Goal: Task Accomplishment & Management: Manage account settings

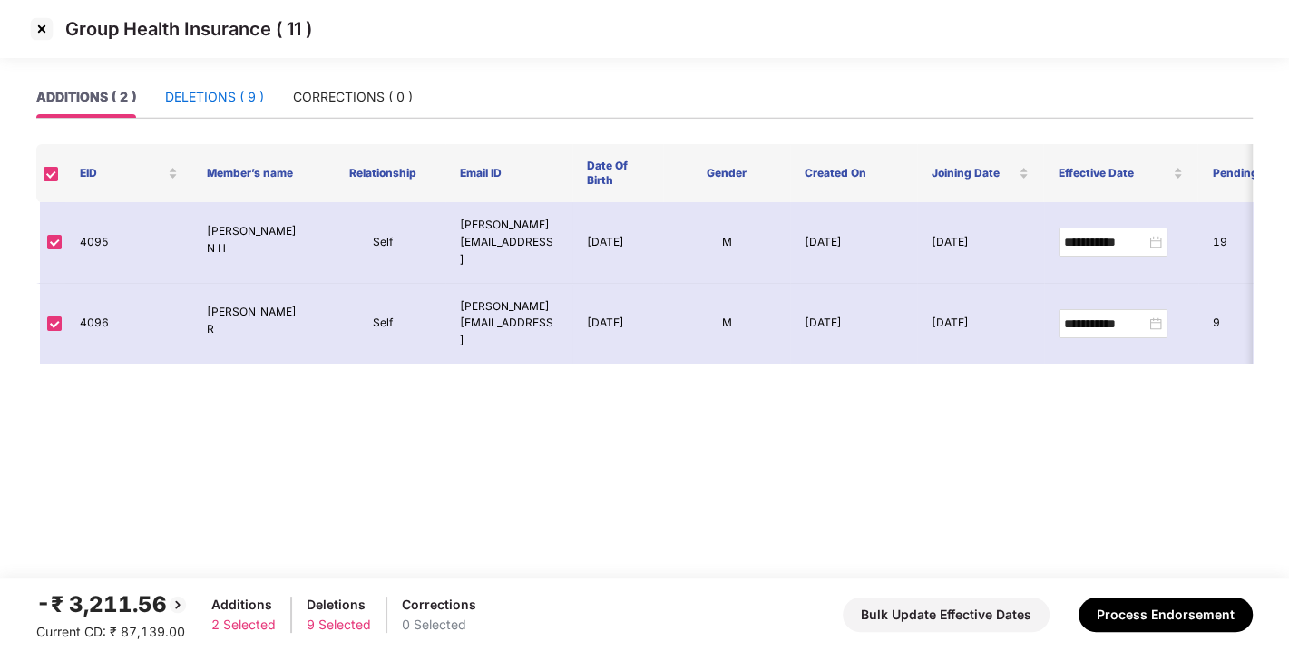
click at [218, 93] on div "DELETIONS ( 9 )" at bounding box center [214, 97] width 99 height 20
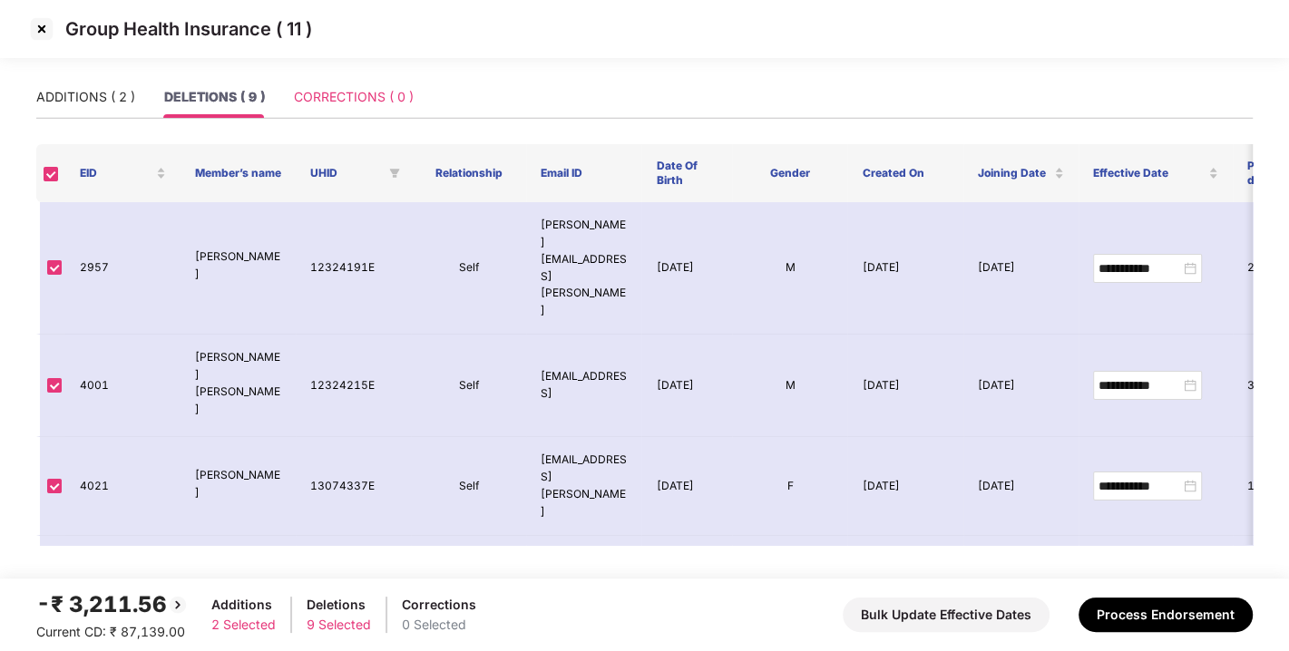
click at [346, 107] on div "CORRECTIONS ( 0 )" at bounding box center [354, 97] width 120 height 42
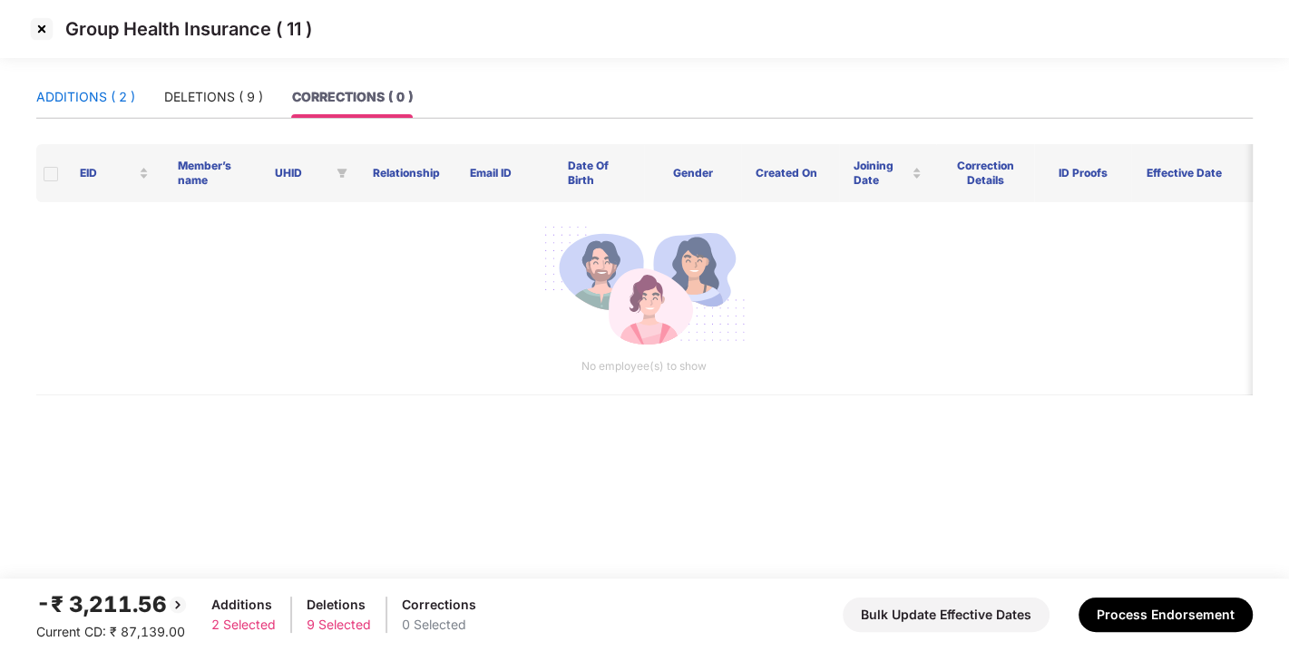
click at [84, 88] on div "ADDITIONS ( 2 )" at bounding box center [85, 97] width 99 height 20
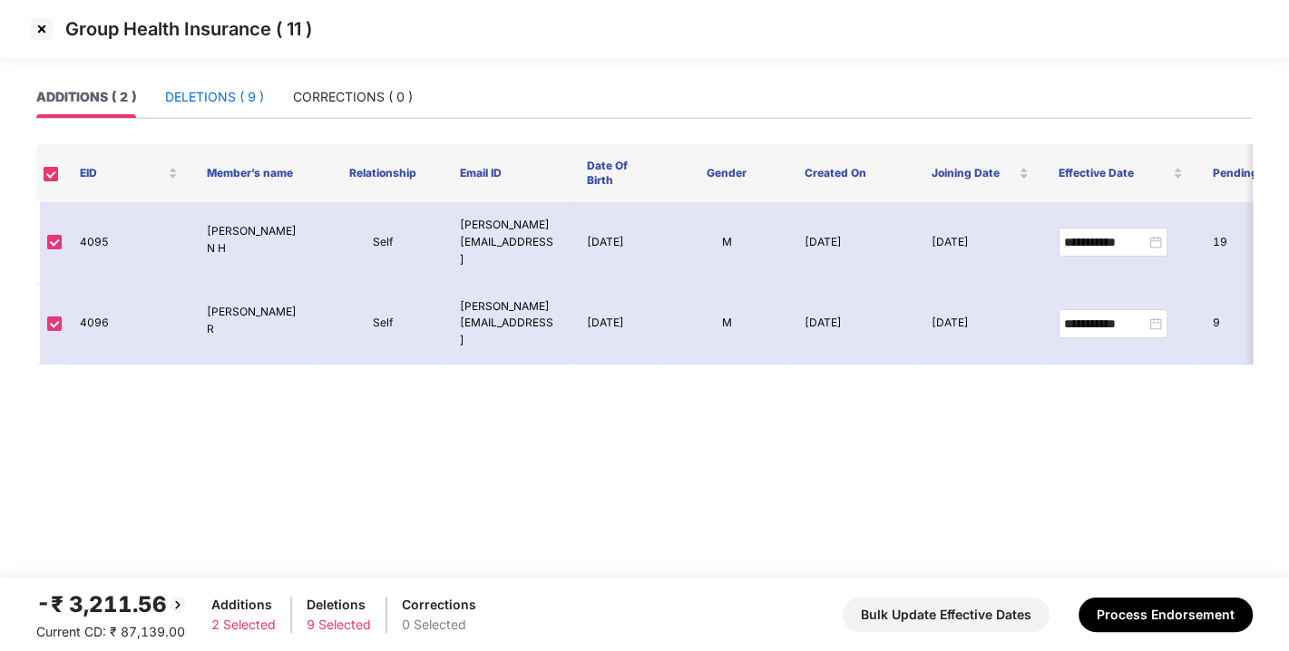
click at [176, 93] on div "DELETIONS ( 9 )" at bounding box center [214, 97] width 99 height 20
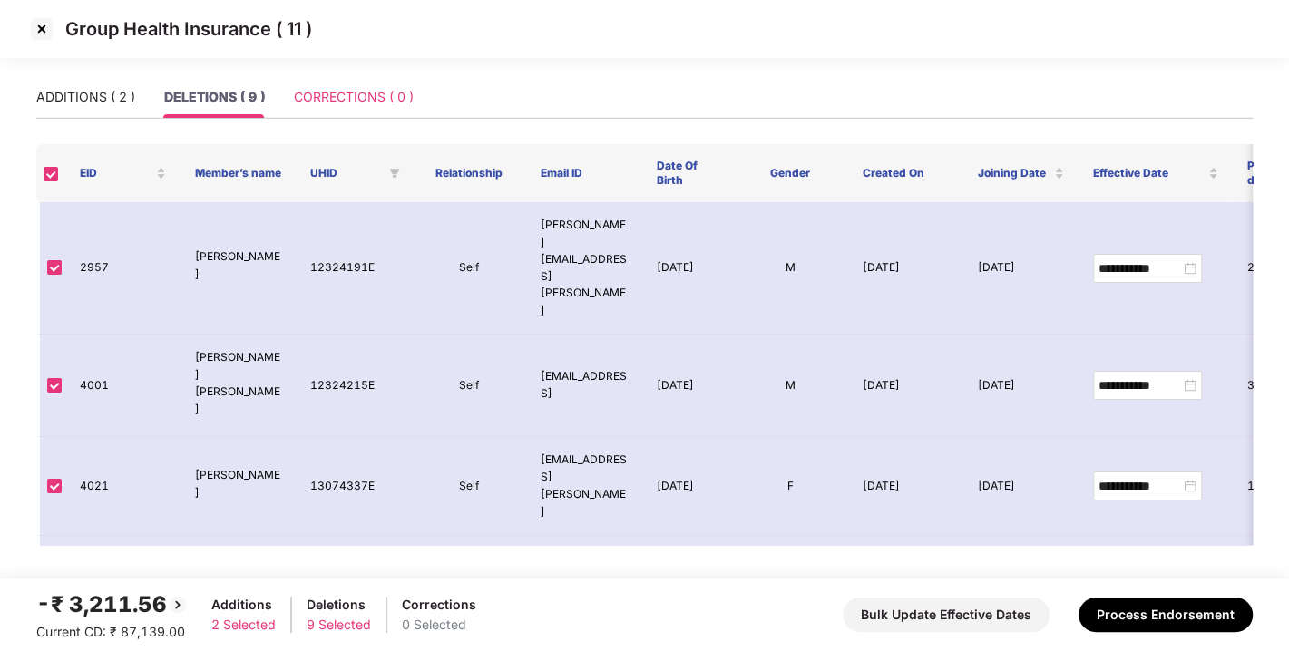
click at [352, 109] on div "CORRECTIONS ( 0 )" at bounding box center [354, 97] width 120 height 42
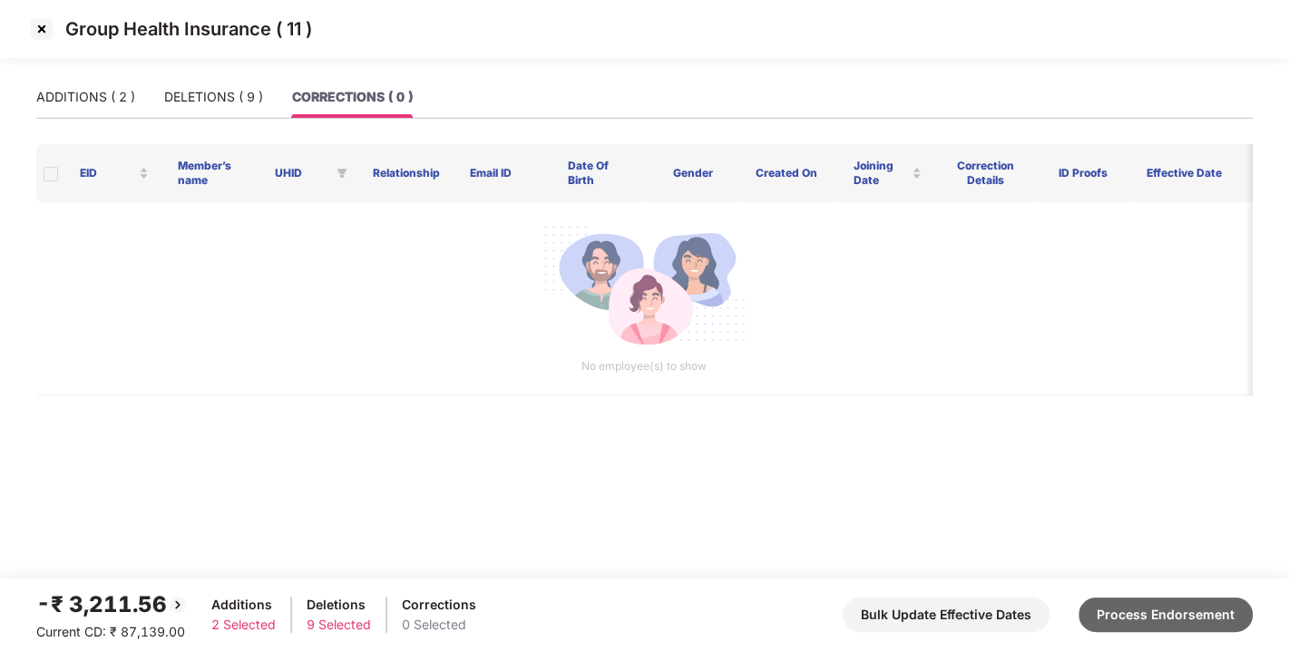
click at [1166, 600] on button "Process Endorsement" at bounding box center [1165, 615] width 174 height 34
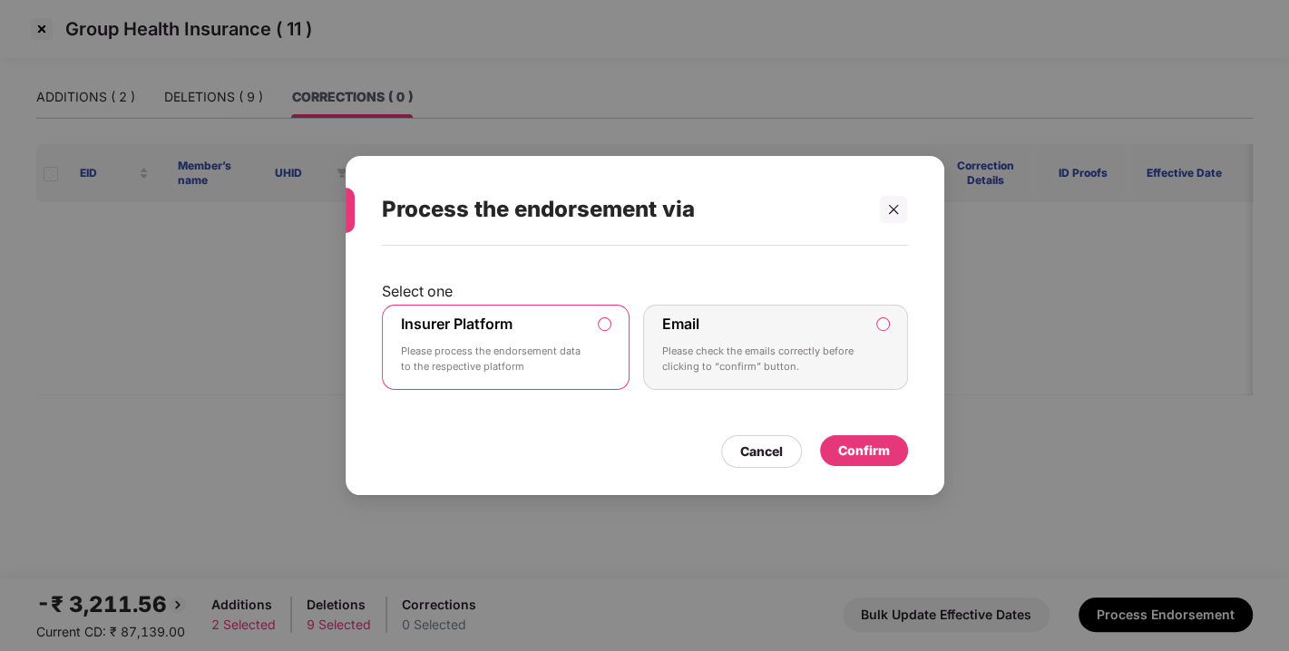
click at [876, 443] on div "Confirm" at bounding box center [864, 451] width 52 height 20
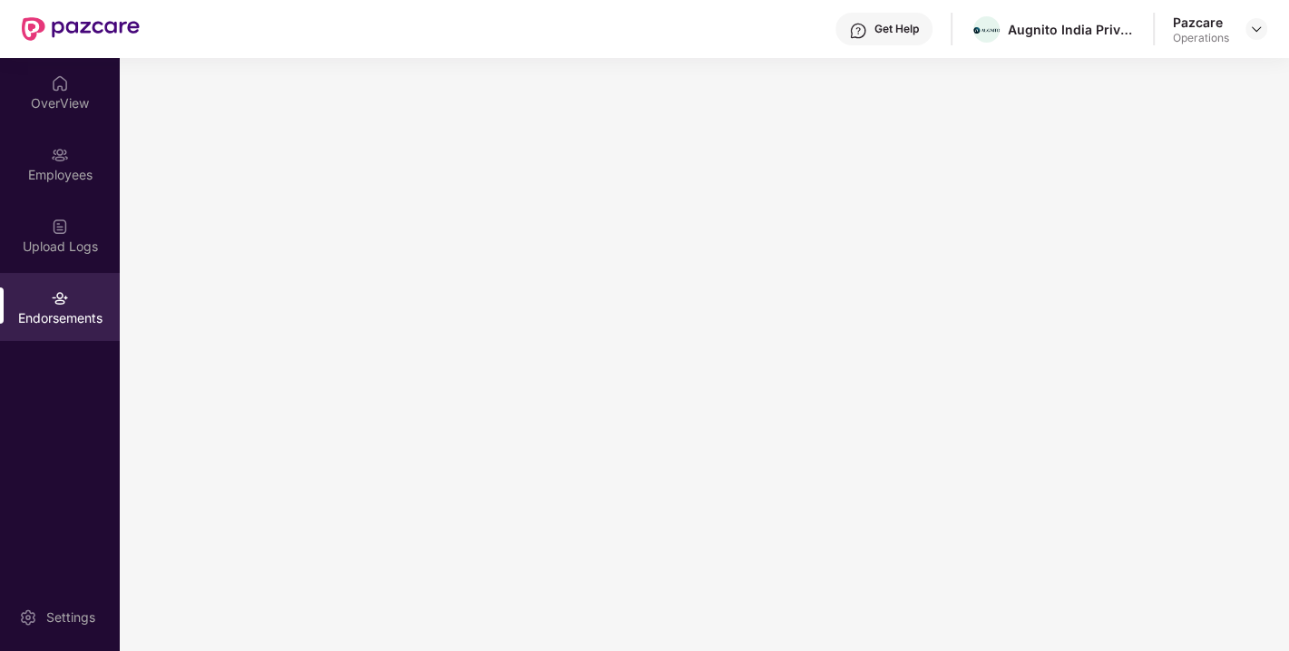
click at [865, 572] on main at bounding box center [704, 354] width 1169 height 593
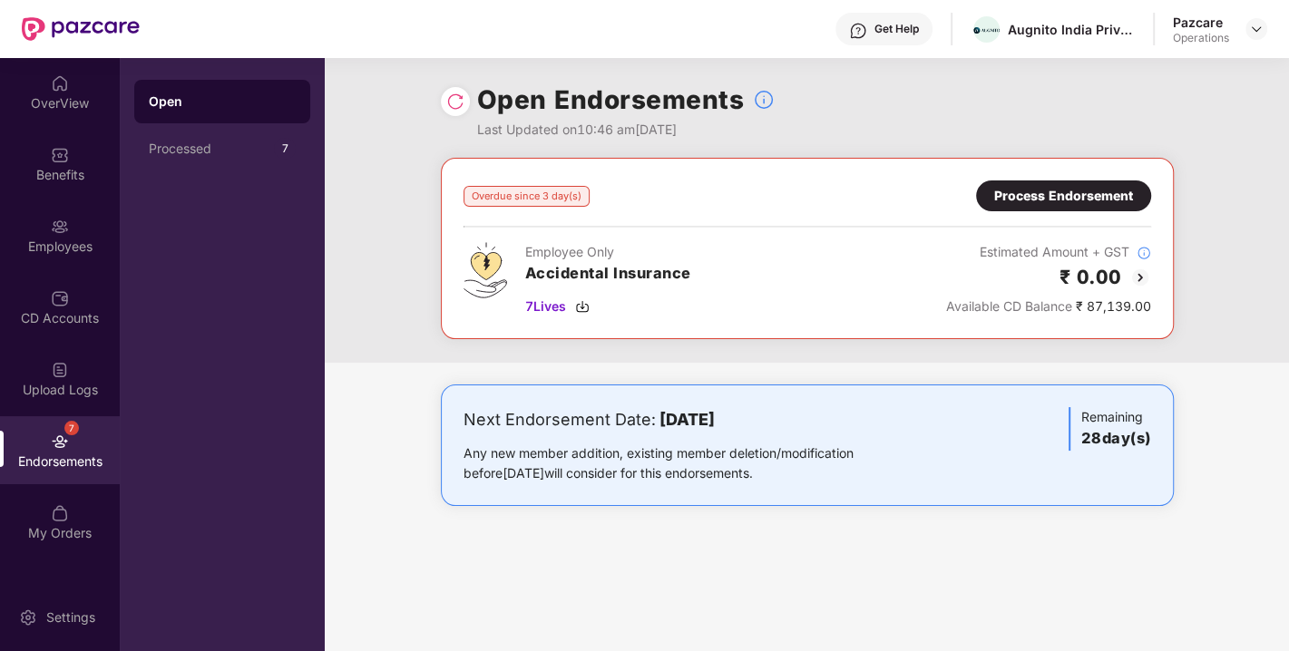
click at [1036, 189] on div "Process Endorsement" at bounding box center [1063, 196] width 139 height 20
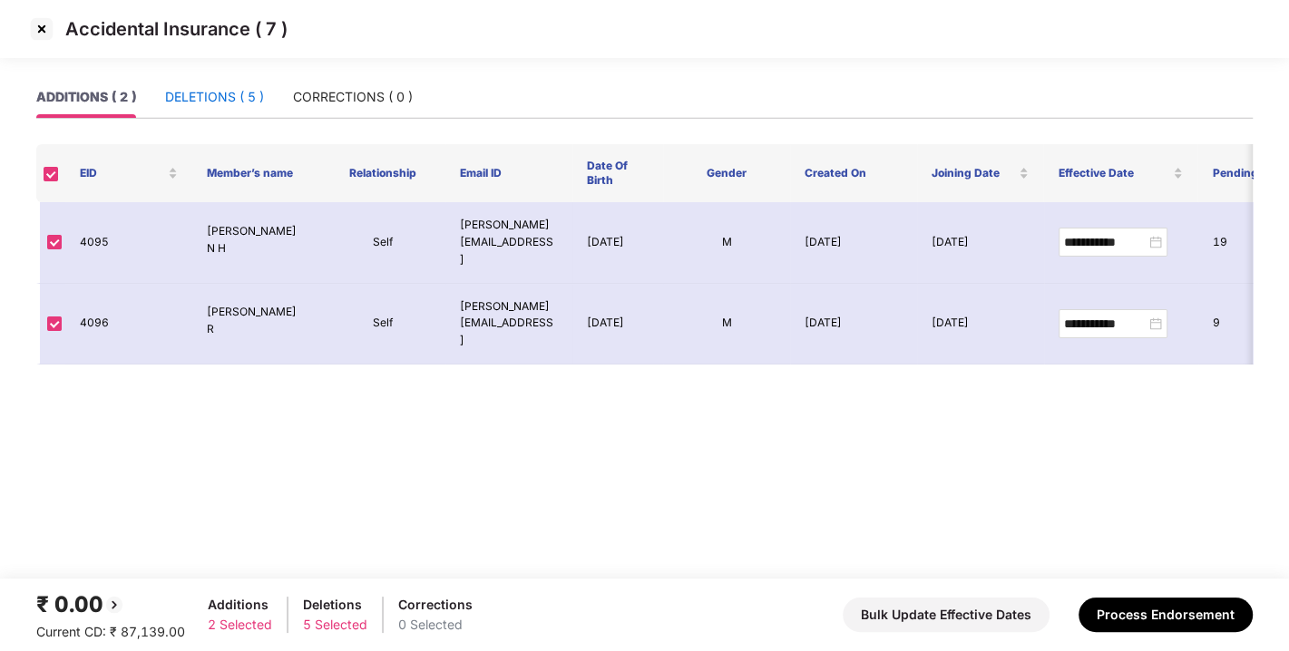
click at [219, 91] on div "DELETIONS ( 5 )" at bounding box center [214, 97] width 99 height 20
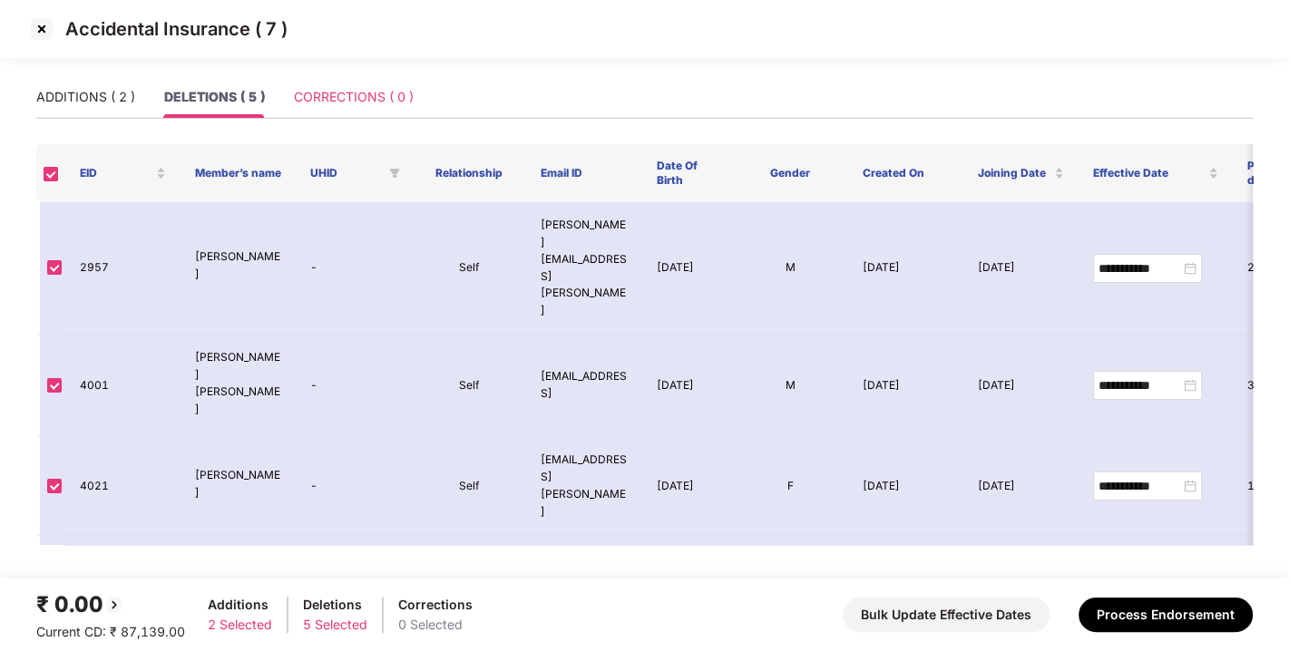
click at [320, 84] on div "CORRECTIONS ( 0 )" at bounding box center [354, 97] width 120 height 42
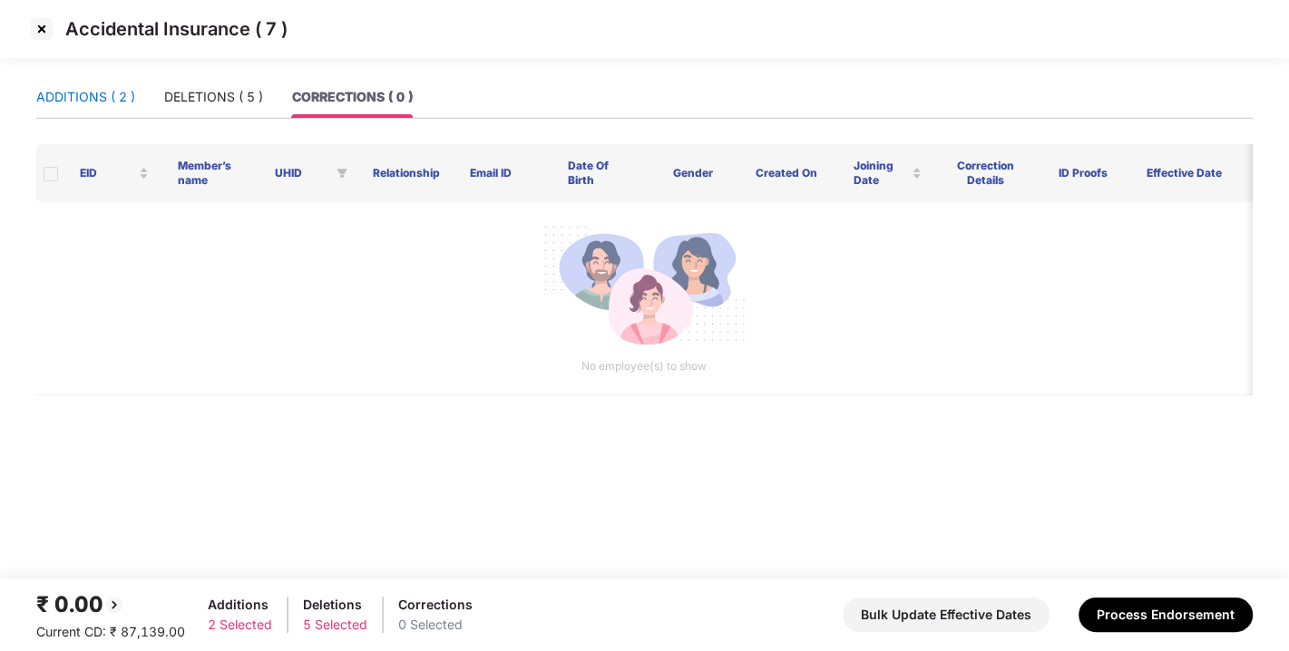
click at [83, 87] on div "ADDITIONS ( 2 )" at bounding box center [85, 97] width 99 height 20
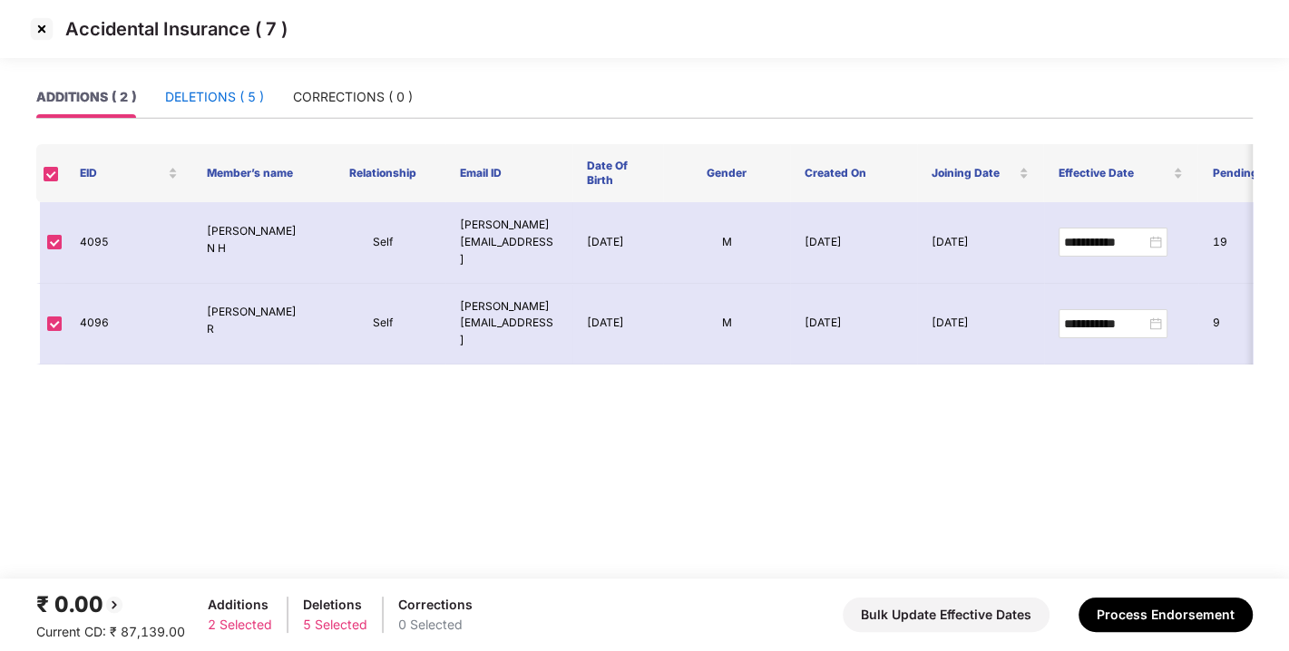
click at [206, 89] on div "DELETIONS ( 5 )" at bounding box center [214, 97] width 99 height 20
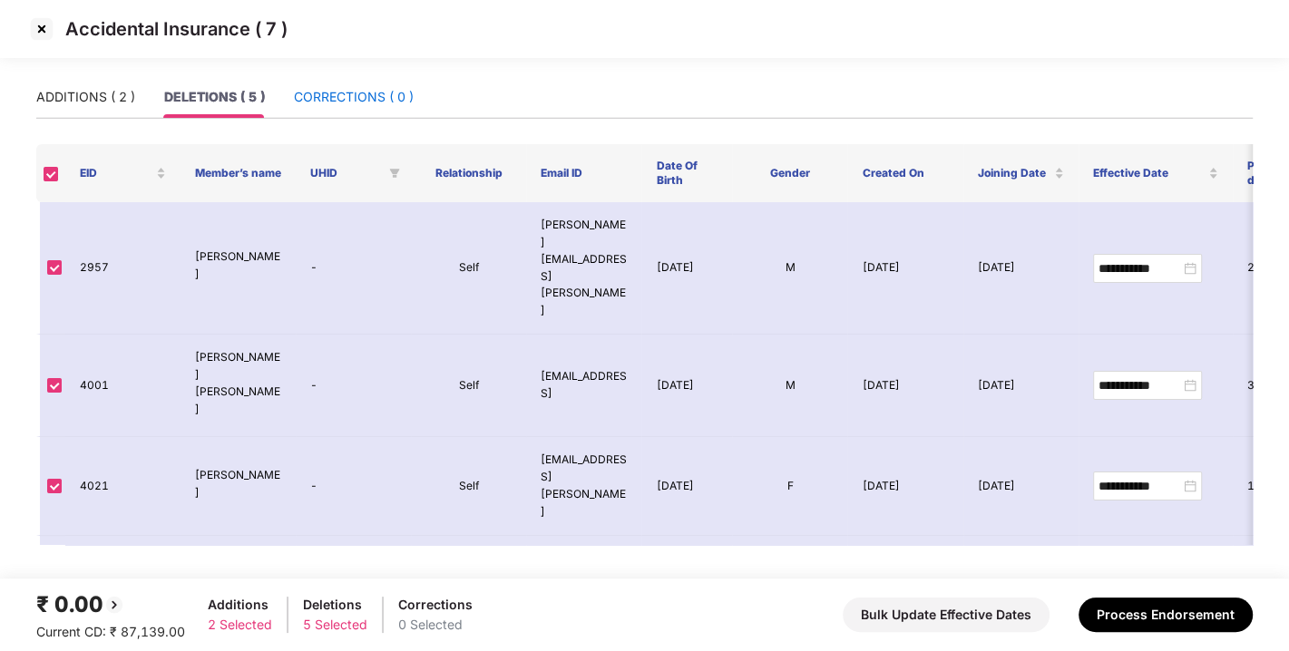
click at [311, 95] on div "CORRECTIONS ( 0 )" at bounding box center [354, 97] width 120 height 20
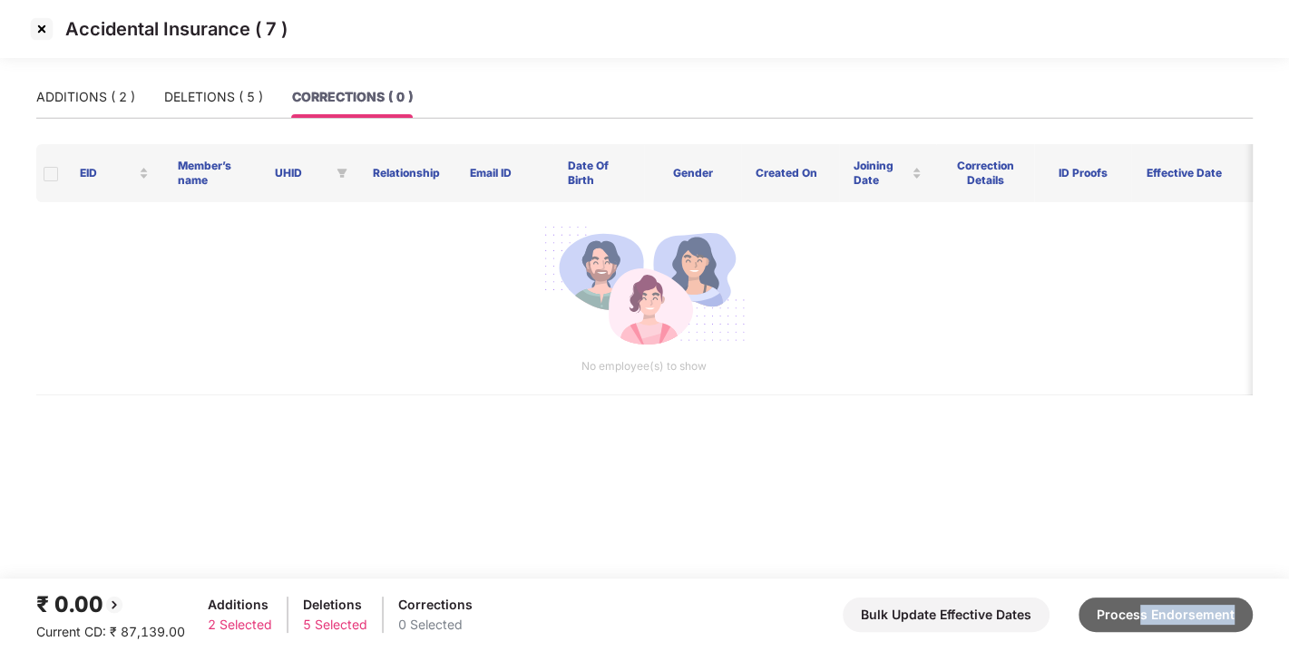
drag, startPoint x: 1153, startPoint y: 637, endPoint x: 1144, endPoint y: 621, distance: 17.9
click at [1144, 621] on div "₹ 0.00 Current CD: ₹ 87,139.00 Additions 2 Selected Deletions 5 Selected Correc…" at bounding box center [644, 615] width 1216 height 54
click at [1144, 621] on button "Process Endorsement" at bounding box center [1165, 615] width 174 height 34
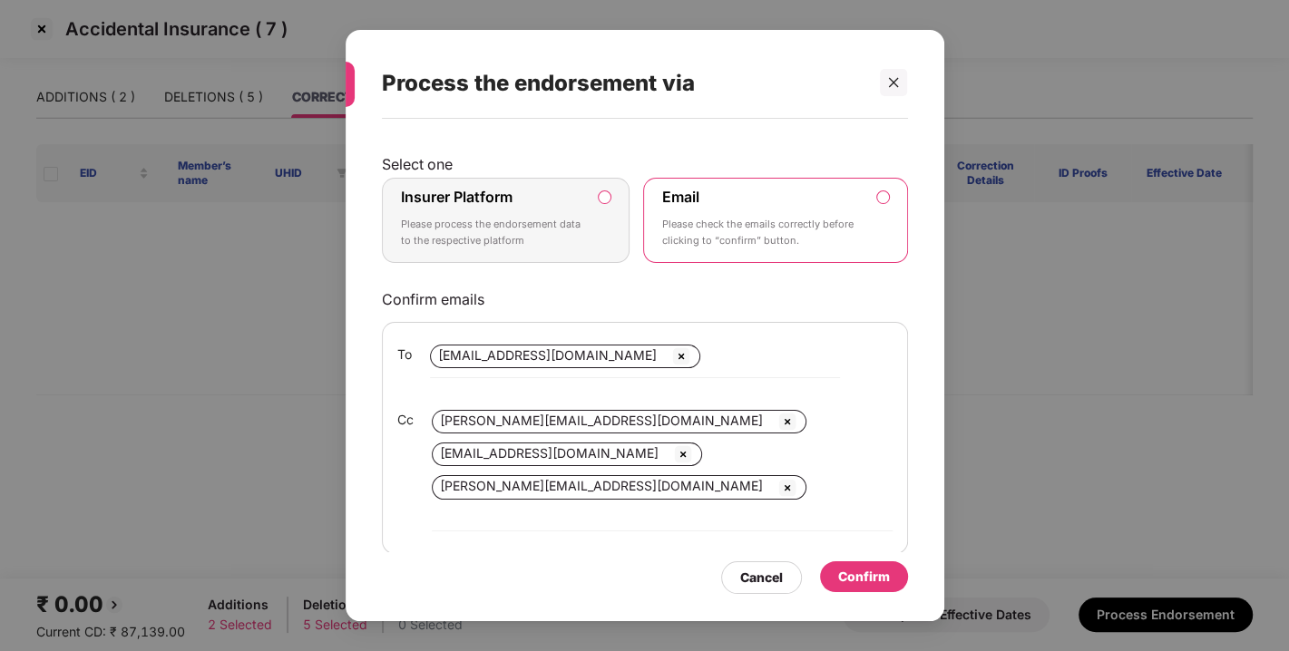
click at [606, 189] on label "Insurer Platform Please process the endorsement data to the respective platform" at bounding box center [506, 220] width 249 height 85
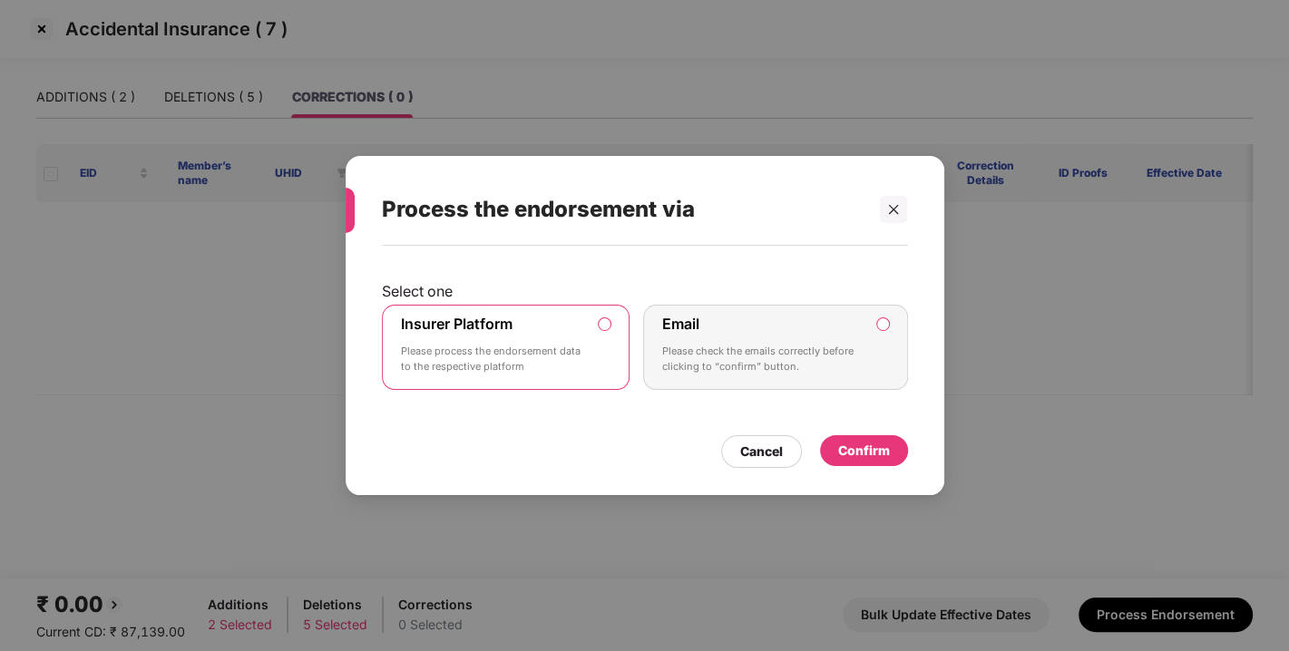
click at [862, 441] on div "Confirm" at bounding box center [864, 451] width 52 height 20
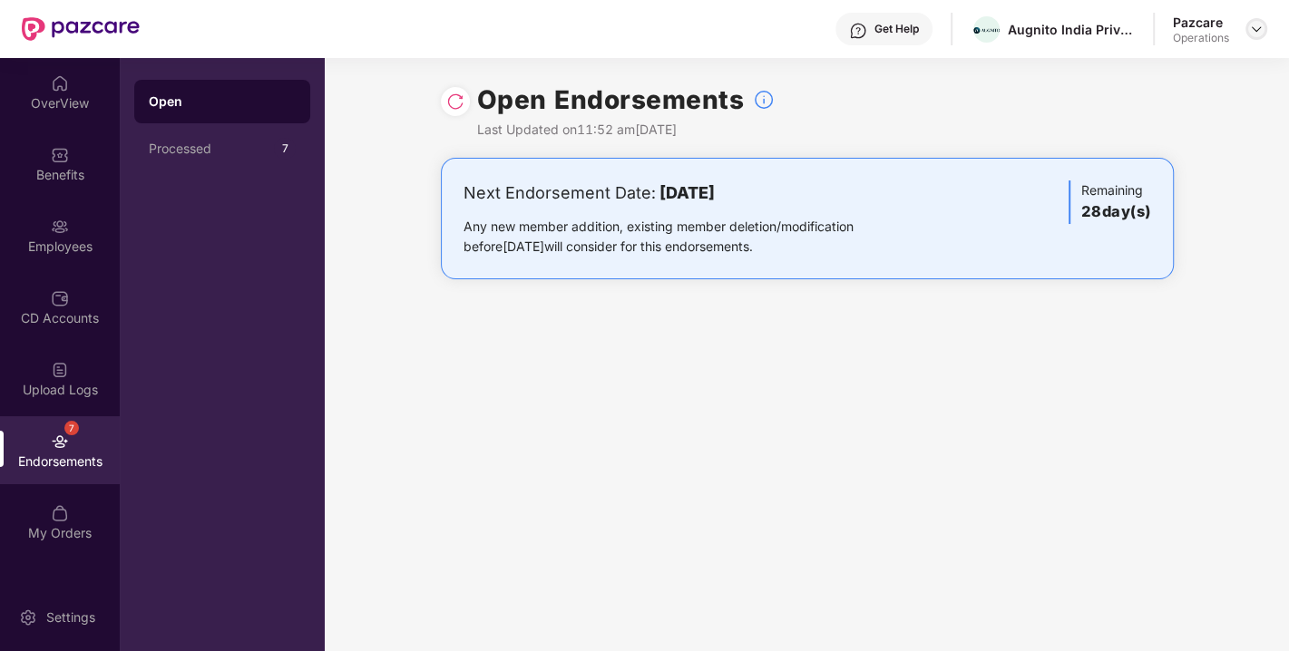
click at [1249, 32] on img at bounding box center [1256, 29] width 15 height 15
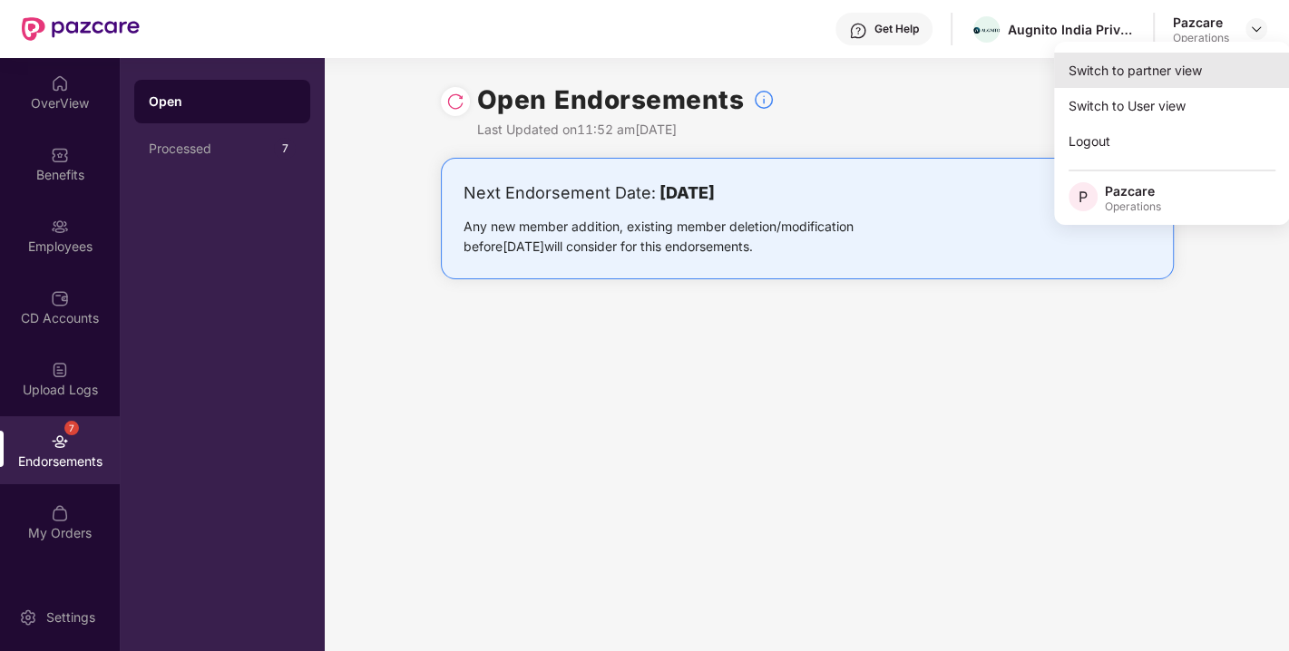
click at [1184, 62] on div "Switch to partner view" at bounding box center [1172, 70] width 236 height 35
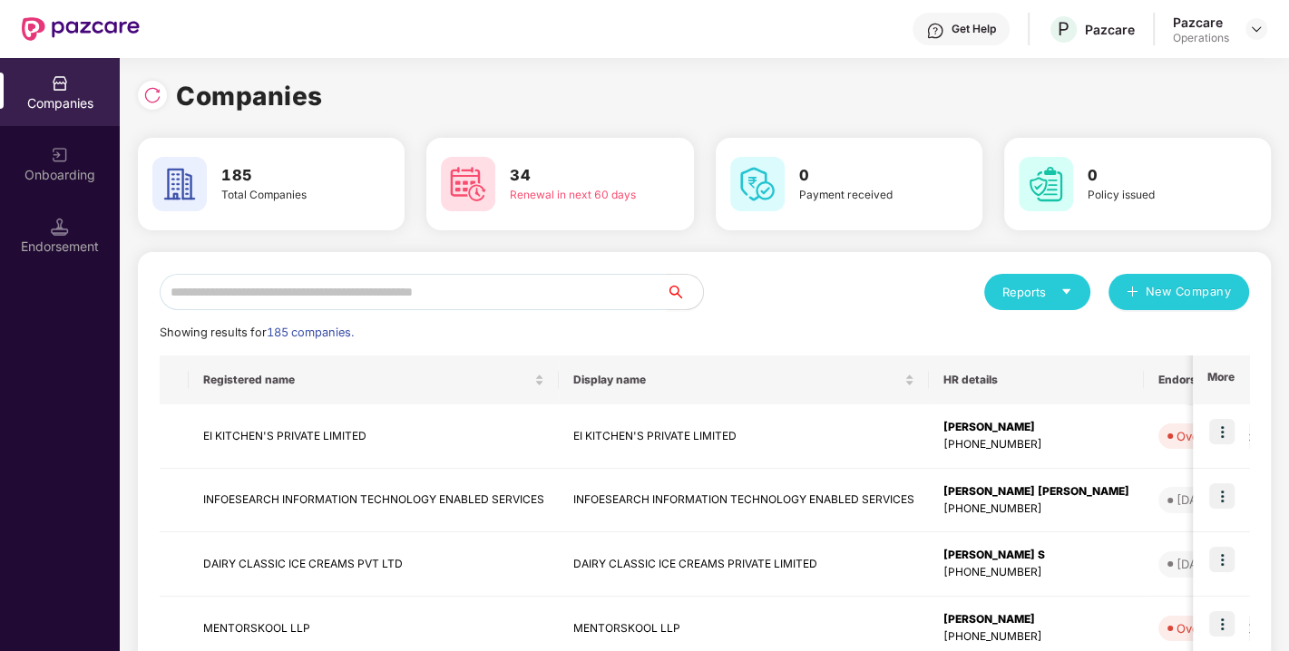
click at [490, 286] on input "text" at bounding box center [413, 292] width 507 height 36
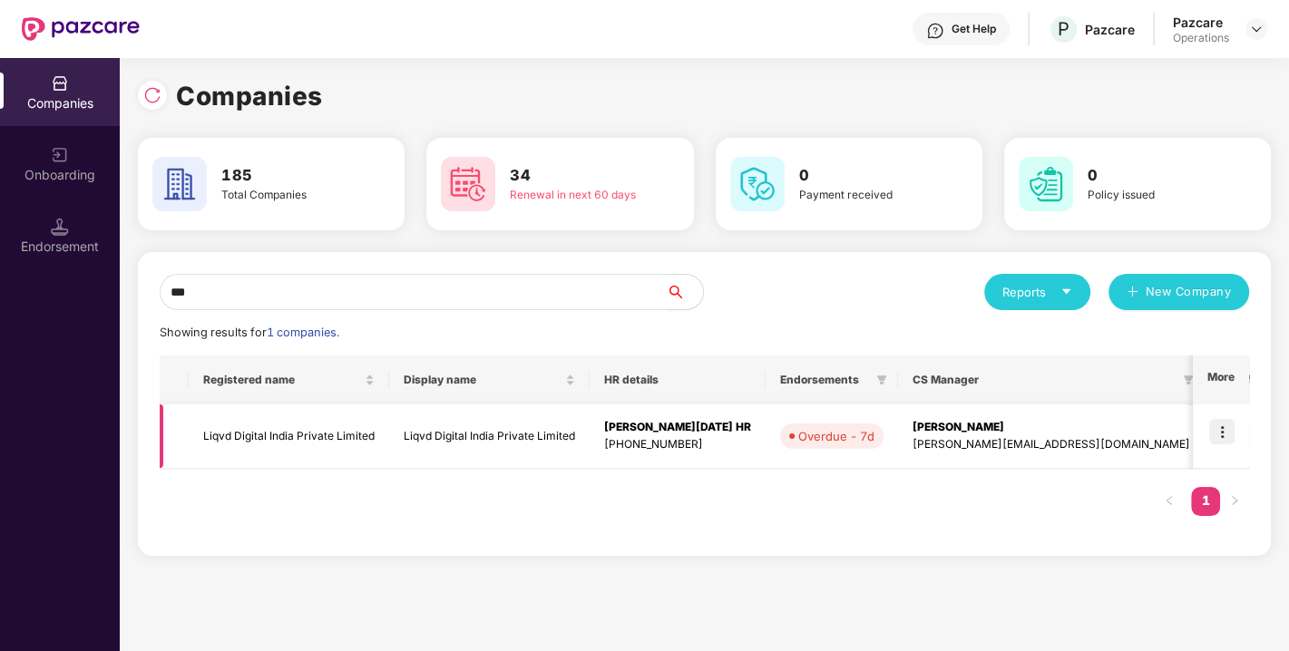
type input "***"
click at [1217, 427] on img at bounding box center [1221, 431] width 25 height 25
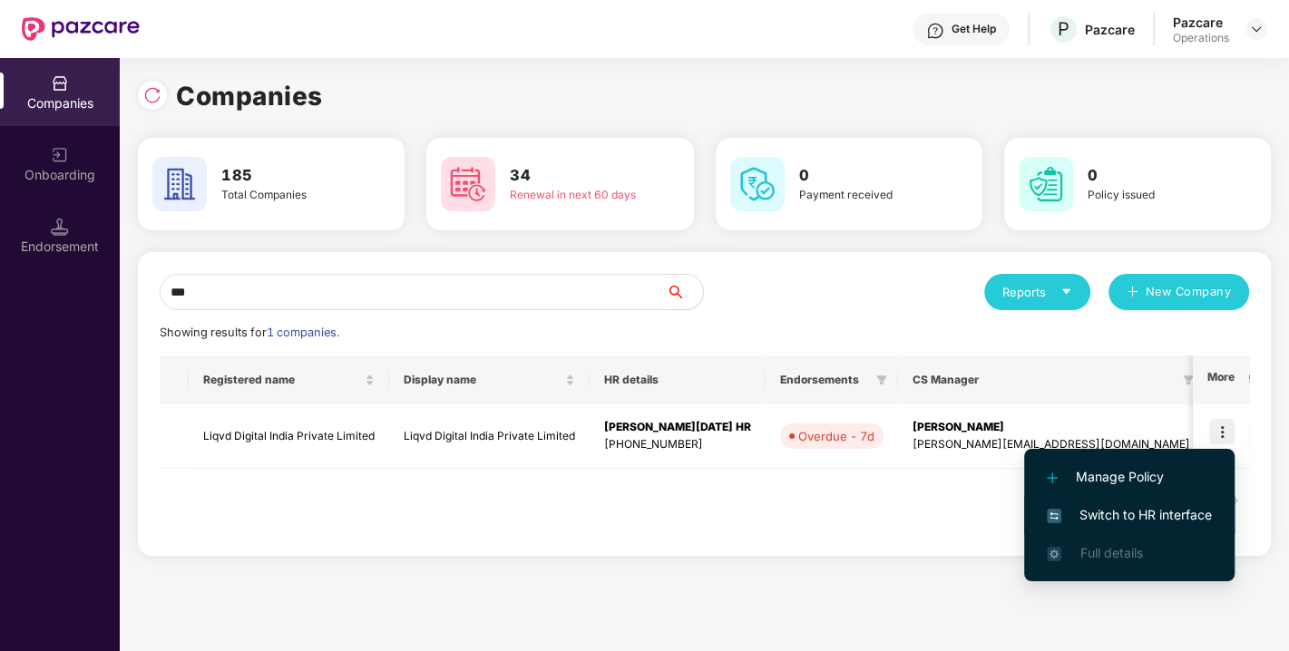
click at [1131, 529] on li "Switch to HR interface" at bounding box center [1129, 515] width 210 height 38
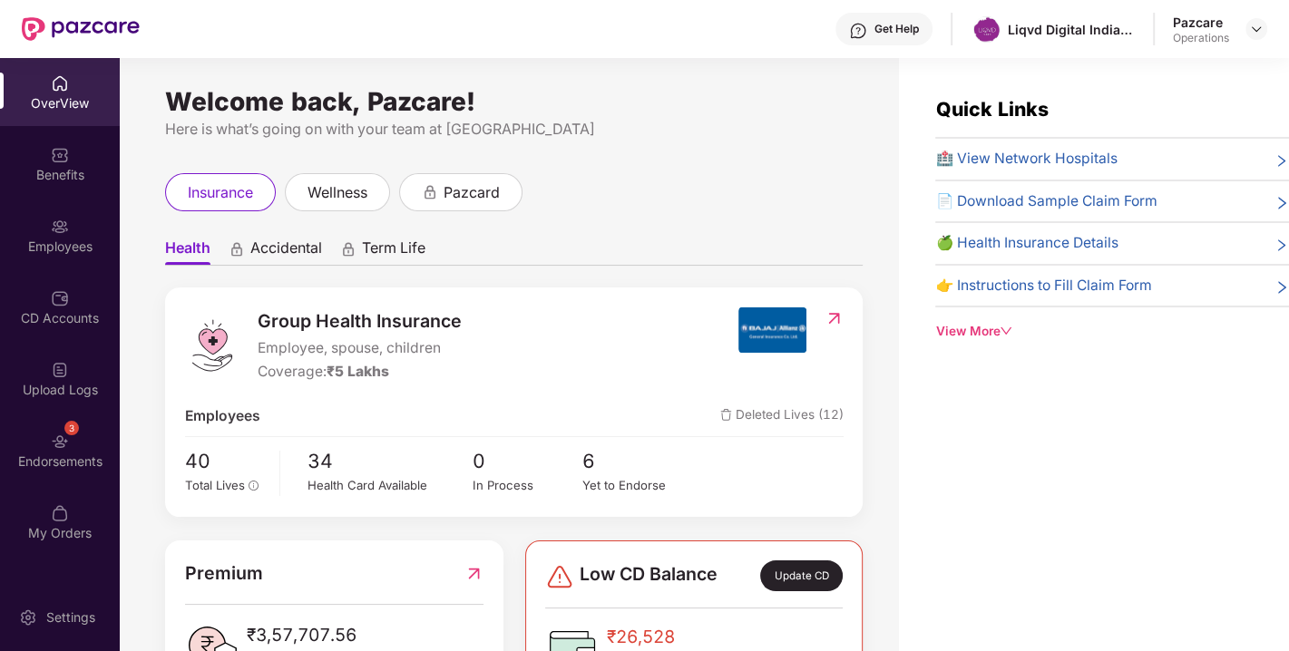
click at [67, 435] on img at bounding box center [60, 442] width 18 height 18
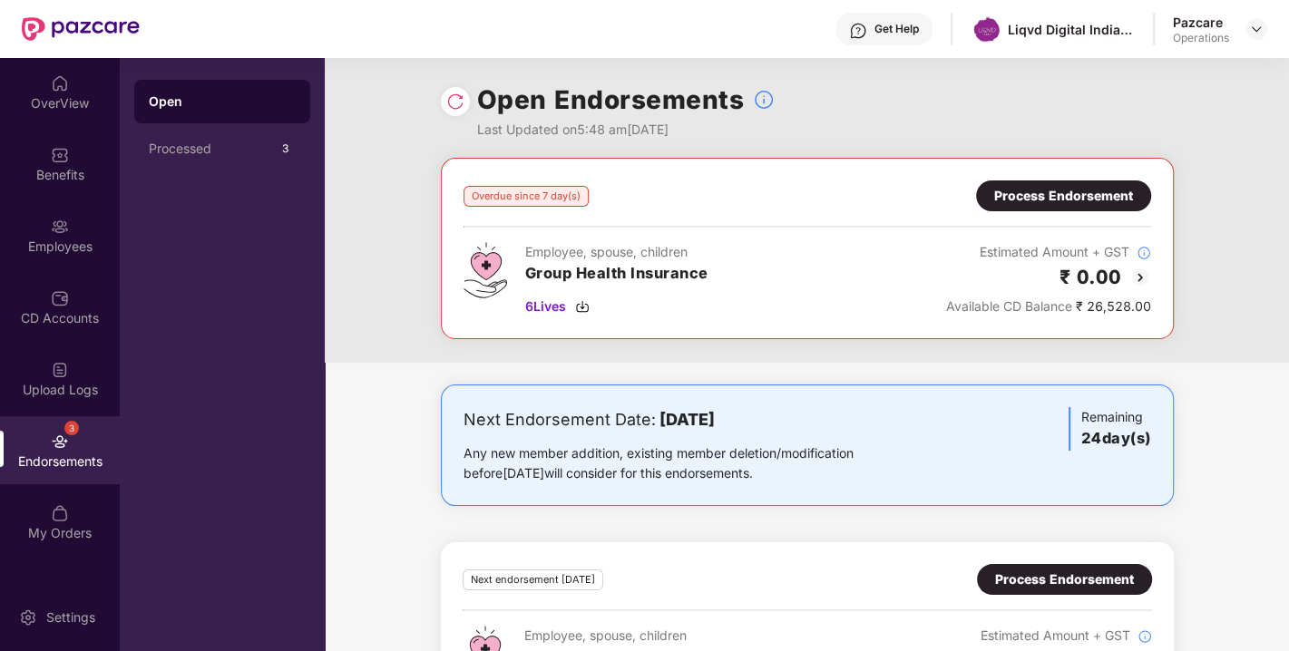
click at [1149, 273] on img at bounding box center [1140, 278] width 22 height 22
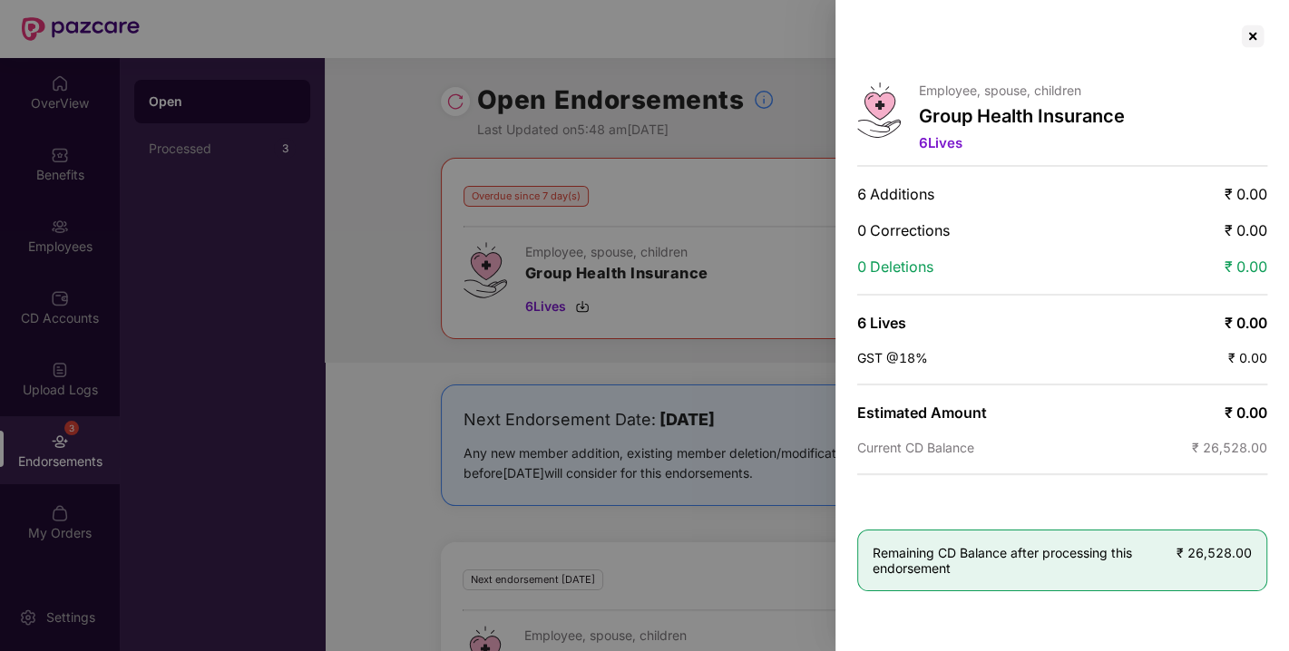
click at [726, 129] on div at bounding box center [644, 325] width 1289 height 651
click at [836, 279] on div "Employee, spouse, children Group Health Insurance 6 Lives 6 Additions ₹ 0.00 0 …" at bounding box center [1062, 325] width 454 height 651
click at [780, 166] on div at bounding box center [644, 325] width 1289 height 651
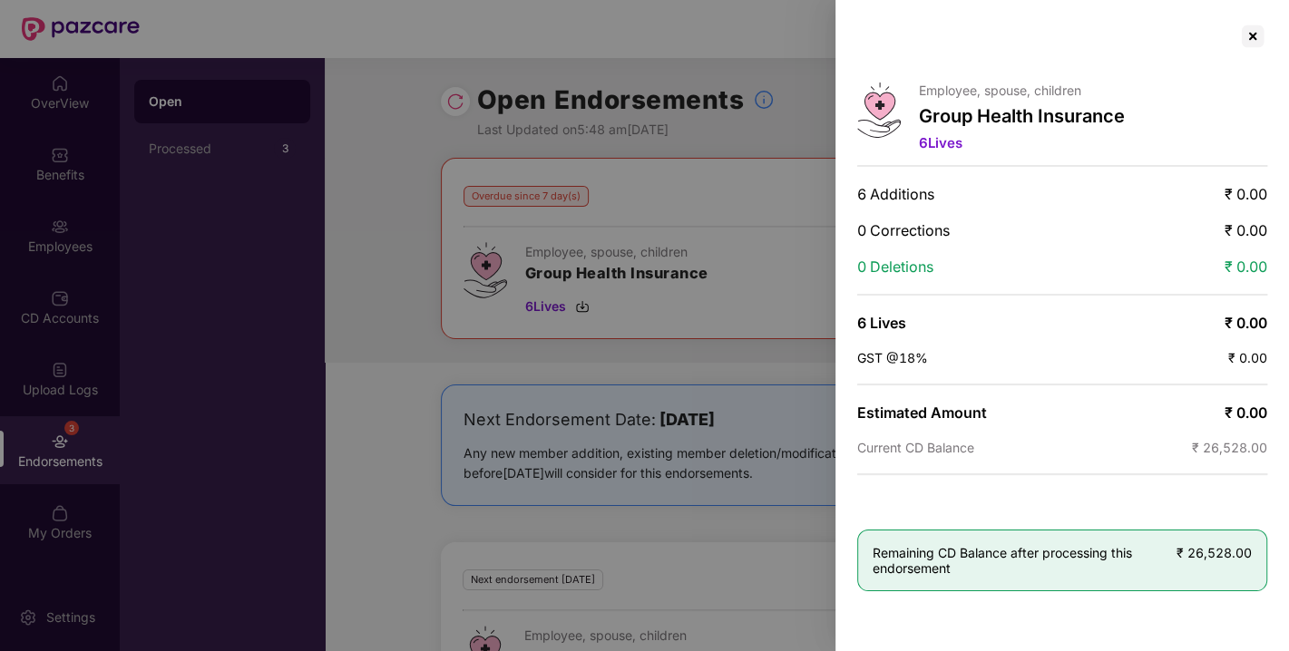
click at [1236, 36] on div at bounding box center [1062, 36] width 410 height 29
click at [1248, 36] on div at bounding box center [1252, 36] width 29 height 29
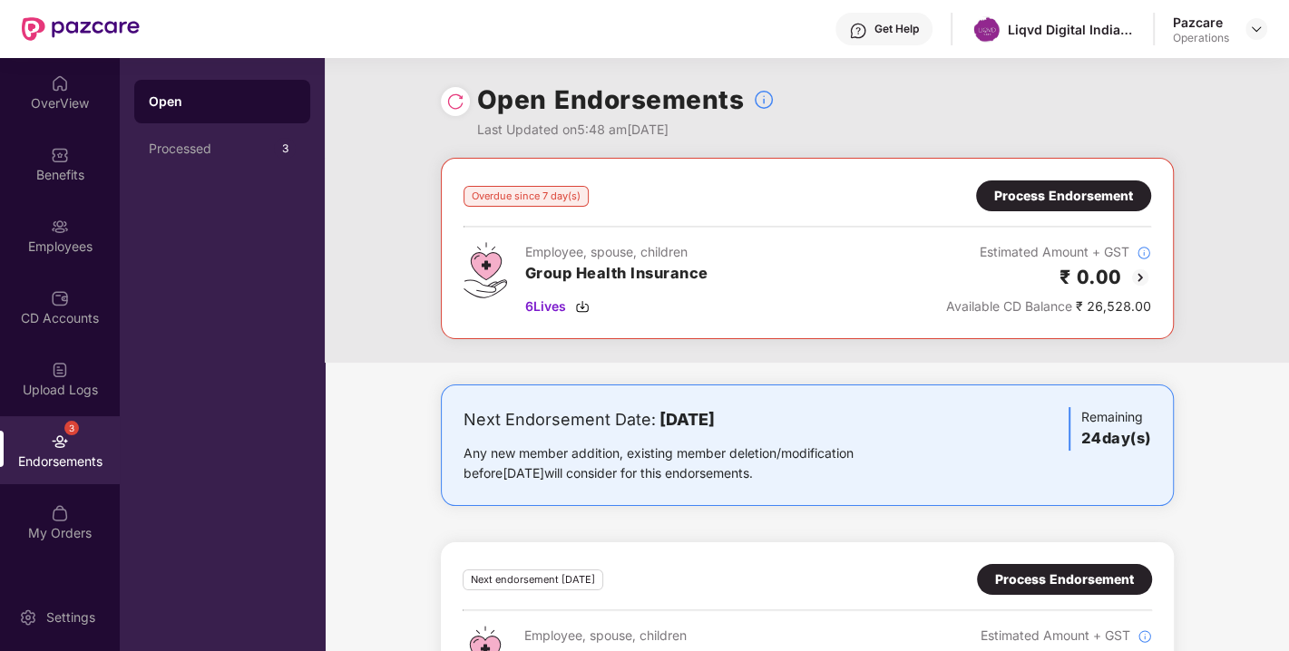
click at [1064, 198] on div "Process Endorsement" at bounding box center [1063, 196] width 139 height 20
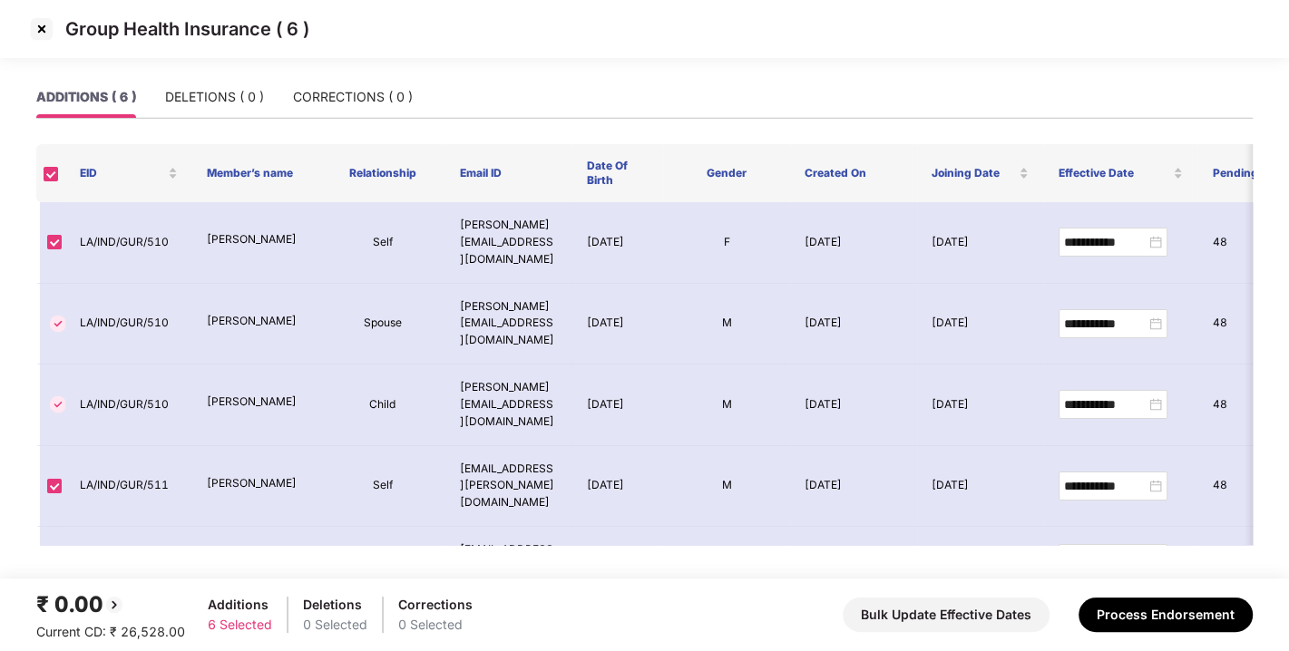
click at [41, 34] on img at bounding box center [41, 29] width 29 height 29
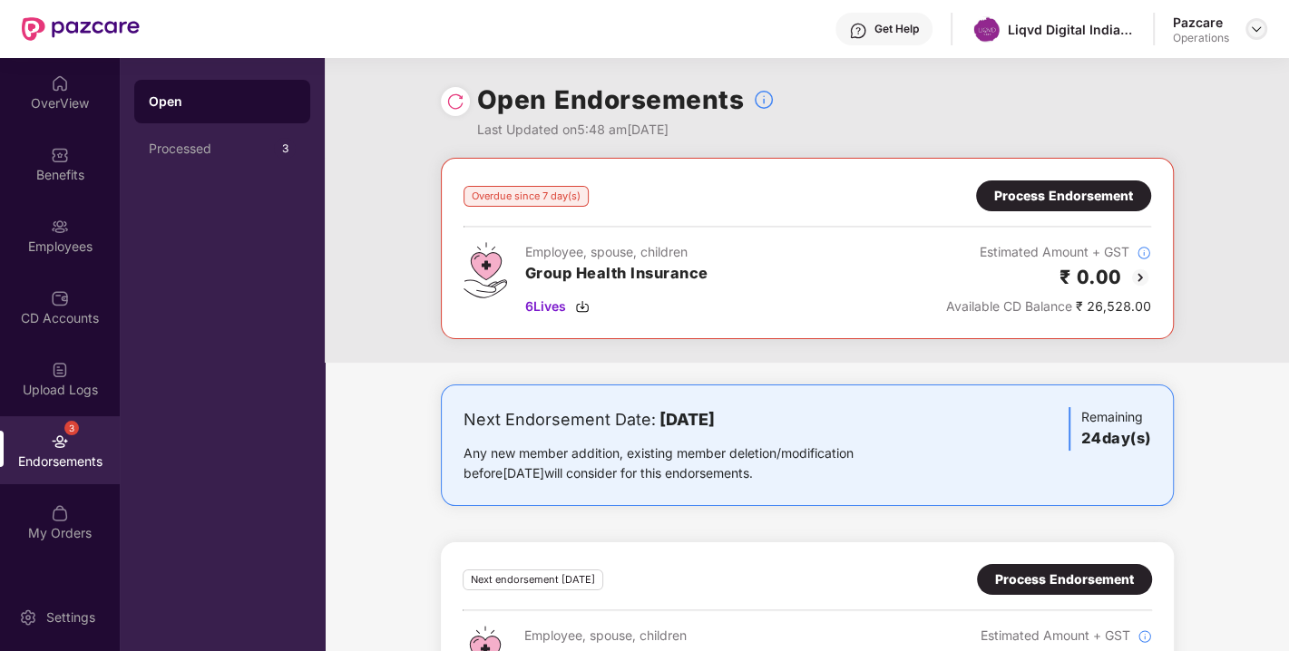
click at [1258, 34] on img at bounding box center [1256, 29] width 15 height 15
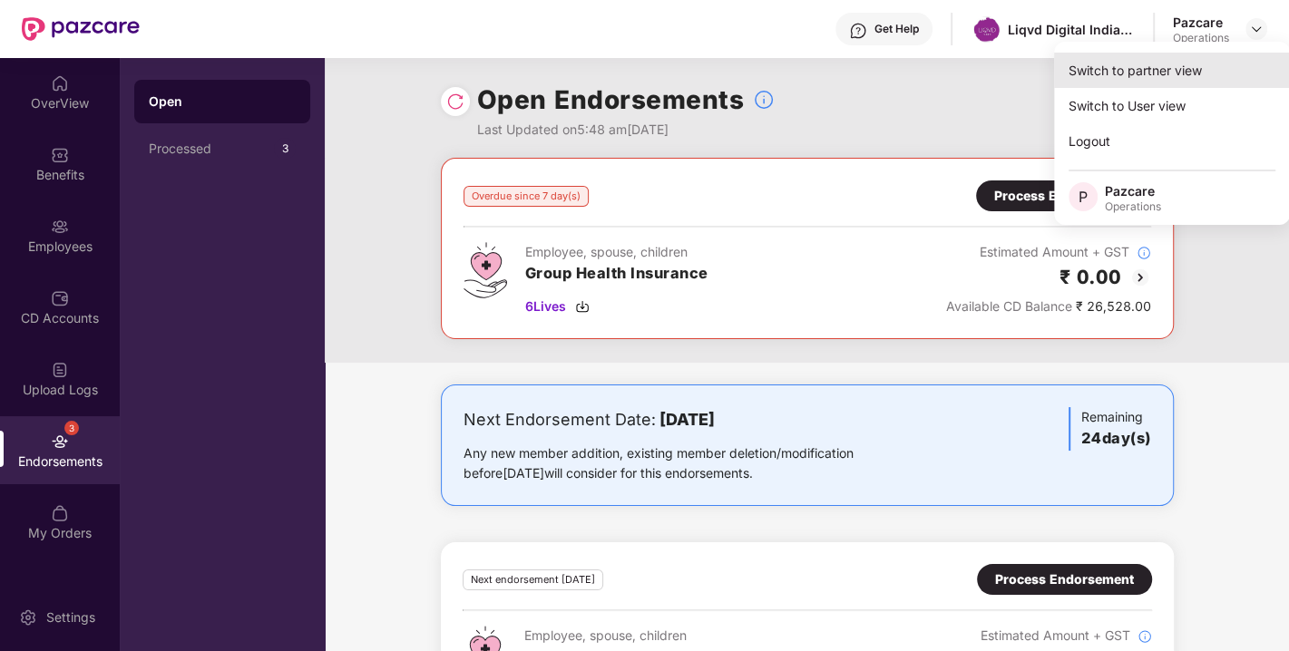
click at [1097, 79] on div "Switch to partner view" at bounding box center [1172, 70] width 236 height 35
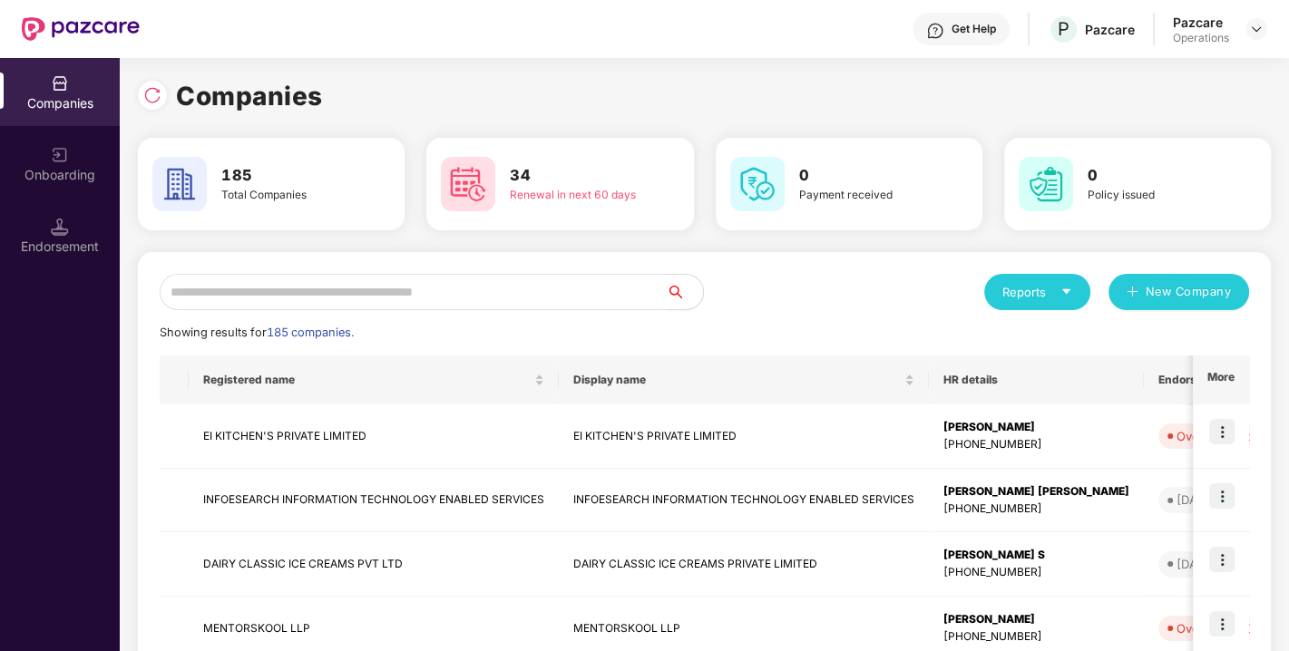
click at [448, 292] on input "text" at bounding box center [413, 292] width 507 height 36
click at [368, 298] on input "text" at bounding box center [413, 292] width 507 height 36
type input "*"
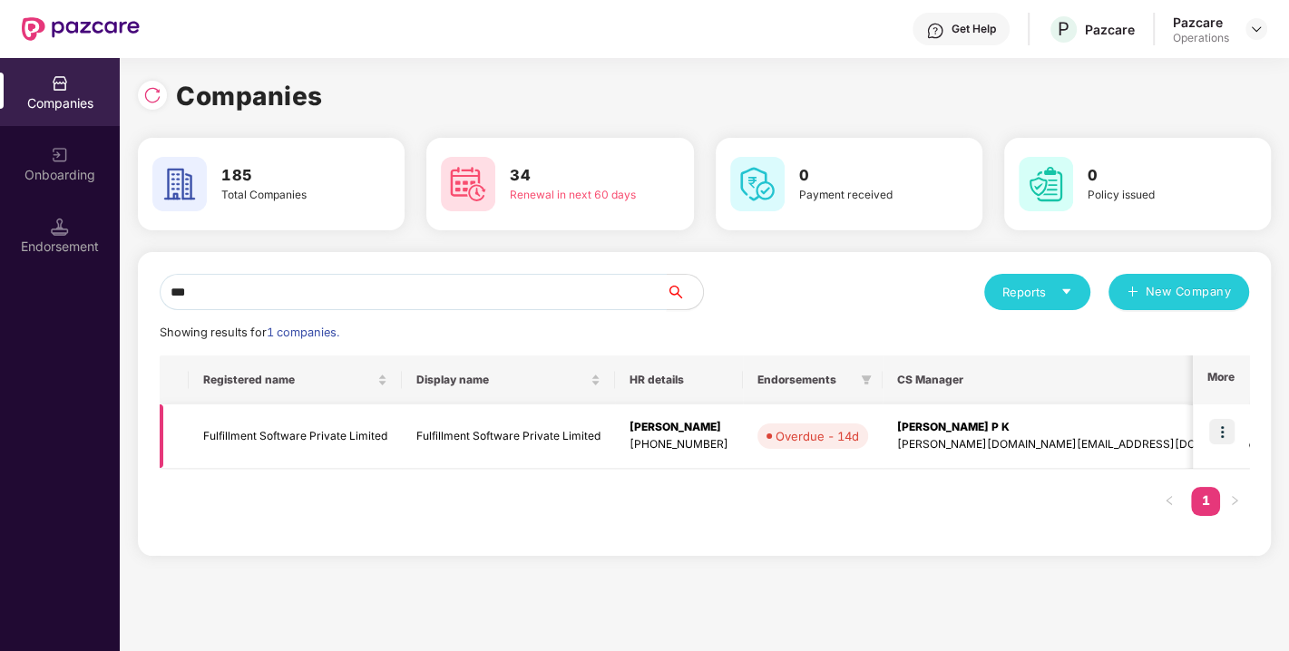
type input "***"
click at [1214, 426] on img at bounding box center [1221, 431] width 25 height 25
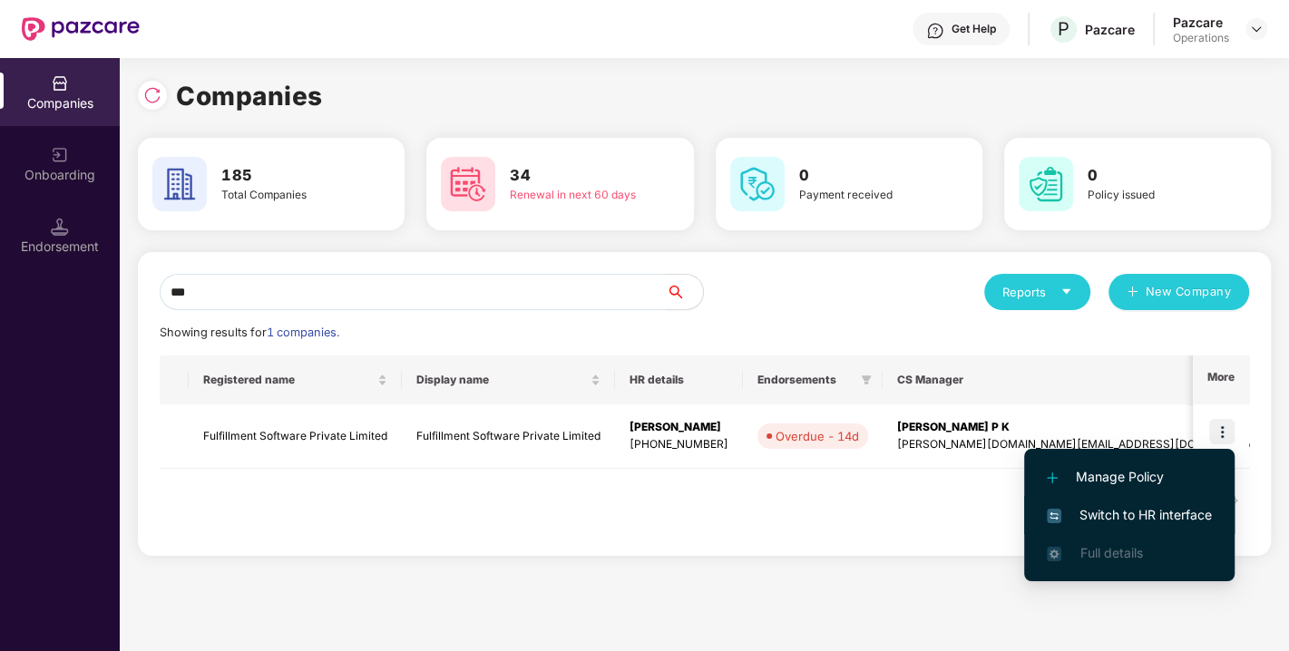
click at [1131, 507] on span "Switch to HR interface" at bounding box center [1129, 515] width 165 height 20
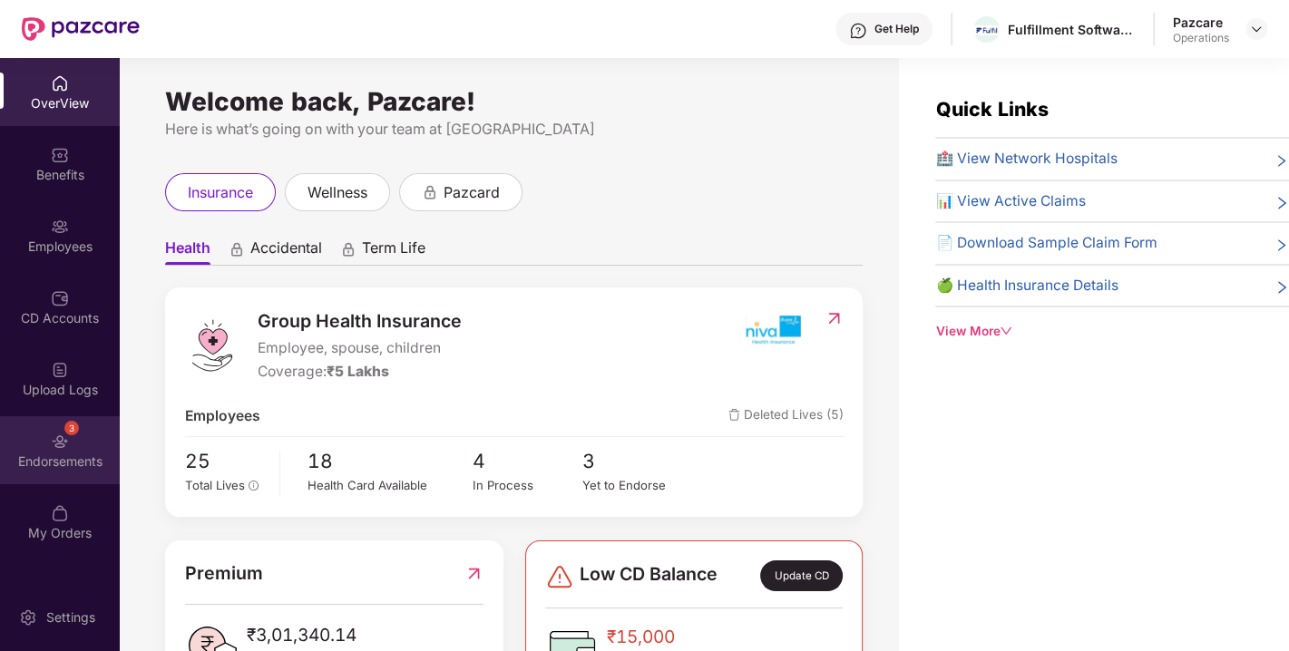
click at [66, 461] on div "Endorsements" at bounding box center [60, 462] width 120 height 18
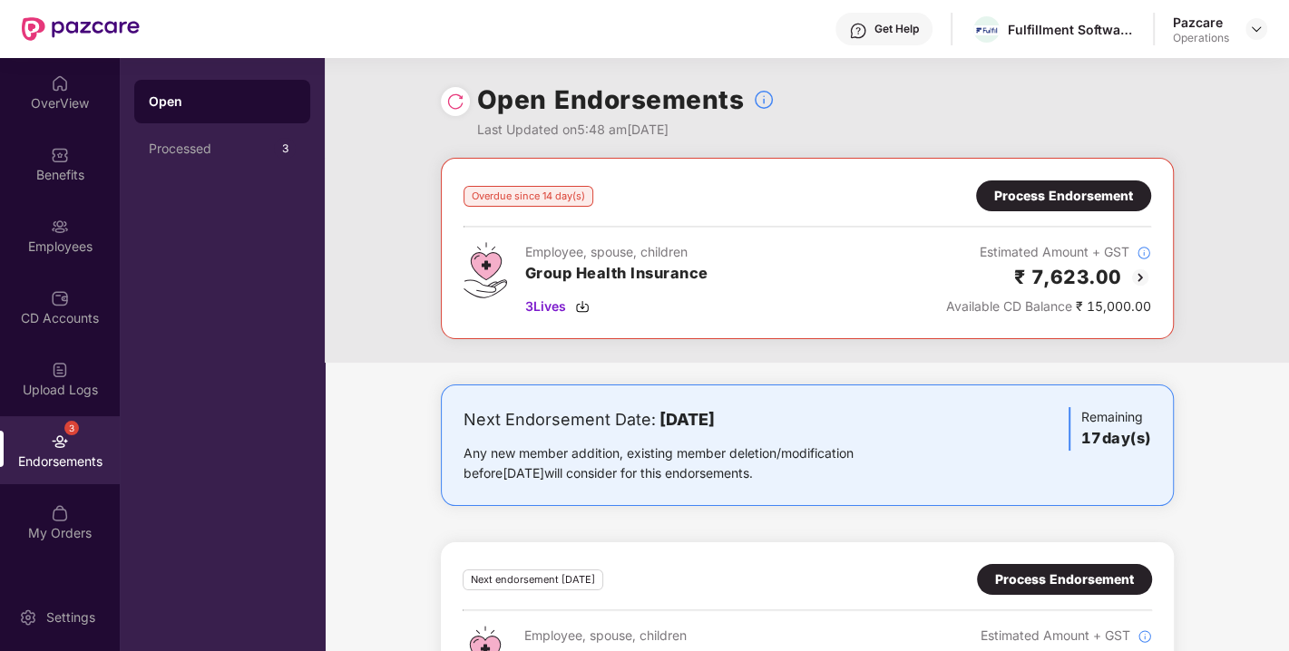
click at [1052, 206] on div "Process Endorsement" at bounding box center [1063, 195] width 175 height 31
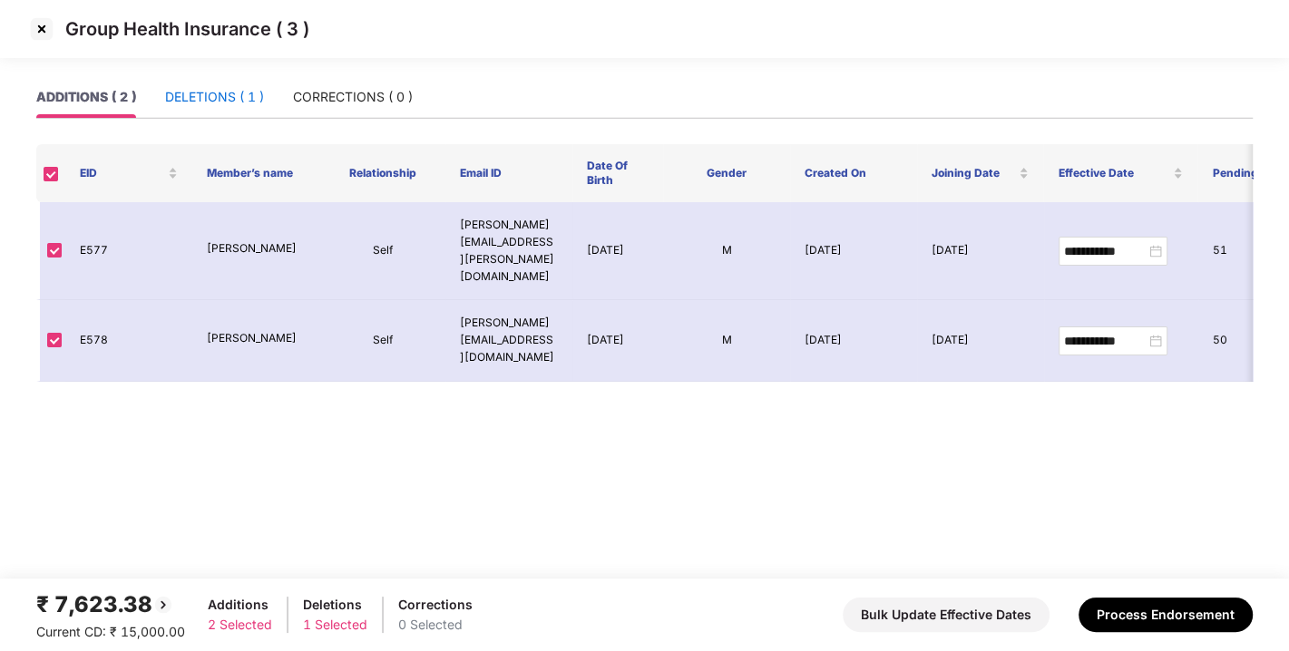
click at [218, 101] on div "DELETIONS ( 1 )" at bounding box center [214, 97] width 99 height 20
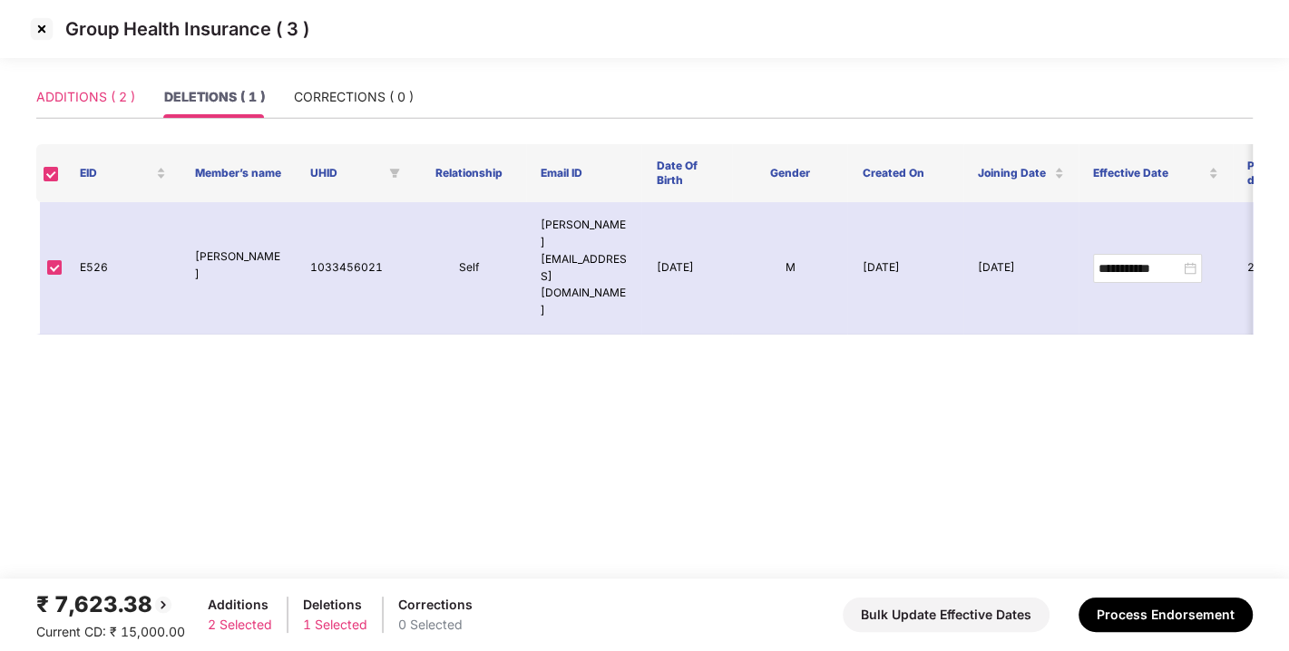
click at [77, 111] on div "ADDITIONS ( 2 )" at bounding box center [85, 97] width 99 height 42
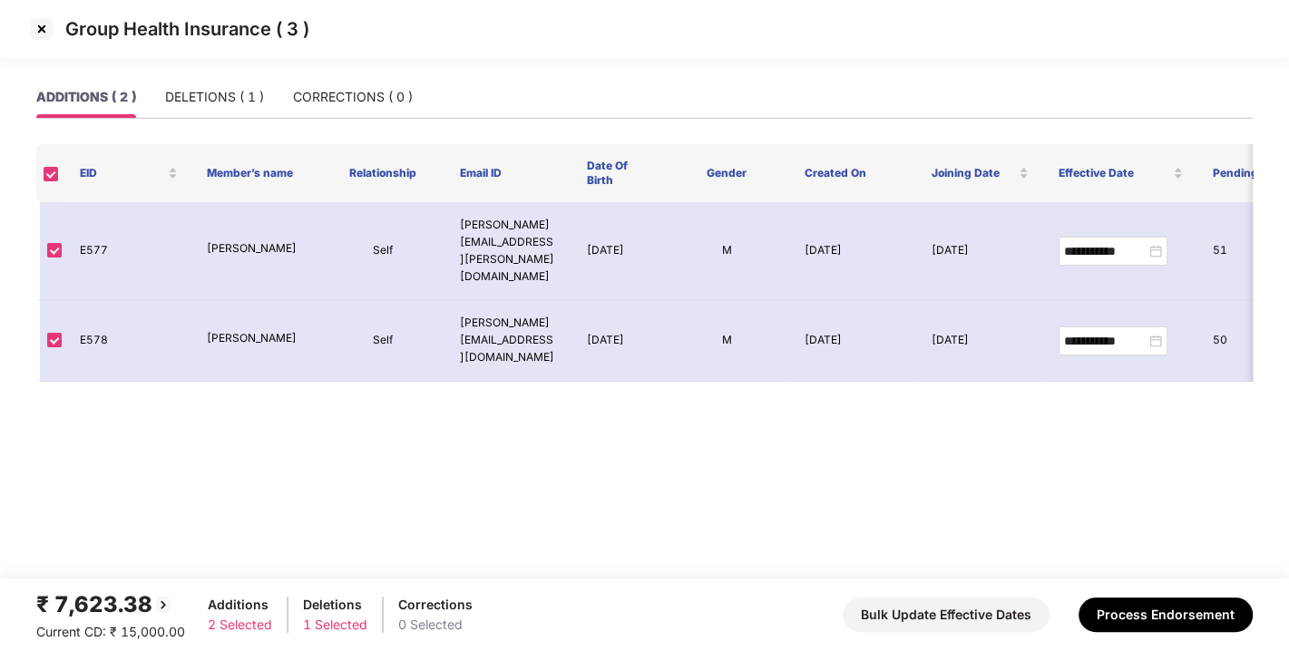
click at [34, 27] on img at bounding box center [41, 29] width 29 height 29
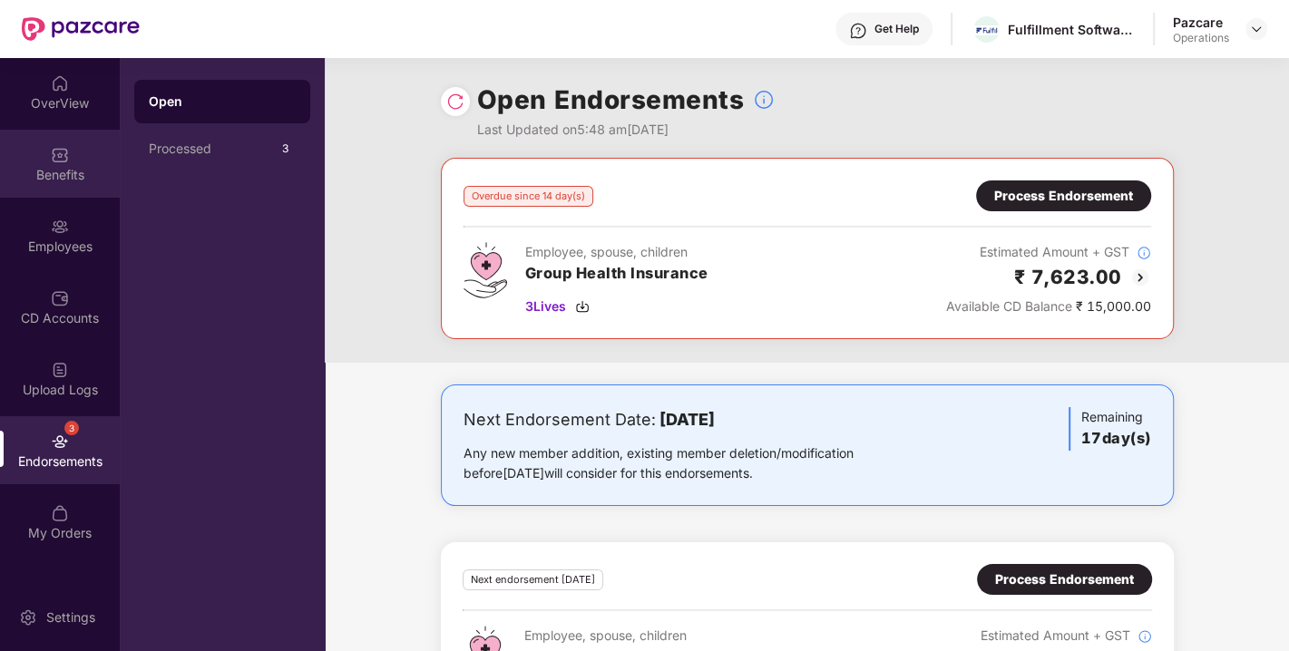
click at [66, 151] on img at bounding box center [60, 155] width 18 height 18
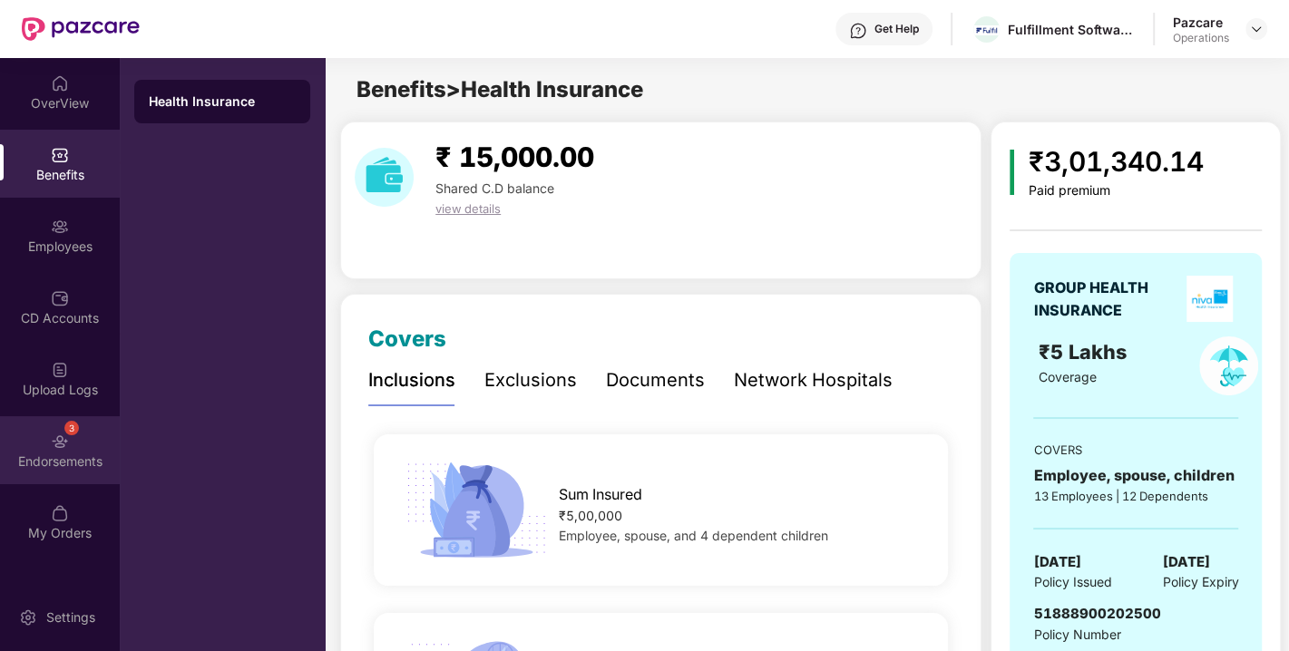
click at [49, 449] on div "3 Endorsements" at bounding box center [60, 450] width 120 height 68
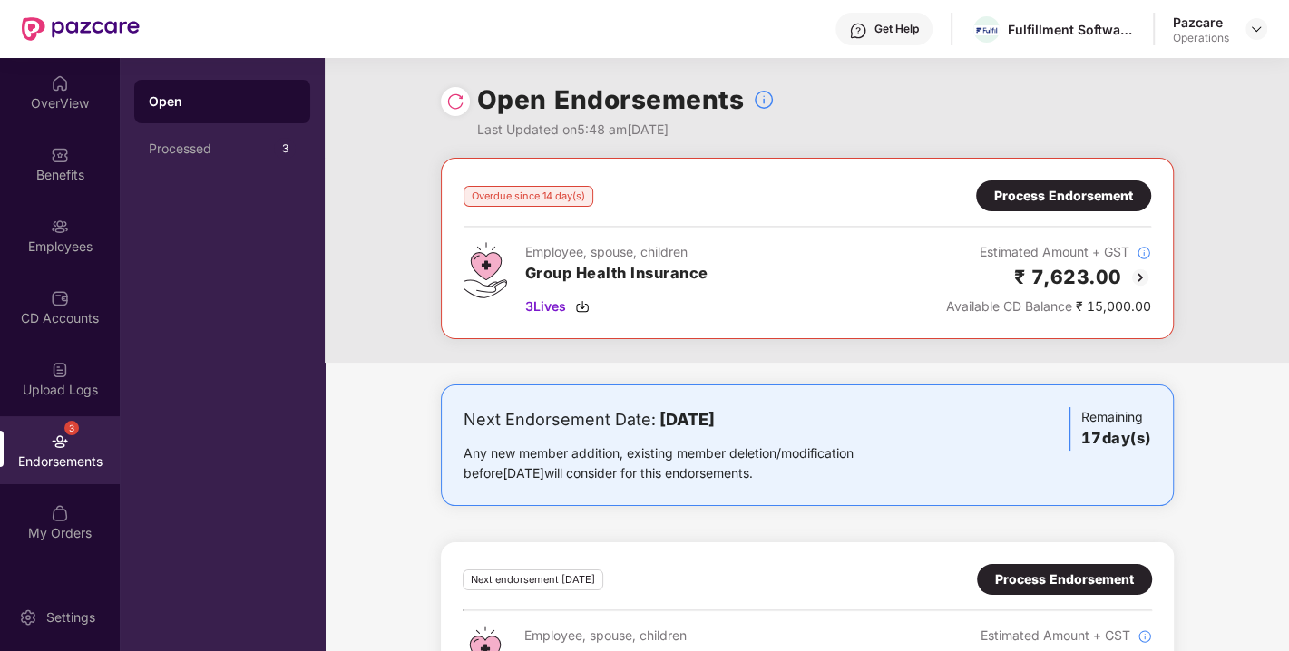
click at [1047, 189] on div "Process Endorsement" at bounding box center [1063, 196] width 139 height 20
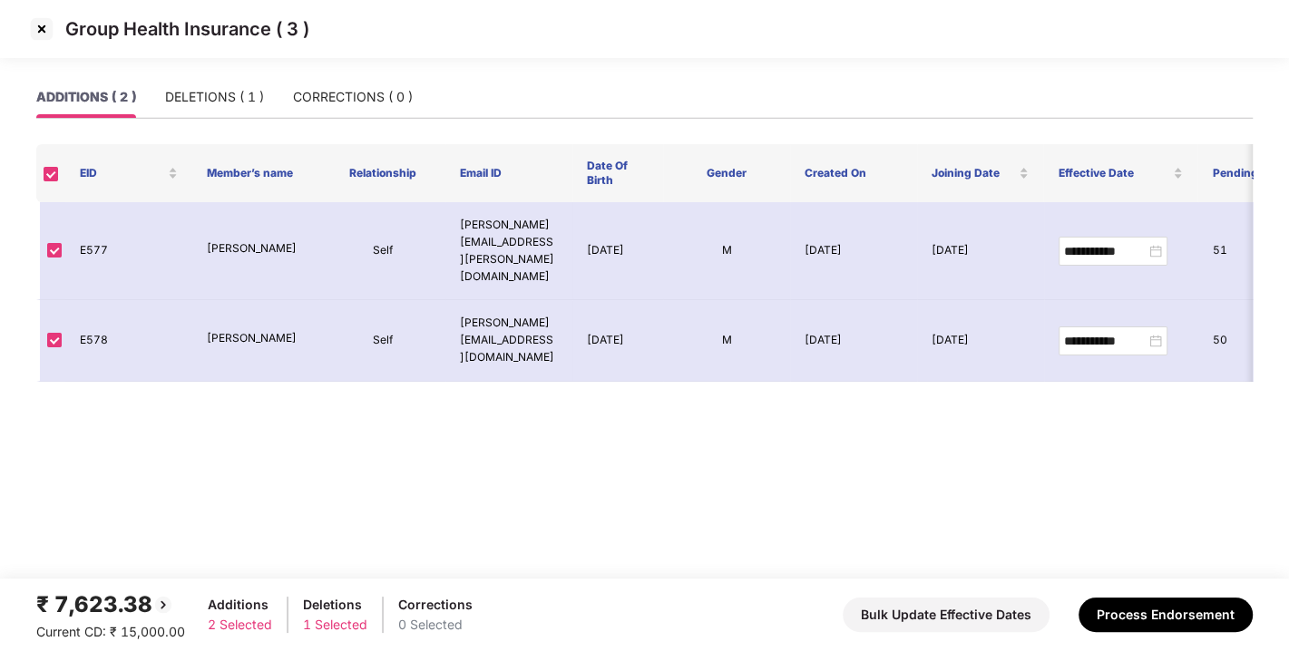
click at [38, 21] on img at bounding box center [41, 29] width 29 height 29
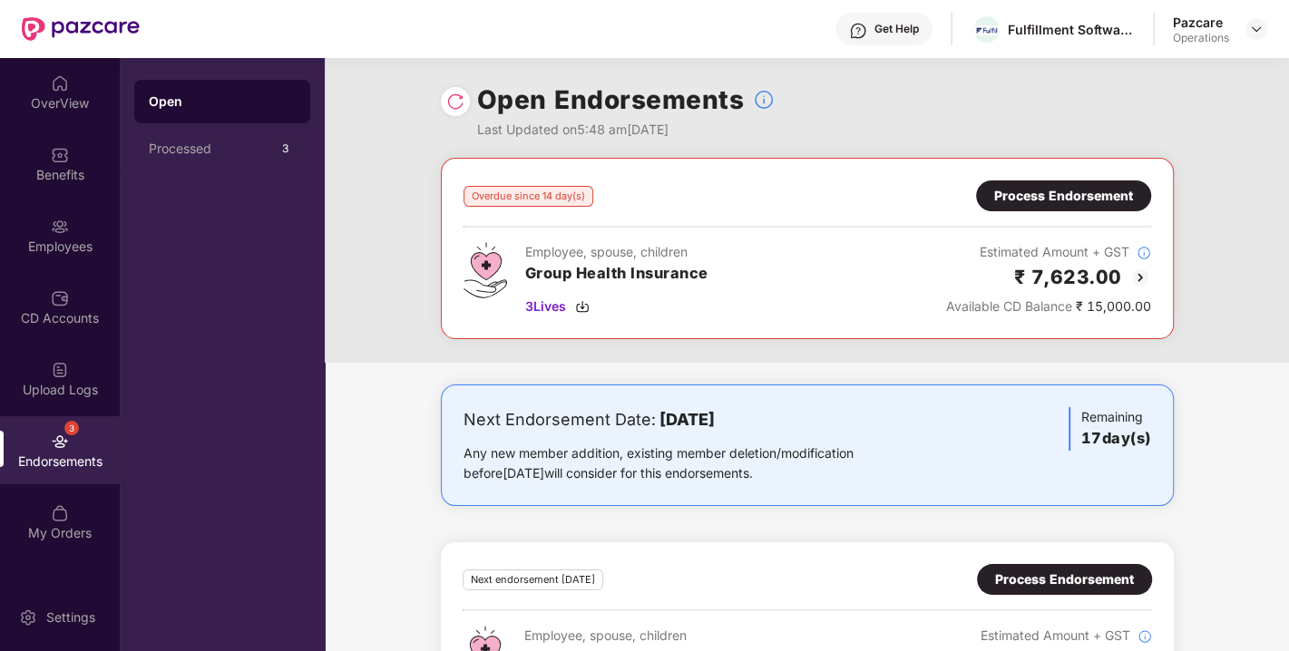
click at [445, 112] on div at bounding box center [455, 101] width 29 height 29
click at [445, 111] on div at bounding box center [455, 101] width 29 height 29
click at [449, 108] on img at bounding box center [455, 102] width 18 height 18
click at [1049, 188] on div "Process Endorsement" at bounding box center [1063, 196] width 139 height 20
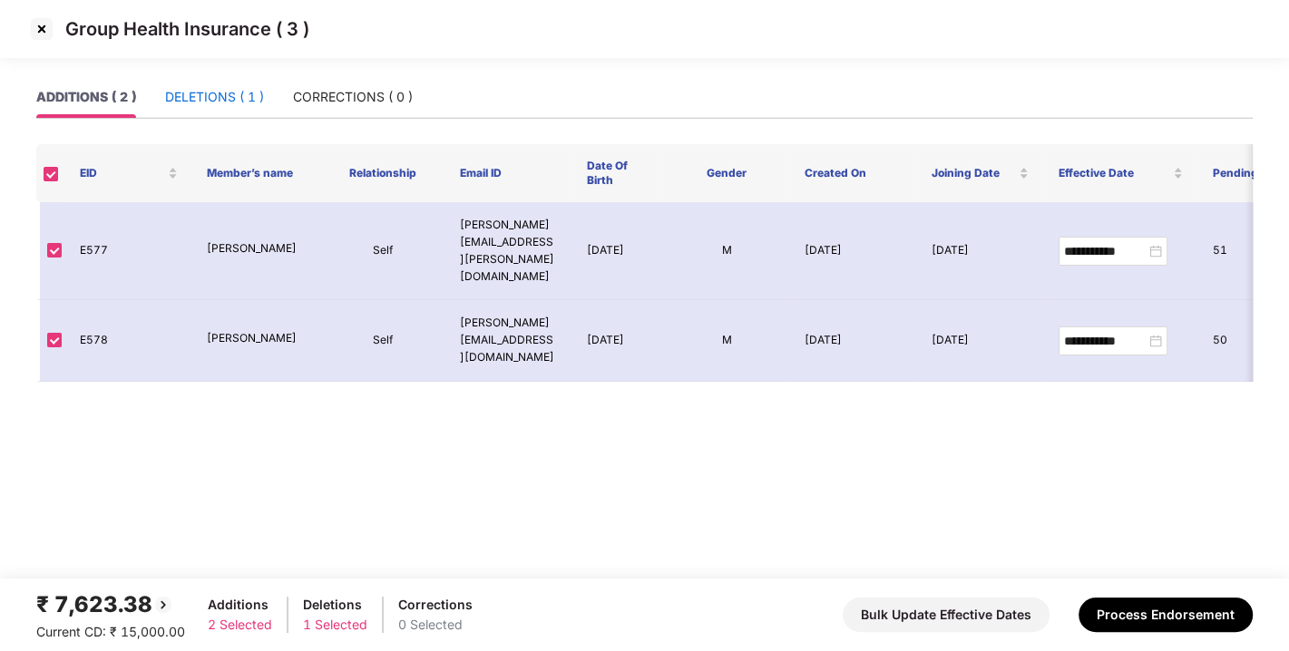
click at [204, 106] on div "DELETIONS ( 1 )" at bounding box center [214, 97] width 99 height 20
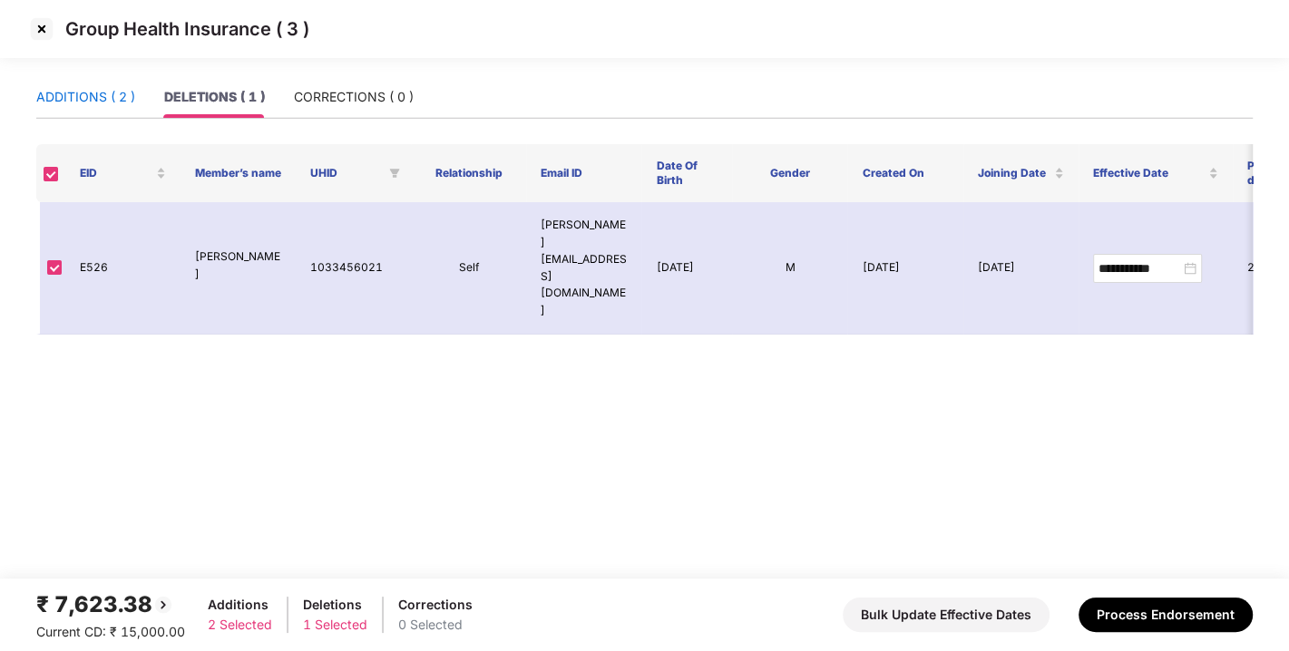
click at [78, 102] on div "ADDITIONS ( 2 )" at bounding box center [85, 97] width 99 height 20
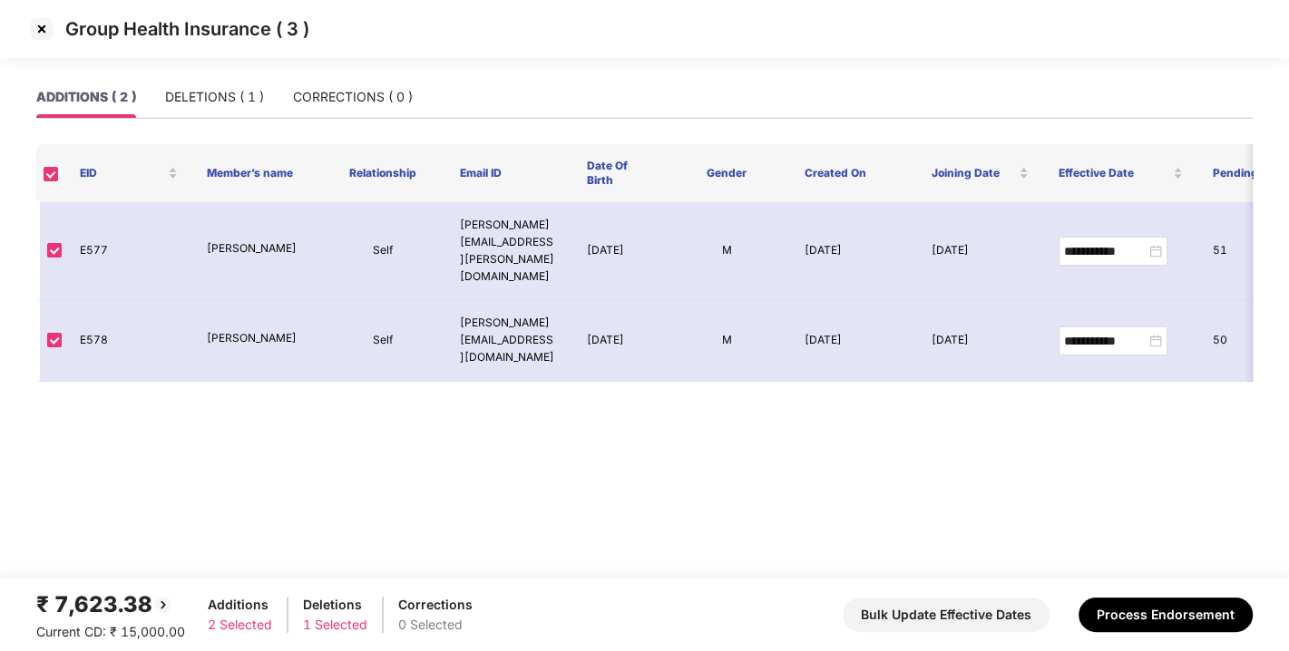
click at [250, 59] on div "Group Health Insurance ( 3 )" at bounding box center [644, 38] width 1289 height 76
click at [189, 100] on div "DELETIONS ( 1 )" at bounding box center [214, 97] width 99 height 20
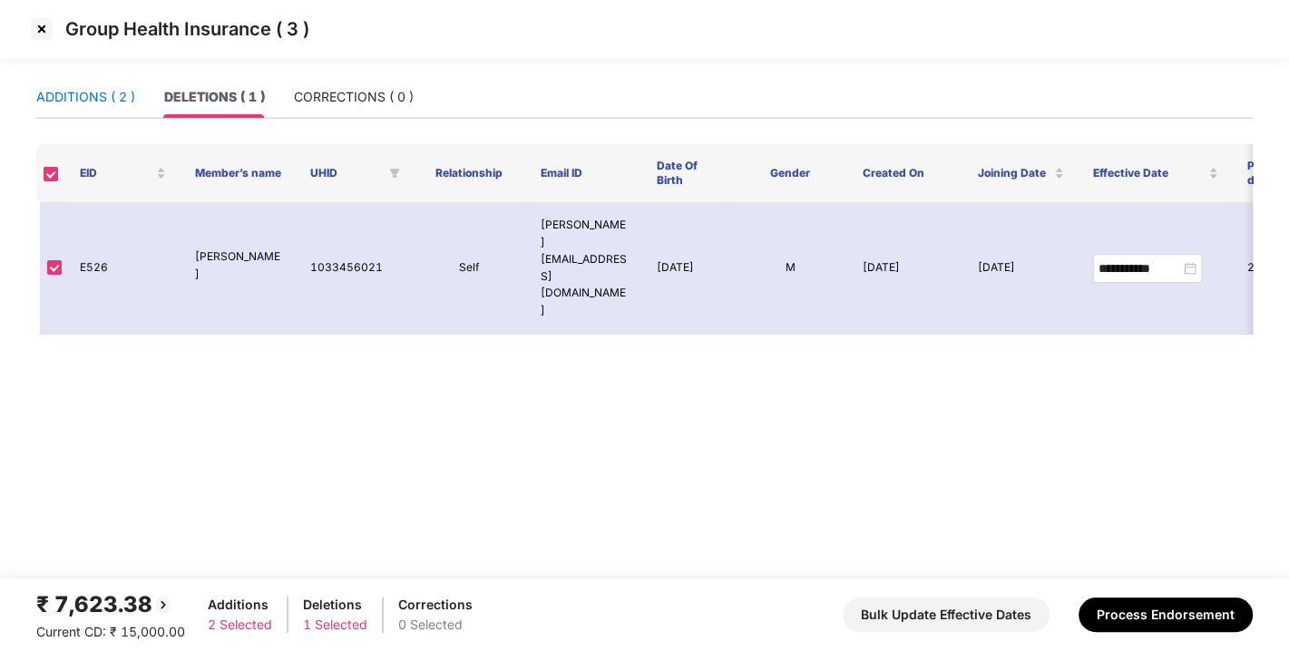
click at [59, 105] on div "ADDITIONS ( 2 )" at bounding box center [85, 97] width 99 height 20
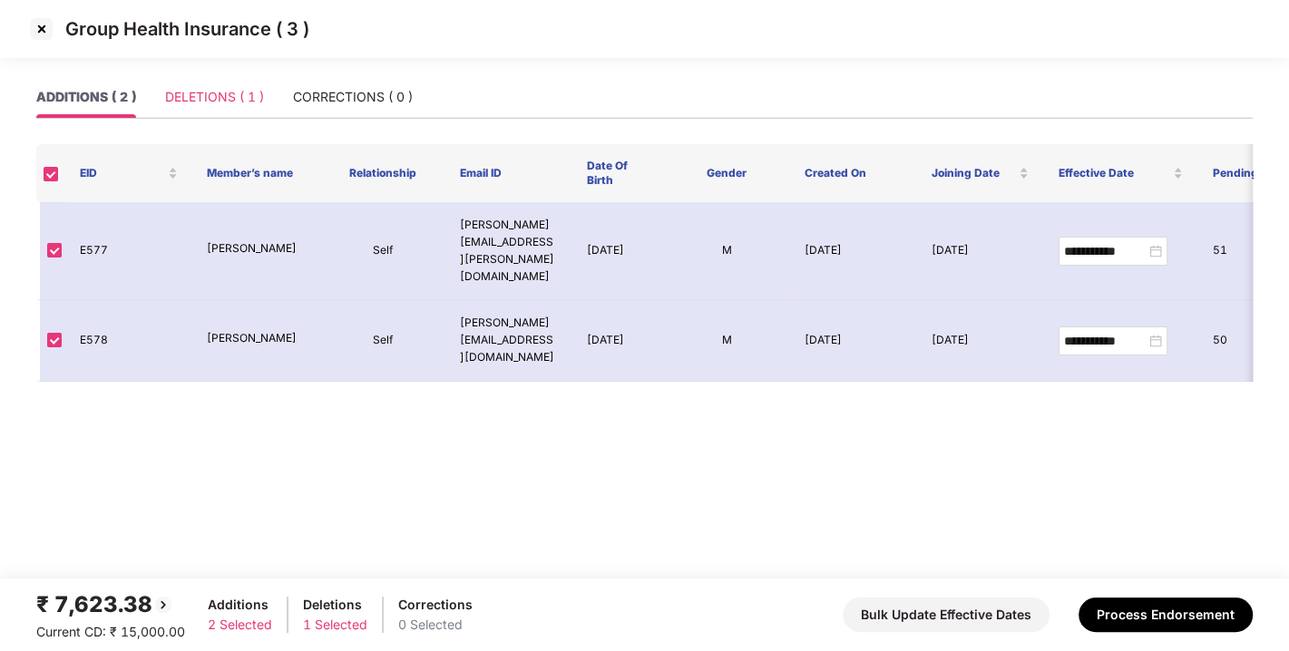
click at [187, 83] on div "DELETIONS ( 1 )" at bounding box center [214, 97] width 99 height 42
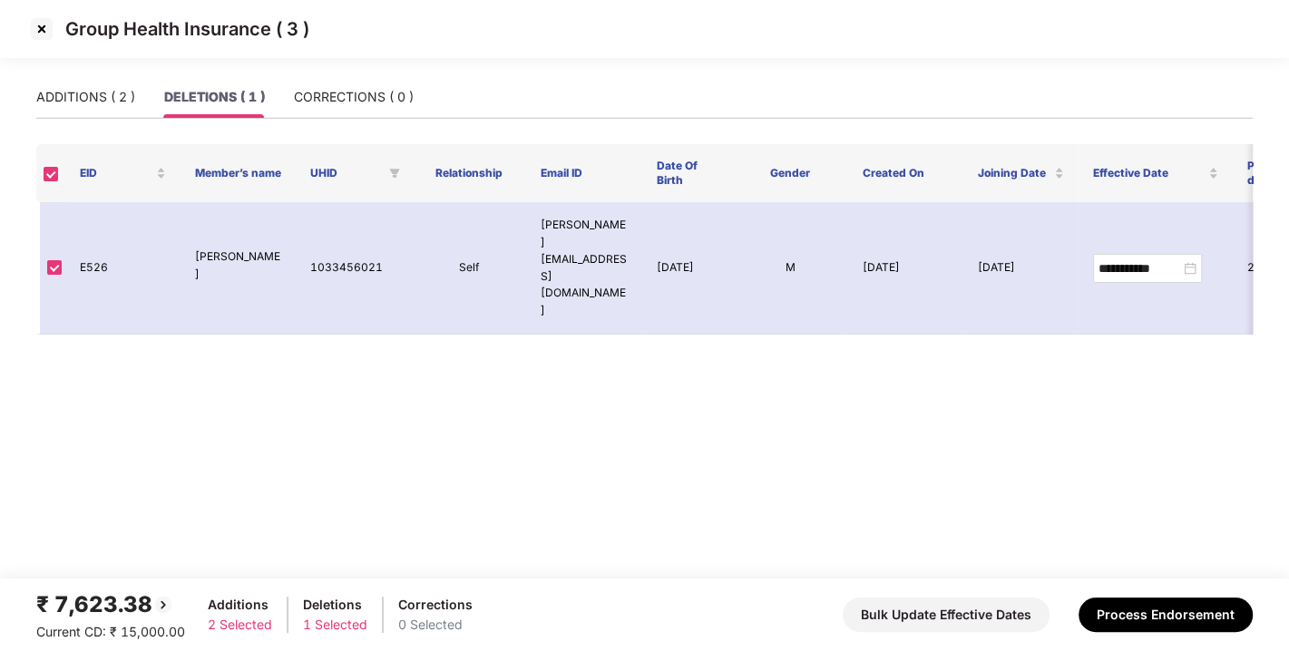
click at [34, 95] on main "**********" at bounding box center [644, 327] width 1289 height 502
click at [38, 24] on img at bounding box center [41, 29] width 29 height 29
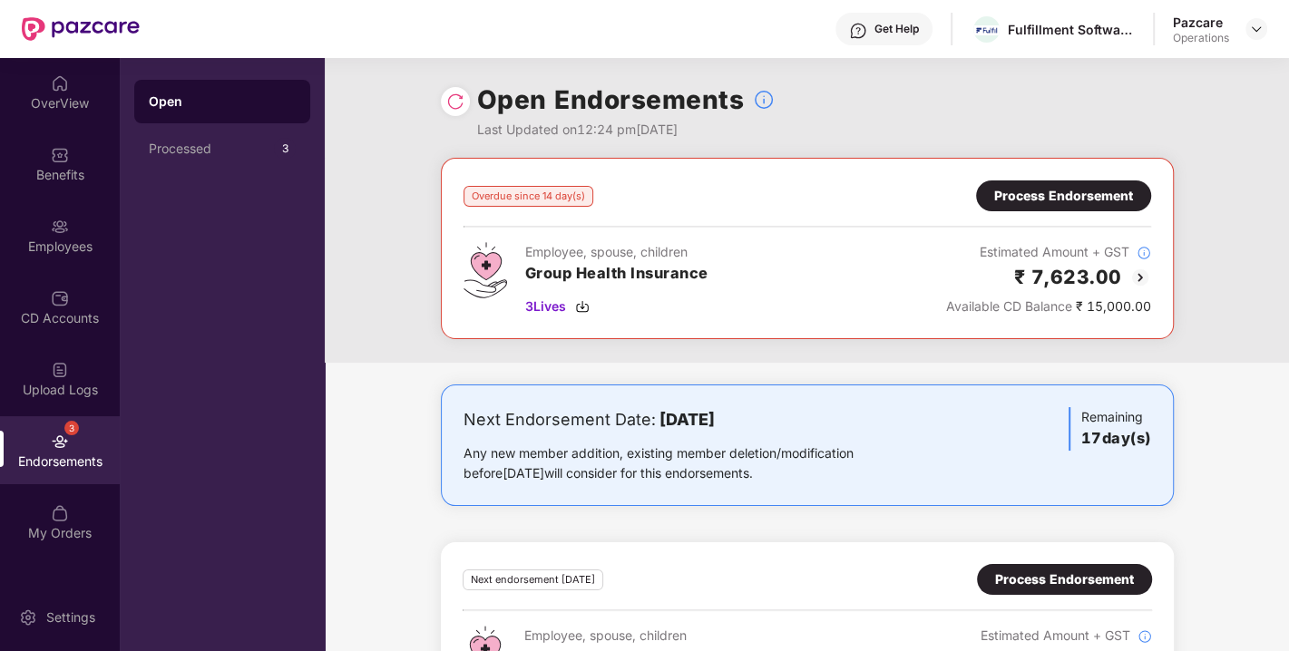
click at [1024, 200] on div "Process Endorsement" at bounding box center [1063, 196] width 139 height 20
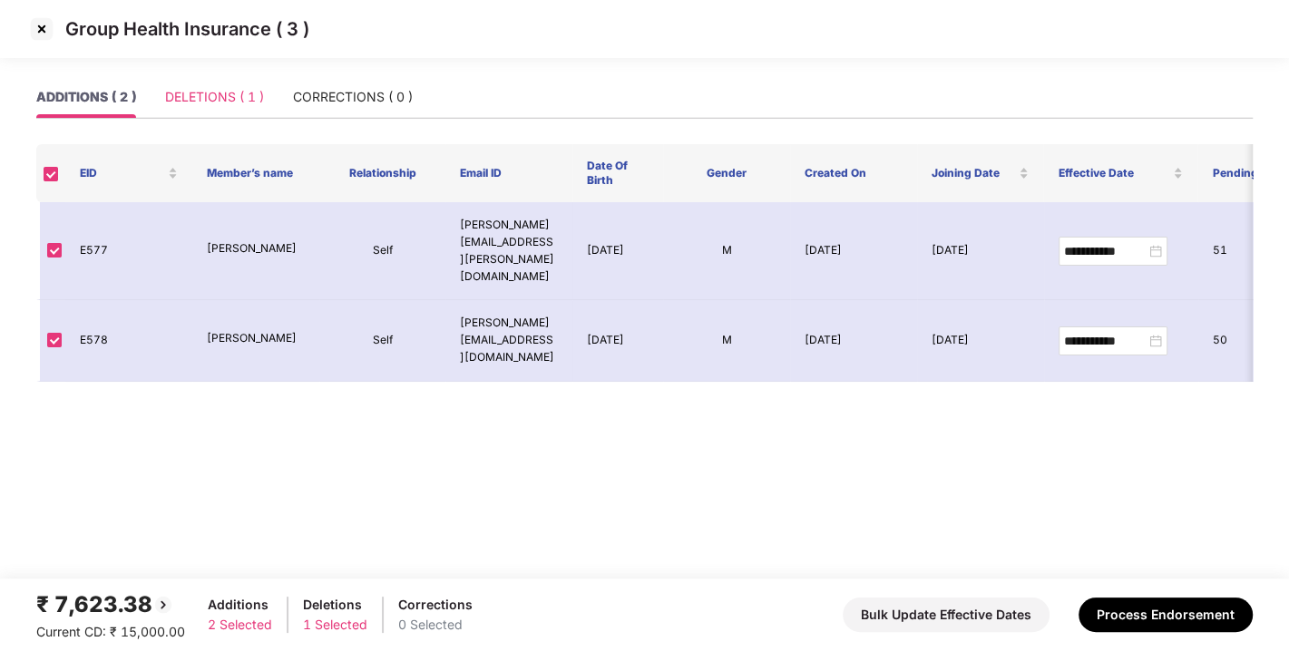
click at [211, 108] on div "DELETIONS ( 1 )" at bounding box center [214, 97] width 99 height 42
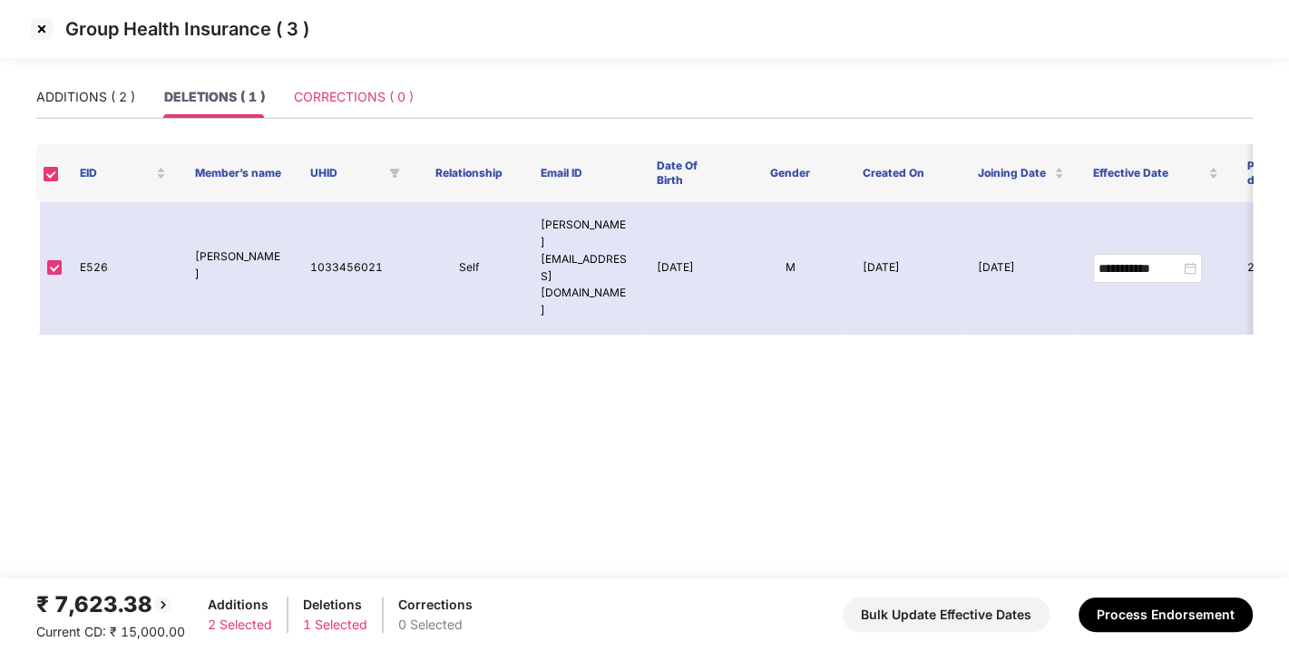
click at [352, 107] on div "CORRECTIONS ( 0 )" at bounding box center [354, 97] width 120 height 42
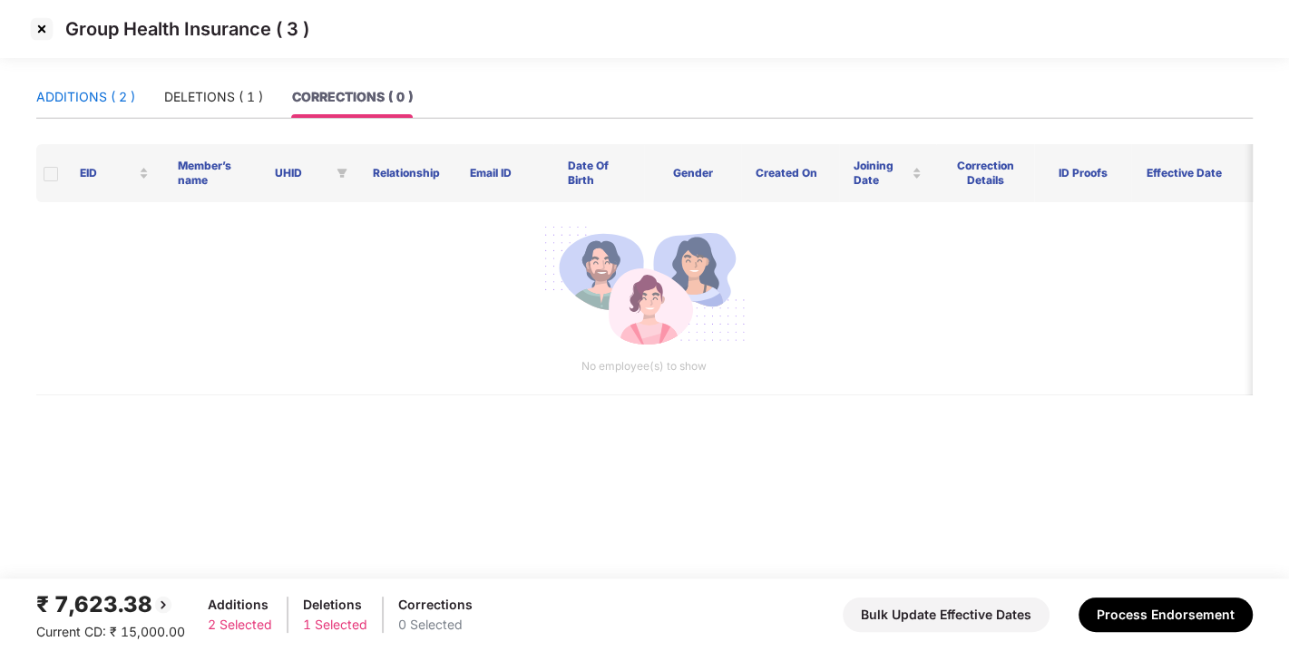
click at [108, 97] on div "ADDITIONS ( 2 )" at bounding box center [85, 97] width 99 height 20
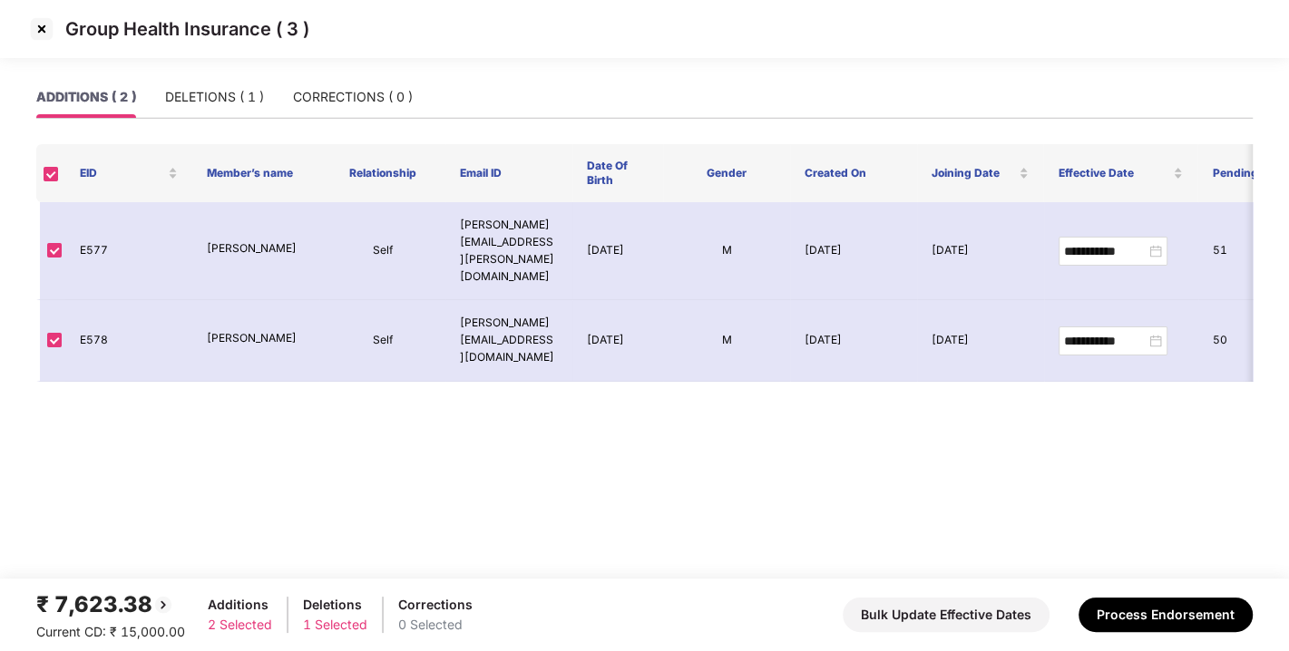
click at [285, 88] on div "ADDITIONS ( 2 ) DELETIONS ( 1 ) CORRECTIONS ( 0 )" at bounding box center [224, 97] width 376 height 42
click at [246, 91] on div "DELETIONS ( 1 )" at bounding box center [214, 97] width 99 height 20
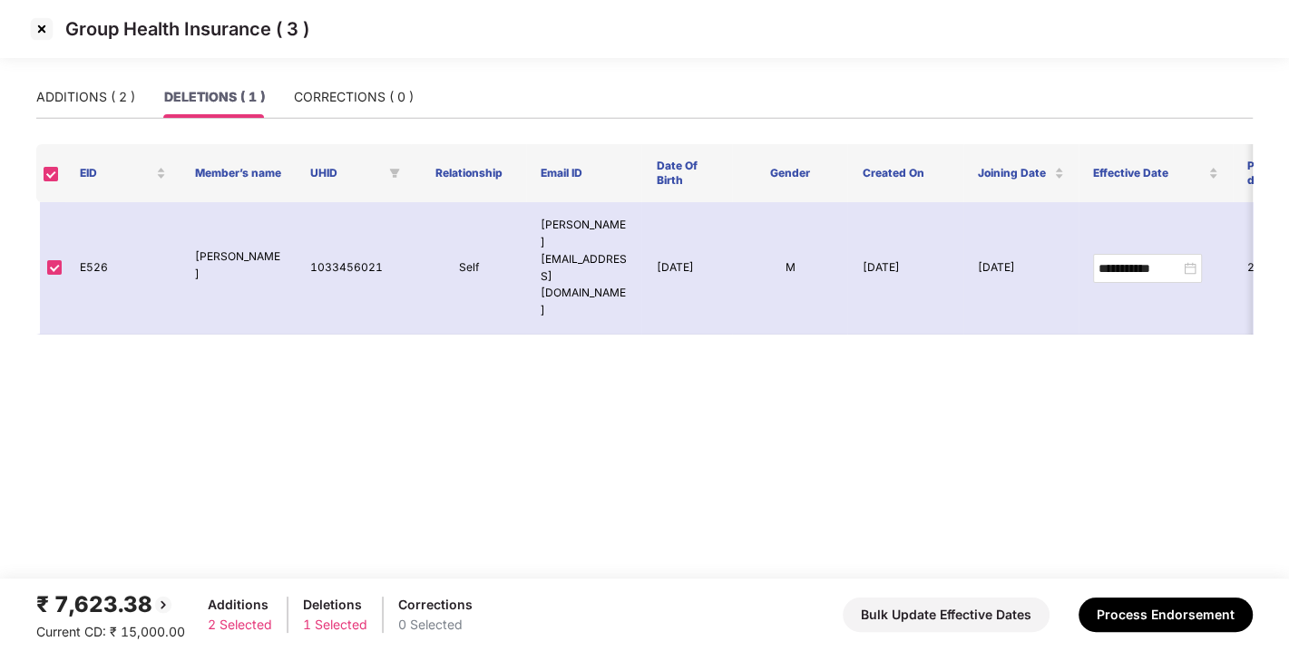
click at [415, 89] on div "ADDITIONS ( 2 ) DELETIONS ( 1 ) CORRECTIONS ( 0 )" at bounding box center [644, 97] width 1216 height 42
click at [344, 103] on div "CORRECTIONS ( 0 )" at bounding box center [354, 97] width 120 height 20
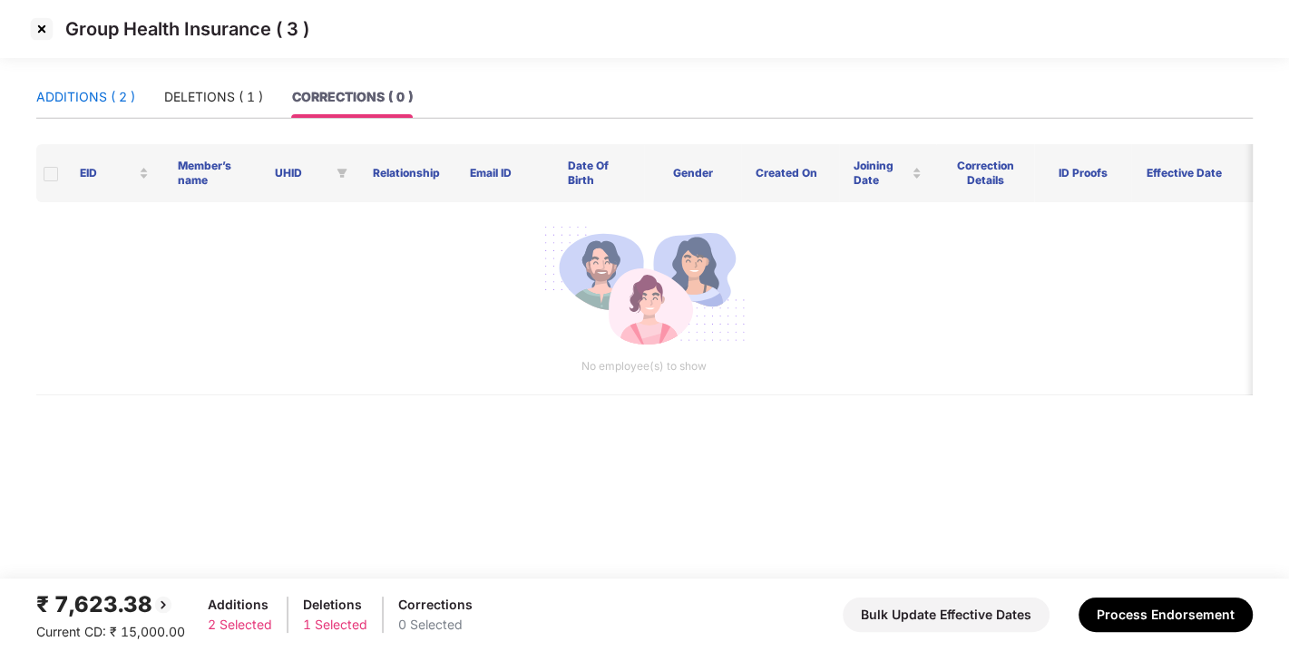
click at [63, 98] on div "ADDITIONS ( 2 )" at bounding box center [85, 97] width 99 height 20
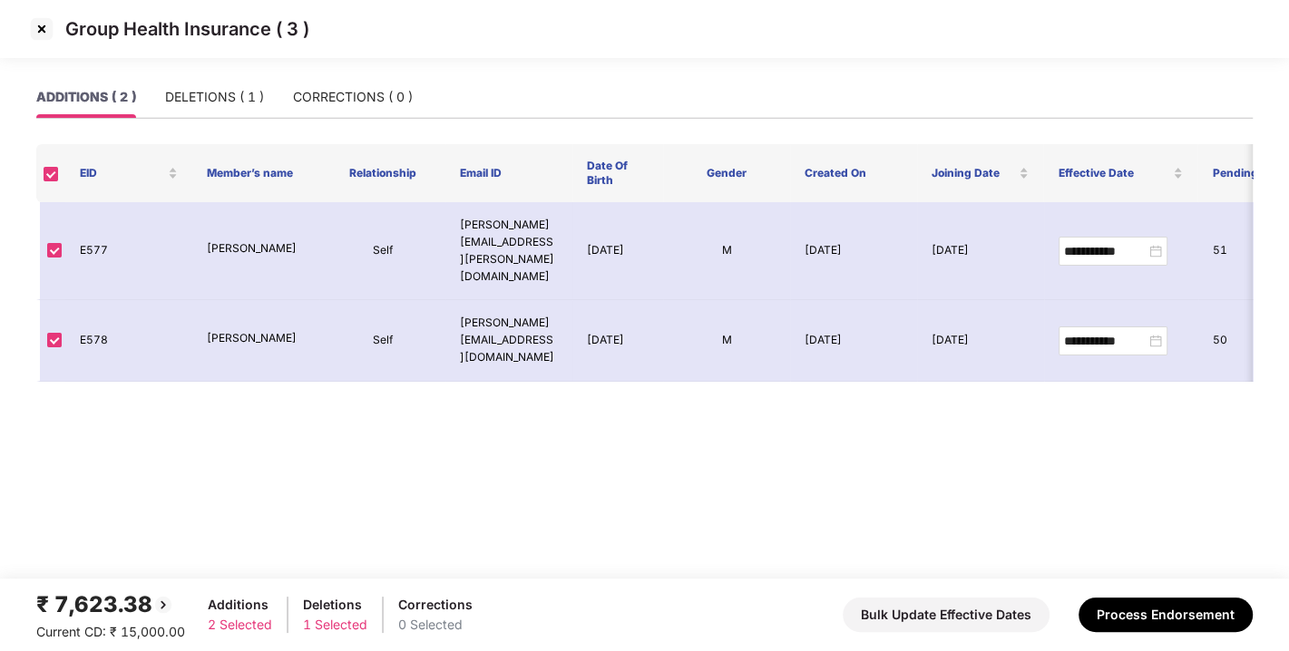
click at [269, 94] on div "ADDITIONS ( 2 ) DELETIONS ( 1 ) CORRECTIONS ( 0 )" at bounding box center [224, 97] width 376 height 42
click at [184, 91] on div "DELETIONS ( 1 )" at bounding box center [214, 97] width 99 height 20
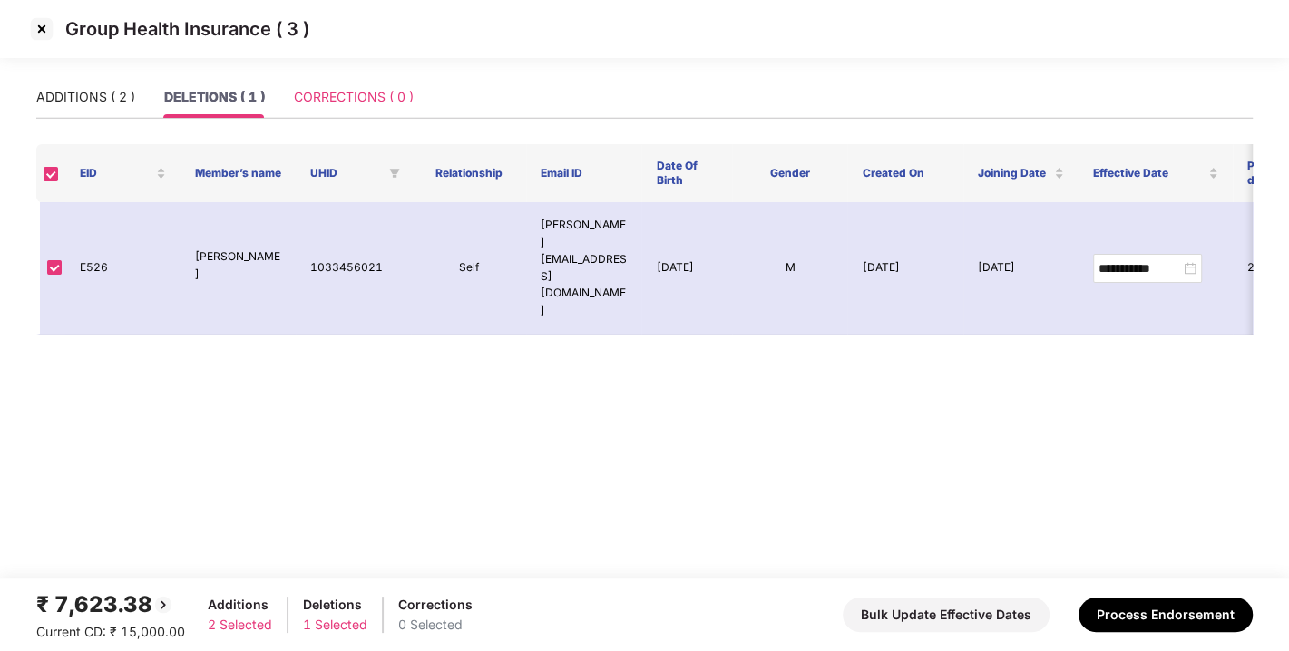
click at [356, 80] on div "CORRECTIONS ( 0 )" at bounding box center [354, 97] width 120 height 42
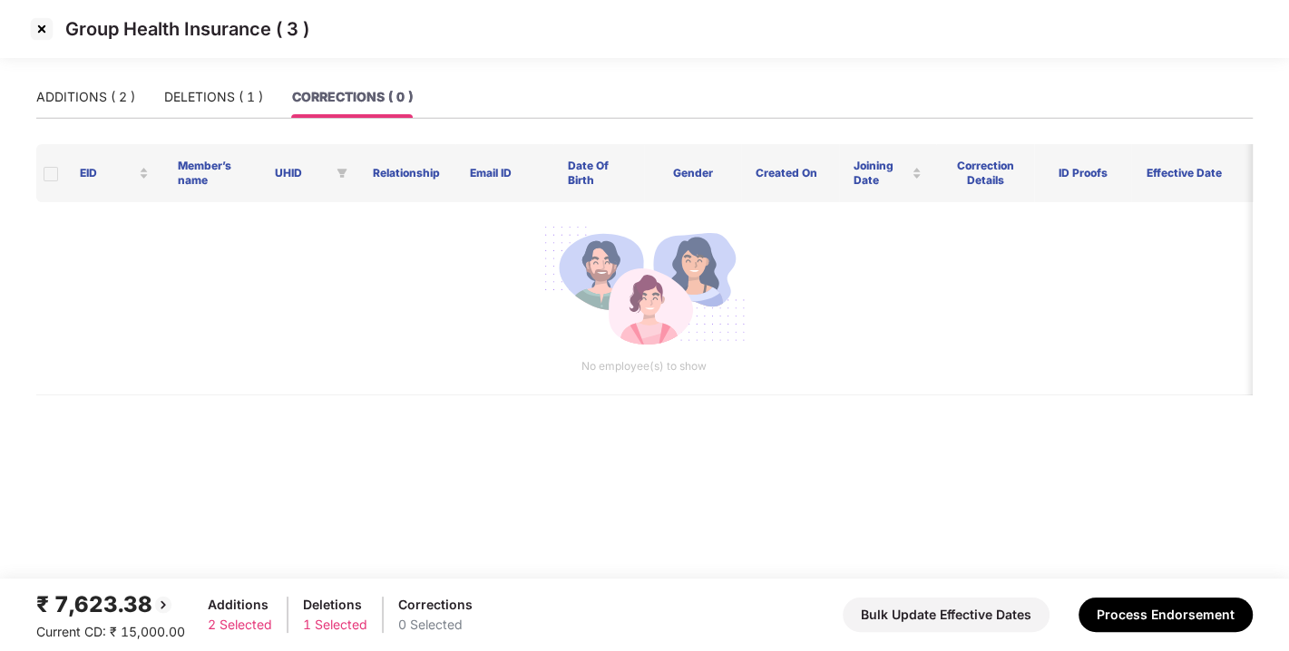
click at [10, 109] on main "ADDITIONS ( 2 ) DELETIONS ( 1 ) CORRECTIONS ( 0 ) EID Member’s name UHID Relati…" at bounding box center [644, 327] width 1289 height 502
click at [95, 102] on div "ADDITIONS ( 2 )" at bounding box center [85, 97] width 99 height 20
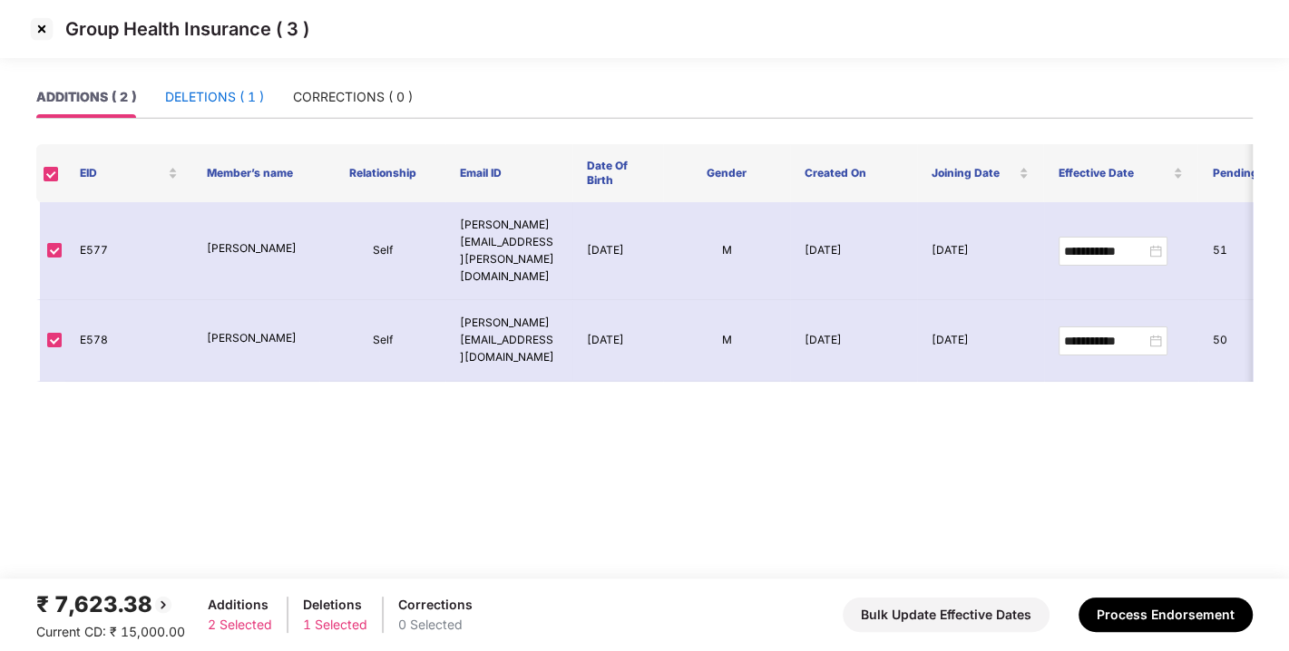
click at [219, 93] on div "DELETIONS ( 1 )" at bounding box center [214, 97] width 99 height 20
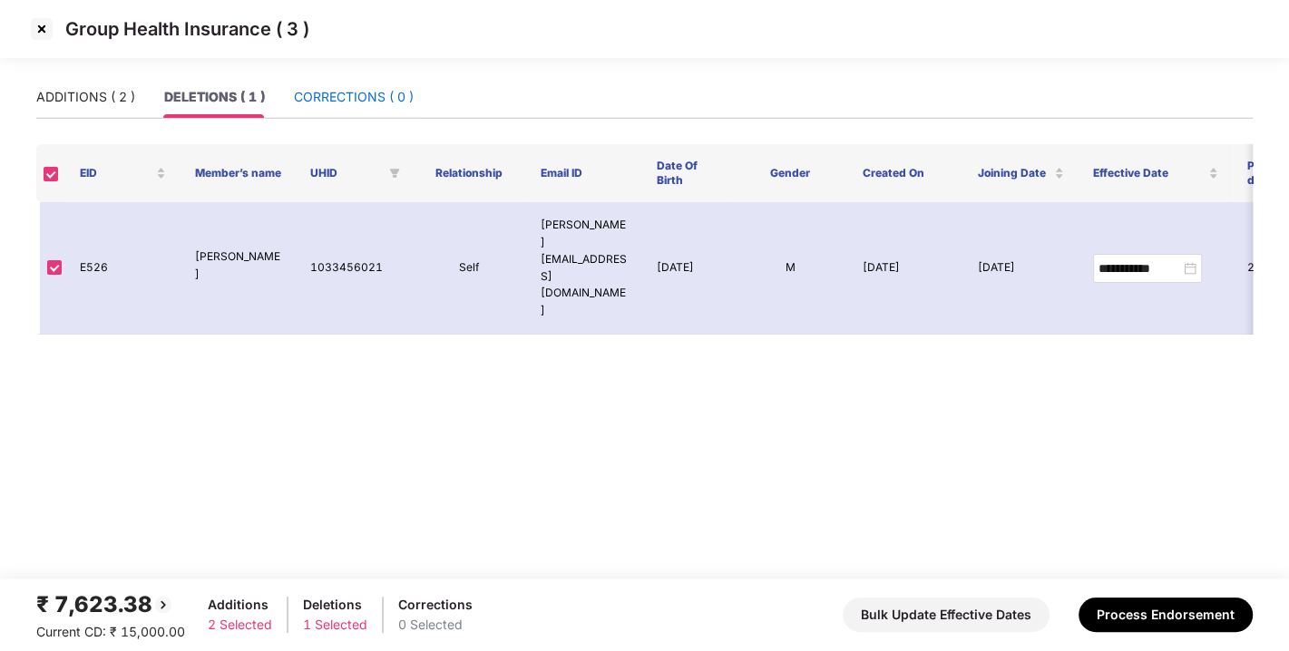
click at [343, 88] on div "CORRECTIONS ( 0 )" at bounding box center [354, 97] width 120 height 20
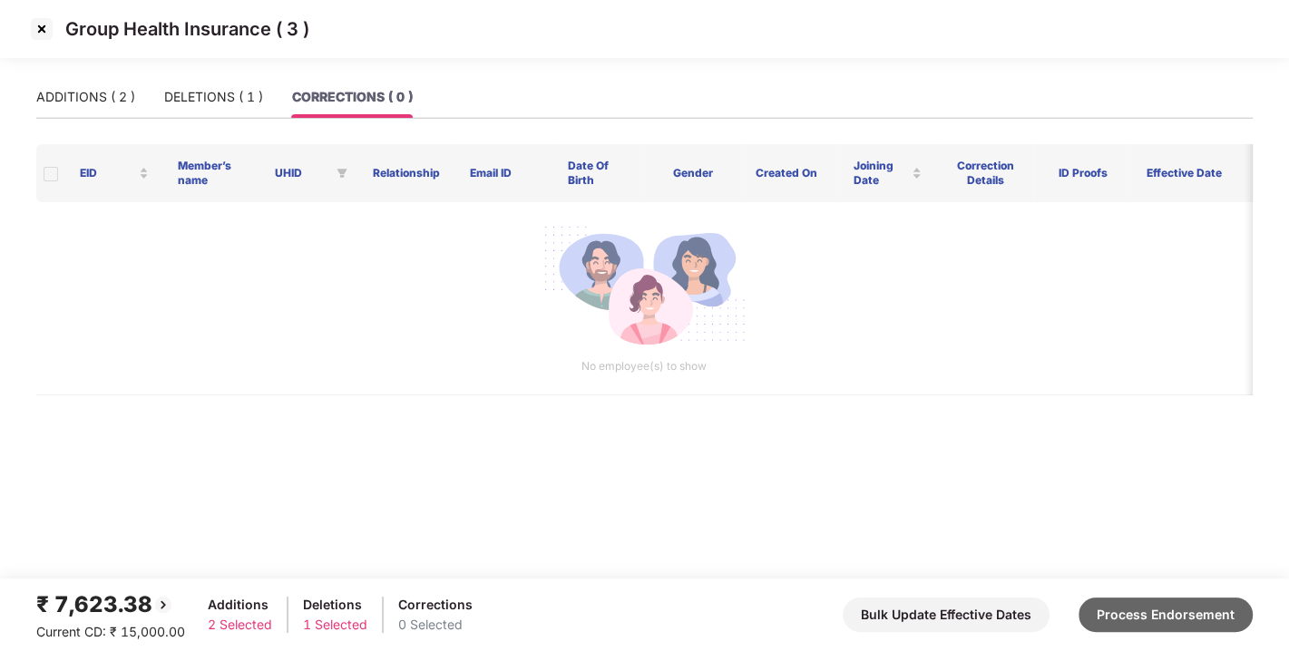
click at [1199, 610] on button "Process Endorsement" at bounding box center [1165, 615] width 174 height 34
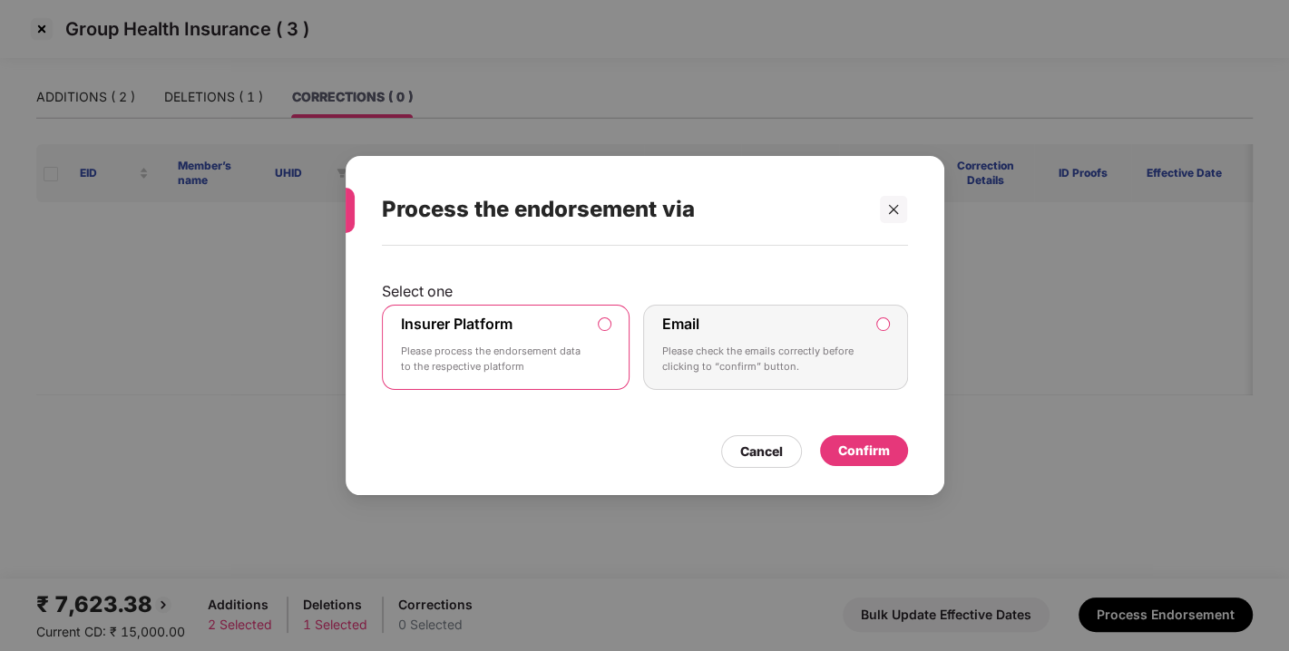
click at [846, 454] on div "Confirm" at bounding box center [864, 451] width 52 height 20
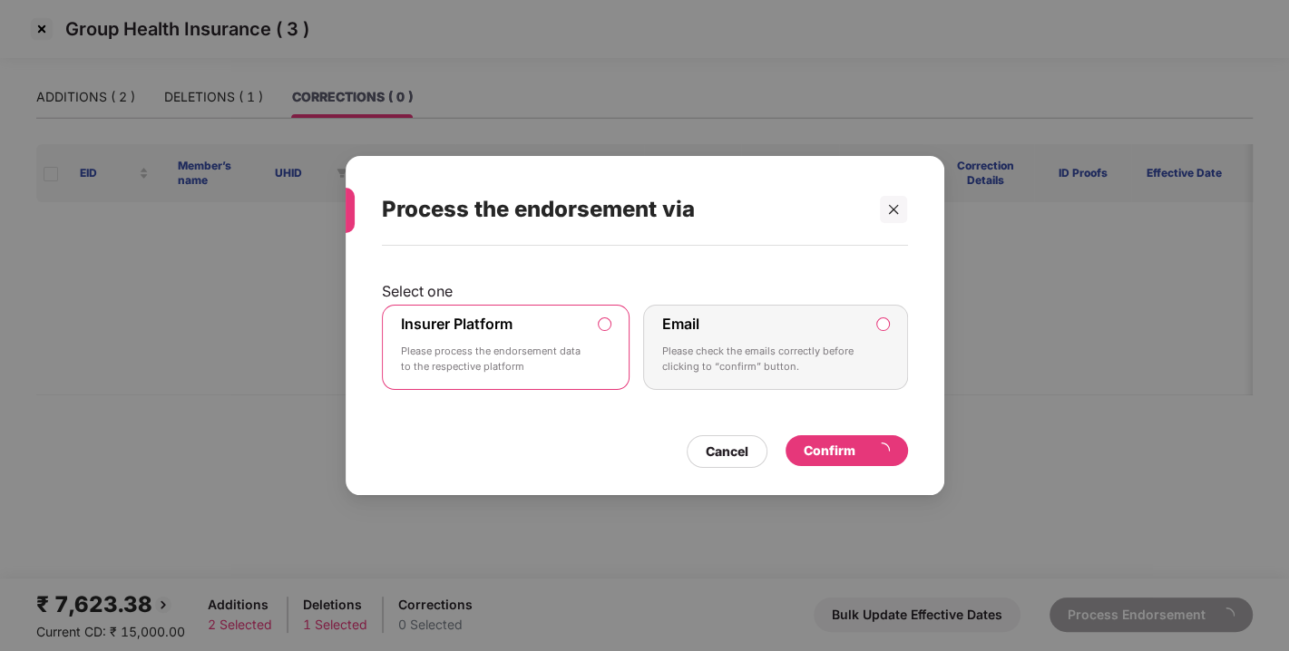
click at [839, 444] on div "Confirm" at bounding box center [847, 451] width 86 height 20
click at [808, 421] on div "Select one Insurer Platform Please process the endorsement data to the respecti…" at bounding box center [645, 340] width 526 height 171
click at [760, 412] on div "Select one Insurer Platform Please process the endorsement data to the respecti…" at bounding box center [645, 340] width 526 height 171
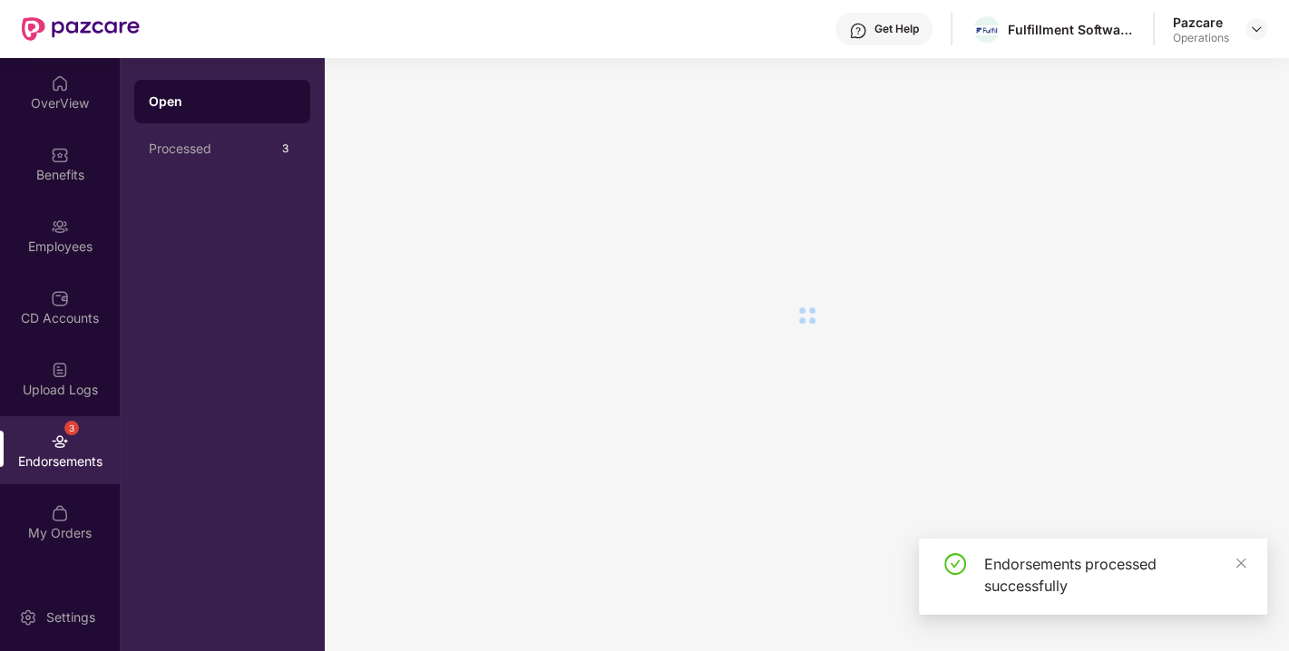
click at [760, 412] on div at bounding box center [807, 354] width 964 height 593
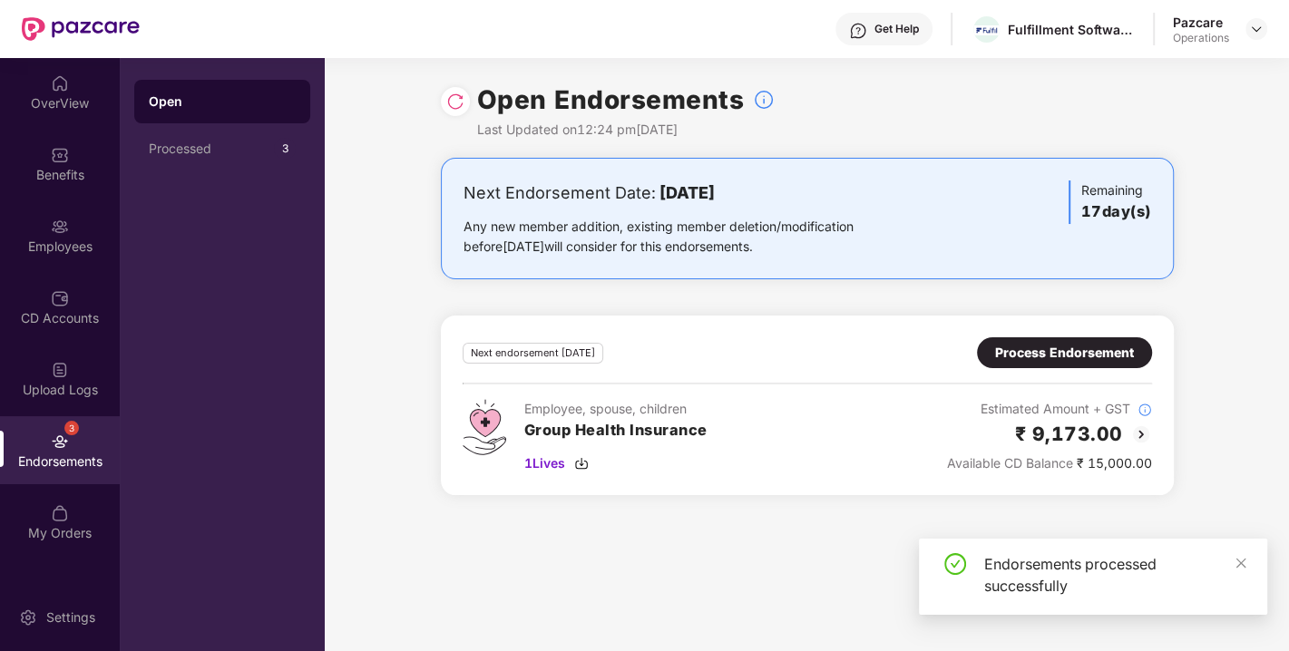
click at [760, 412] on div "Employee, spouse, children Group Health Insurance 1 Lives Estimated Amount + GS…" at bounding box center [807, 436] width 689 height 74
click at [727, 345] on div "Next endorsement [DATE] Process Endorsement" at bounding box center [807, 352] width 689 height 31
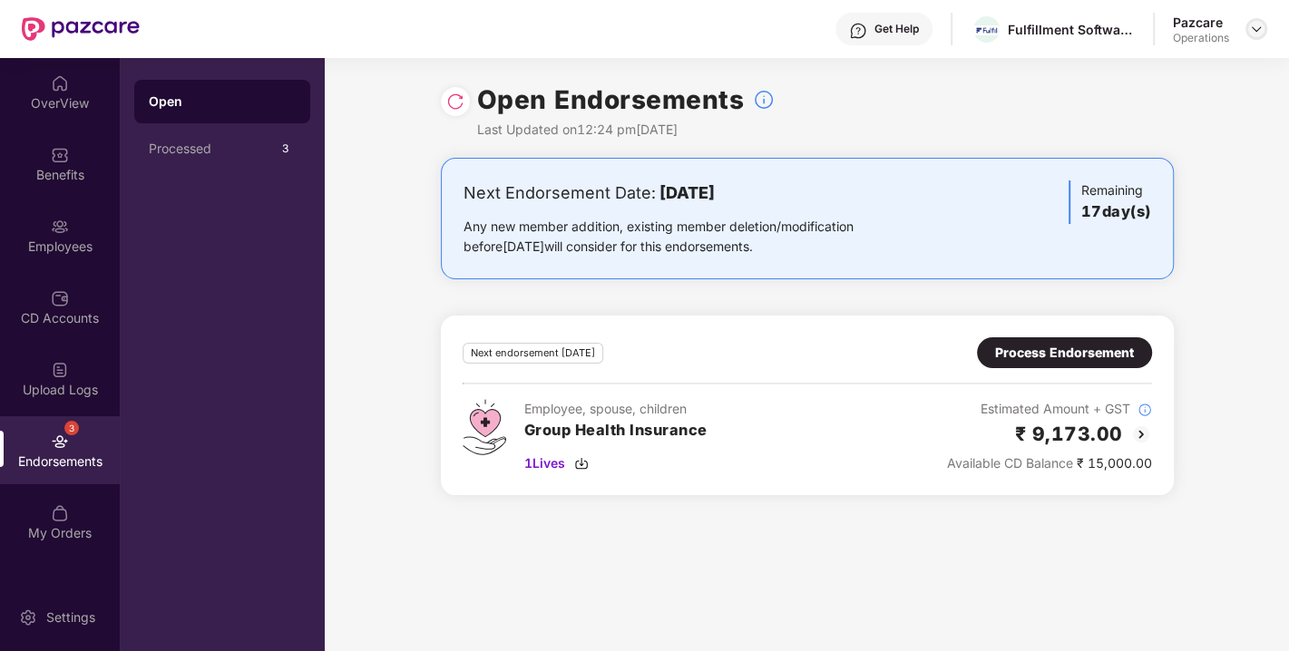
click at [1251, 31] on img at bounding box center [1256, 29] width 15 height 15
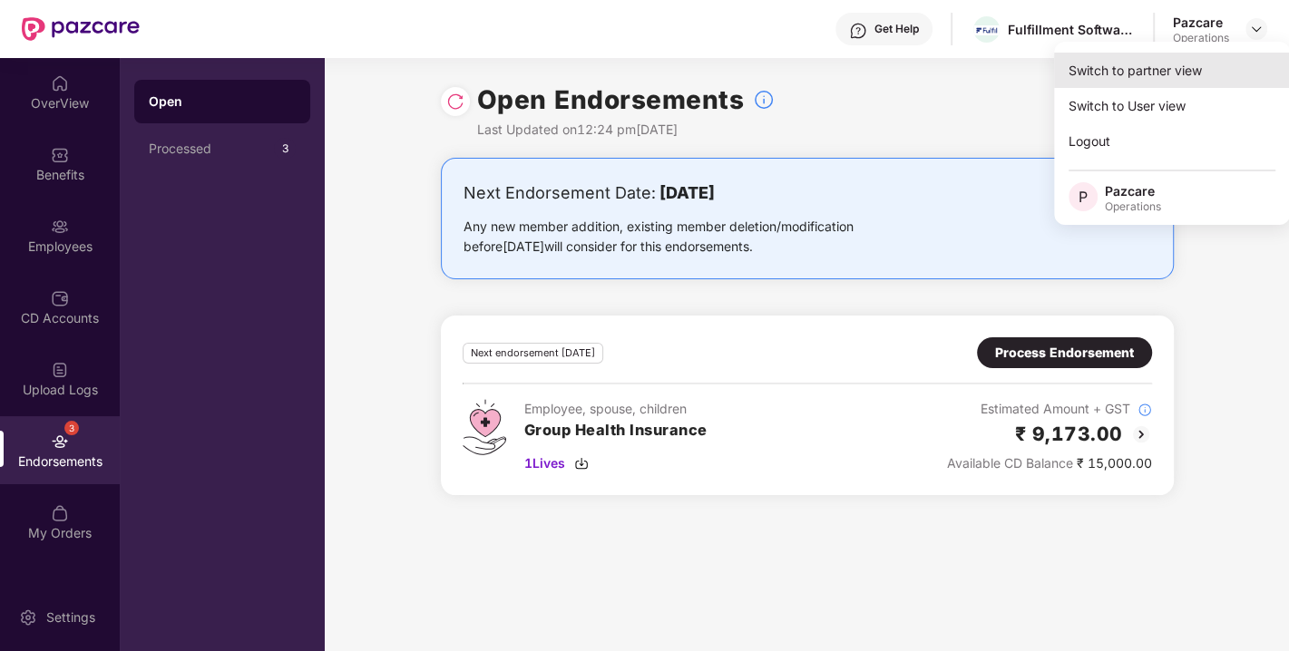
click at [1153, 66] on div "Switch to partner view" at bounding box center [1172, 70] width 236 height 35
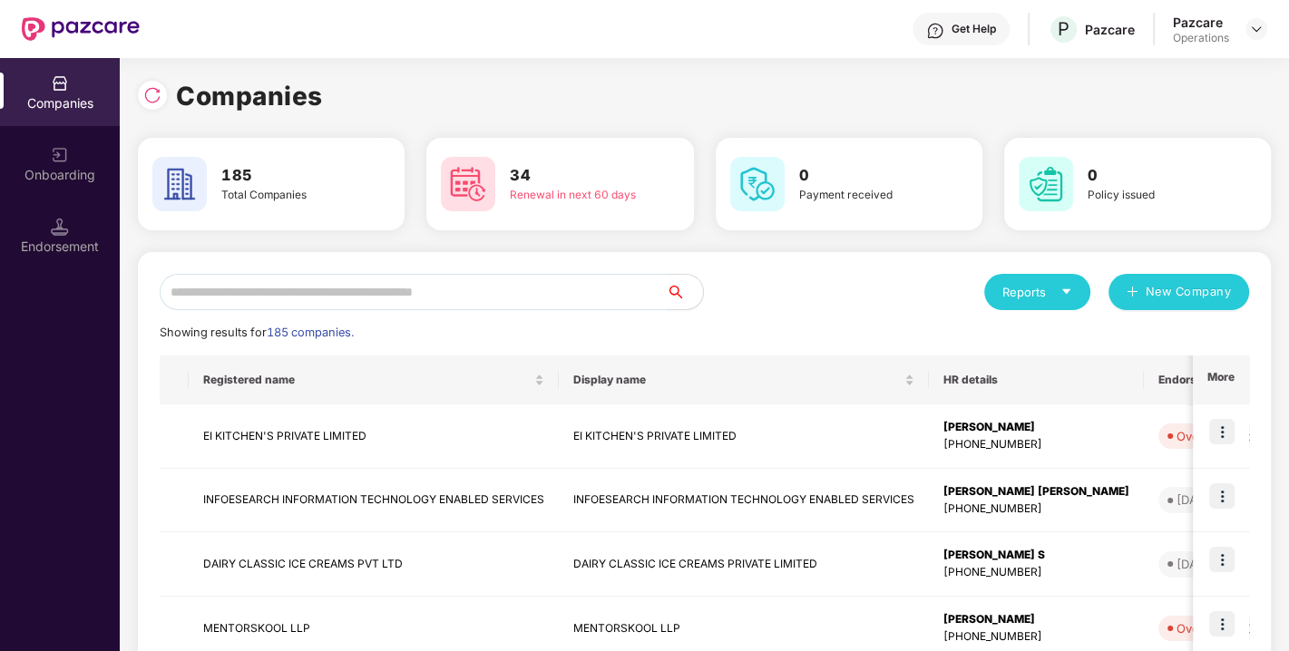
click at [326, 304] on input "text" at bounding box center [413, 292] width 507 height 36
paste input "**********"
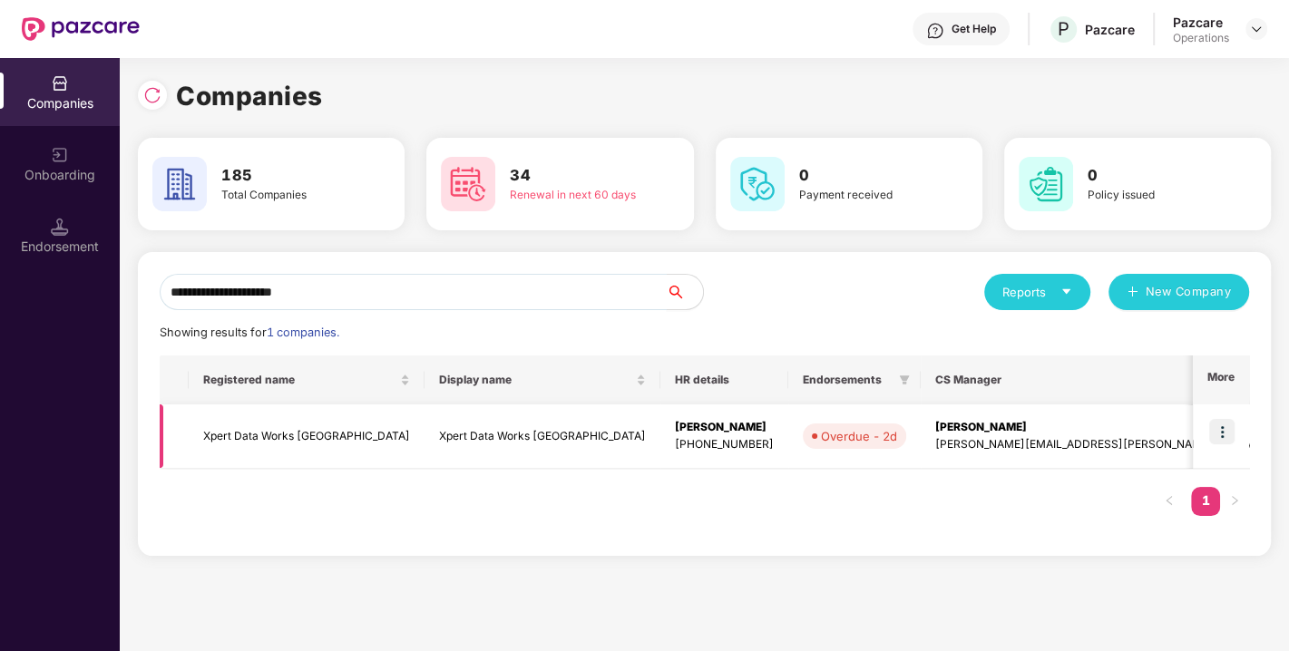
type input "**********"
click at [1229, 420] on img at bounding box center [1221, 431] width 25 height 25
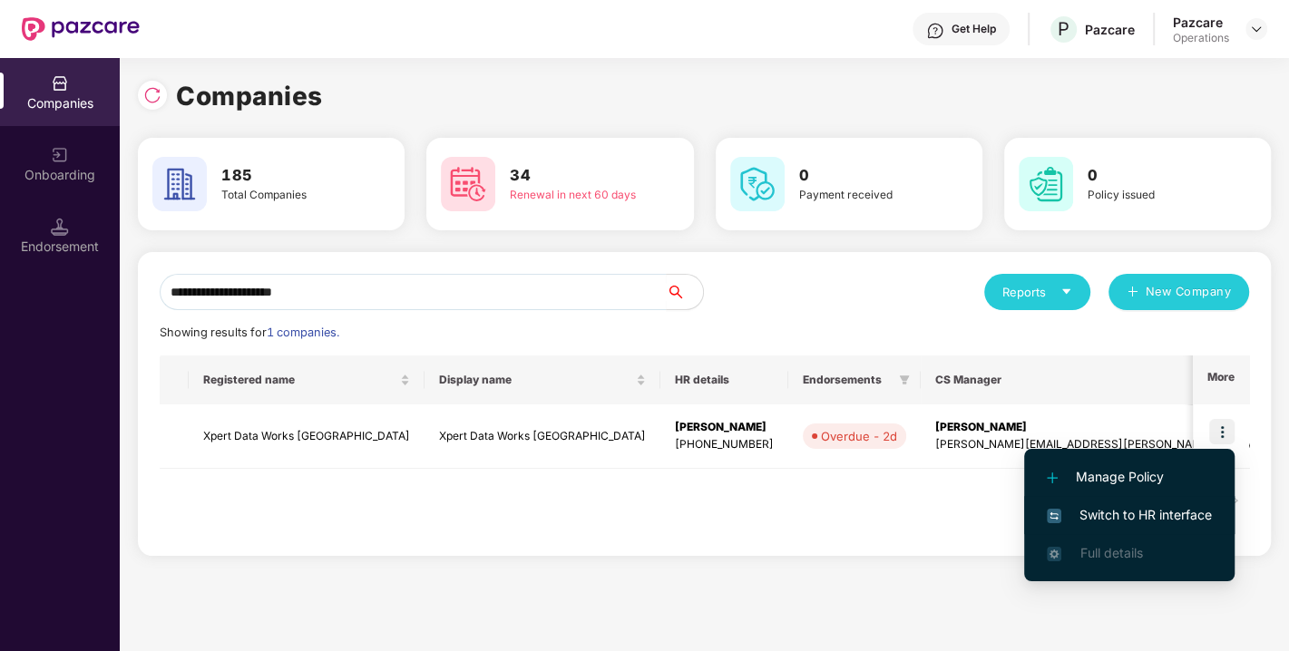
click at [1124, 518] on span "Switch to HR interface" at bounding box center [1129, 515] width 165 height 20
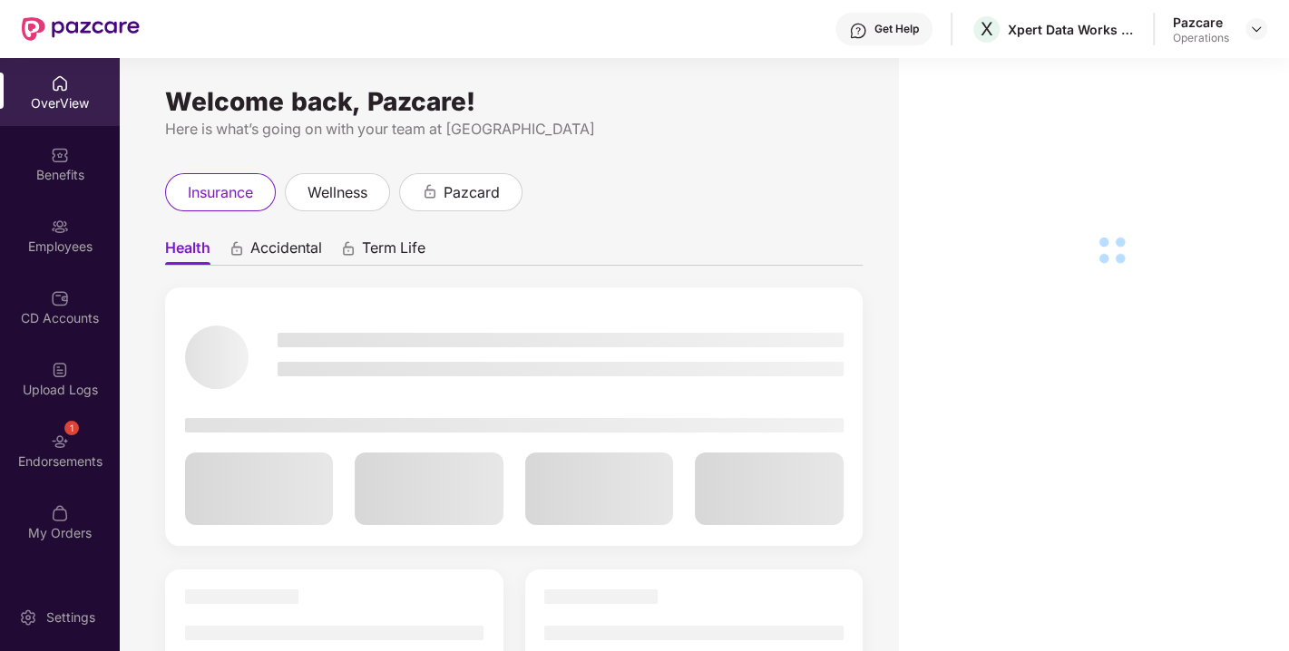
click at [63, 450] on div "1 Endorsements" at bounding box center [60, 450] width 120 height 68
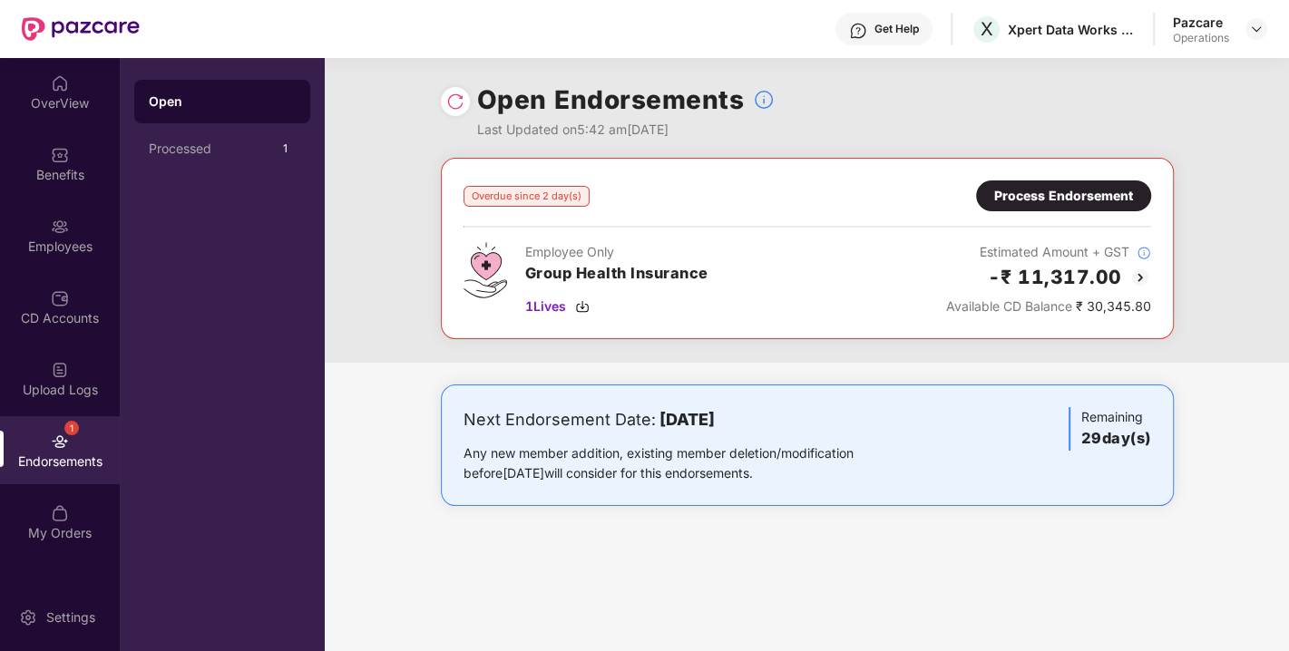
click at [461, 96] on img at bounding box center [455, 102] width 18 height 18
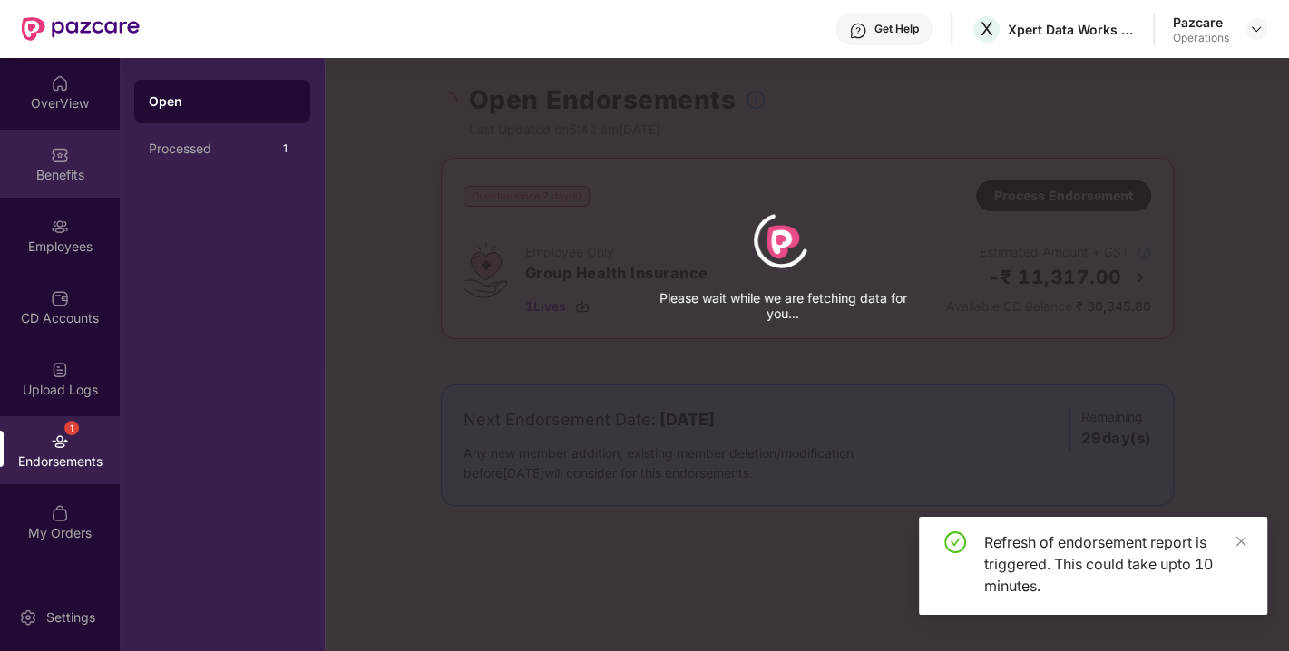
click at [53, 170] on div "Benefits" at bounding box center [60, 175] width 120 height 18
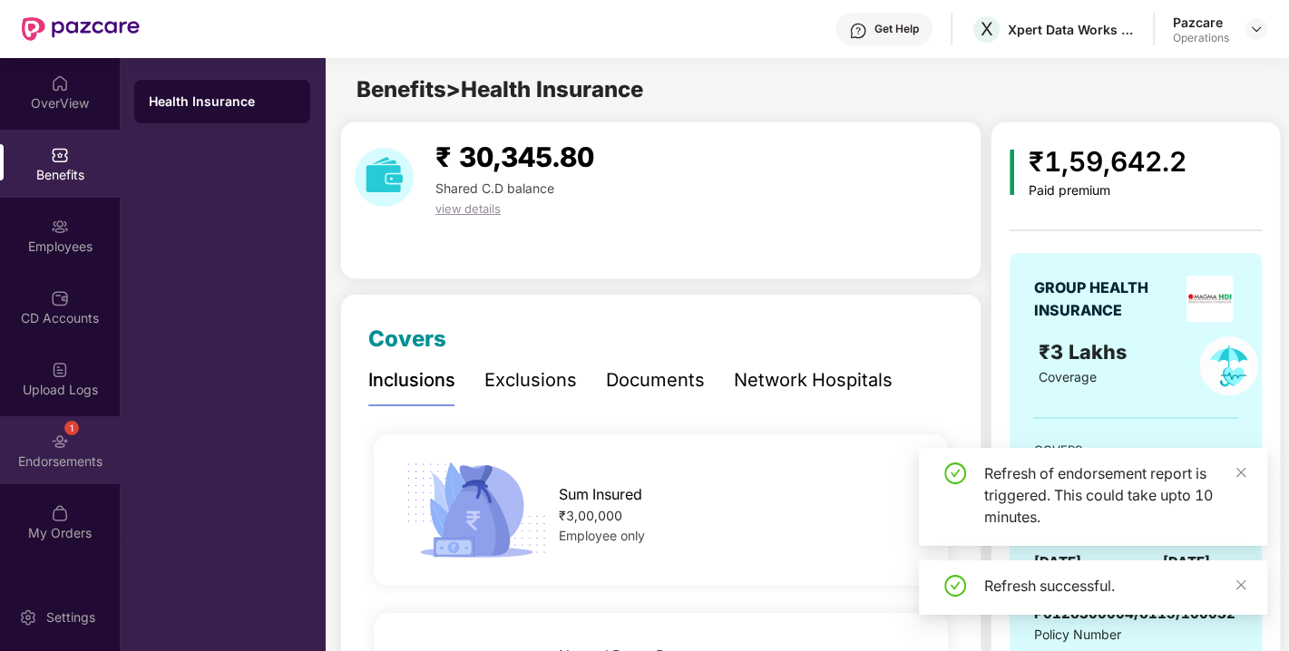
click at [66, 449] on img at bounding box center [60, 442] width 18 height 18
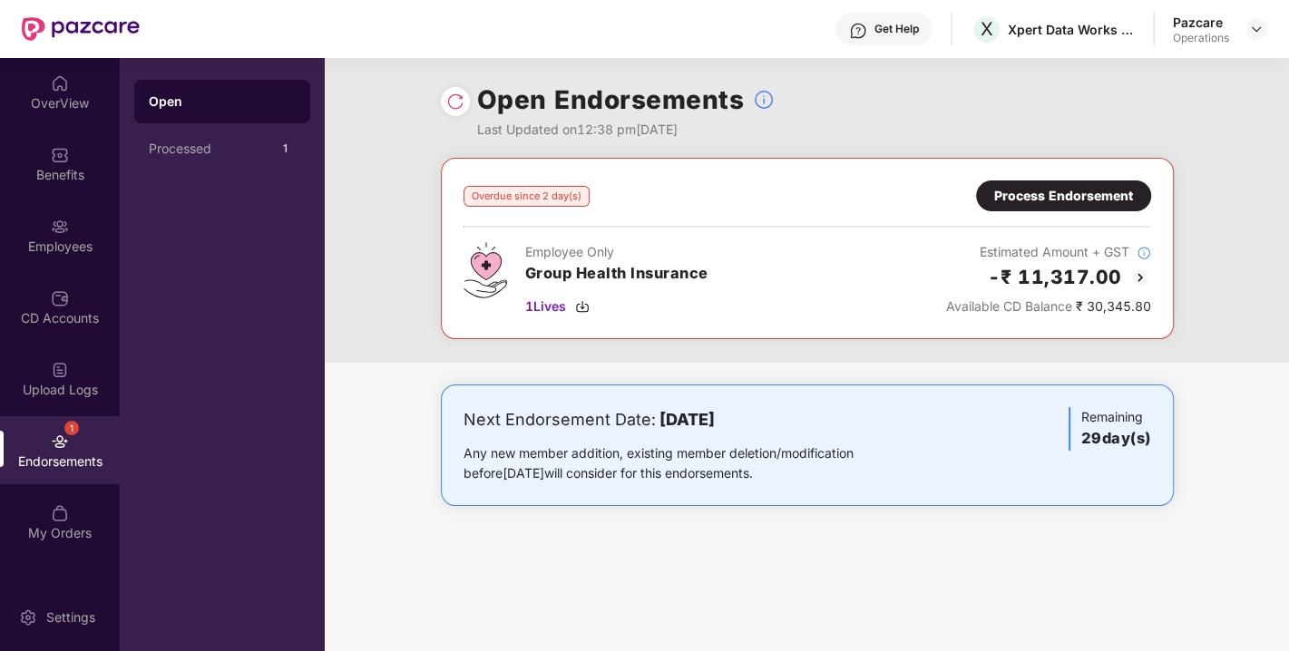
click at [1035, 206] on div "Process Endorsement" at bounding box center [1063, 195] width 175 height 31
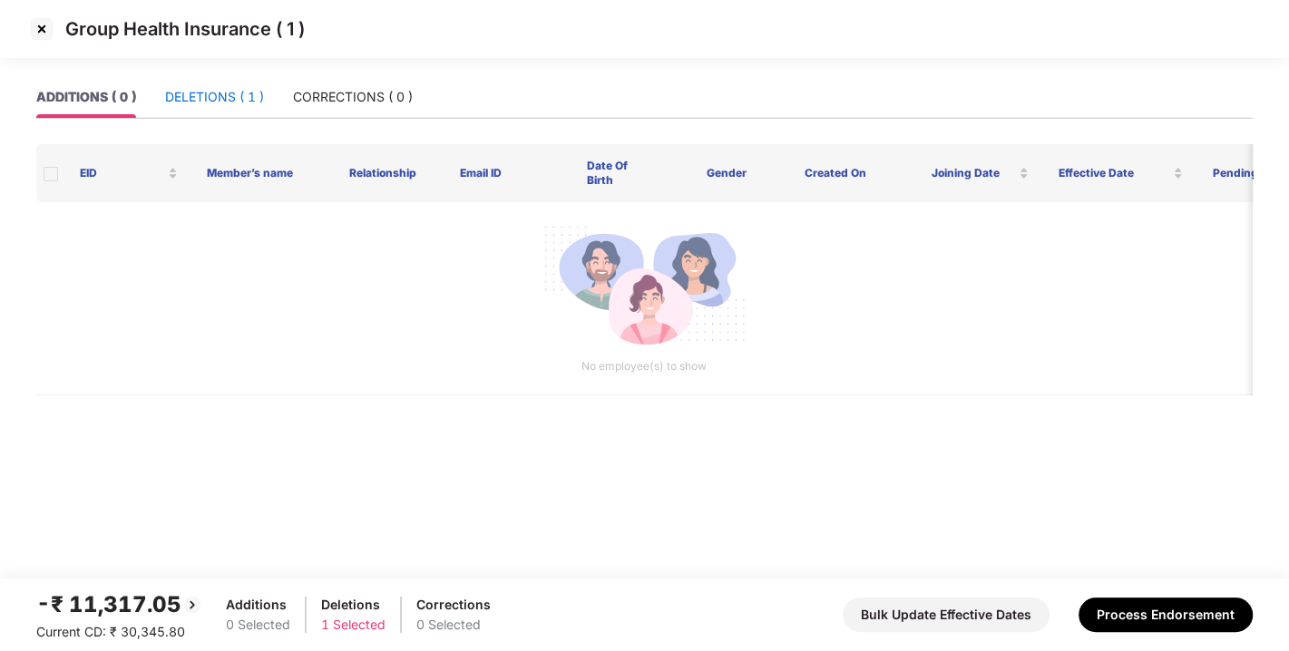
click at [204, 97] on div "DELETIONS ( 1 )" at bounding box center [214, 97] width 99 height 20
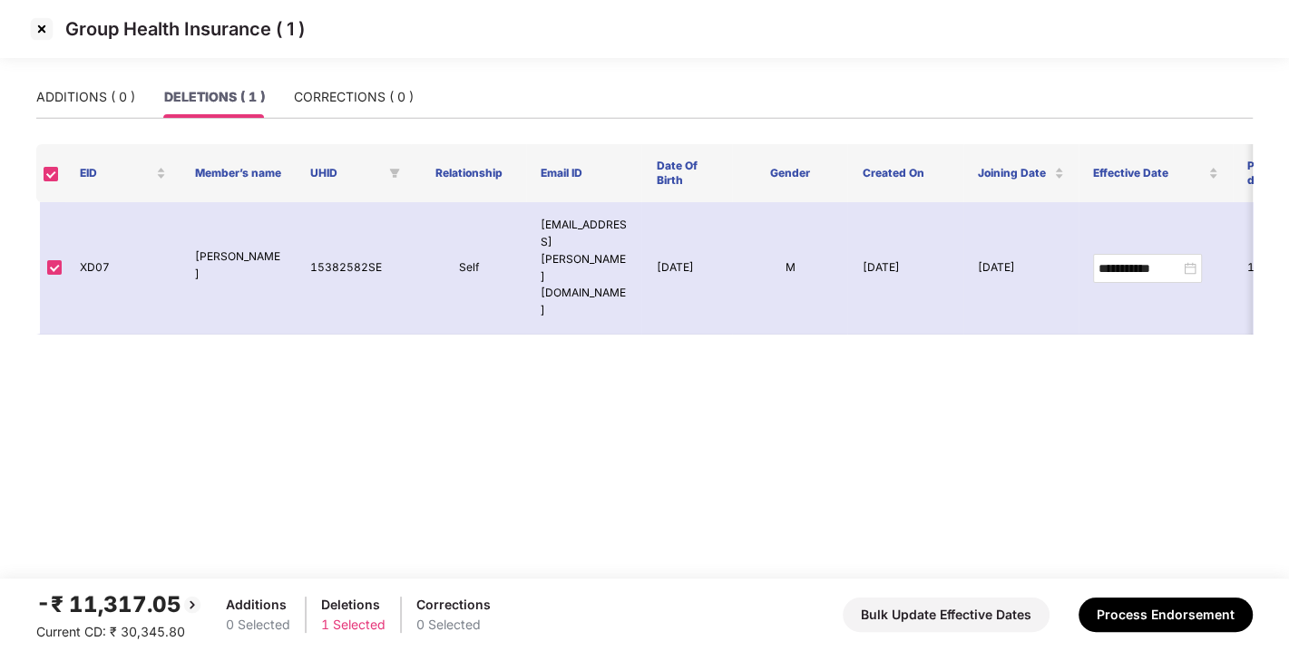
click at [32, 21] on img at bounding box center [41, 29] width 29 height 29
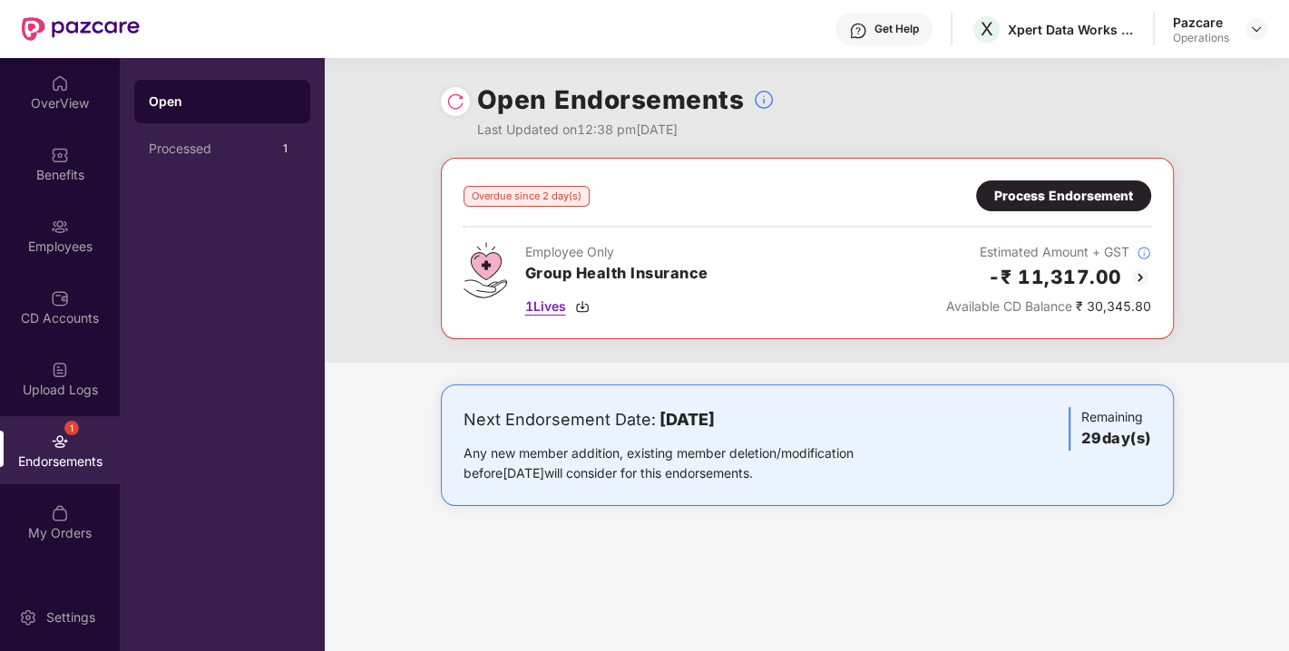
click at [580, 299] on img at bounding box center [582, 306] width 15 height 15
click at [1245, 31] on div at bounding box center [1256, 29] width 22 height 22
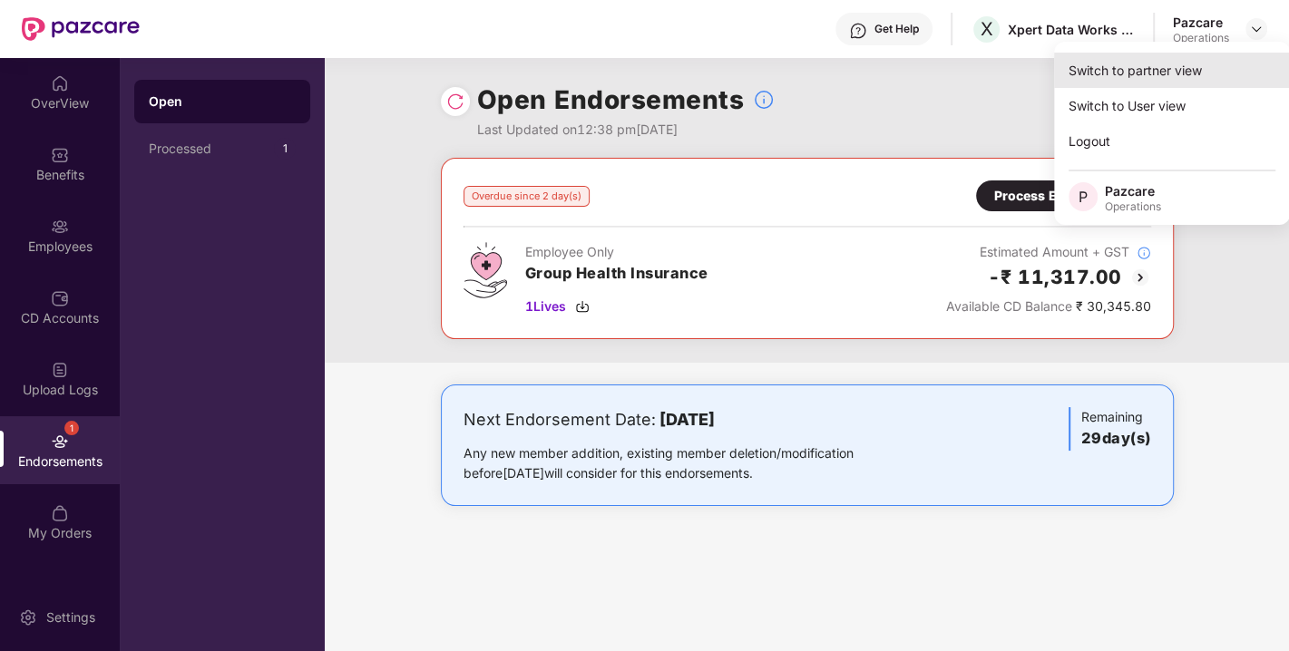
click at [1166, 63] on div "Switch to partner view" at bounding box center [1172, 70] width 236 height 35
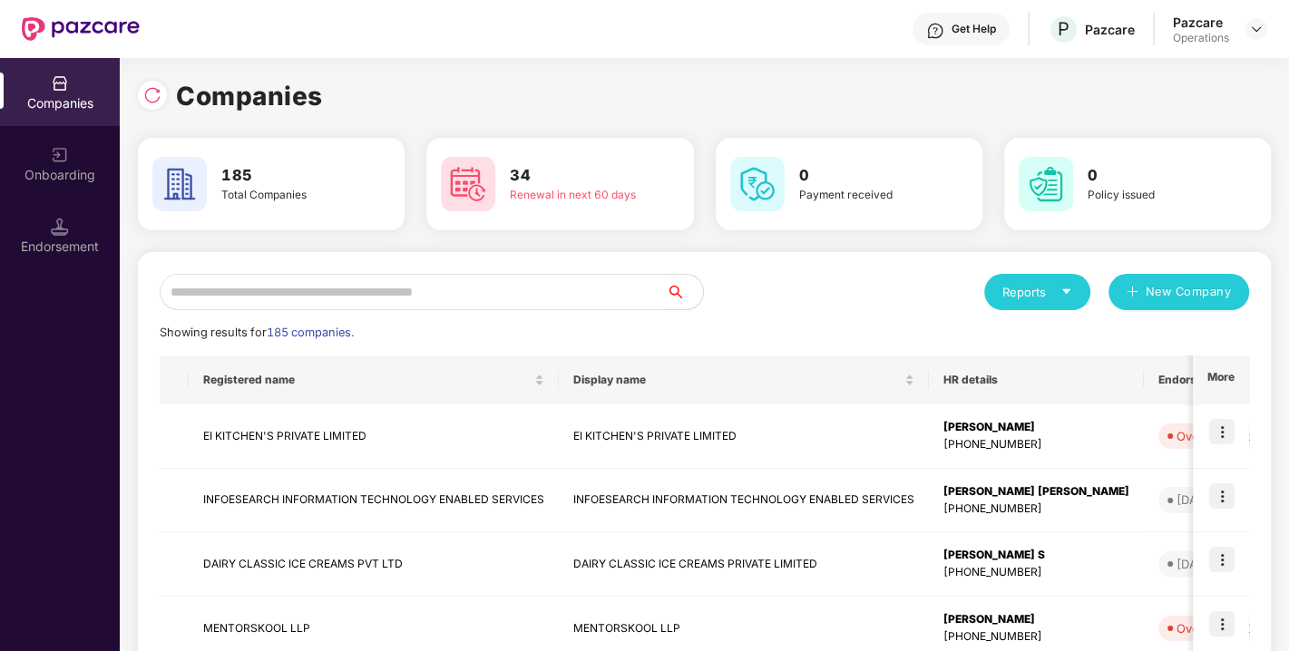
click at [495, 295] on input "text" at bounding box center [413, 292] width 507 height 36
paste input "**********"
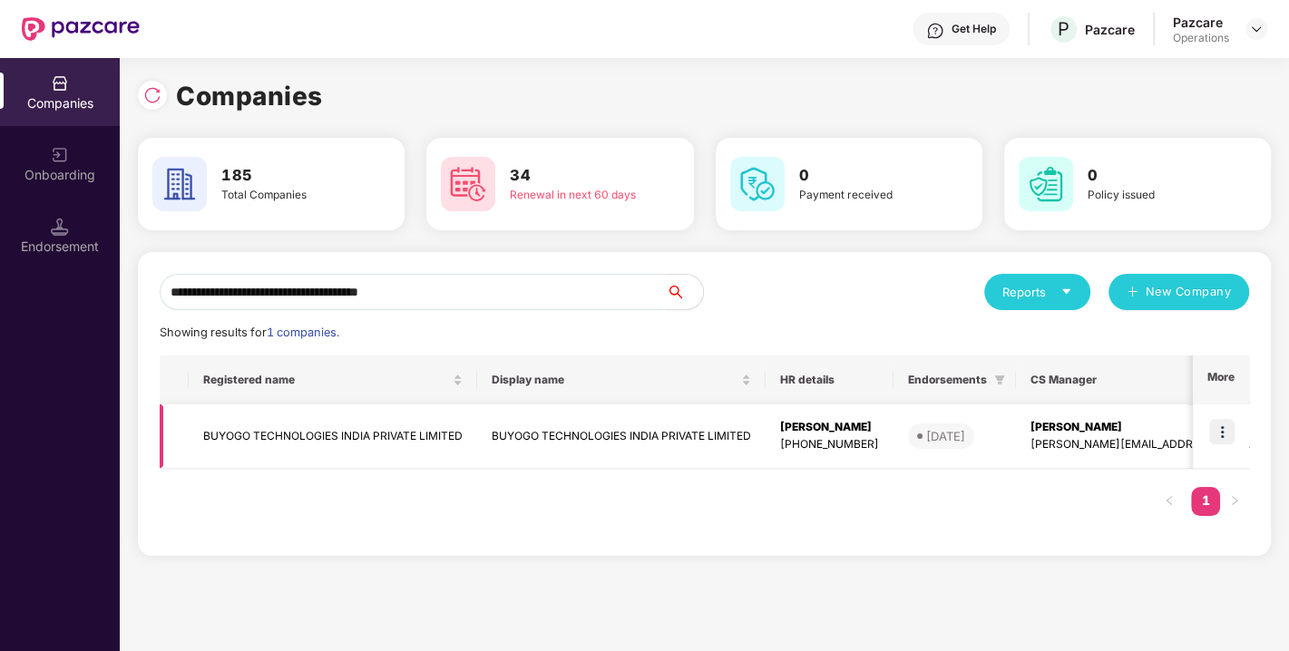
type input "**********"
click at [1224, 430] on img at bounding box center [1221, 431] width 25 height 25
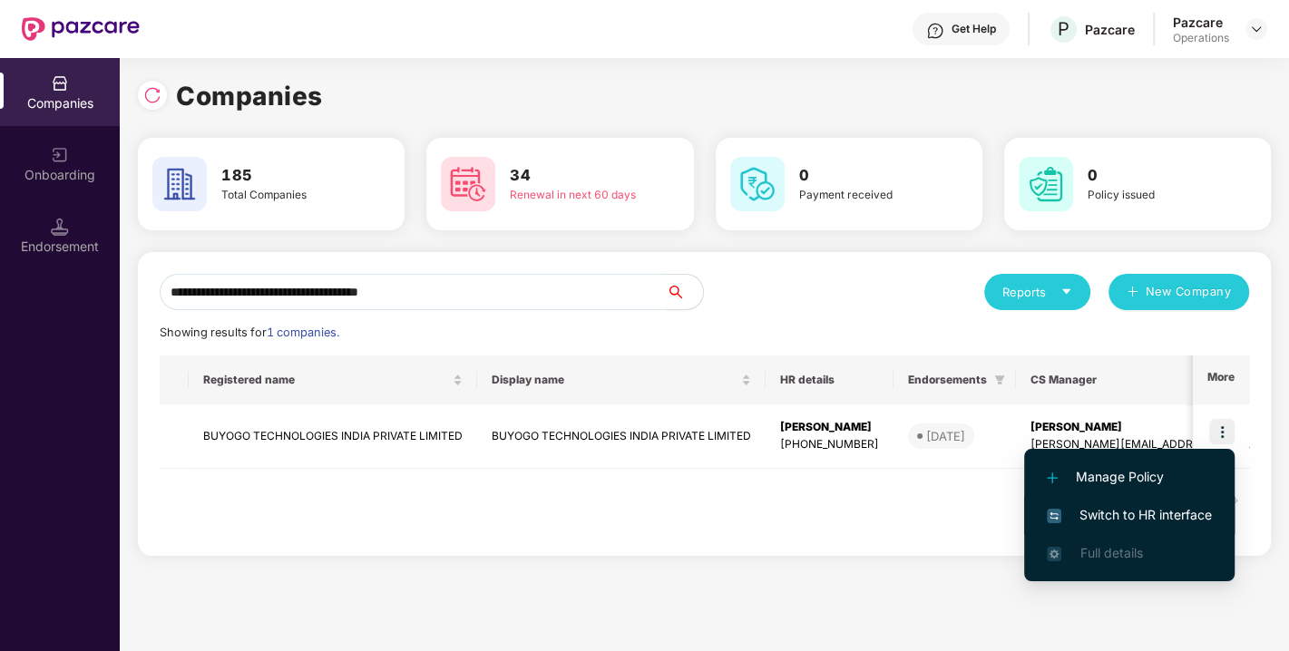
click at [1147, 501] on li "Switch to HR interface" at bounding box center [1129, 515] width 210 height 38
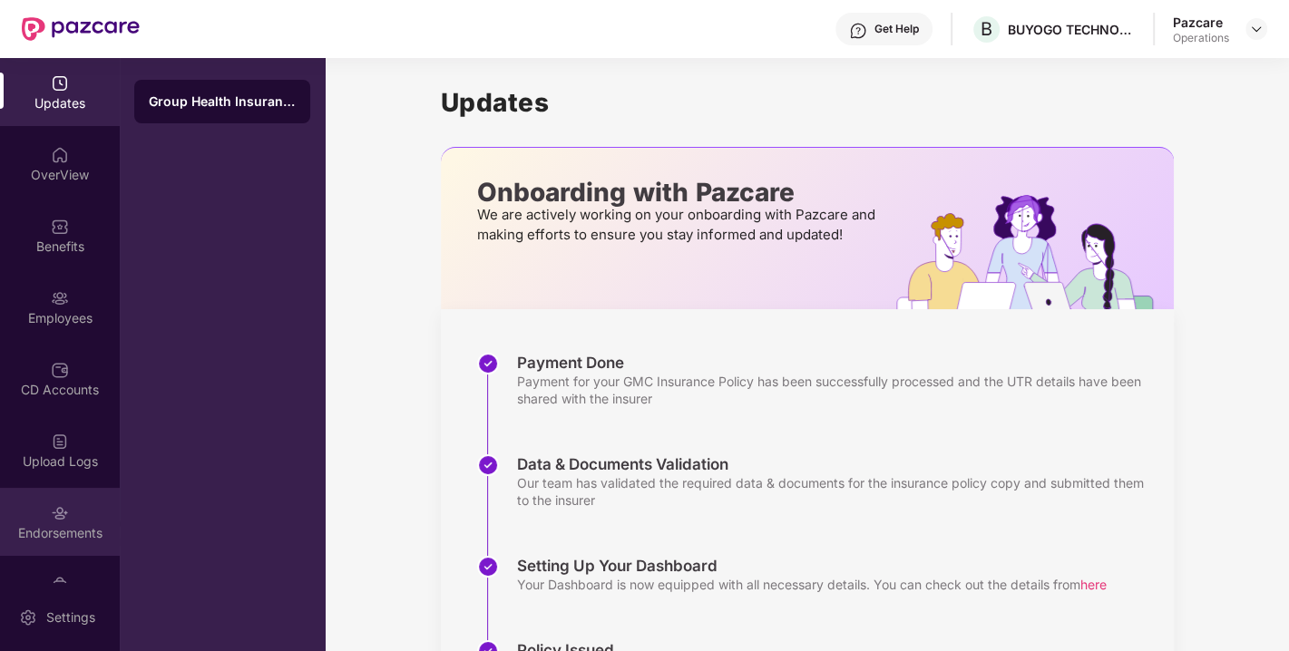
click at [63, 514] on img at bounding box center [60, 513] width 18 height 18
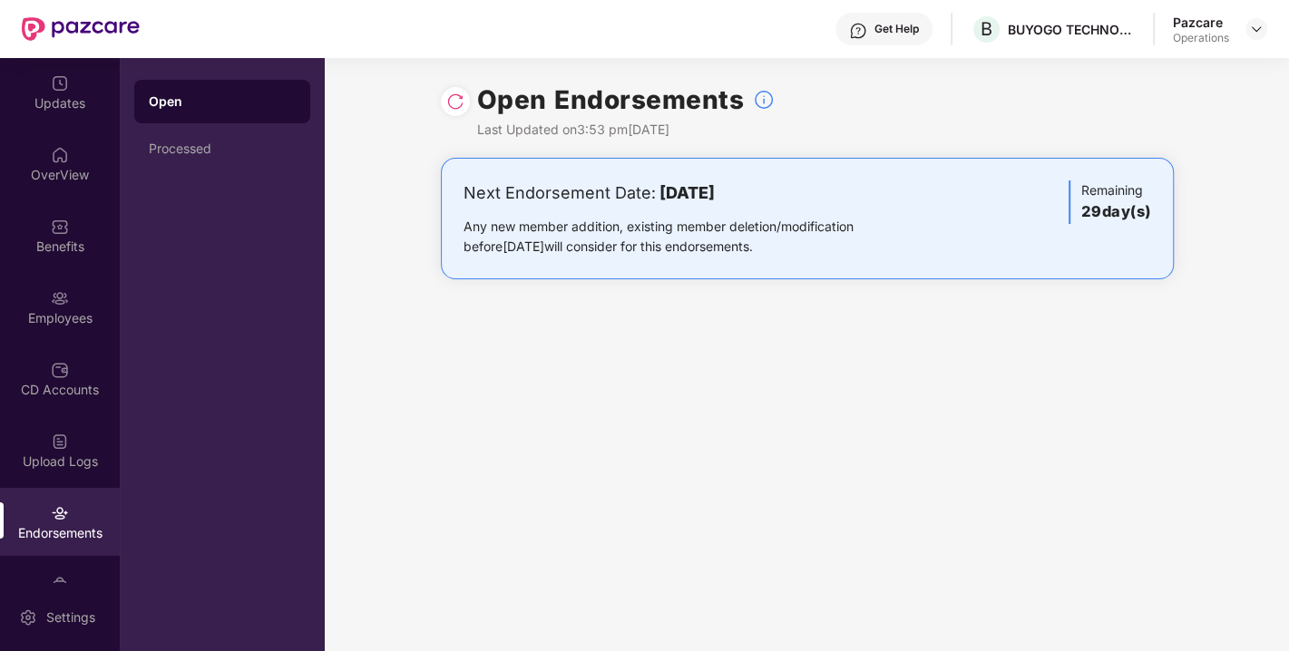
click at [454, 99] on img at bounding box center [455, 102] width 18 height 18
click at [1253, 34] on img at bounding box center [1256, 29] width 15 height 15
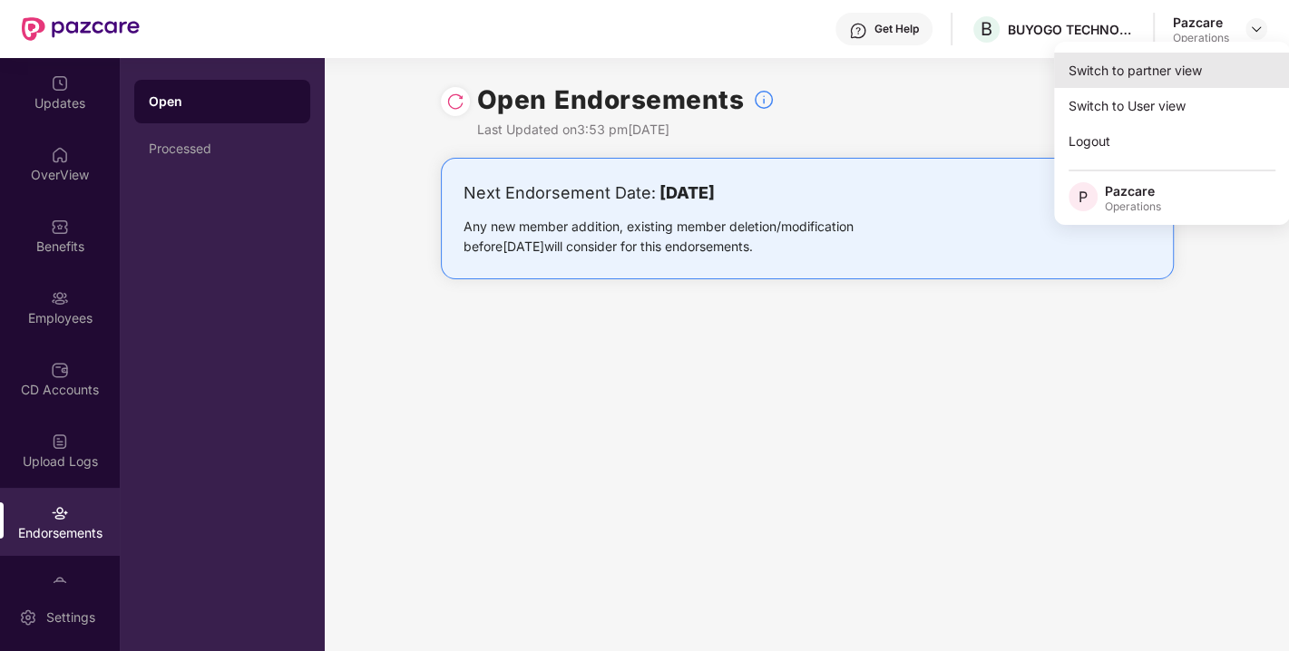
click at [1150, 70] on div "Switch to partner view" at bounding box center [1172, 70] width 236 height 35
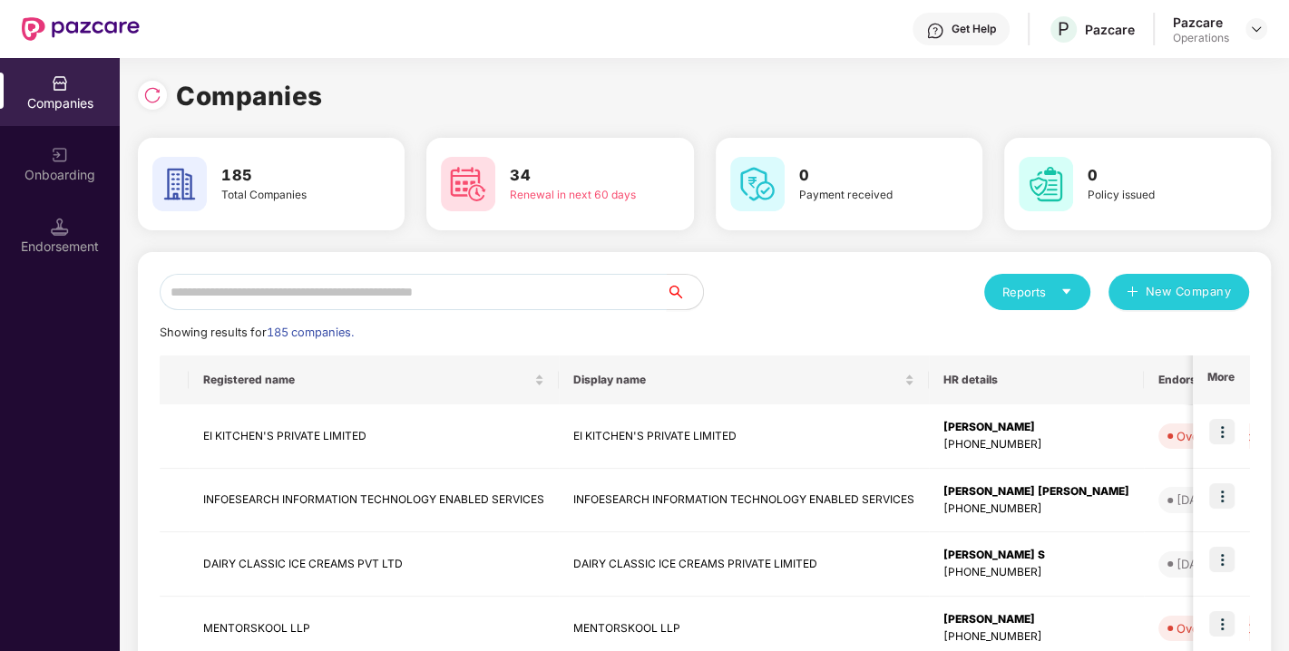
click at [394, 290] on input "text" at bounding box center [413, 292] width 507 height 36
paste input "**********"
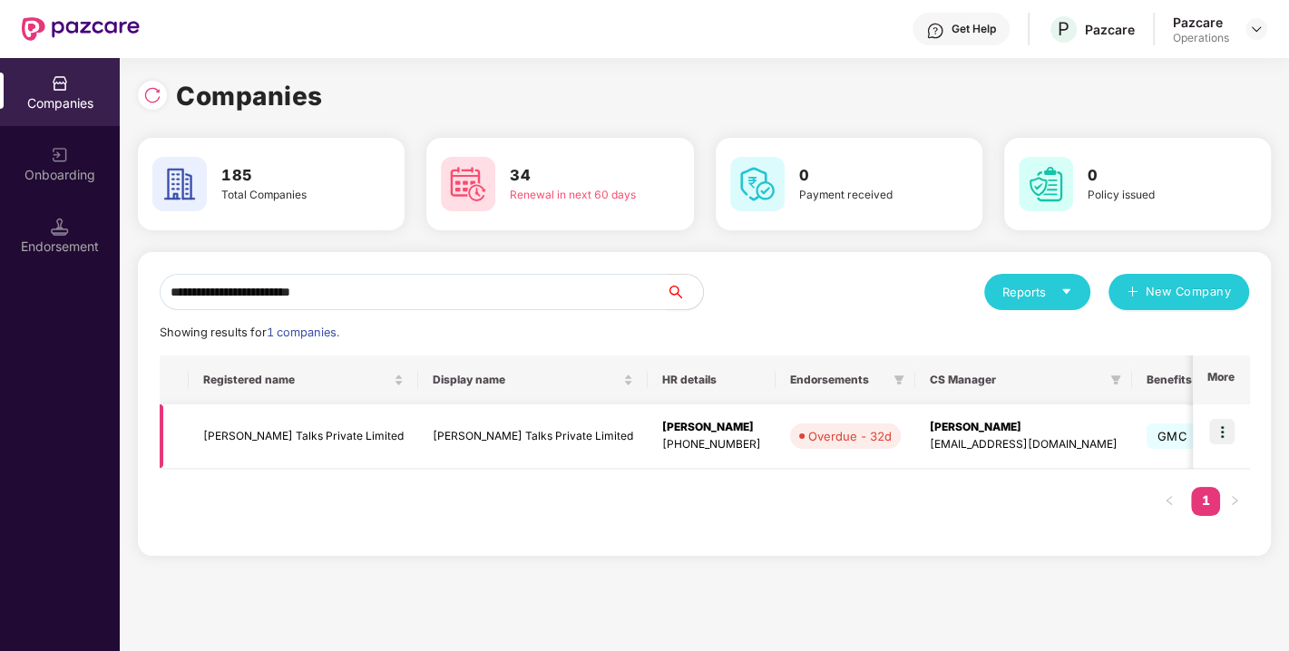
type input "**********"
click at [1227, 426] on img at bounding box center [1221, 431] width 25 height 25
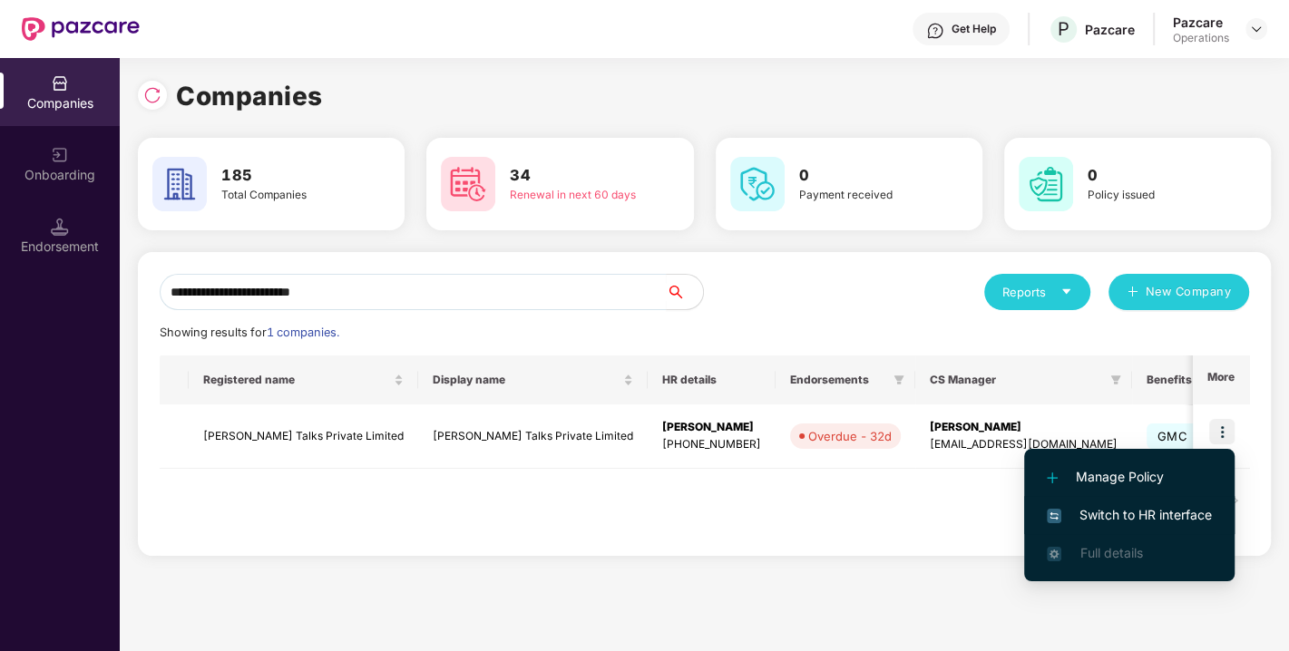
click at [1140, 512] on span "Switch to HR interface" at bounding box center [1129, 515] width 165 height 20
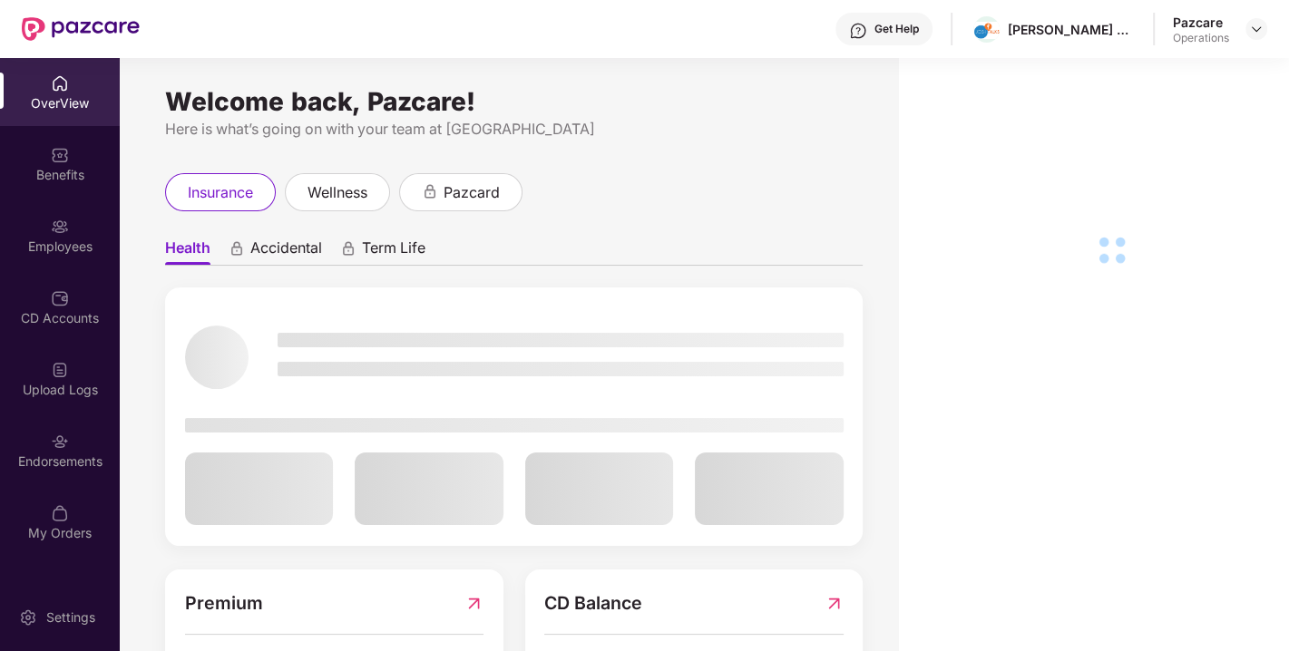
click at [63, 444] on img at bounding box center [60, 442] width 18 height 18
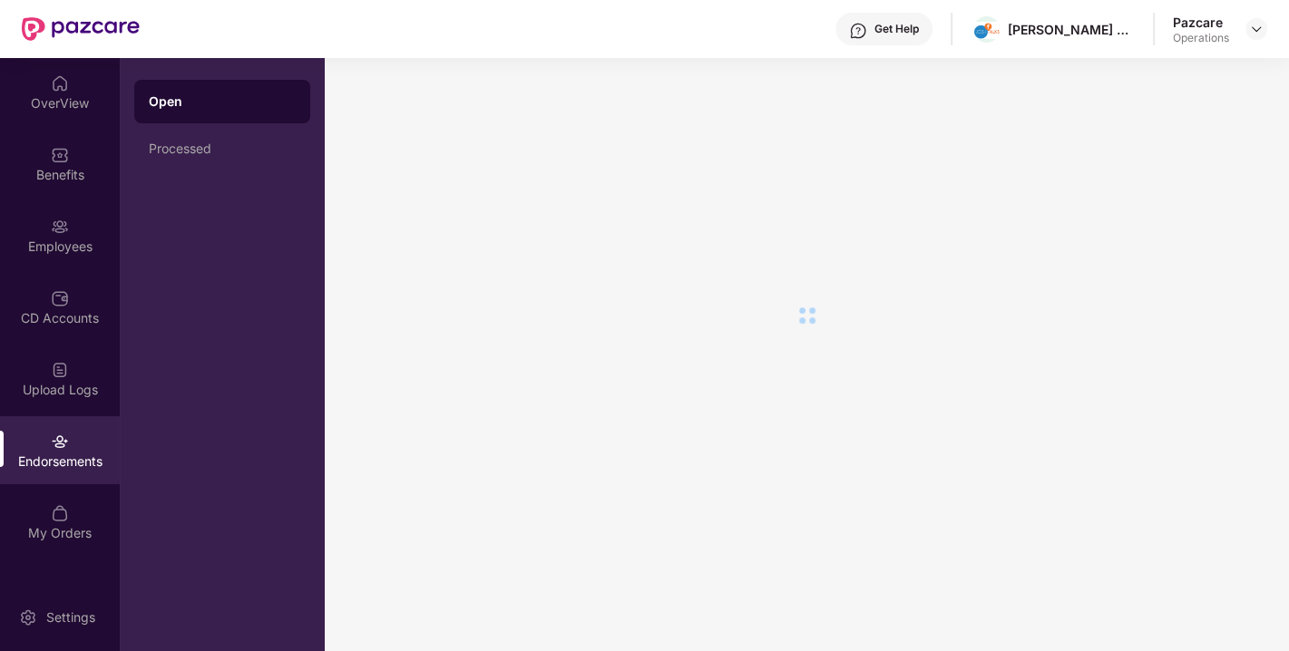
click at [63, 444] on img at bounding box center [60, 442] width 18 height 18
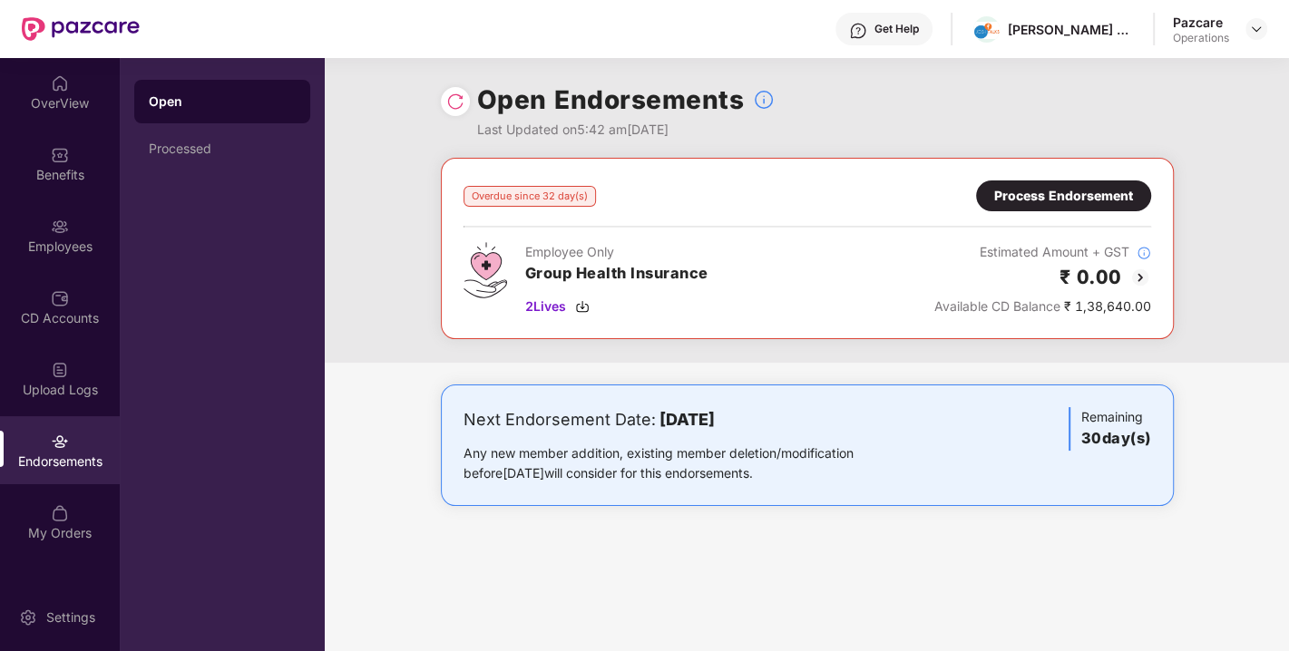
click at [450, 103] on img at bounding box center [455, 102] width 18 height 18
click at [1068, 206] on div "Process Endorsement" at bounding box center [1063, 195] width 175 height 31
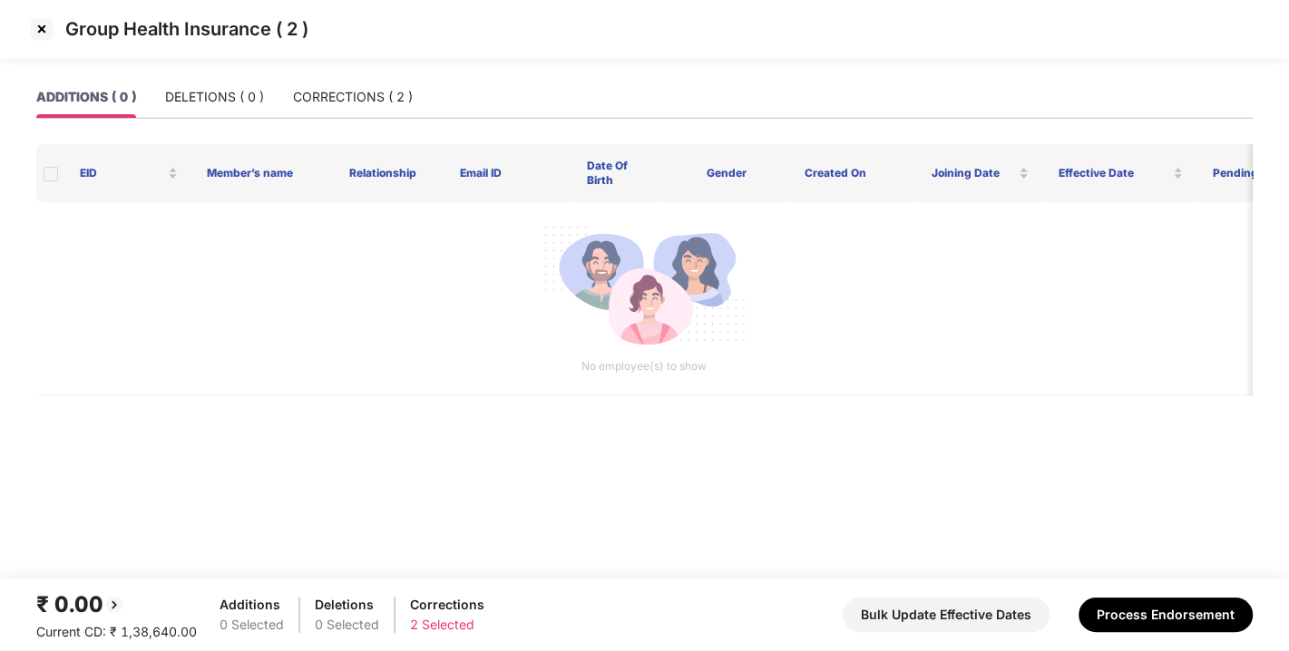
click at [28, 32] on img at bounding box center [41, 29] width 29 height 29
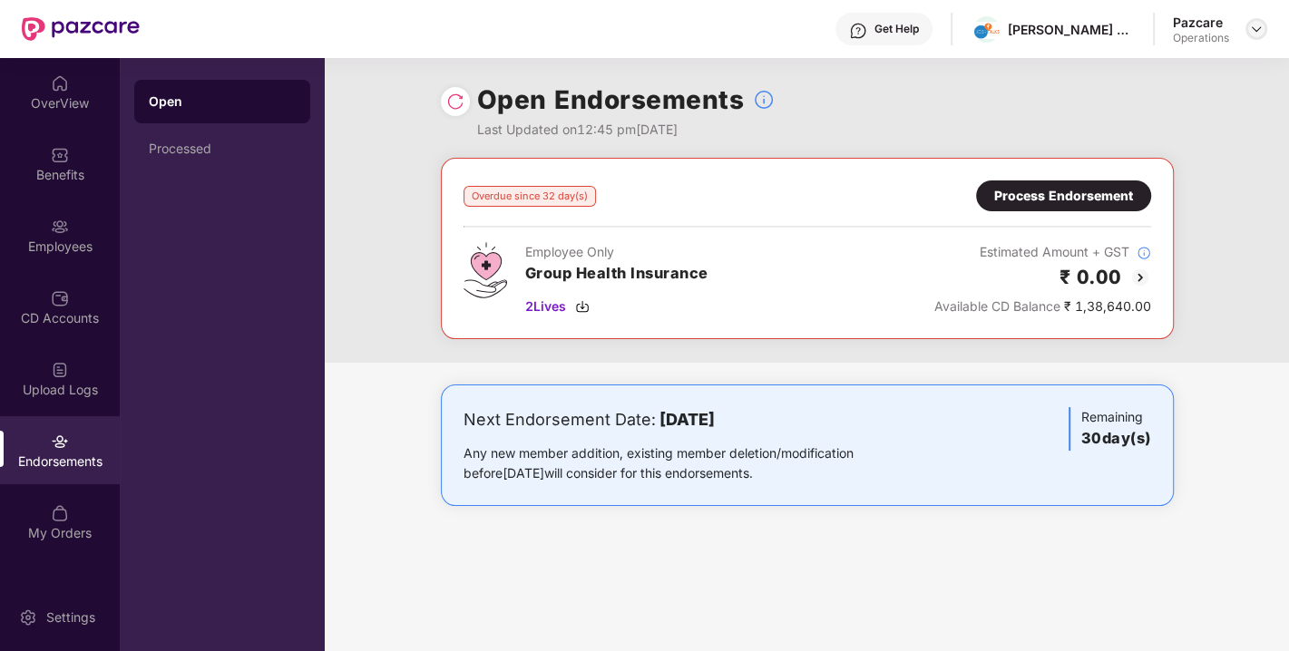
click at [1251, 28] on img at bounding box center [1256, 29] width 15 height 15
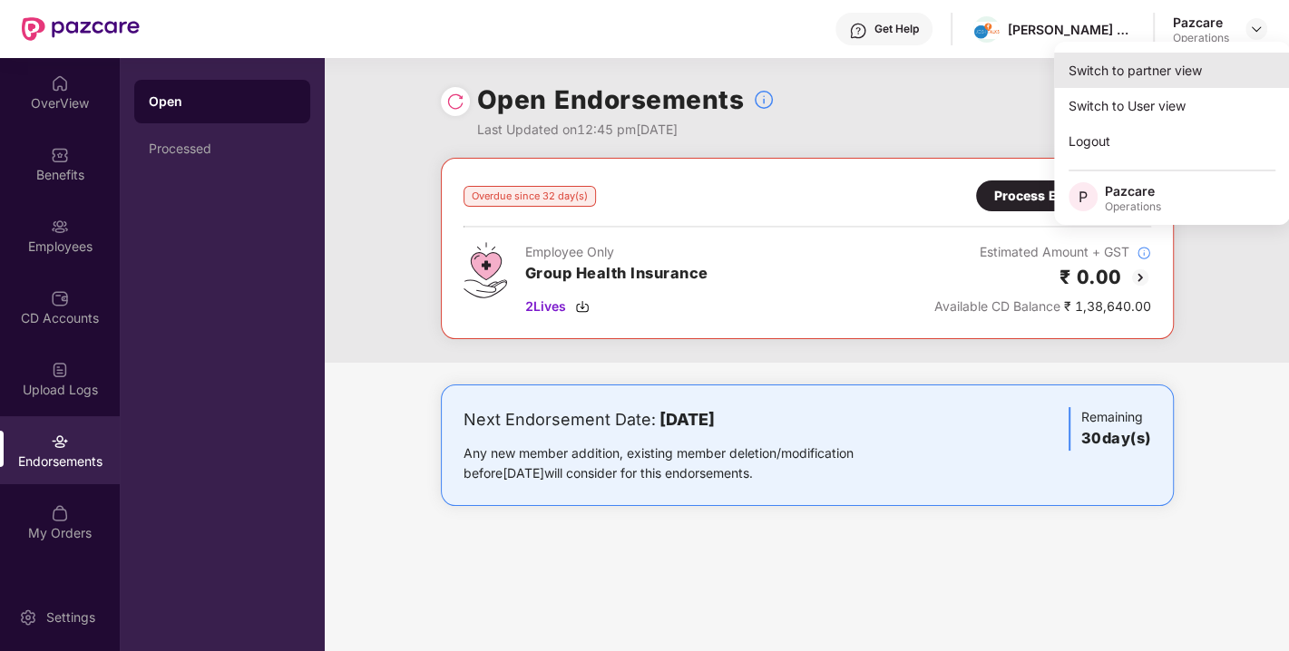
click at [1199, 63] on div "Switch to partner view" at bounding box center [1172, 70] width 236 height 35
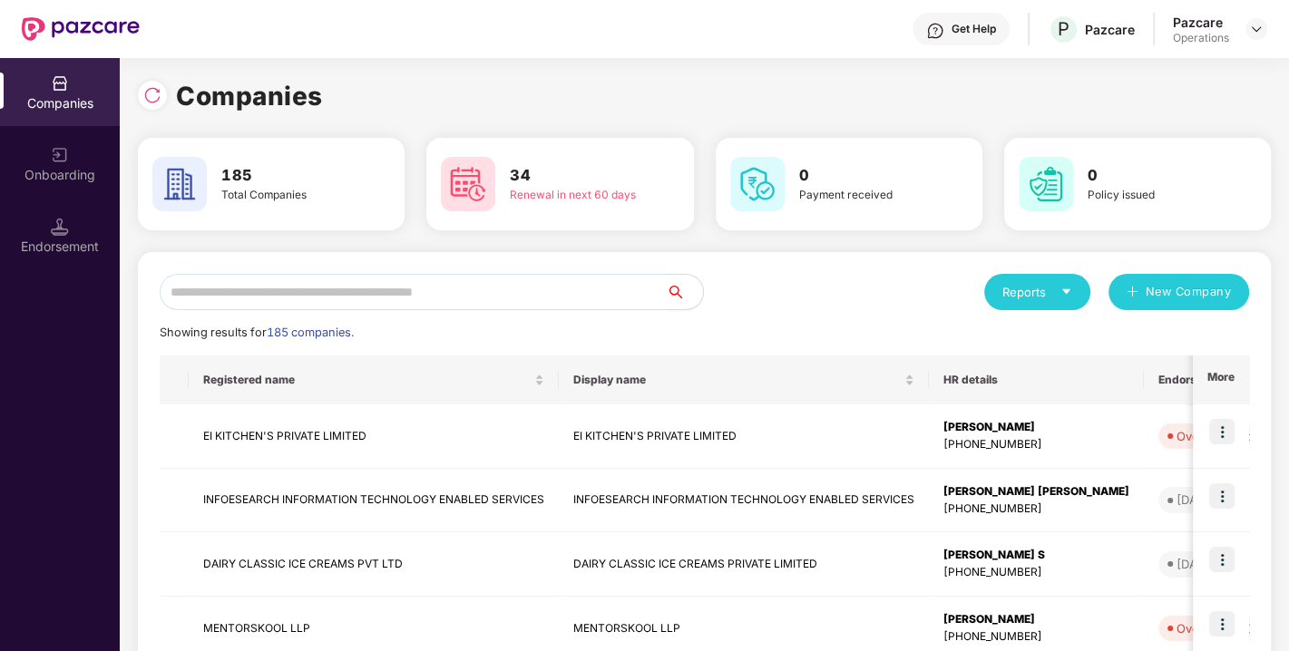
click at [473, 300] on input "text" at bounding box center [413, 292] width 507 height 36
paste input "**********"
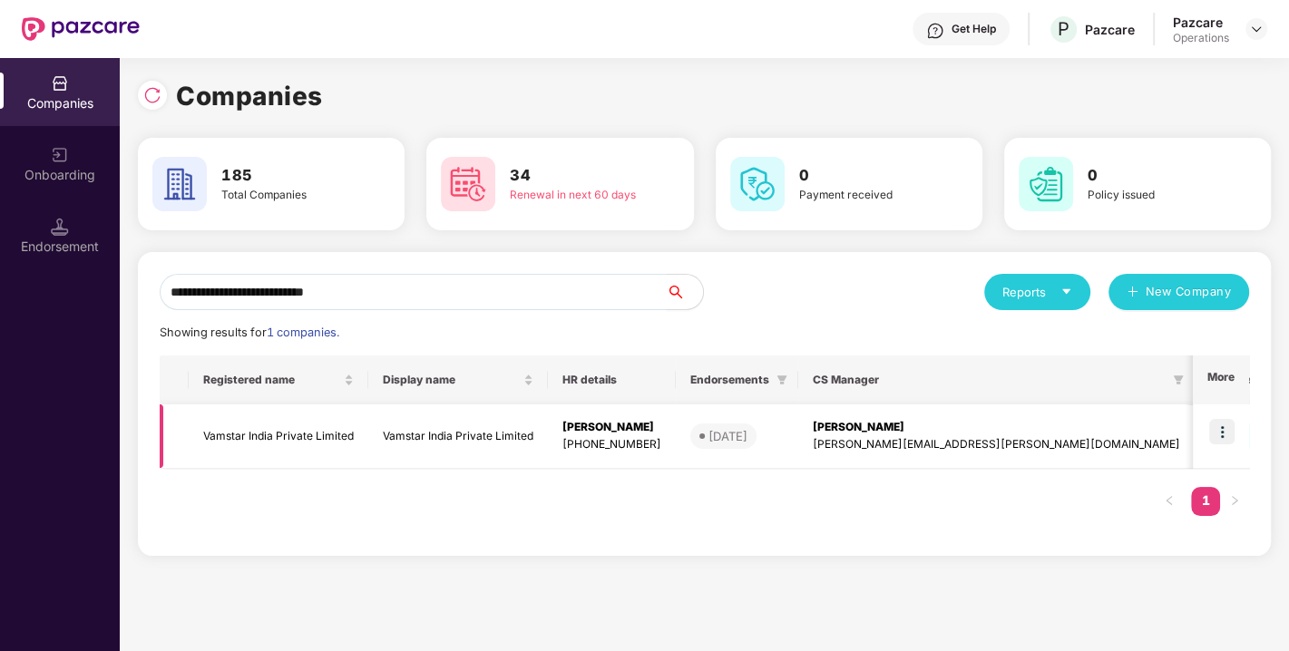
type input "**********"
click at [1223, 424] on img at bounding box center [1221, 431] width 25 height 25
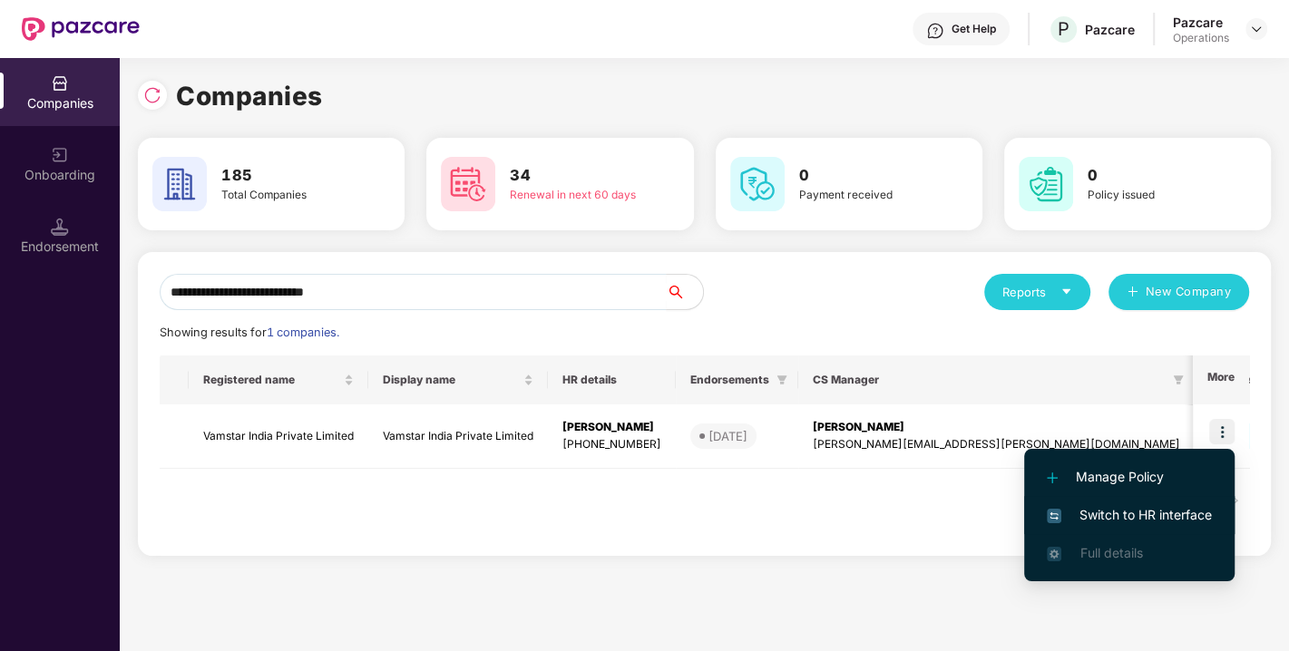
click at [1153, 505] on span "Switch to HR interface" at bounding box center [1129, 515] width 165 height 20
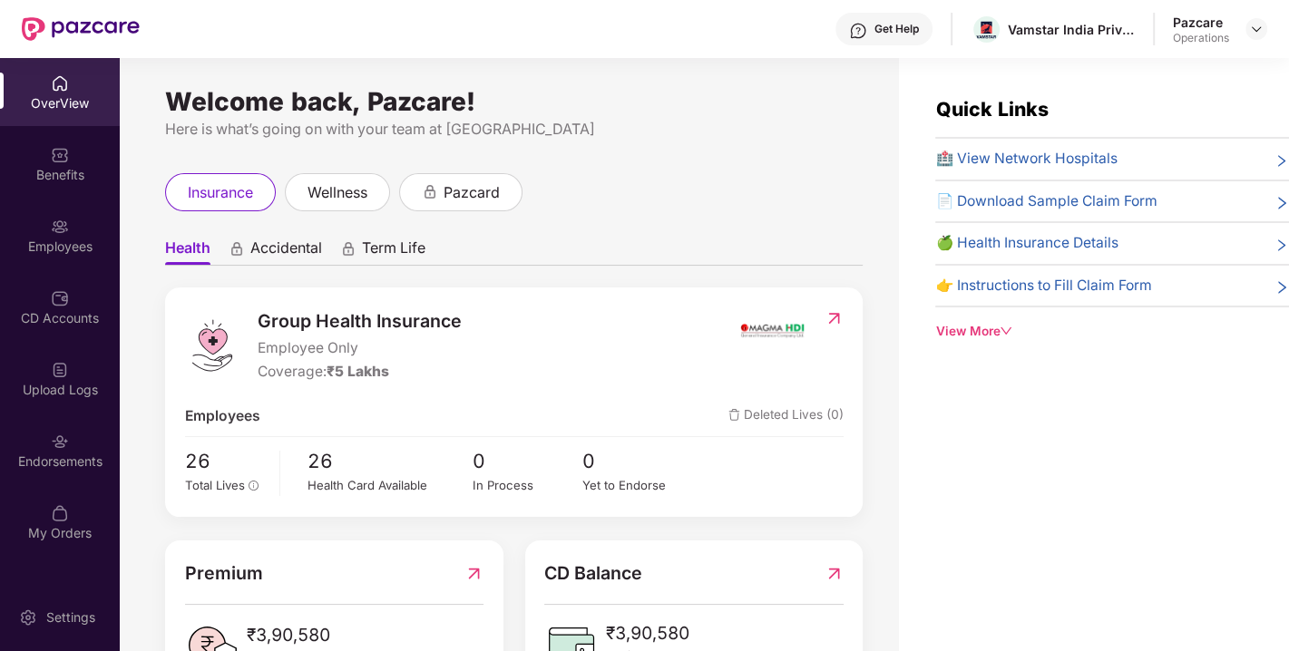
click at [57, 458] on div "Endorsements" at bounding box center [60, 462] width 120 height 18
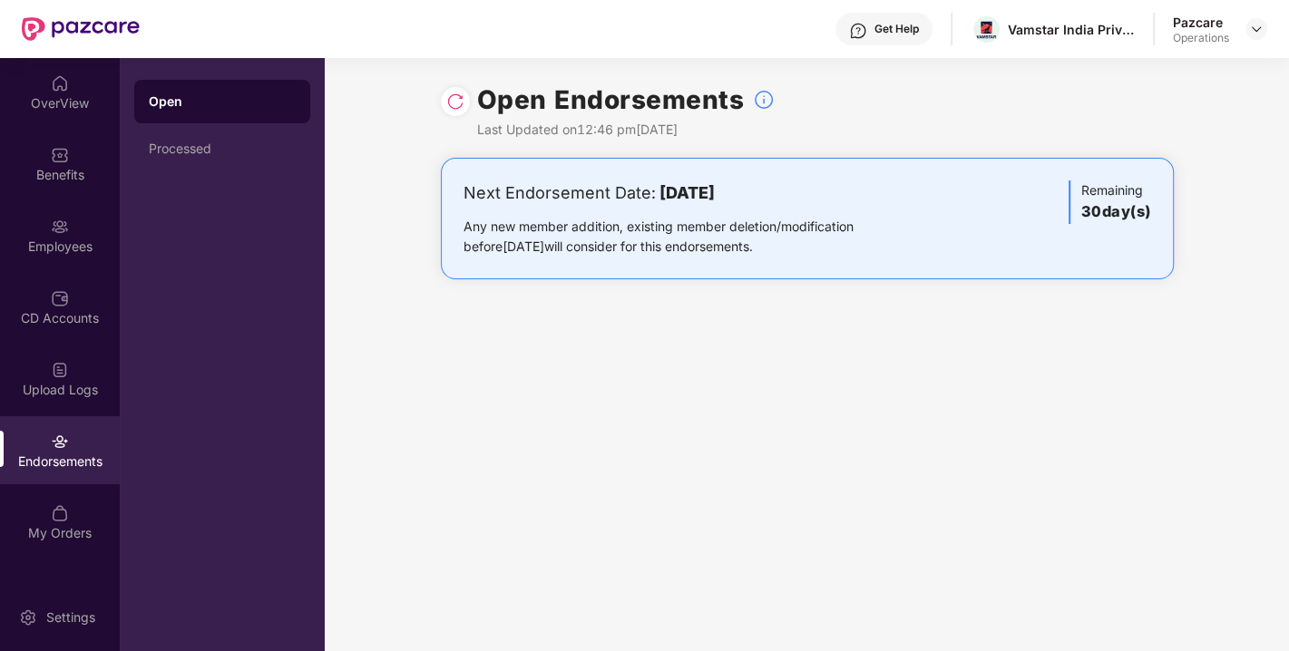
click at [446, 104] on img at bounding box center [455, 102] width 18 height 18
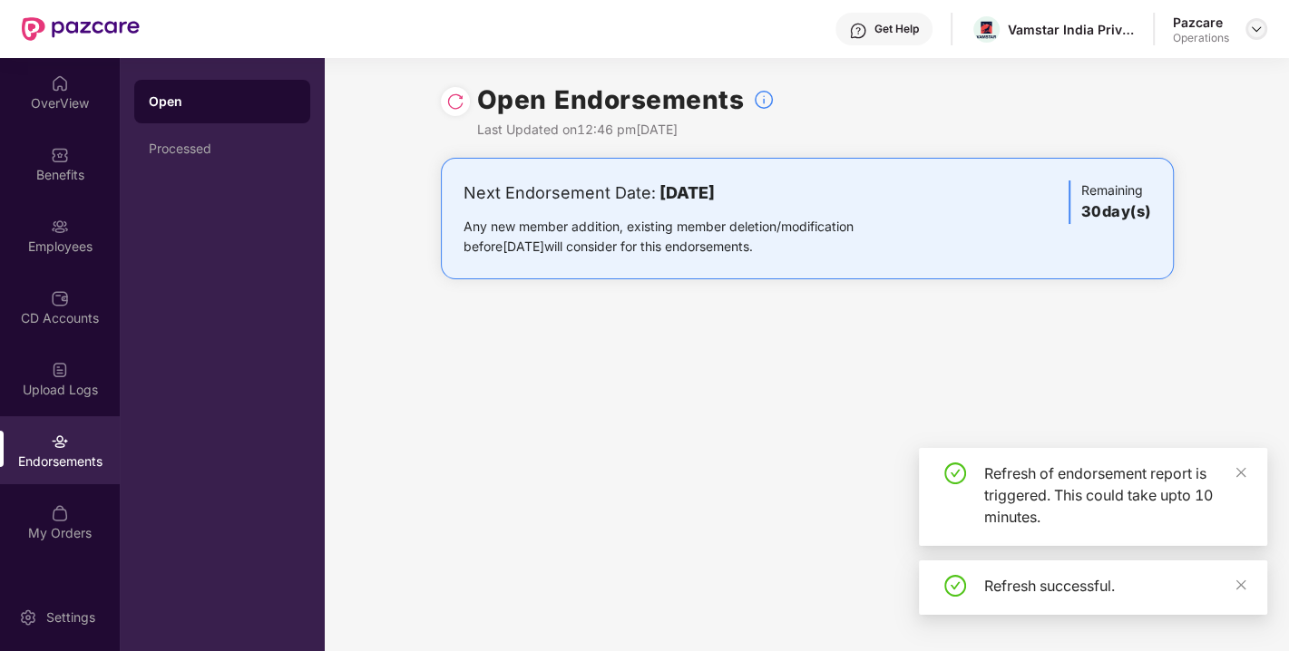
click at [1259, 22] on img at bounding box center [1256, 29] width 15 height 15
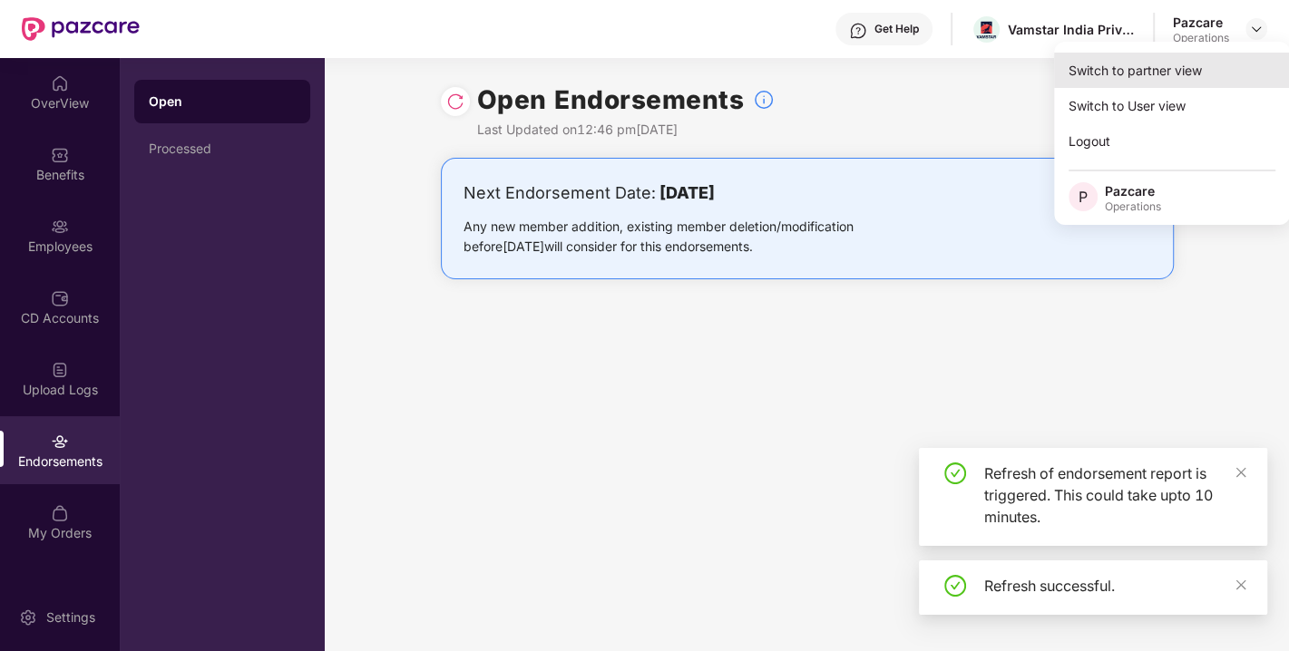
click at [1188, 67] on div "Switch to partner view" at bounding box center [1172, 70] width 236 height 35
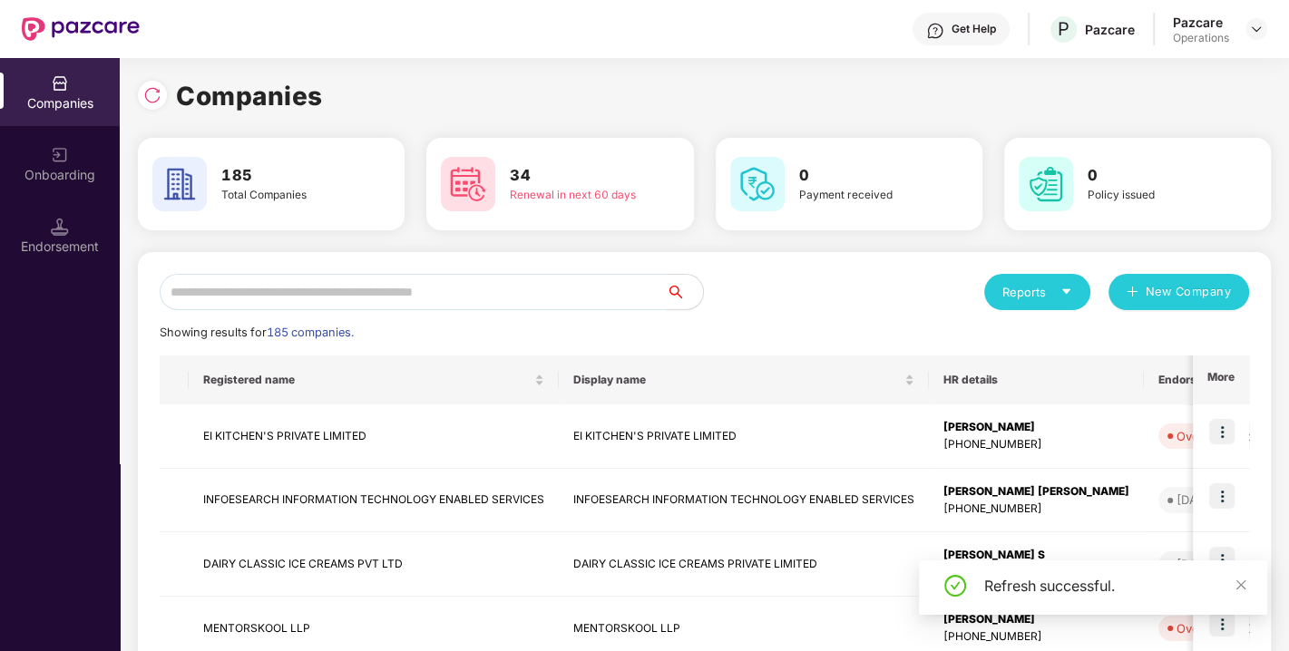
click at [473, 282] on input "text" at bounding box center [413, 292] width 507 height 36
paste input "**********"
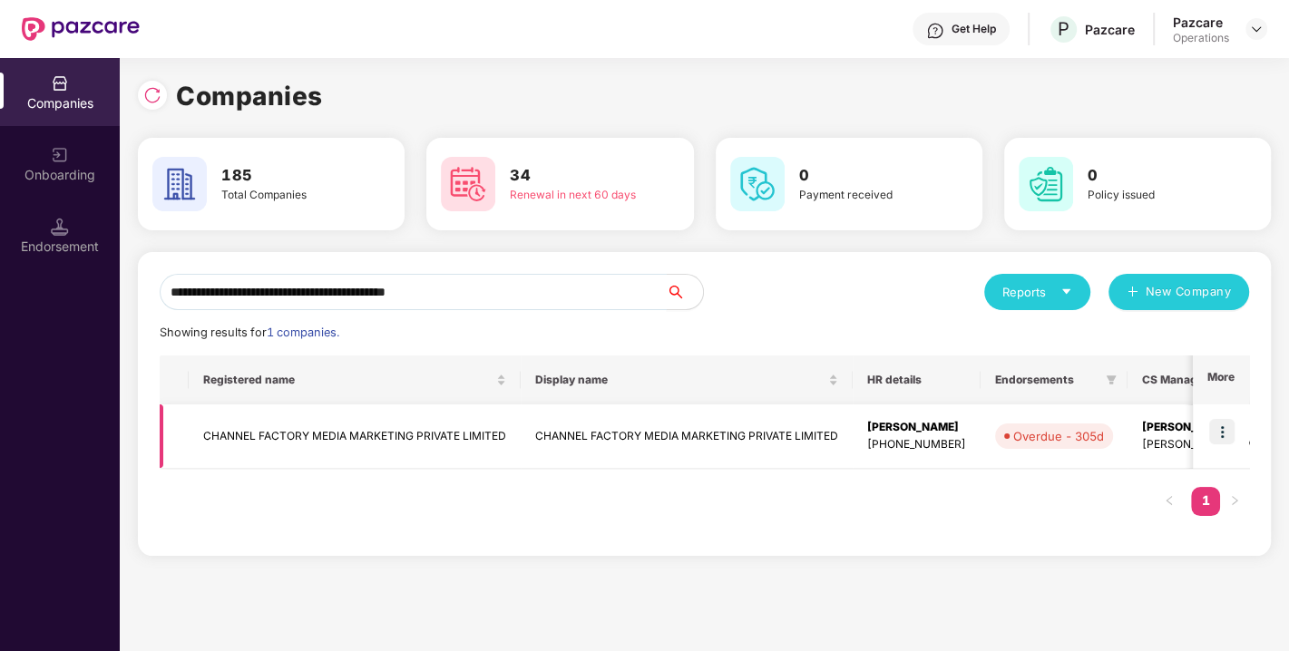
type input "**********"
click at [1217, 429] on img at bounding box center [1221, 431] width 25 height 25
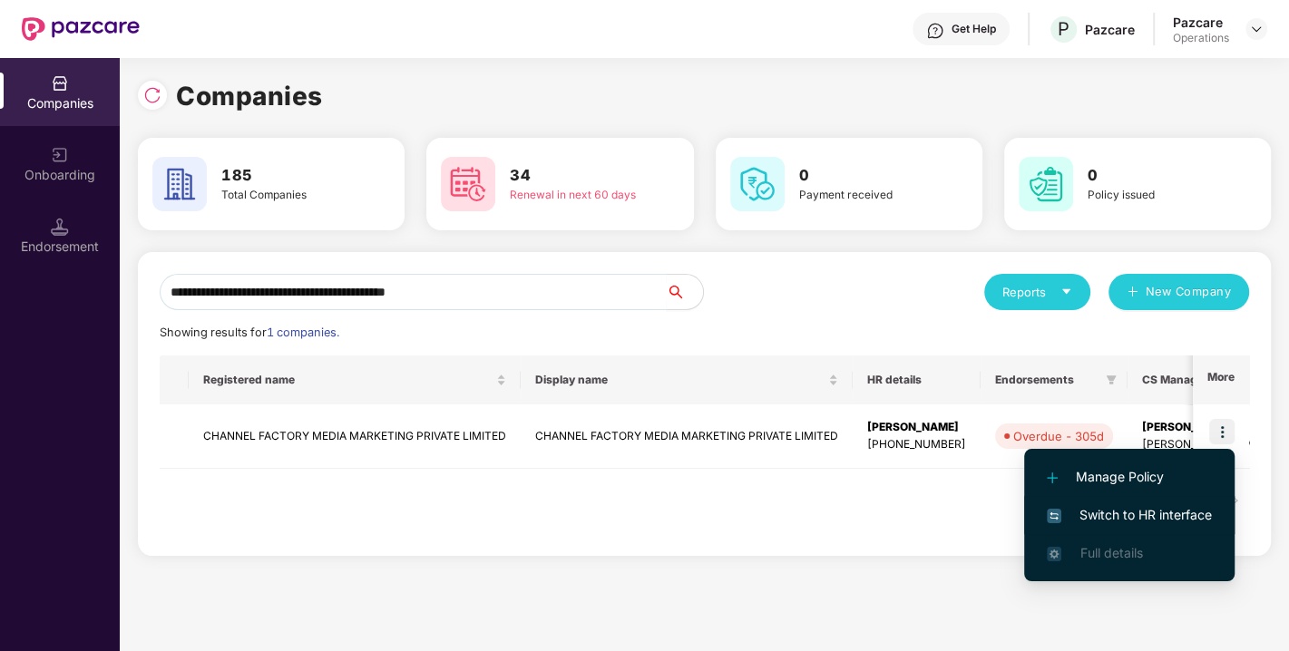
click at [1168, 503] on li "Switch to HR interface" at bounding box center [1129, 515] width 210 height 38
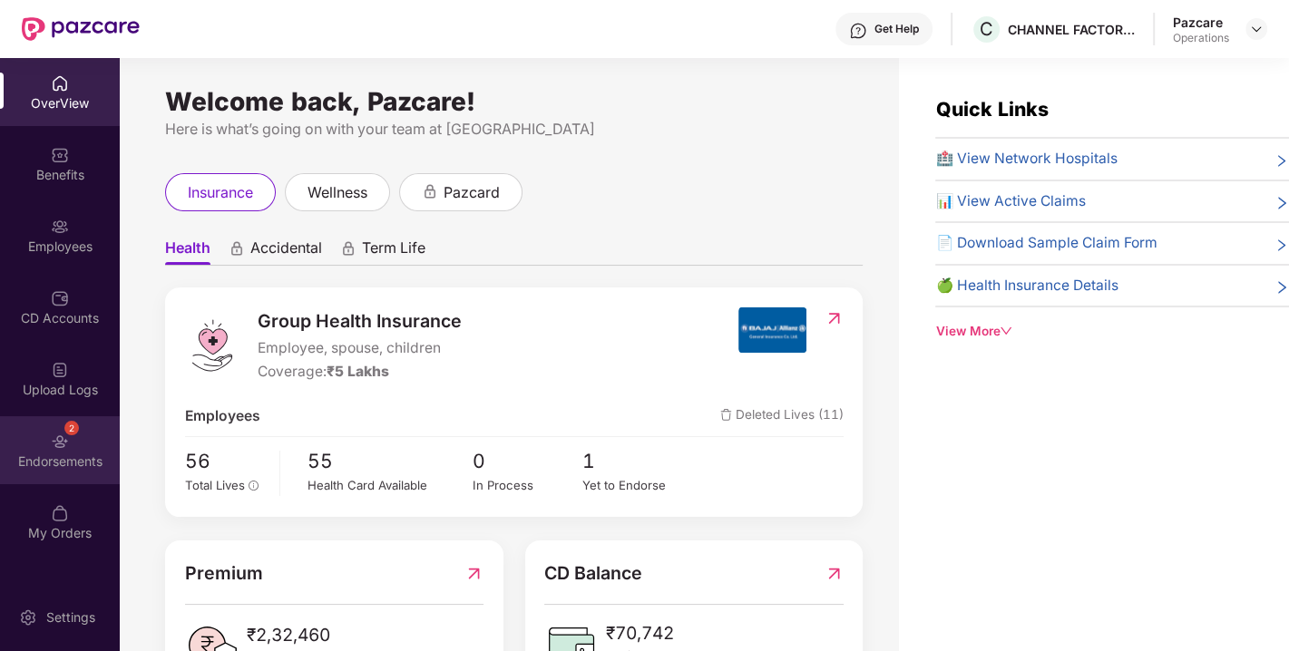
click at [101, 448] on div "2 Endorsements" at bounding box center [60, 450] width 120 height 68
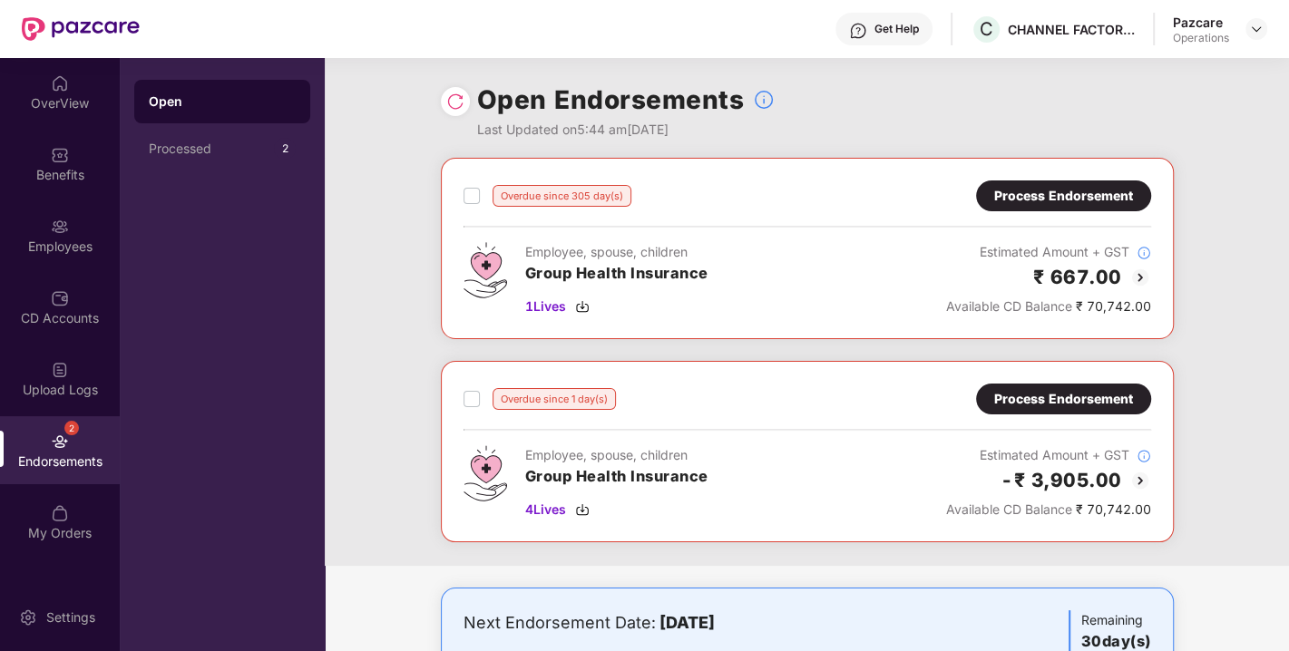
click at [1058, 401] on div "Process Endorsement" at bounding box center [1063, 399] width 139 height 20
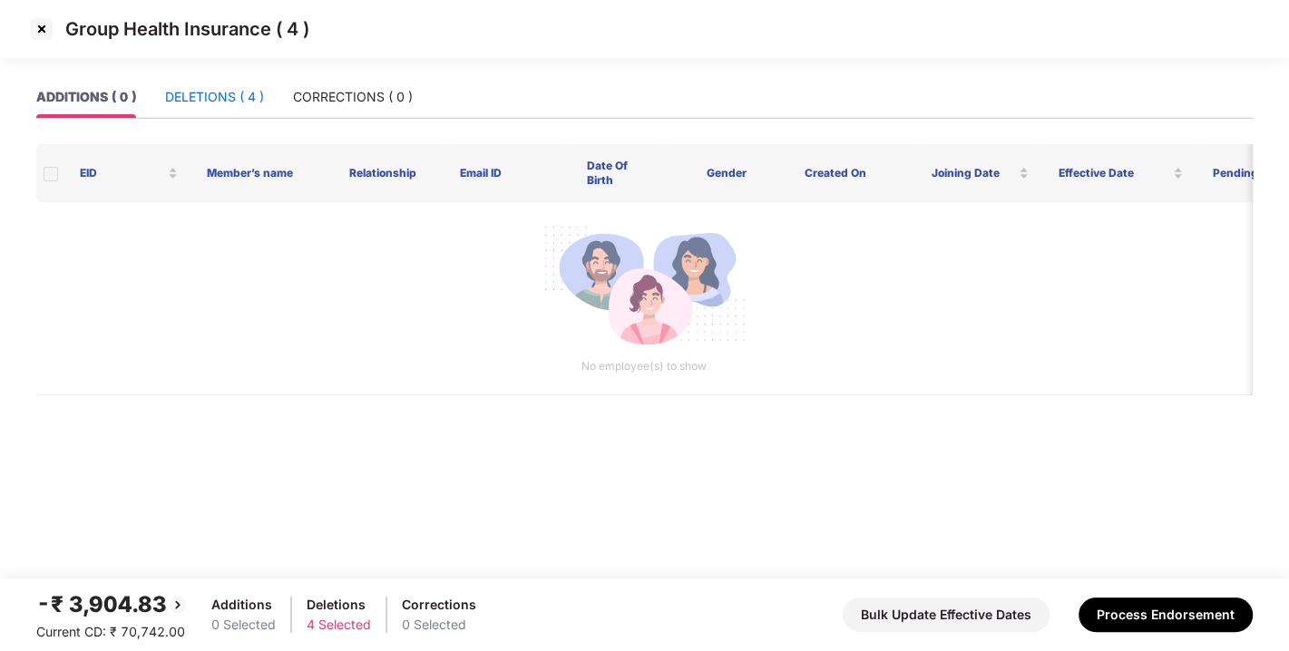
click at [210, 103] on div "DELETIONS ( 4 )" at bounding box center [214, 97] width 99 height 20
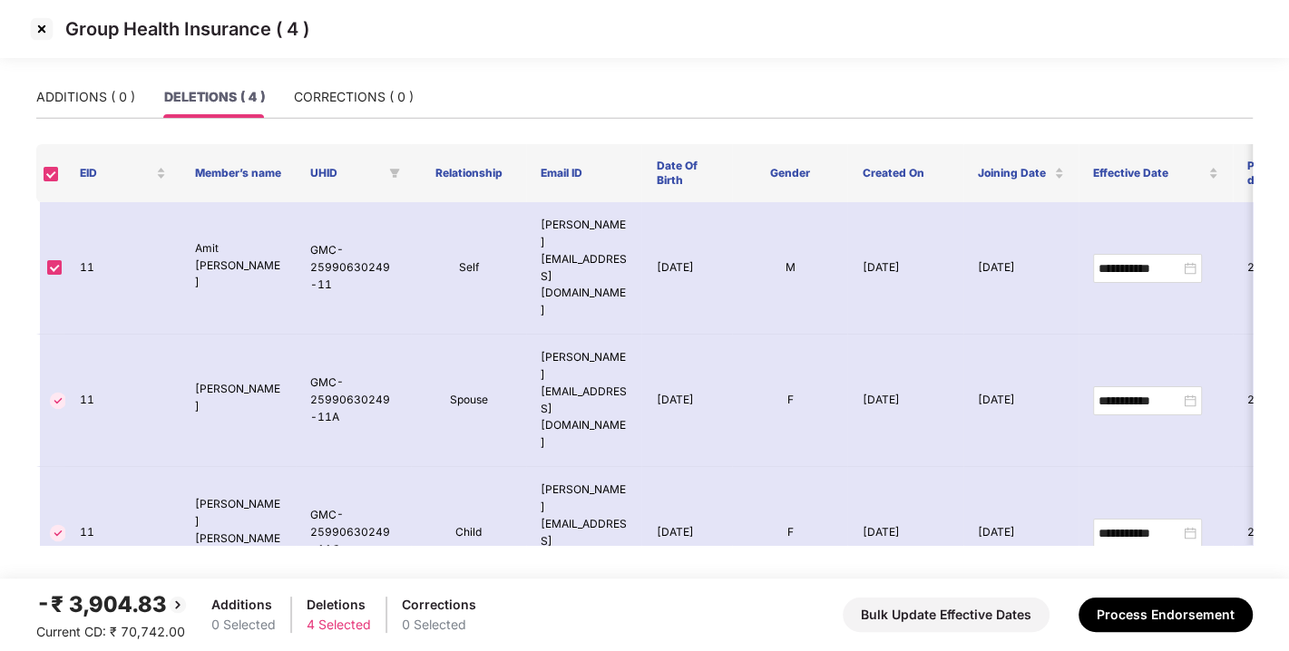
click at [35, 26] on img at bounding box center [41, 29] width 29 height 29
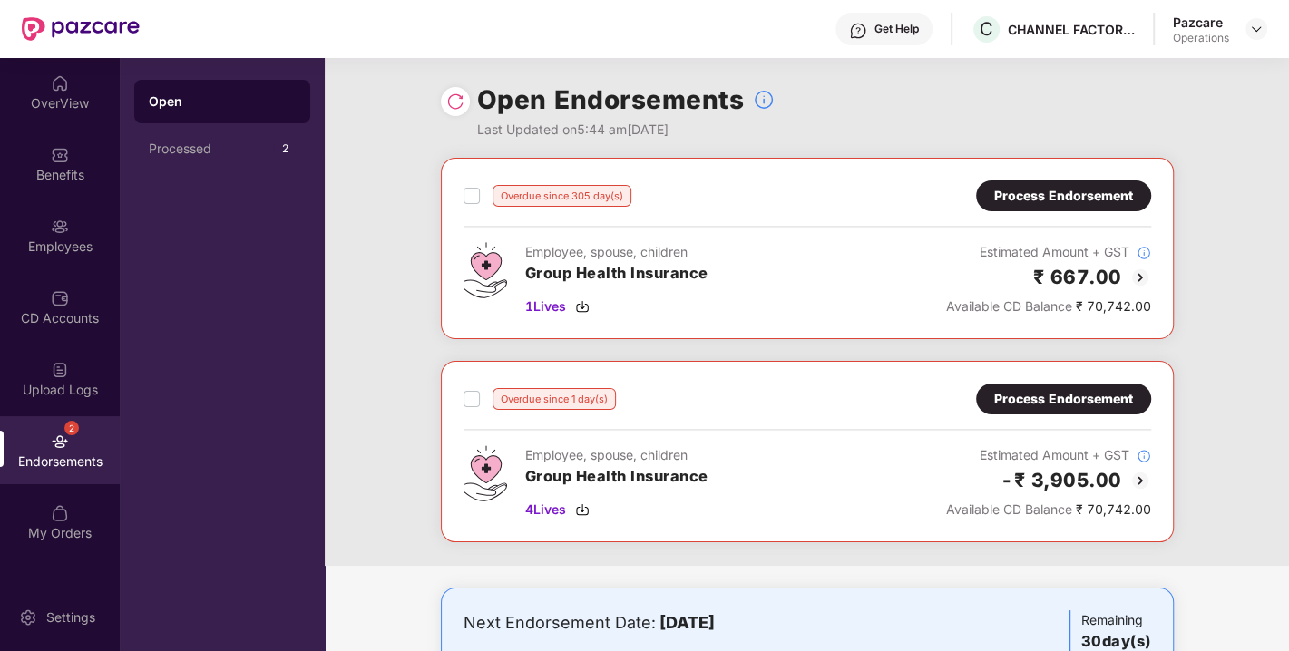
click at [454, 101] on img at bounding box center [455, 102] width 18 height 18
click at [588, 502] on img at bounding box center [582, 509] width 15 height 15
click at [584, 508] on img at bounding box center [582, 509] width 15 height 15
click at [1061, 411] on div "Process Endorsement" at bounding box center [1063, 399] width 175 height 31
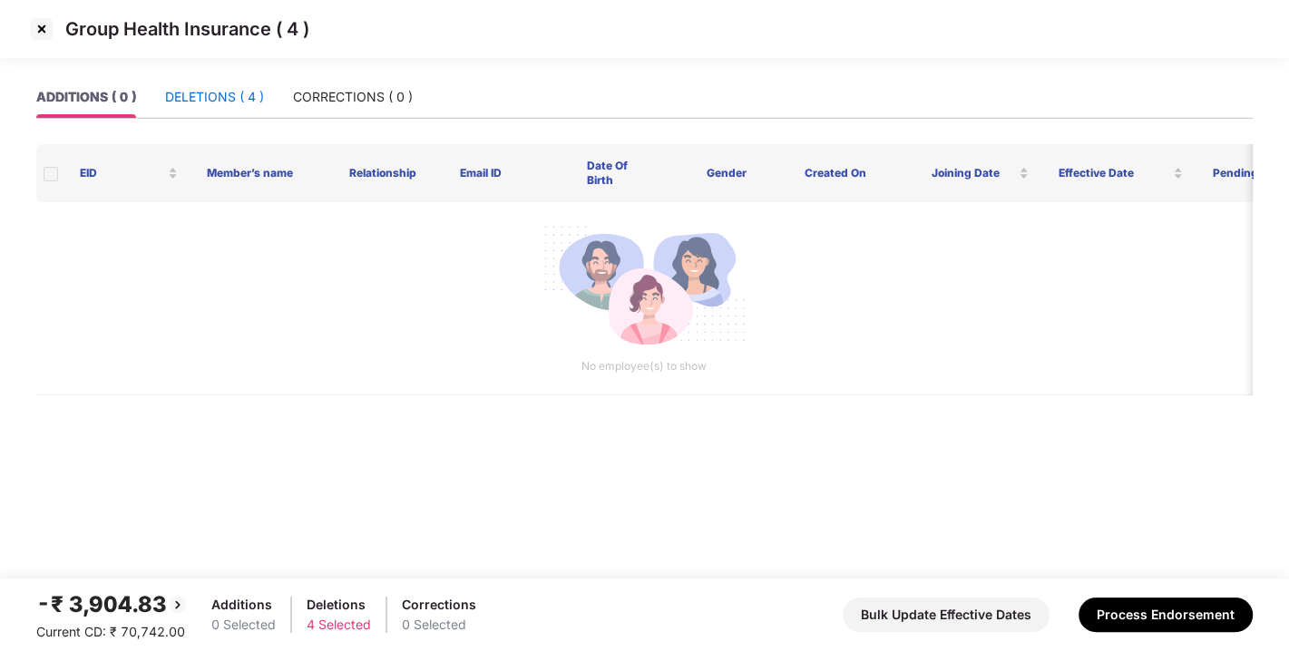
click at [201, 102] on div "DELETIONS ( 4 )" at bounding box center [214, 97] width 99 height 20
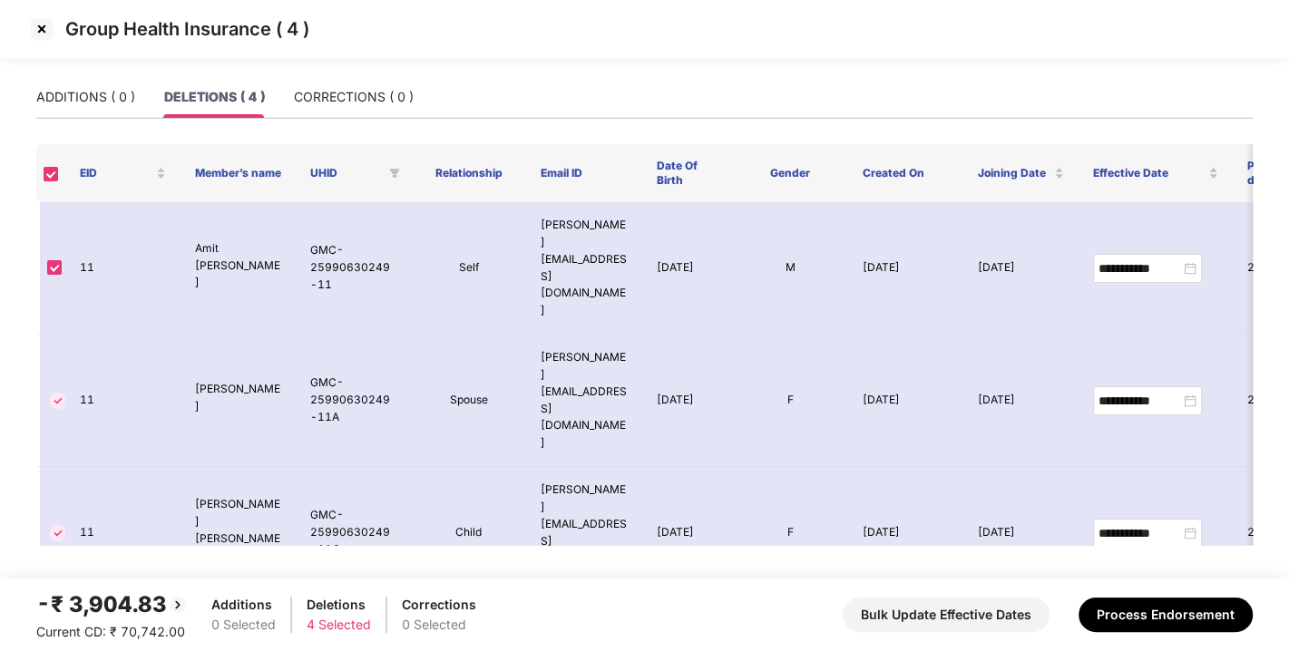
click at [319, 119] on div "ADDITIONS ( 0 ) DELETIONS ( 4 ) CORRECTIONS ( 0 )" at bounding box center [644, 104] width 1216 height 57
click at [314, 107] on div "CORRECTIONS ( 0 )" at bounding box center [354, 97] width 120 height 42
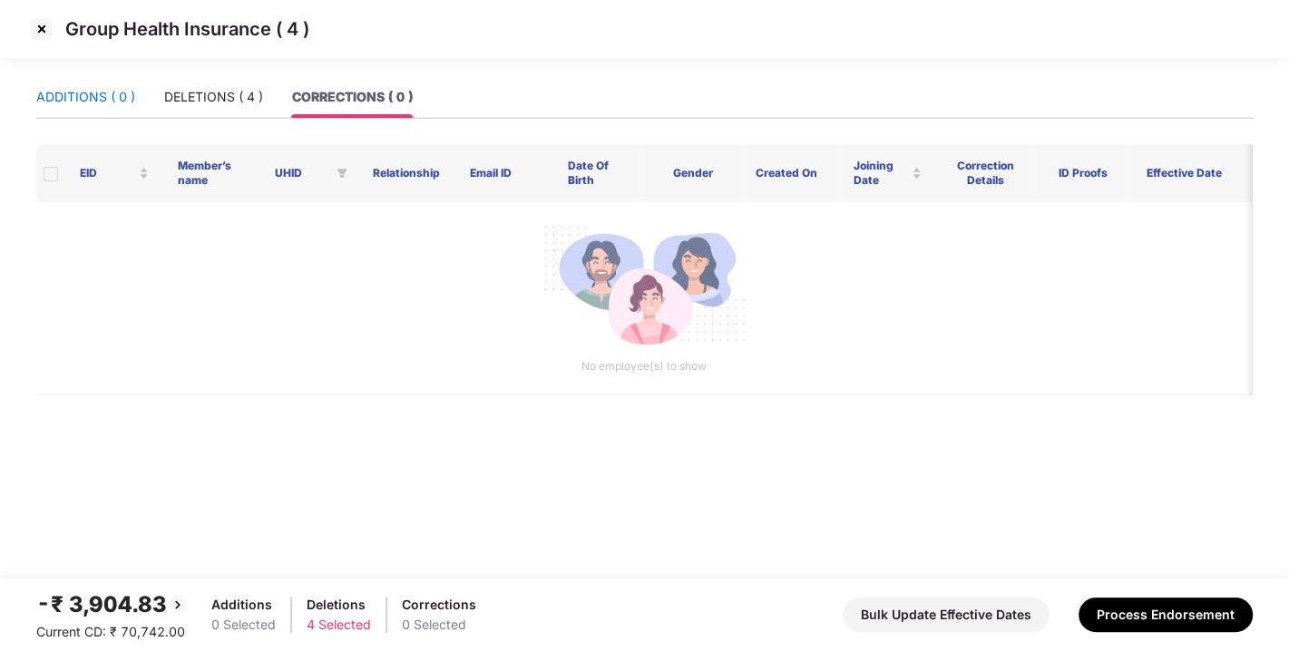
click at [69, 94] on div "ADDITIONS ( 0 )" at bounding box center [85, 97] width 99 height 20
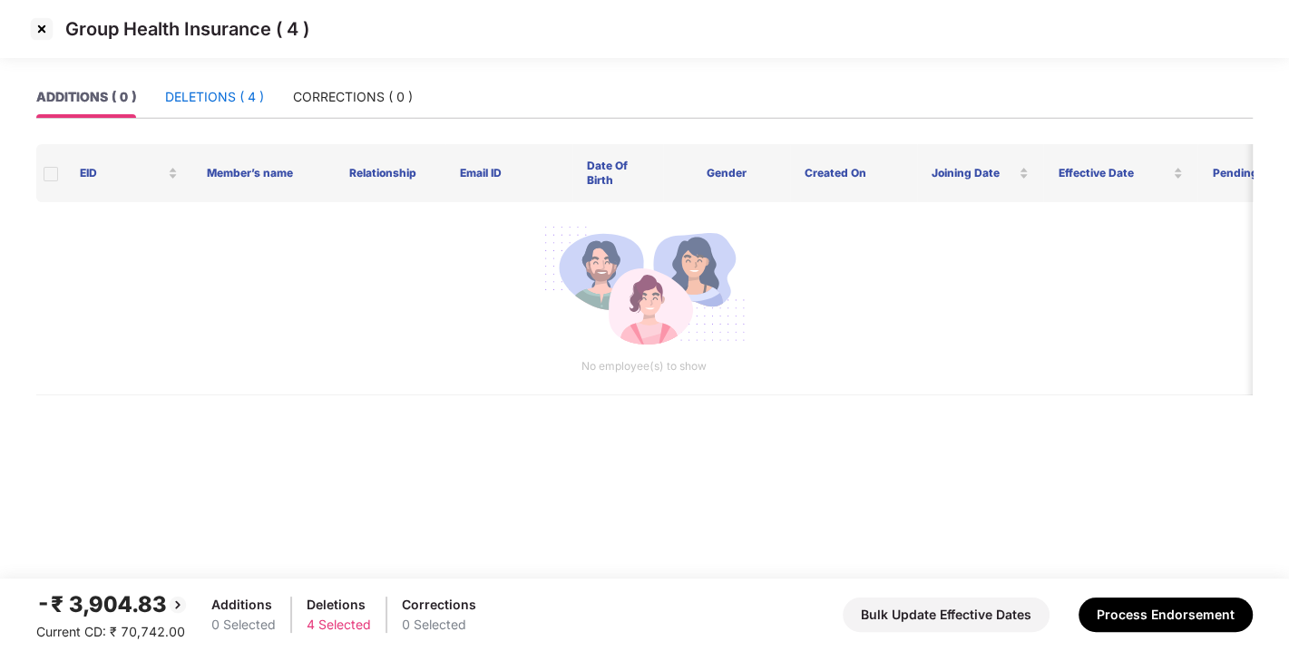
click at [186, 102] on div "DELETIONS ( 4 )" at bounding box center [214, 97] width 99 height 20
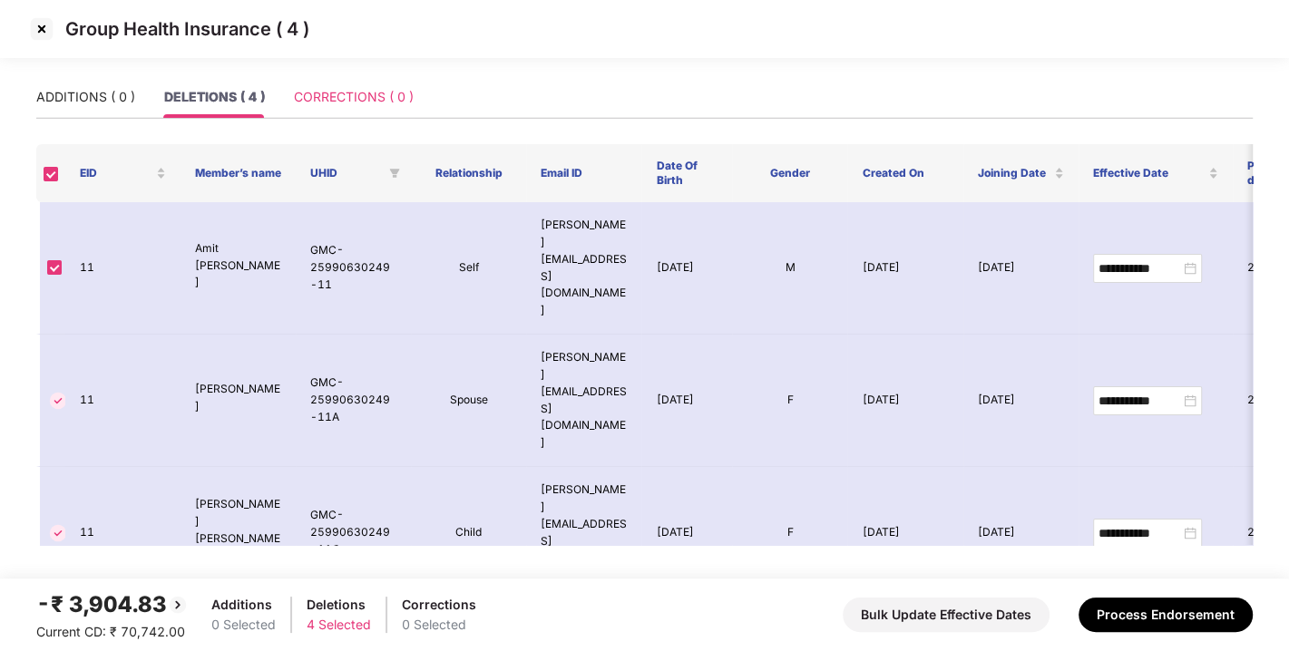
click at [372, 112] on div "CORRECTIONS ( 0 )" at bounding box center [354, 97] width 120 height 42
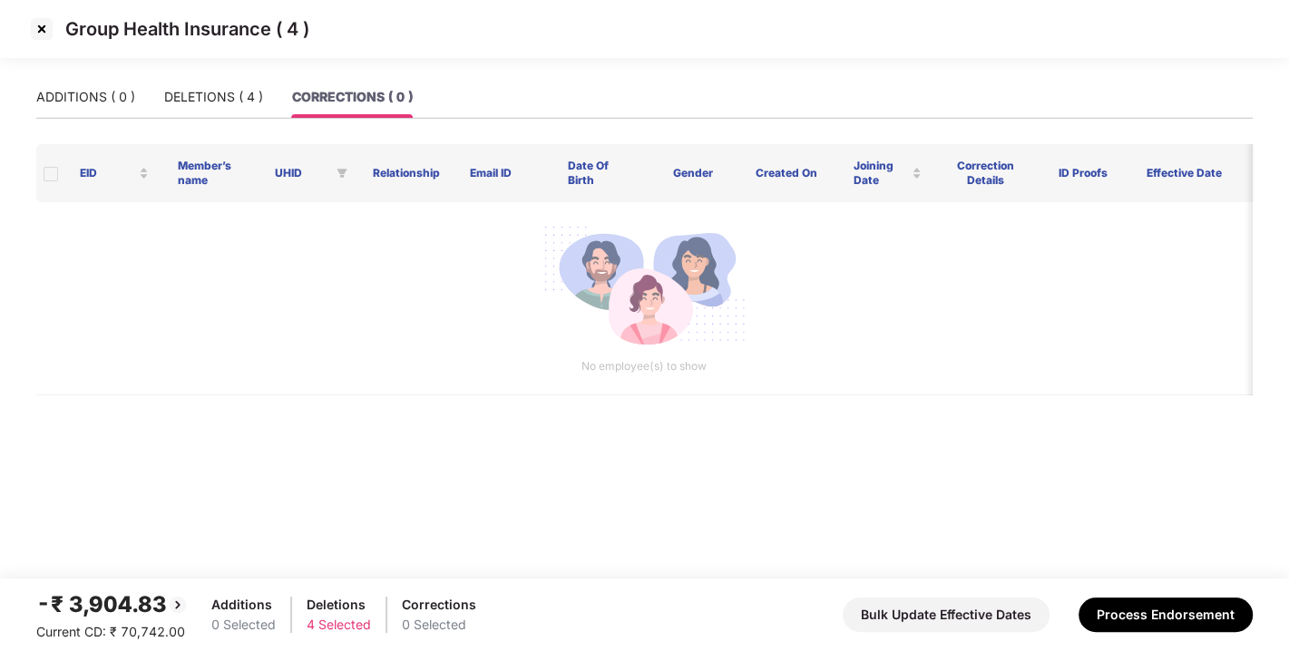
click at [1137, 633] on div "-₹ 3,904.83 Current CD: ₹ 70,742.00 Additions 0 Selected Deletions 4 Selected C…" at bounding box center [644, 615] width 1216 height 54
click at [1114, 610] on button "Process Endorsement" at bounding box center [1165, 615] width 174 height 34
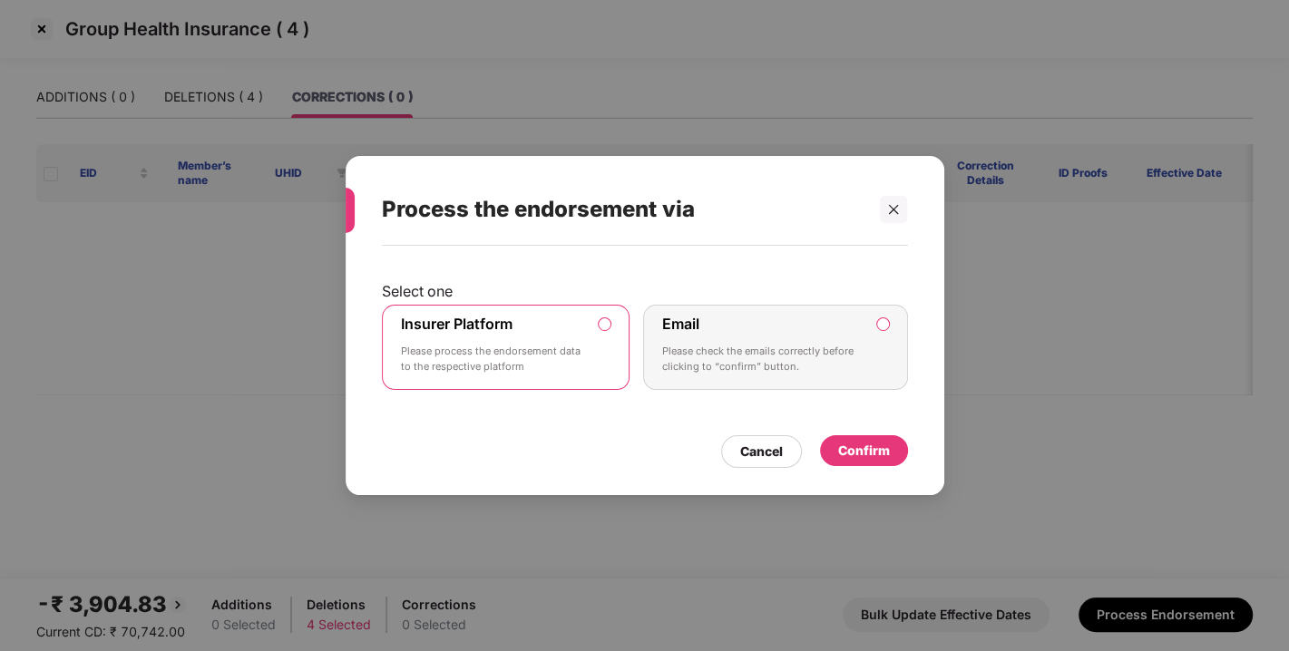
click at [860, 449] on div "Confirm" at bounding box center [864, 451] width 52 height 20
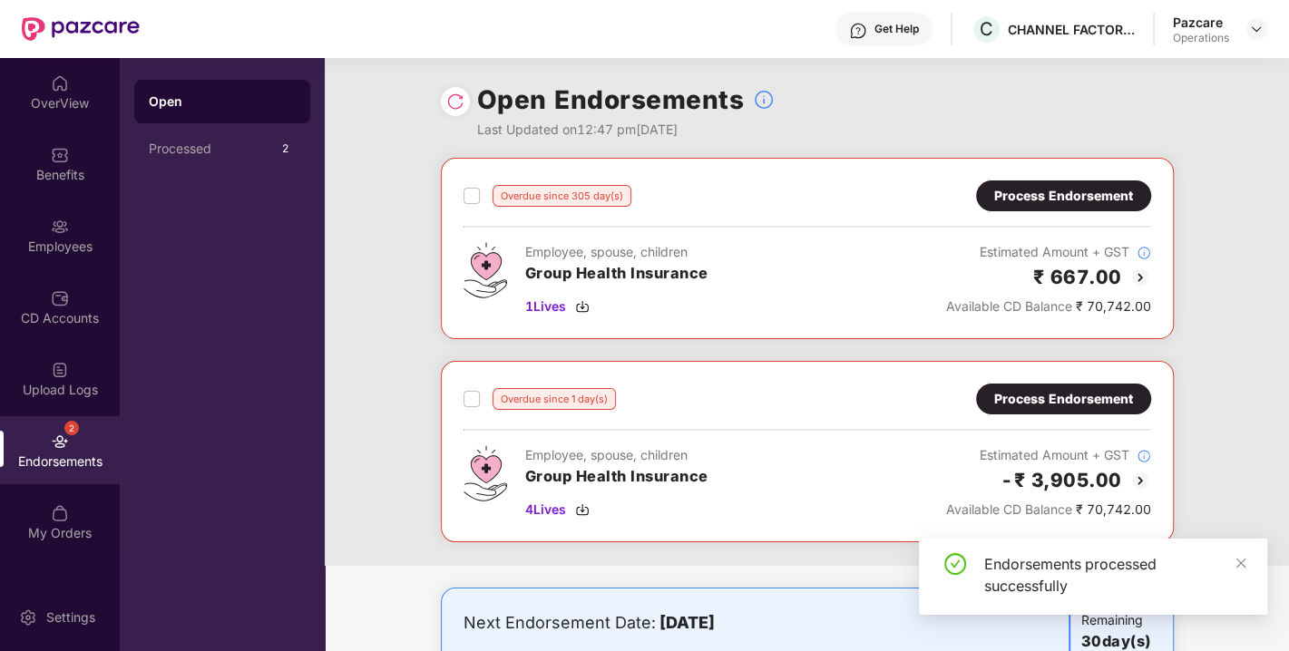
click at [451, 97] on img at bounding box center [455, 102] width 18 height 18
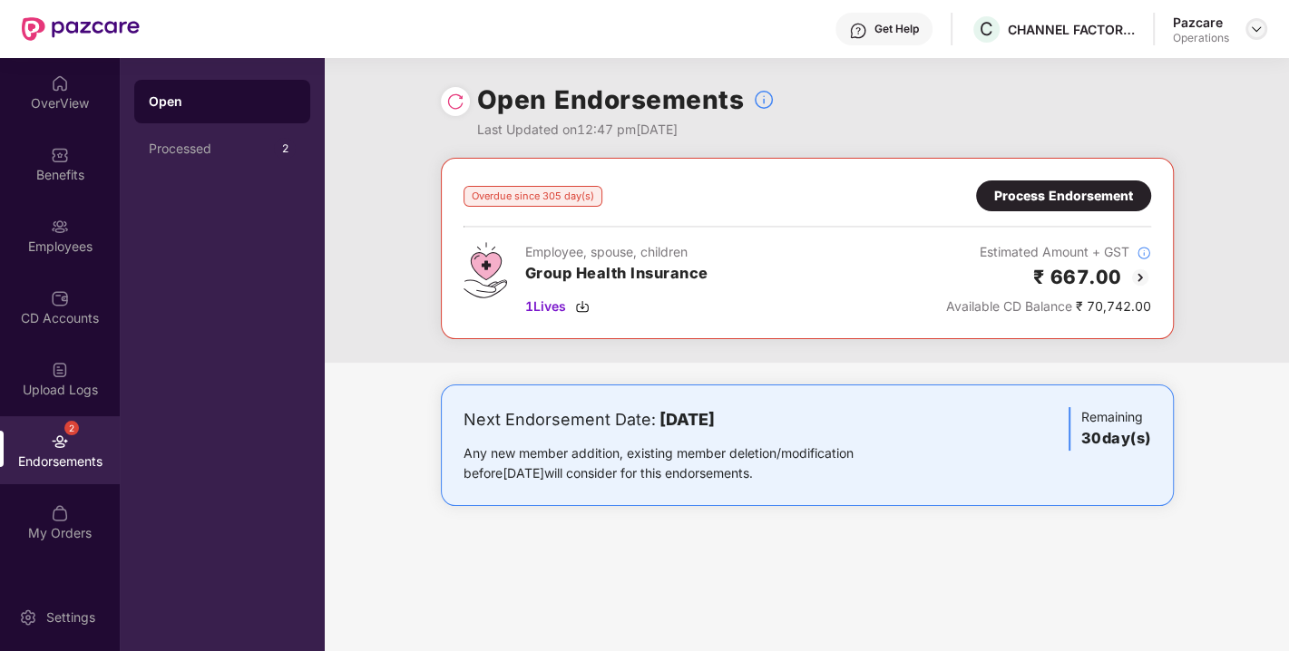
click at [1250, 31] on img at bounding box center [1256, 29] width 15 height 15
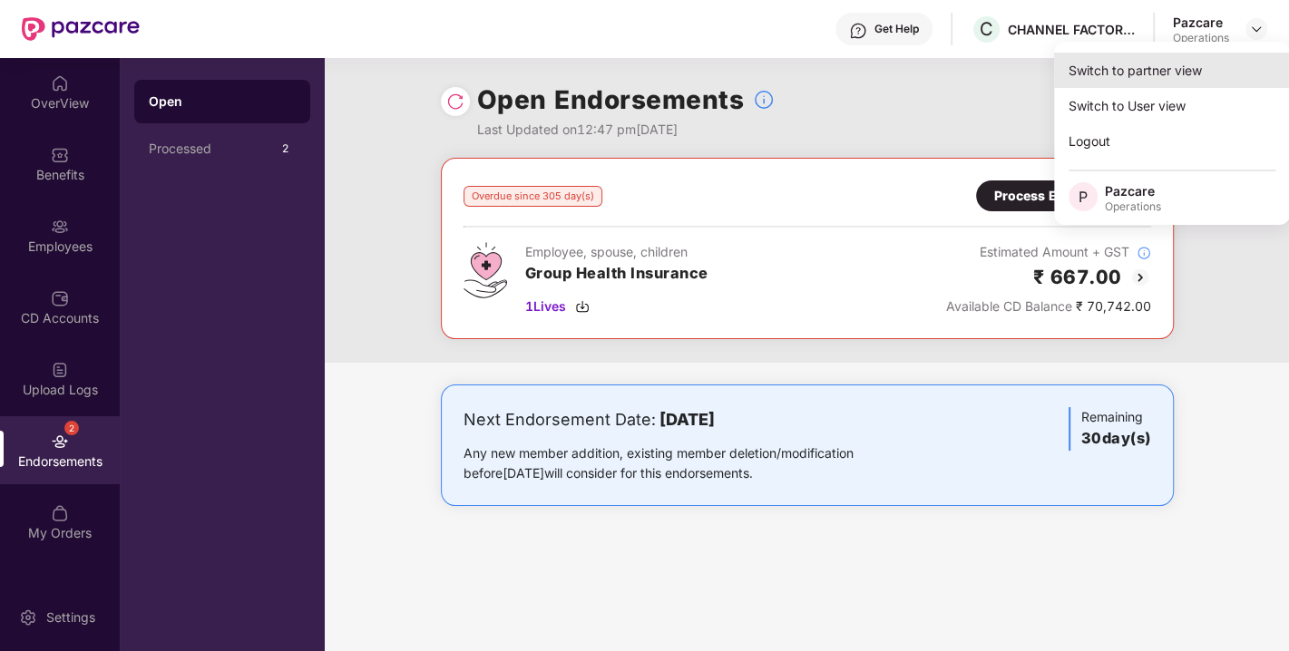
click at [1127, 70] on div "Switch to partner view" at bounding box center [1172, 70] width 236 height 35
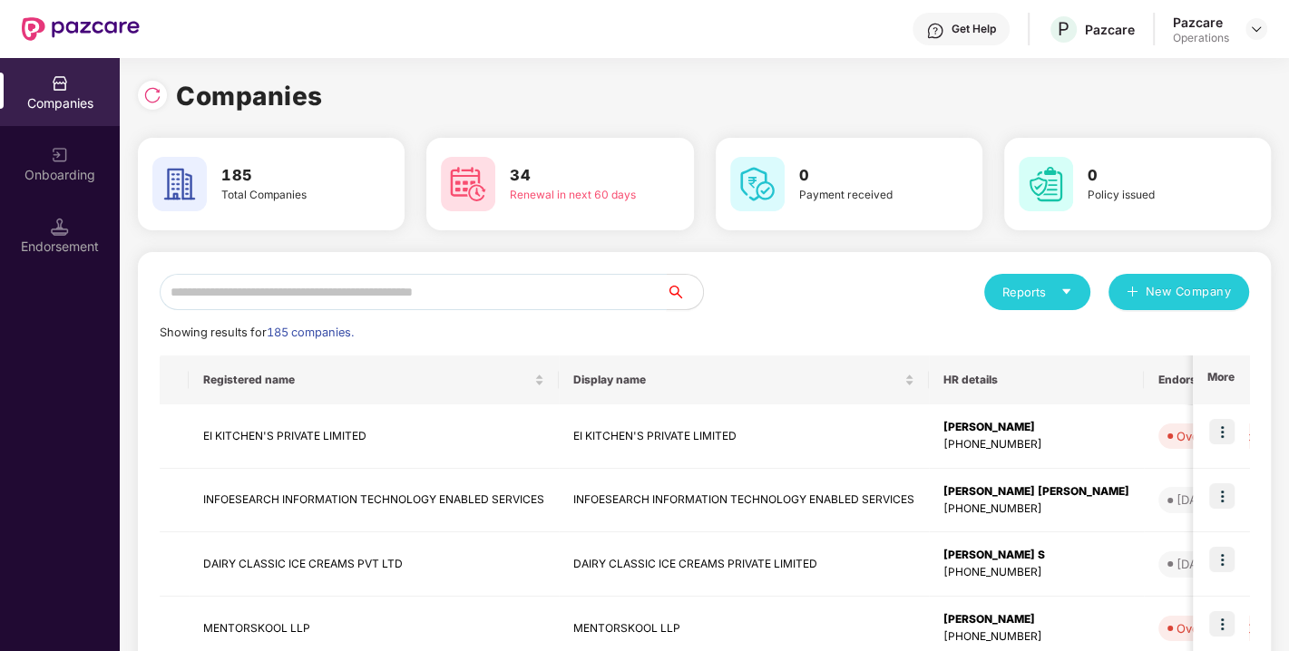
click at [438, 290] on input "text" at bounding box center [413, 292] width 507 height 36
paste input "**********"
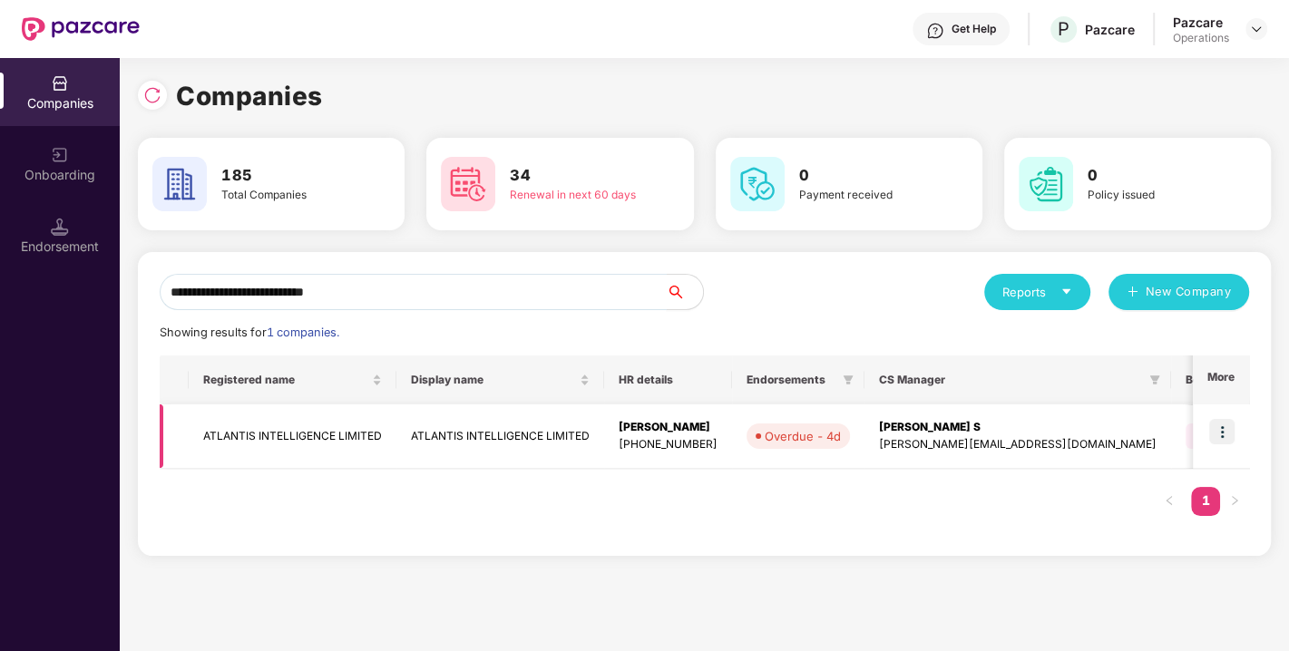
type input "**********"
click at [1217, 417] on td at bounding box center [1221, 437] width 56 height 64
click at [1220, 431] on img at bounding box center [1221, 431] width 25 height 25
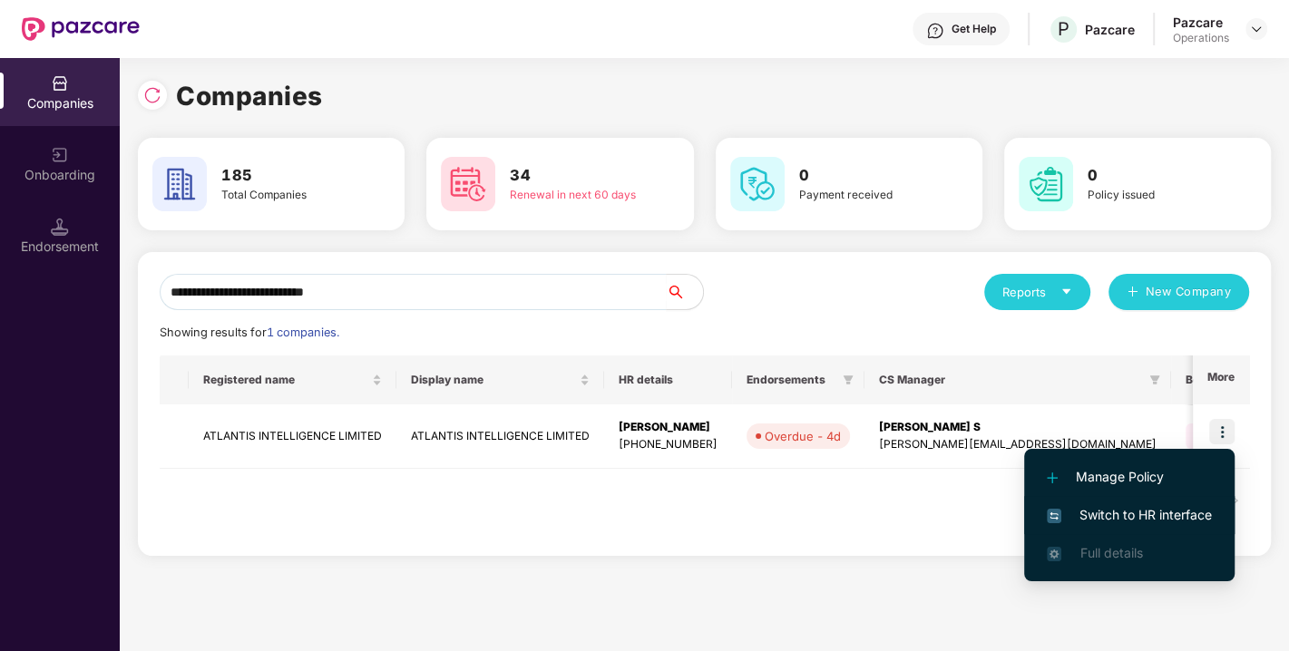
click at [1104, 522] on span "Switch to HR interface" at bounding box center [1129, 515] width 165 height 20
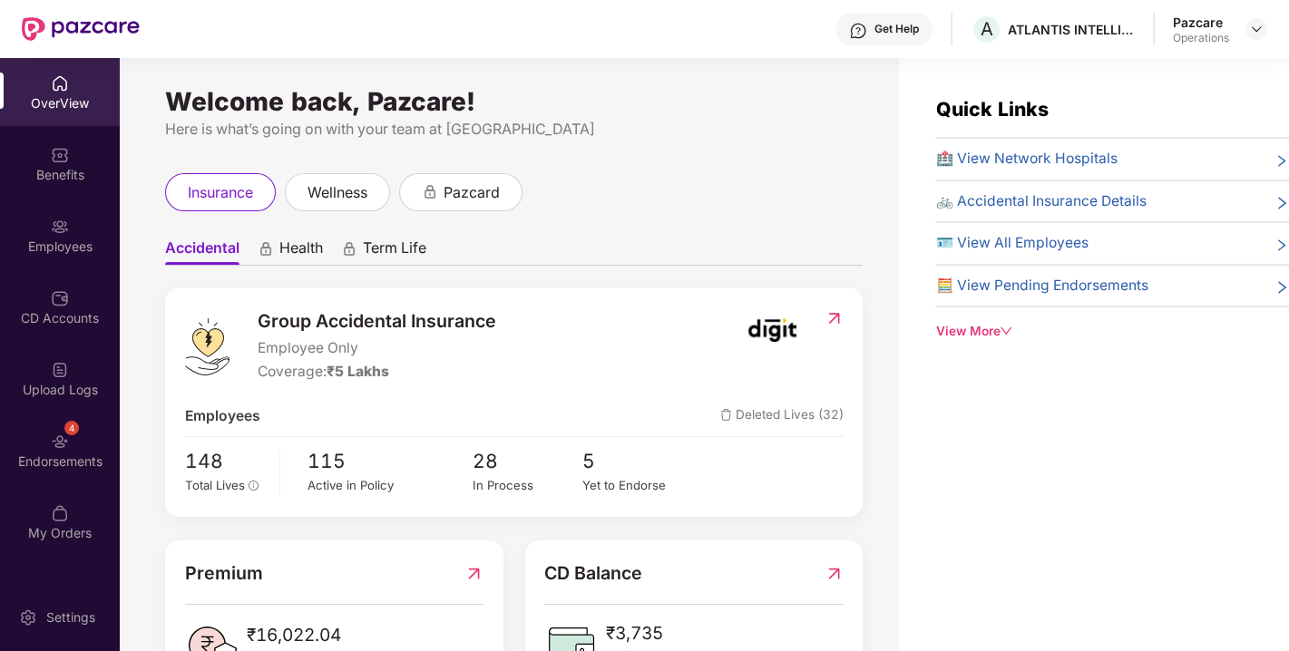
click at [68, 453] on div "Endorsements" at bounding box center [60, 462] width 120 height 18
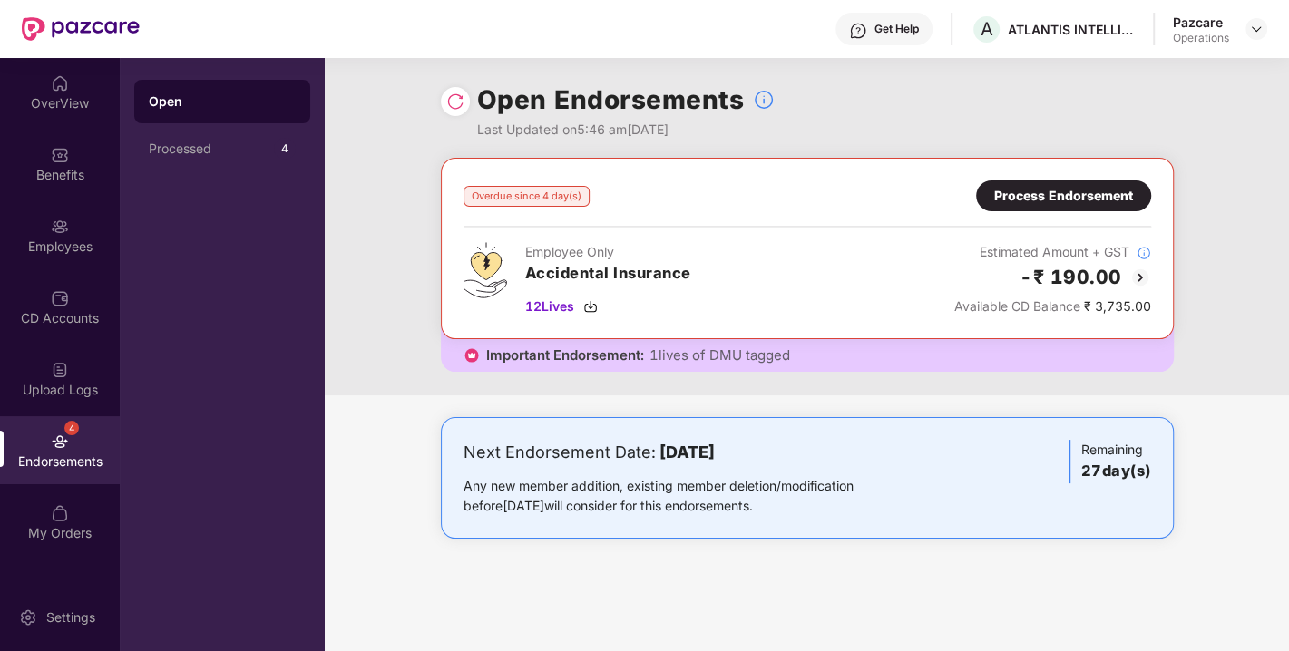
click at [1052, 186] on div "Process Endorsement" at bounding box center [1063, 196] width 139 height 20
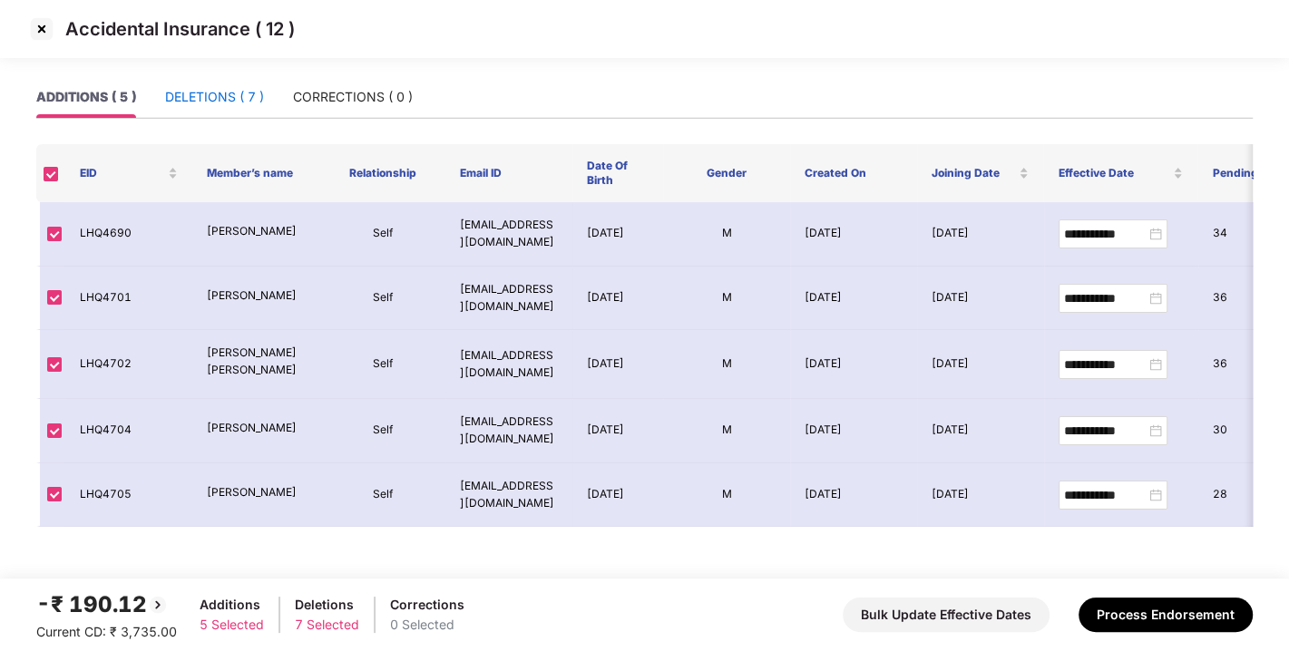
click at [240, 93] on div "DELETIONS ( 7 )" at bounding box center [214, 97] width 99 height 20
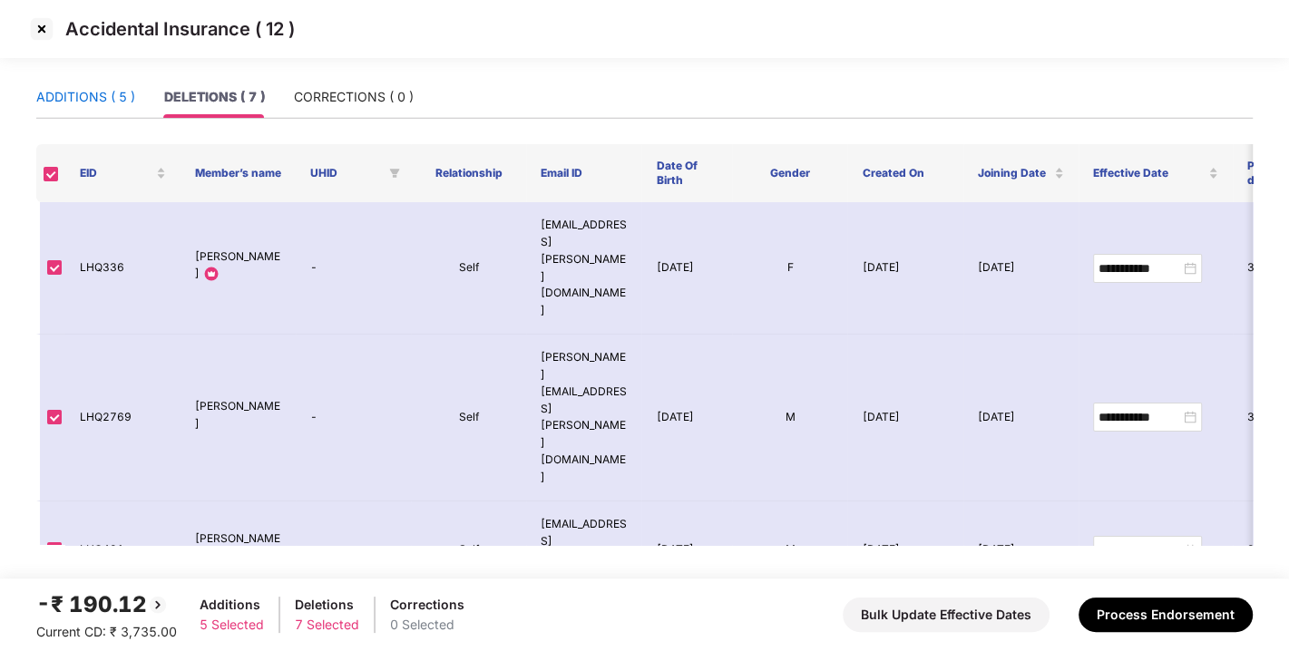
click at [106, 93] on div "ADDITIONS ( 5 )" at bounding box center [85, 97] width 99 height 20
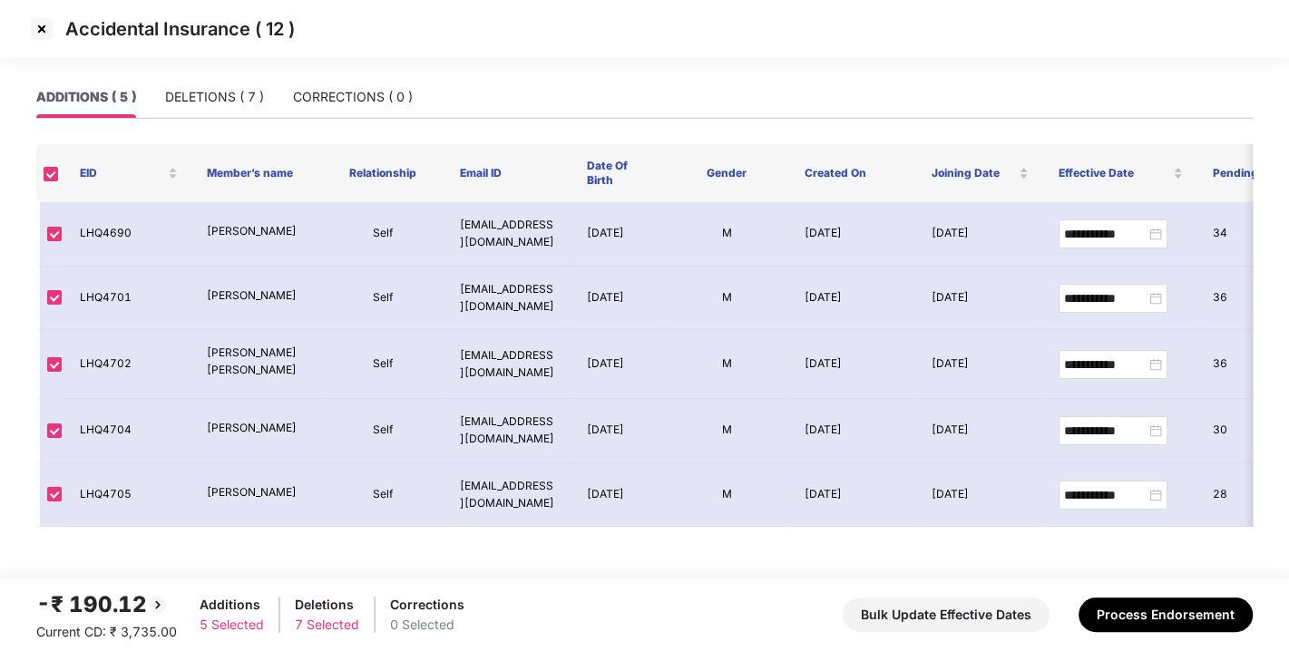
click at [38, 23] on img at bounding box center [41, 29] width 29 height 29
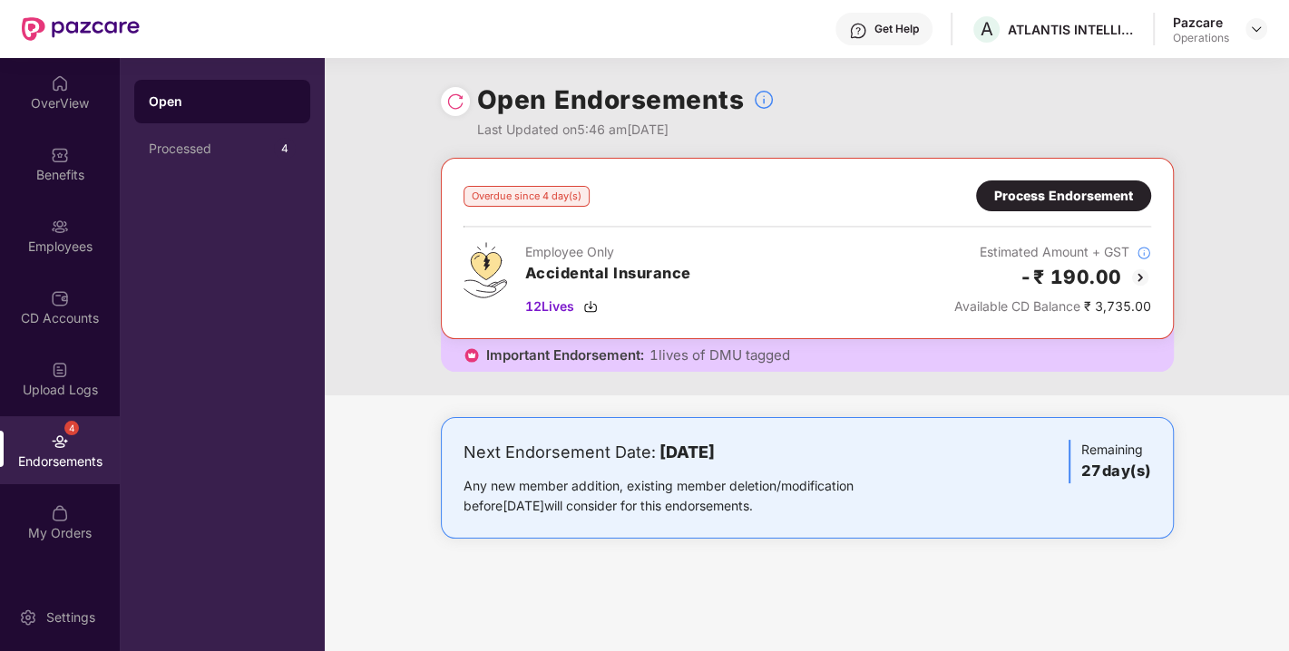
click at [455, 102] on img at bounding box center [455, 102] width 18 height 18
click at [455, 98] on img at bounding box center [455, 102] width 18 height 18
click at [593, 310] on img at bounding box center [590, 306] width 15 height 15
click at [54, 166] on div "Benefits" at bounding box center [60, 175] width 120 height 18
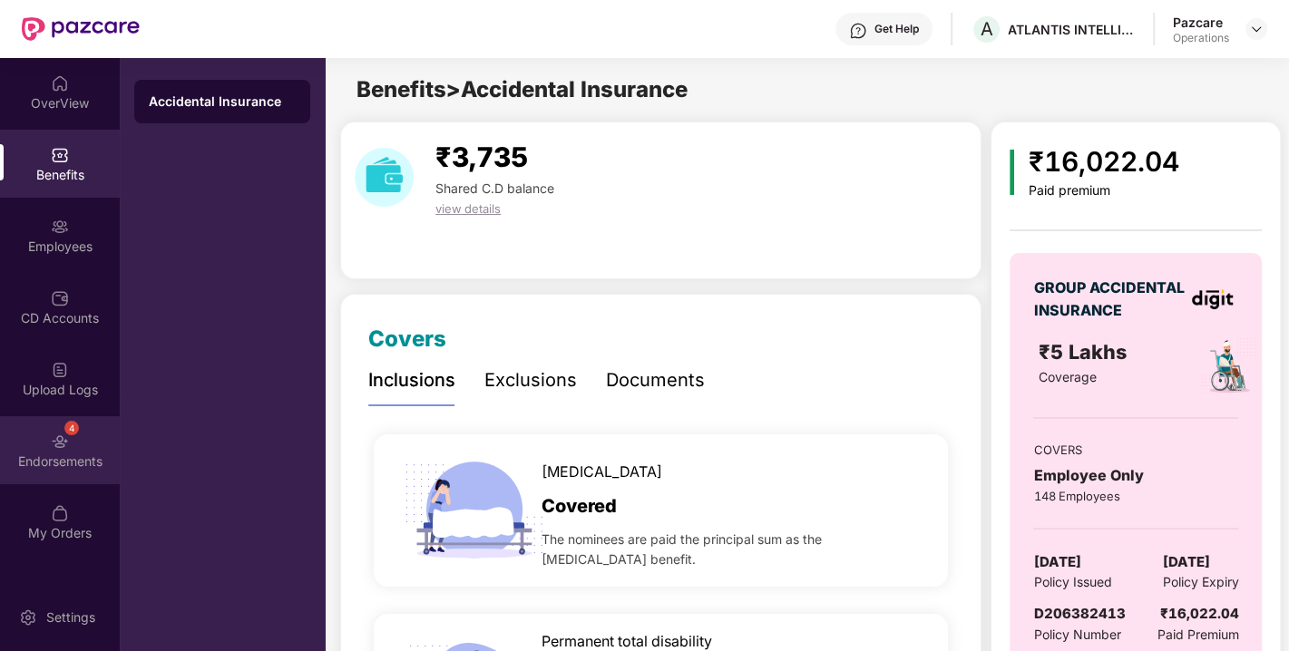
click at [15, 474] on div "4 Endorsements" at bounding box center [60, 450] width 120 height 68
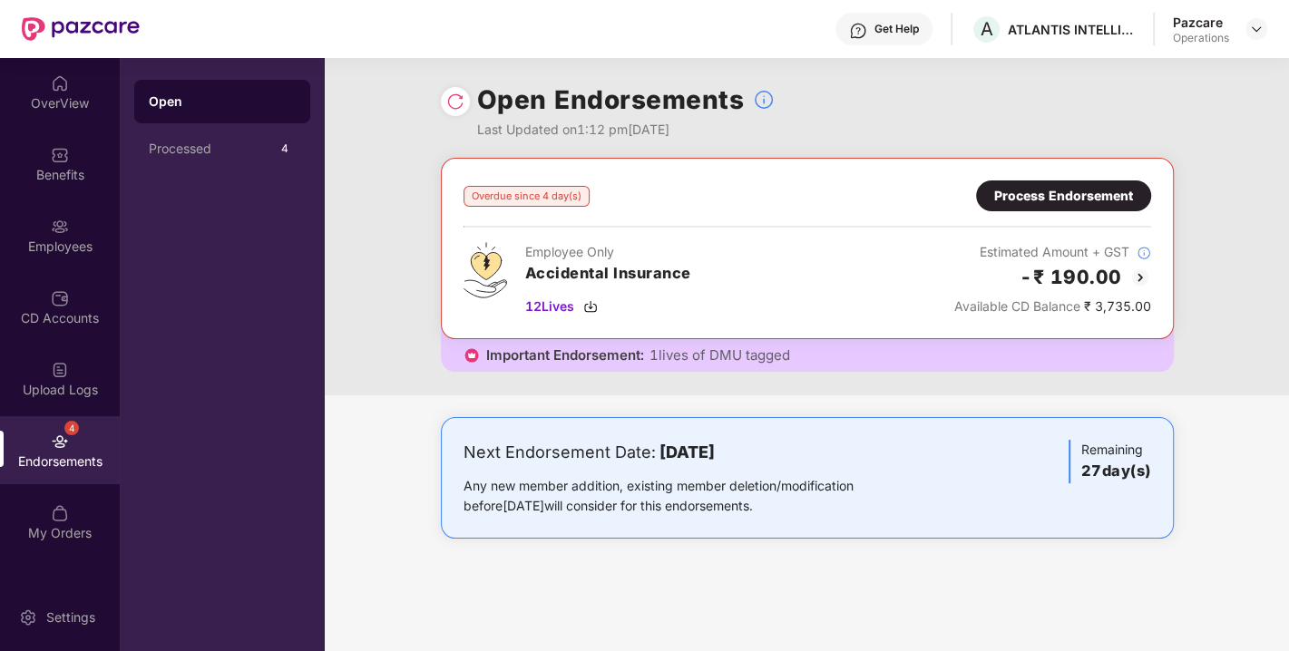
click at [1098, 178] on div "Overdue since 4 day(s) Process Endorsement Employee Only Accidental Insurance 1…" at bounding box center [807, 248] width 733 height 181
click at [1029, 197] on div "Process Endorsement" at bounding box center [1063, 196] width 139 height 20
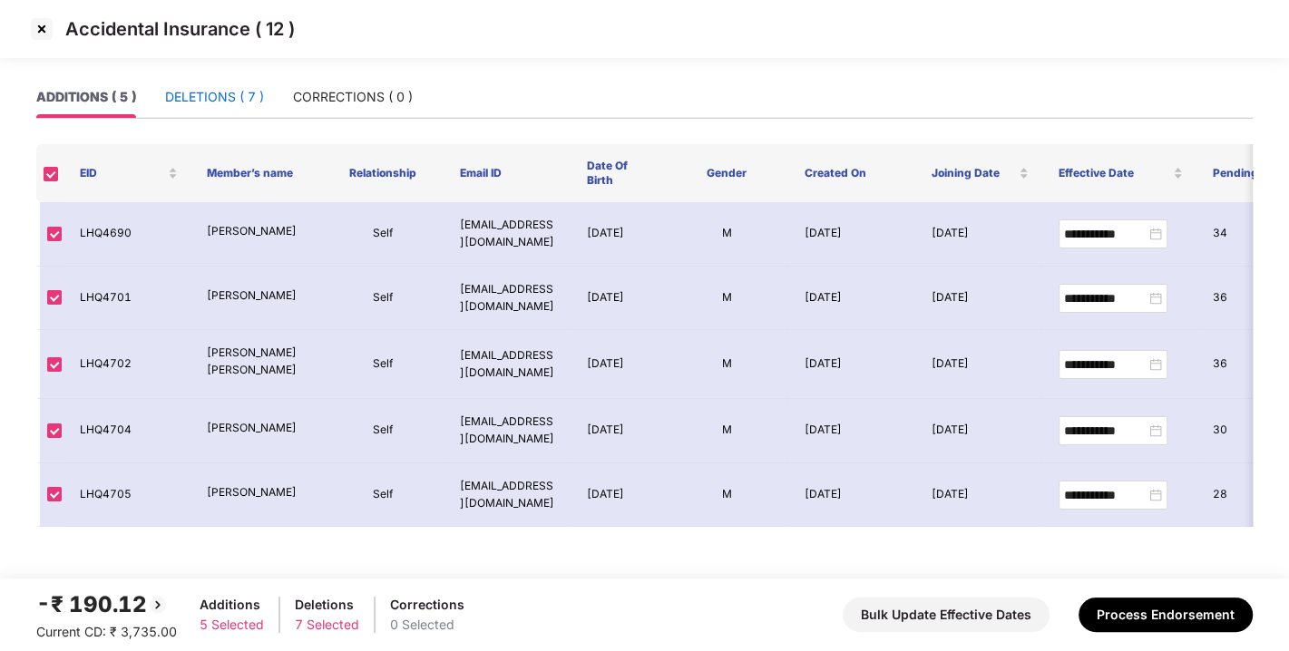
click at [213, 96] on div "DELETIONS ( 7 )" at bounding box center [214, 97] width 99 height 20
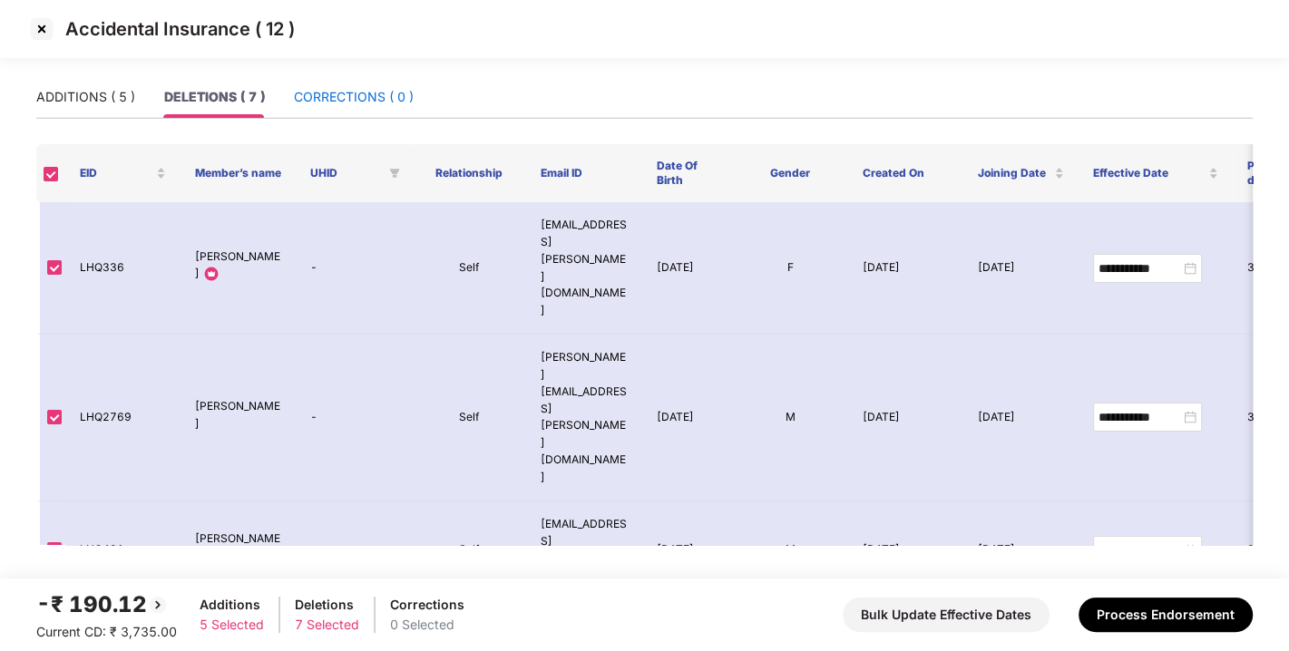
click at [354, 94] on div "CORRECTIONS ( 0 )" at bounding box center [354, 97] width 120 height 20
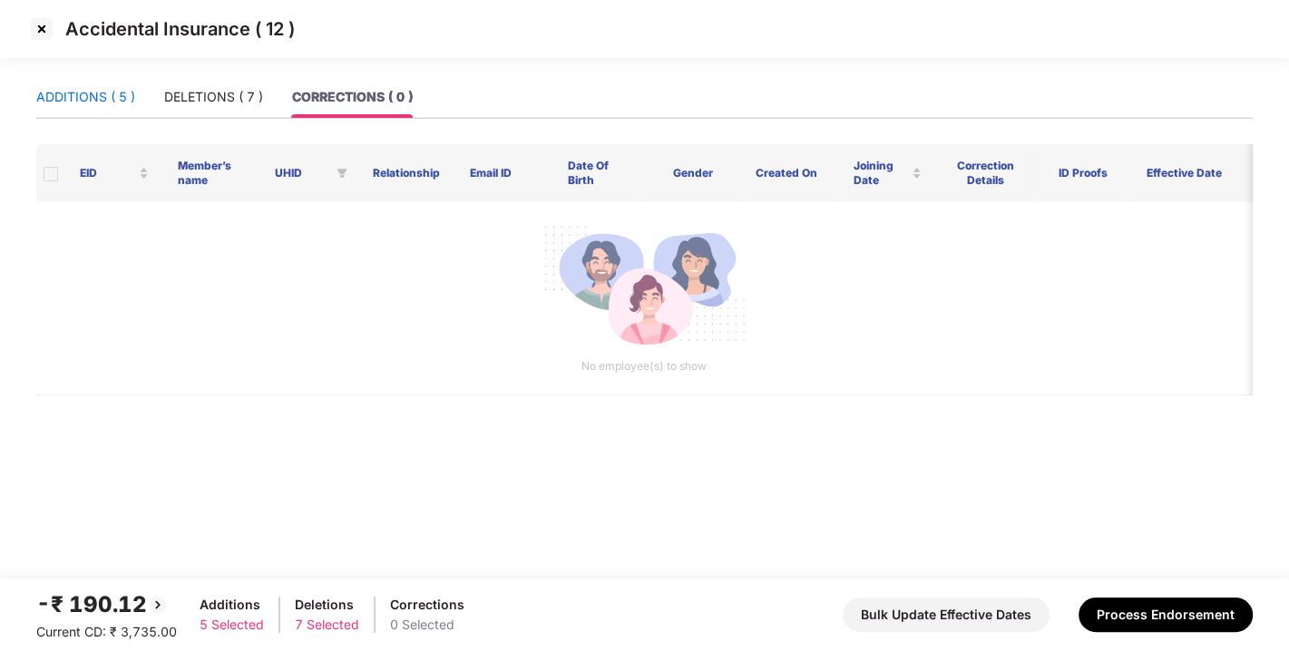
click at [67, 95] on div "ADDITIONS ( 5 )" at bounding box center [85, 97] width 99 height 20
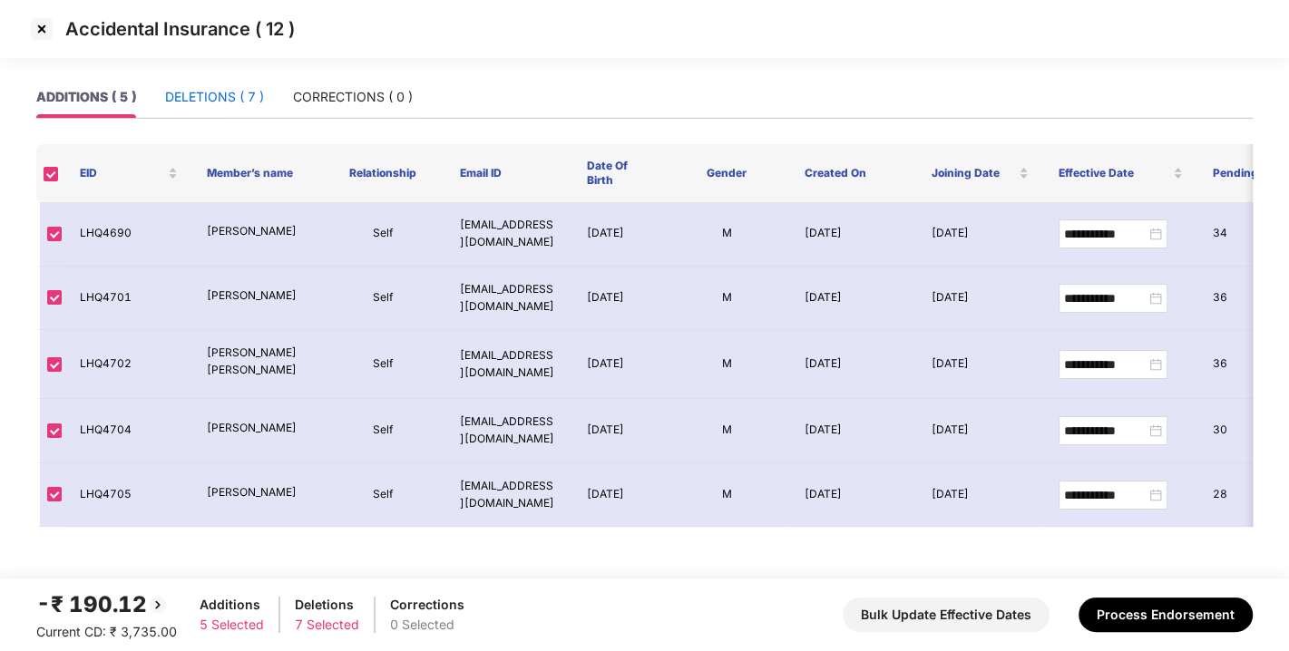
click at [243, 87] on div "DELETIONS ( 7 )" at bounding box center [214, 97] width 99 height 20
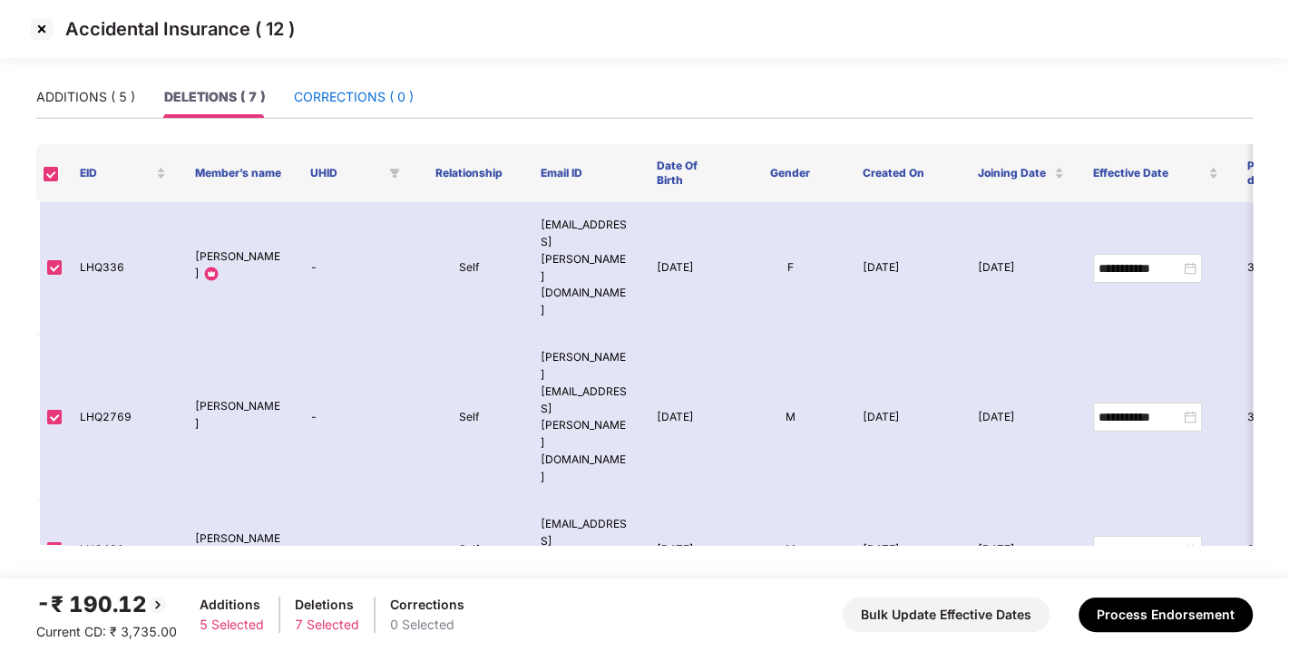
click at [332, 92] on div "CORRECTIONS ( 0 )" at bounding box center [354, 97] width 120 height 20
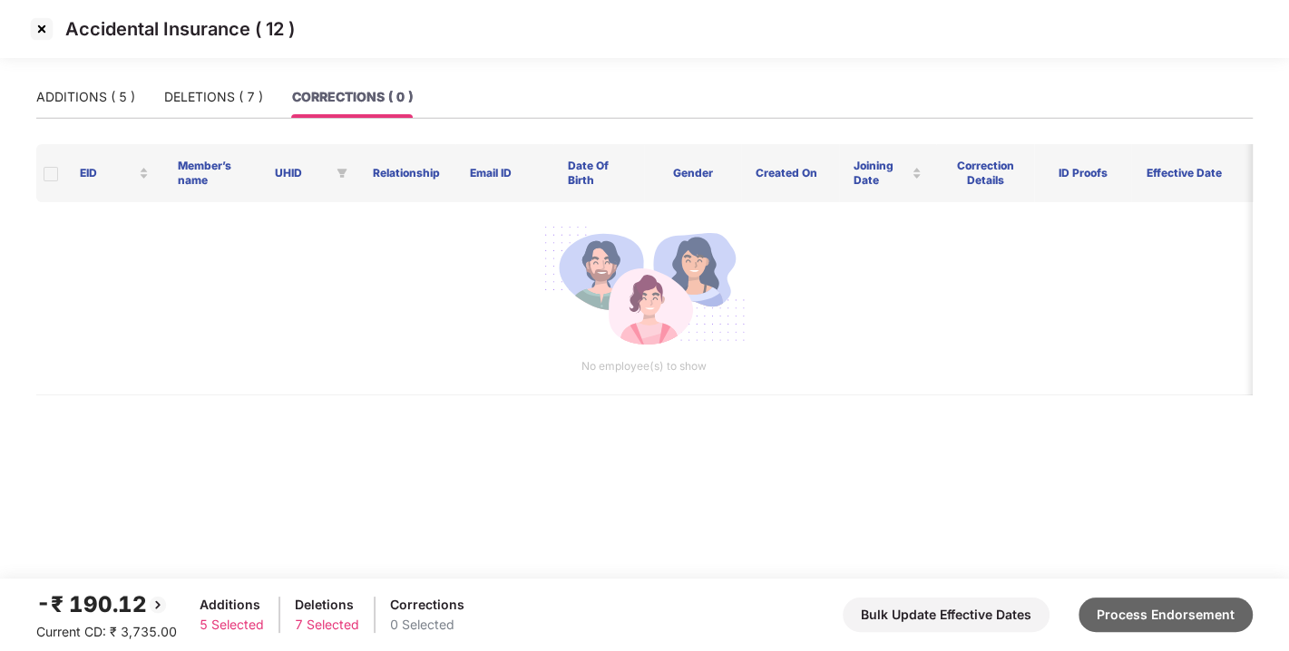
click at [1153, 599] on button "Process Endorsement" at bounding box center [1165, 615] width 174 height 34
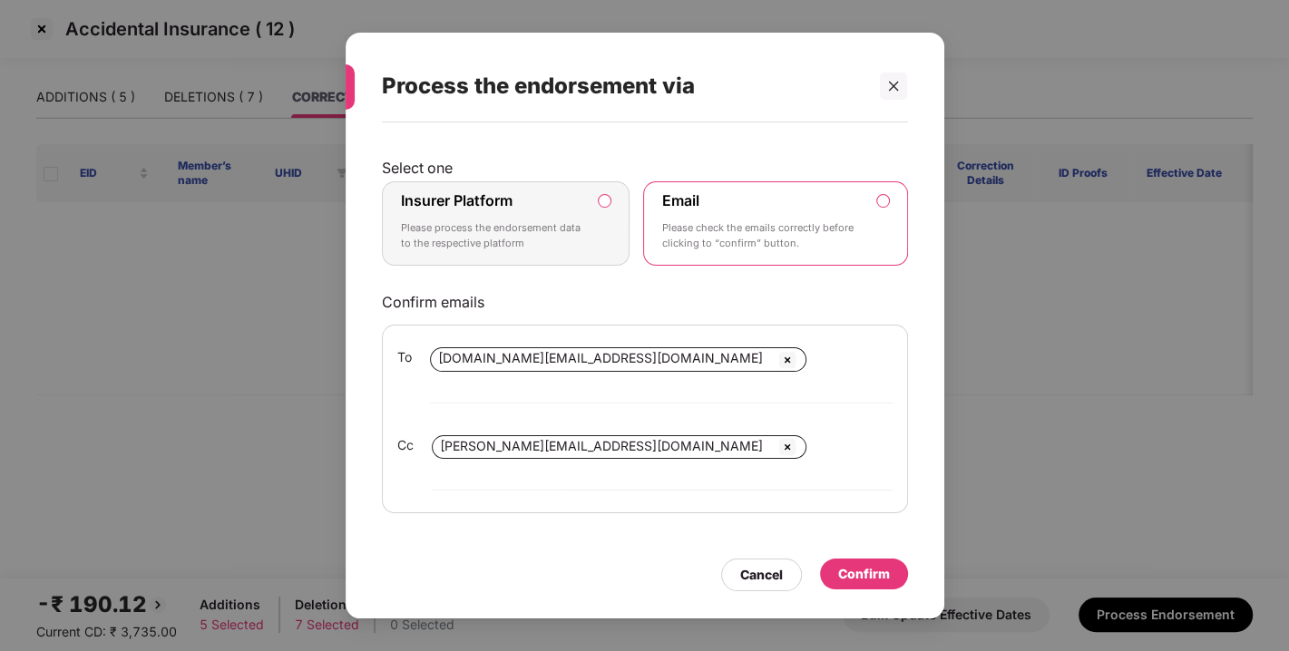
click at [611, 218] on label "Insurer Platform Please process the endorsement data to the respective platform" at bounding box center [506, 223] width 249 height 85
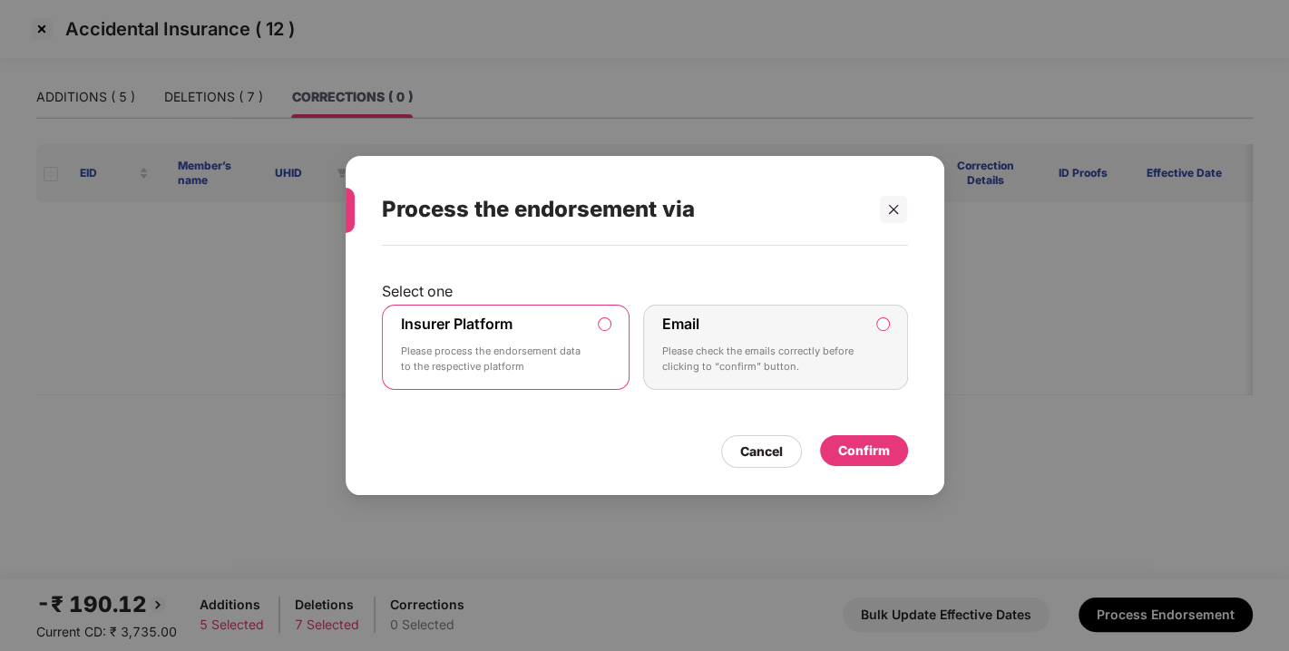
click at [896, 455] on div "Confirm" at bounding box center [864, 450] width 88 height 31
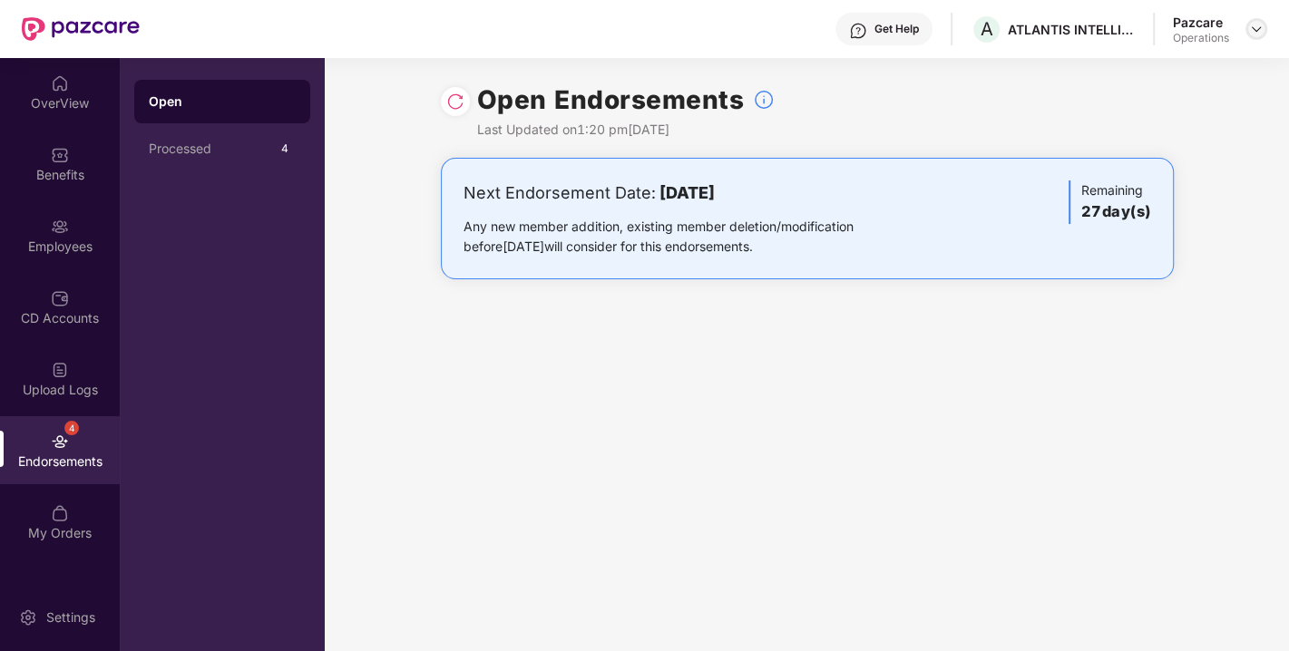
click at [1255, 32] on img at bounding box center [1256, 29] width 15 height 15
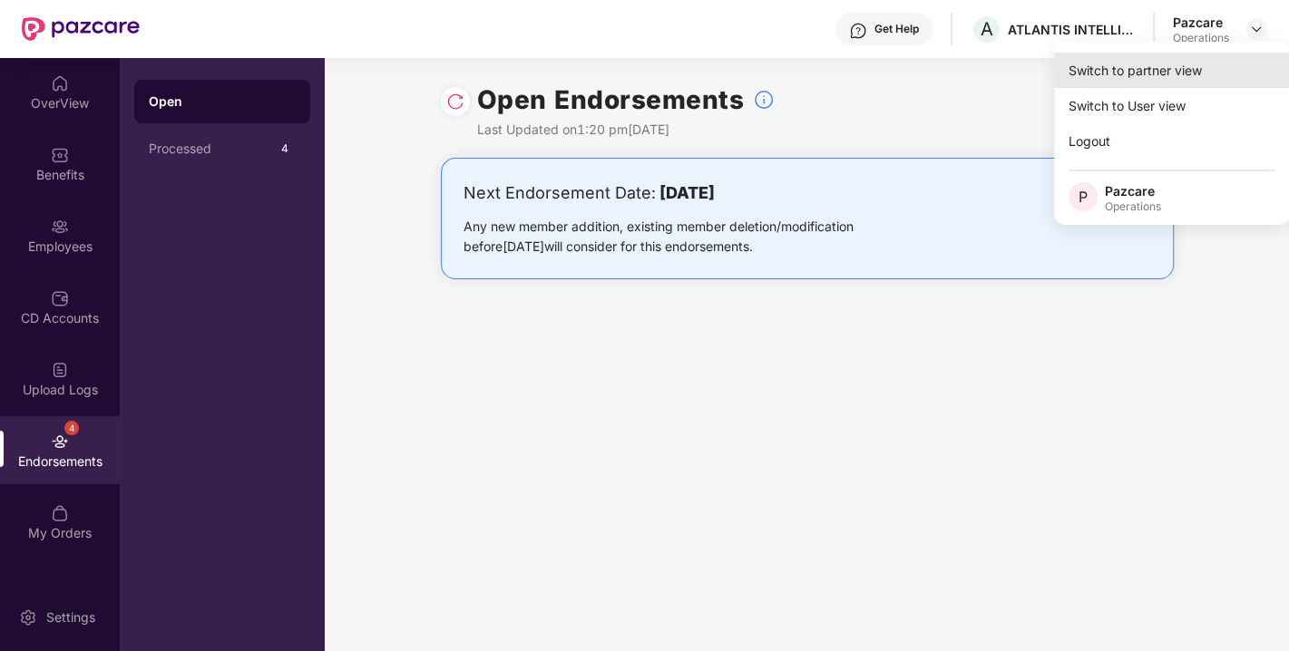
click at [1179, 54] on div "Switch to partner view" at bounding box center [1172, 70] width 236 height 35
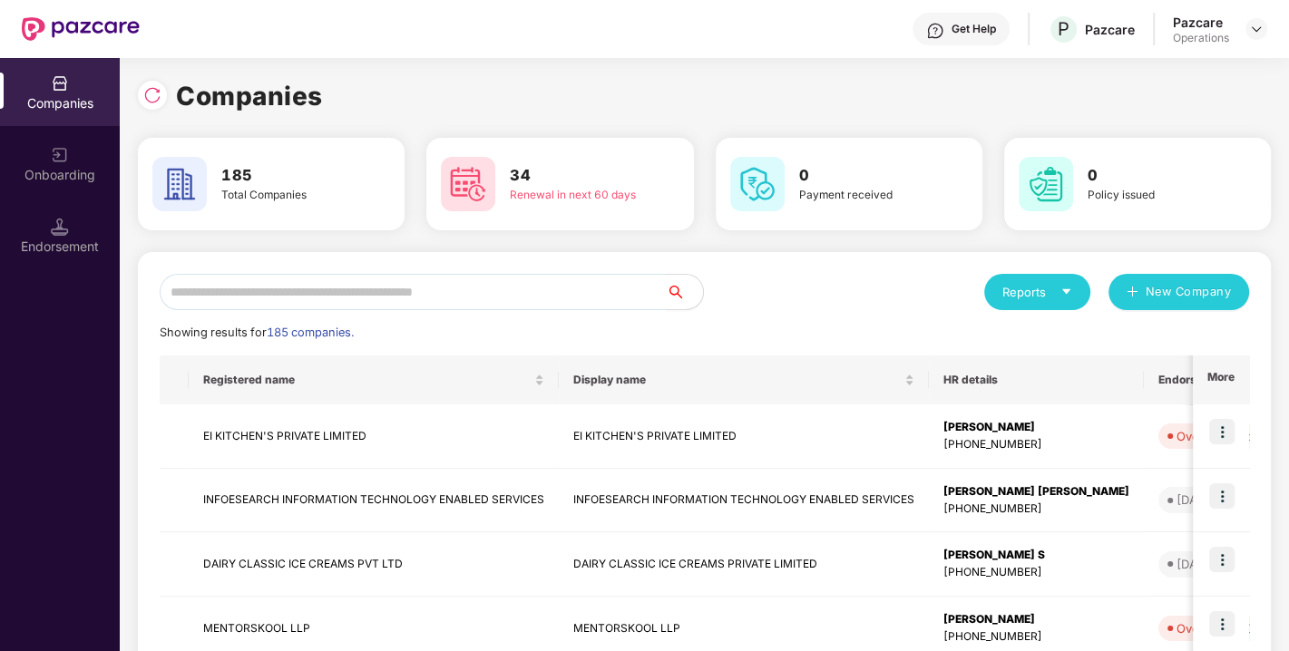
click at [473, 288] on input "text" at bounding box center [413, 292] width 507 height 36
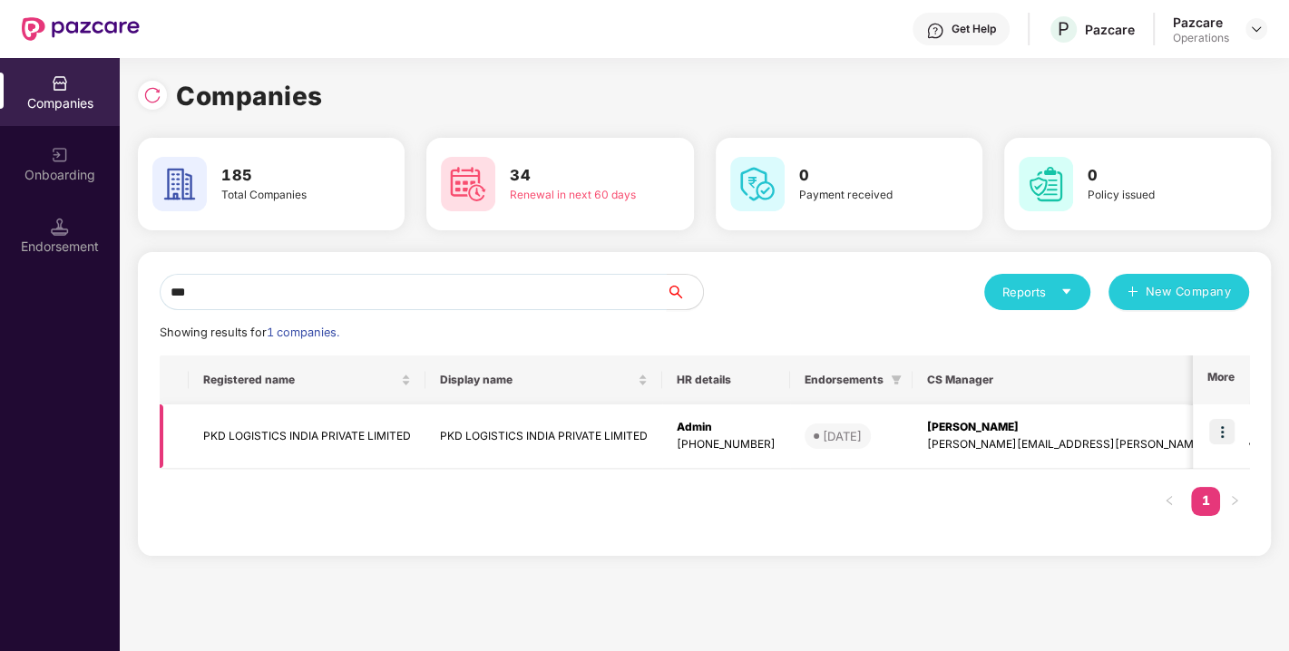
type input "***"
click at [1225, 426] on img at bounding box center [1221, 431] width 25 height 25
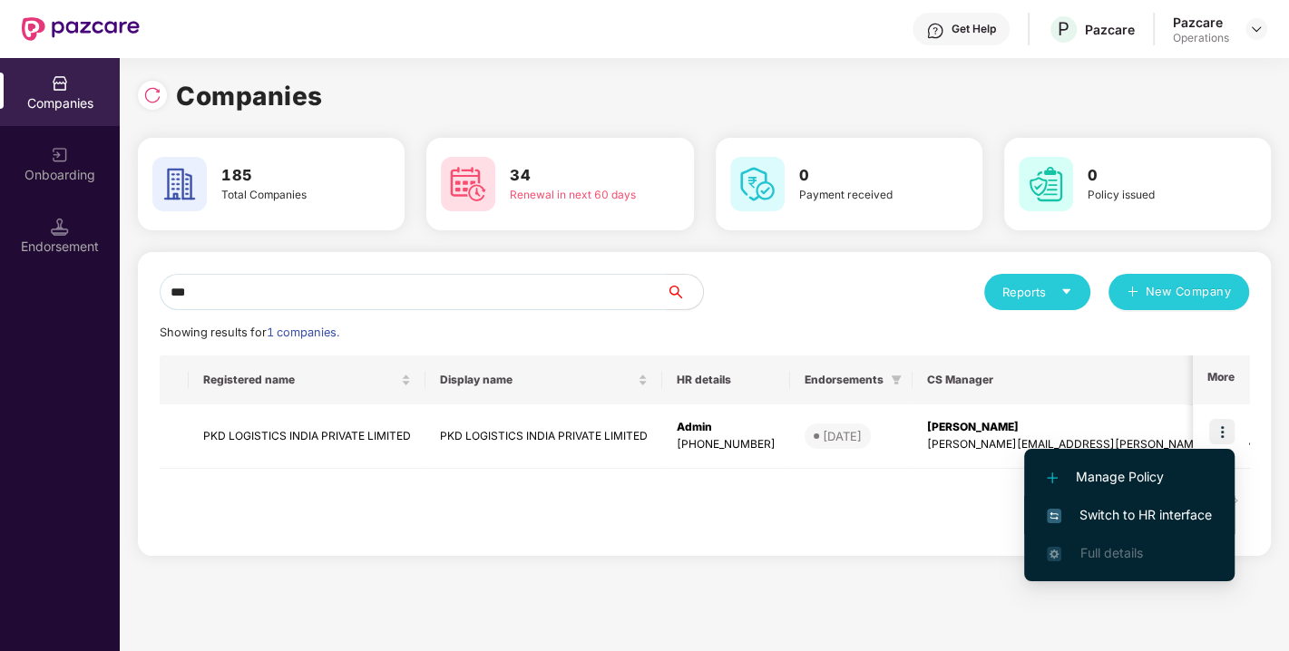
click at [1156, 508] on span "Switch to HR interface" at bounding box center [1129, 515] width 165 height 20
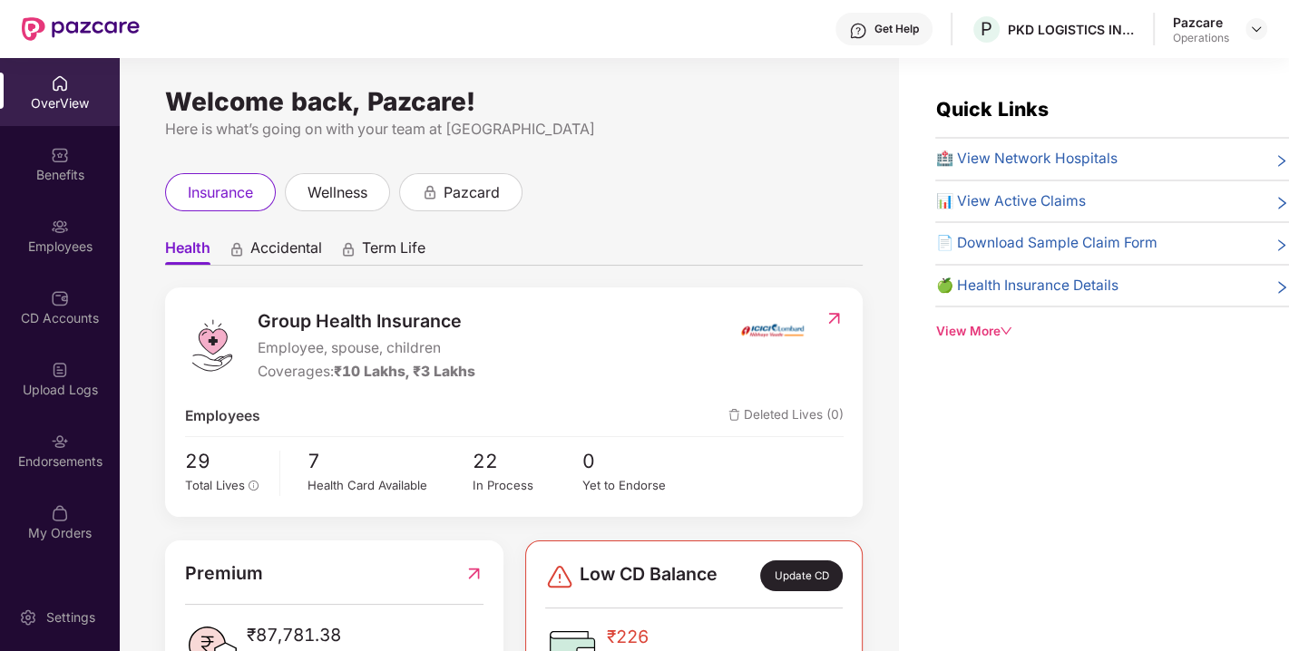
click at [49, 456] on div "Endorsements" at bounding box center [60, 462] width 120 height 18
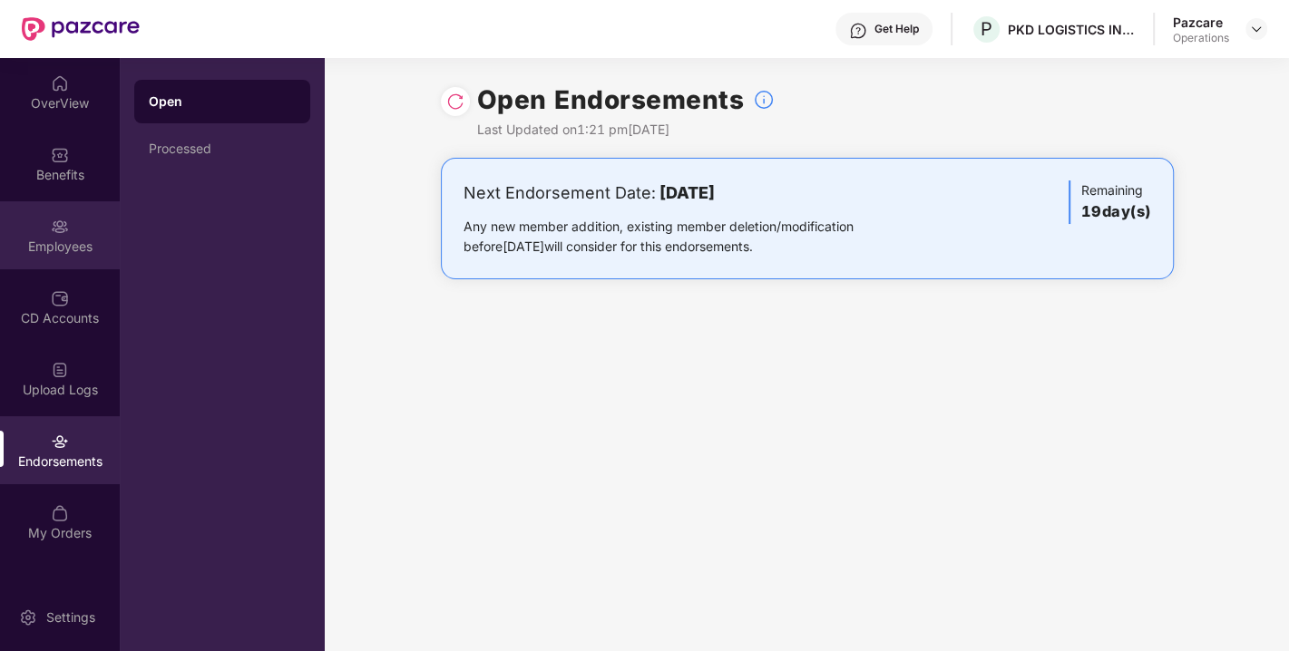
click at [46, 248] on div "Employees" at bounding box center [60, 247] width 120 height 18
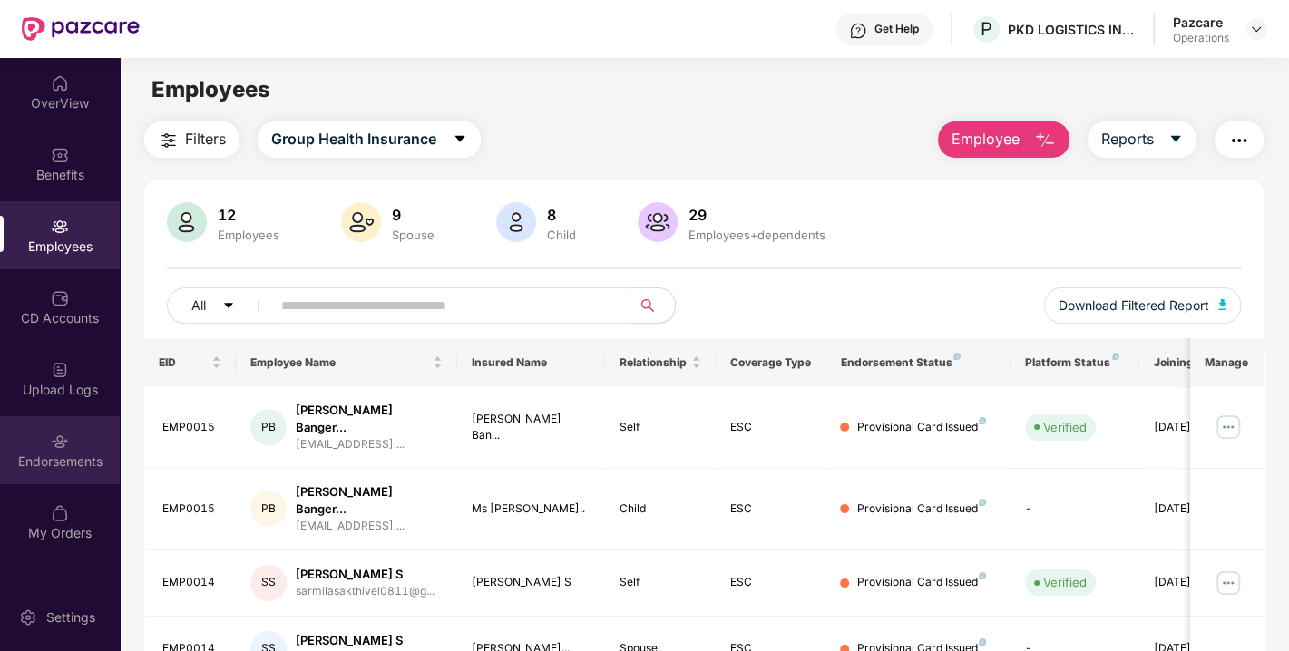
click at [40, 473] on div "Endorsements" at bounding box center [60, 450] width 120 height 68
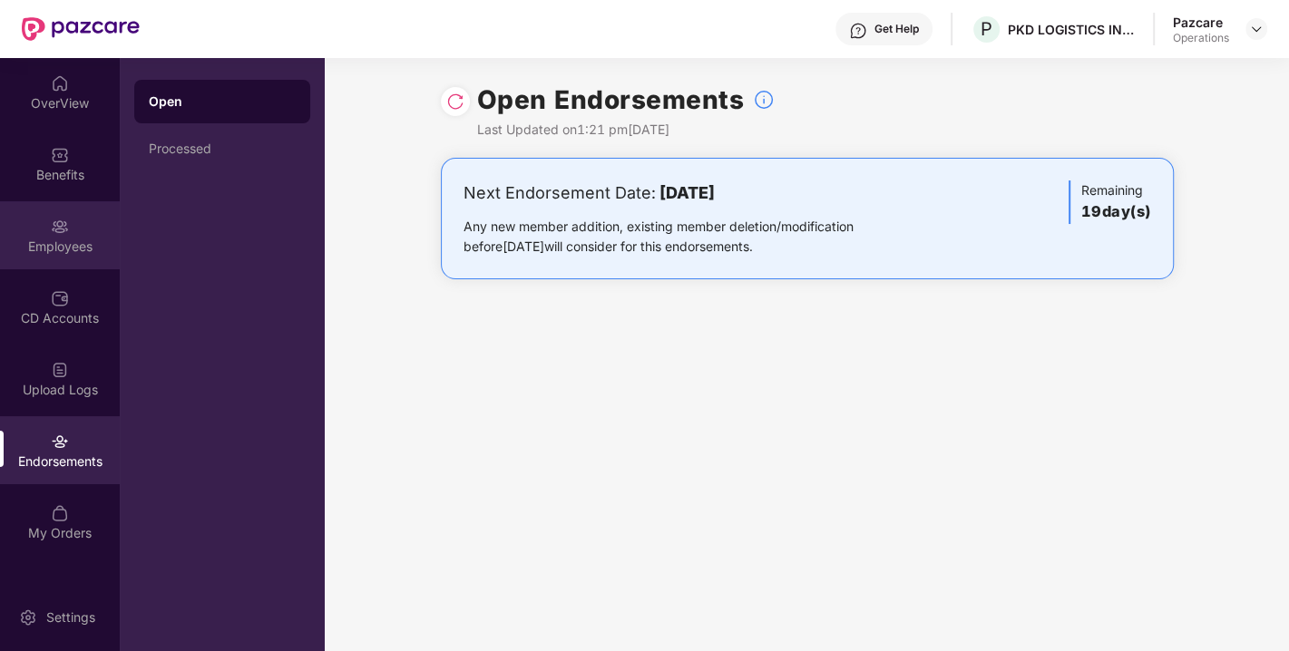
click at [55, 248] on div "Employees" at bounding box center [60, 247] width 120 height 18
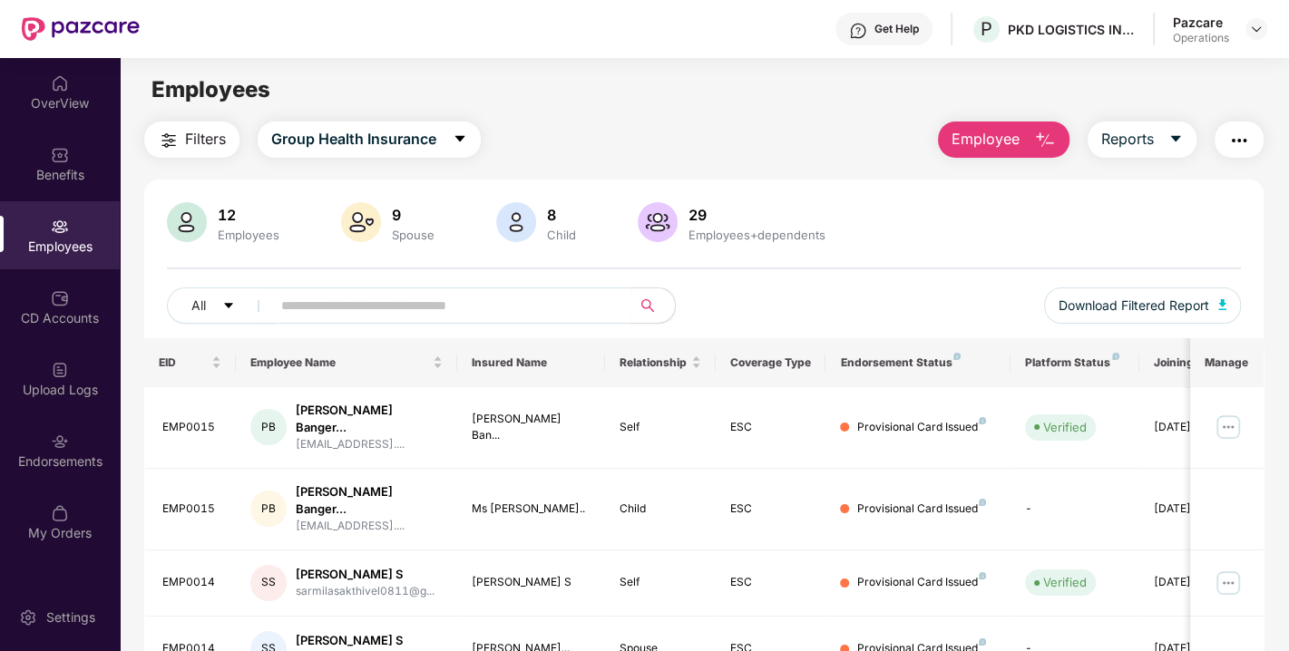
click at [177, 137] on img "button" at bounding box center [169, 141] width 22 height 22
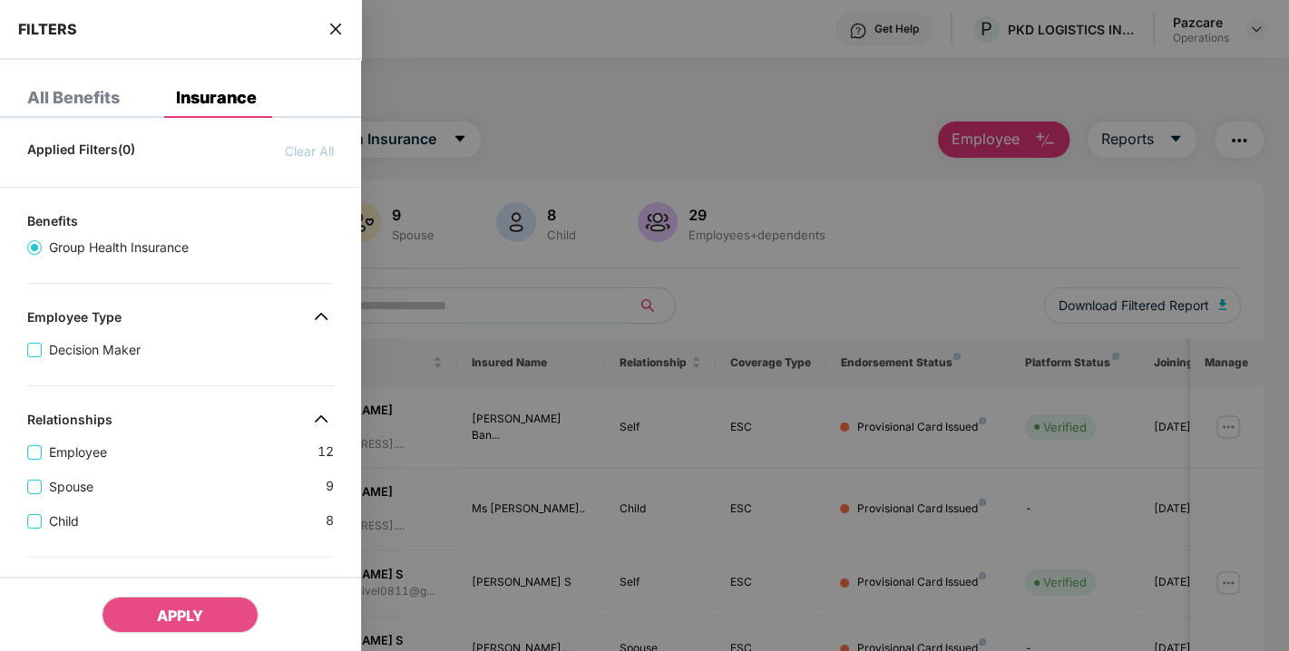
scroll to position [502, 0]
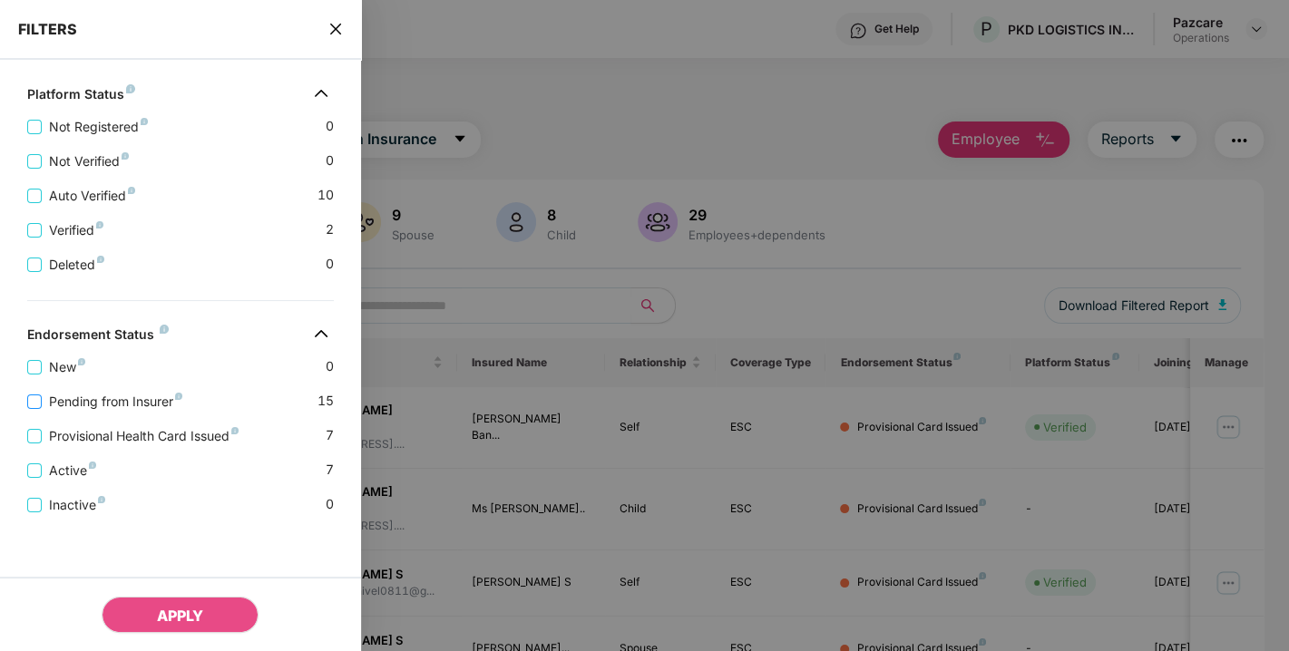
click at [122, 402] on span "Pending from Insurer" at bounding box center [116, 402] width 148 height 20
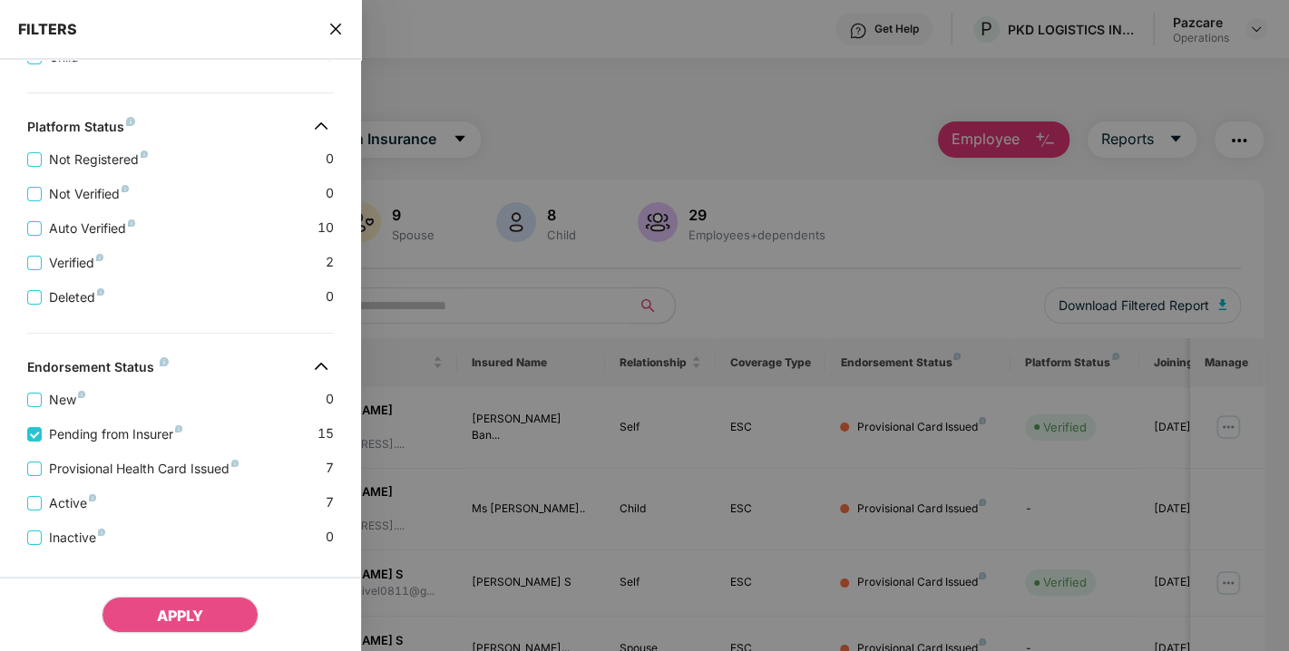
click at [121, 461] on div "Provisional Health Card Issued 7" at bounding box center [180, 461] width 307 height 34
click at [115, 473] on span "Provisional Health Card Issued" at bounding box center [144, 469] width 204 height 20
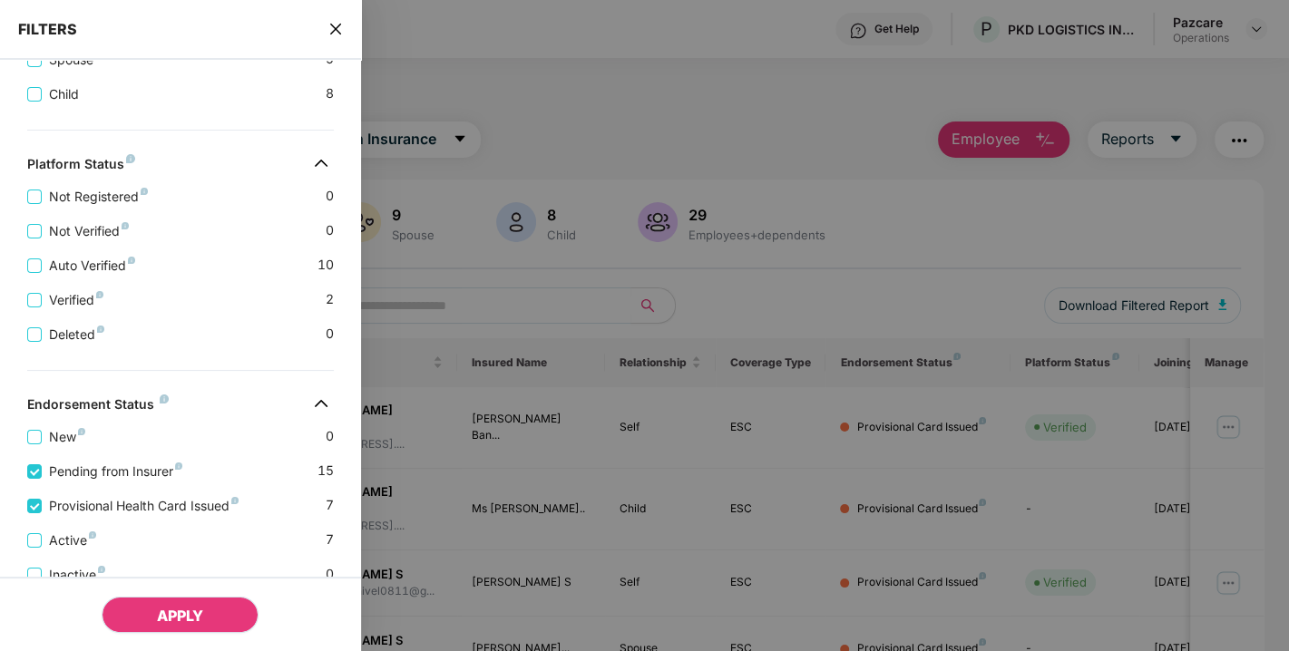
click at [181, 627] on button "APPLY" at bounding box center [180, 615] width 157 height 36
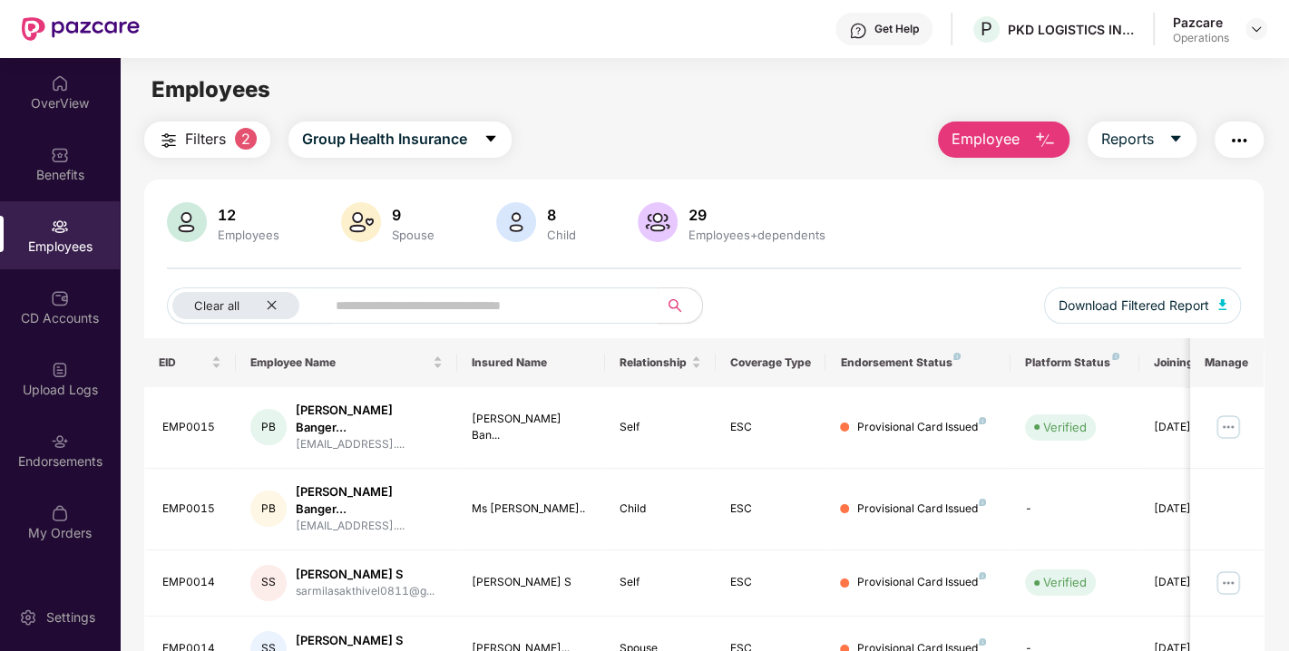
click at [1235, 136] on img "button" at bounding box center [1239, 141] width 22 height 22
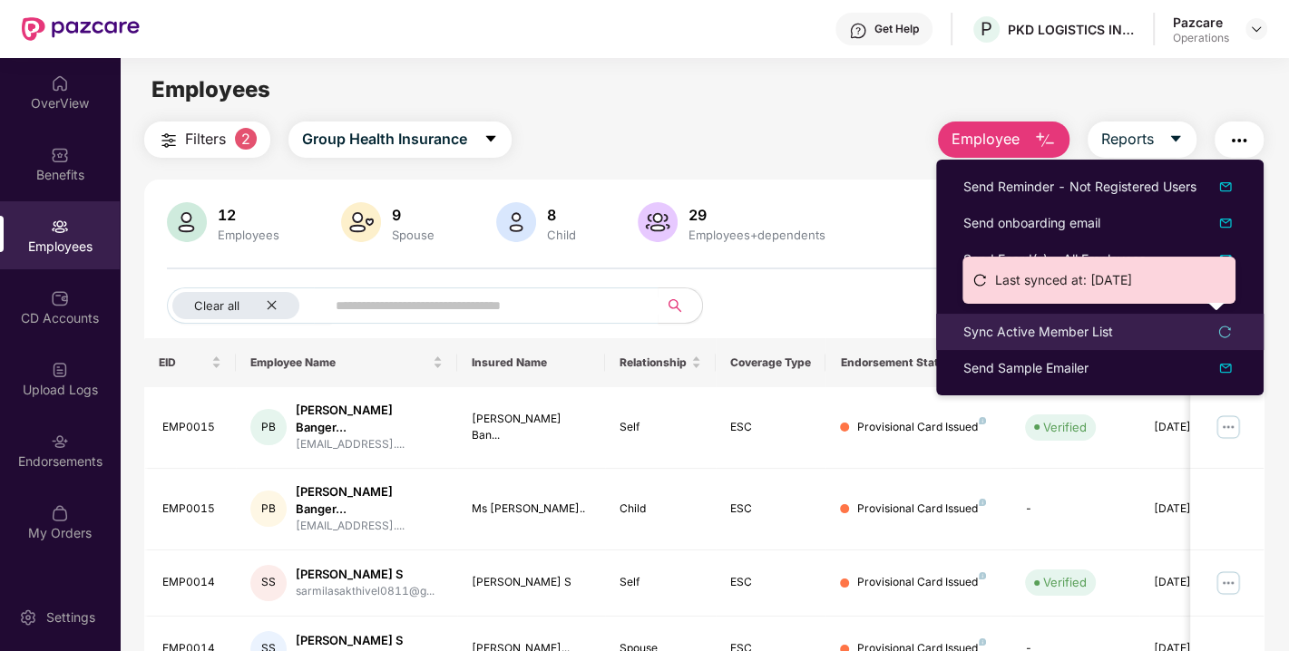
click at [1057, 331] on div "Sync Active Member List" at bounding box center [1038, 332] width 150 height 20
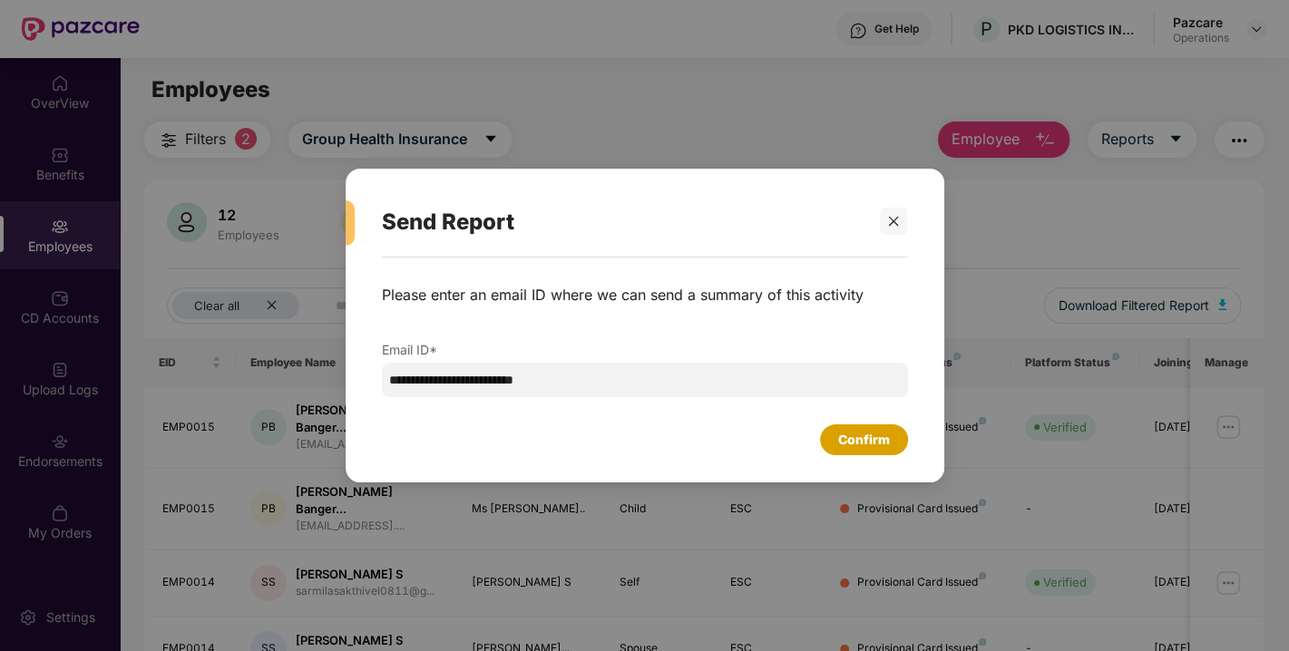
click at [883, 438] on div "Confirm" at bounding box center [864, 440] width 52 height 20
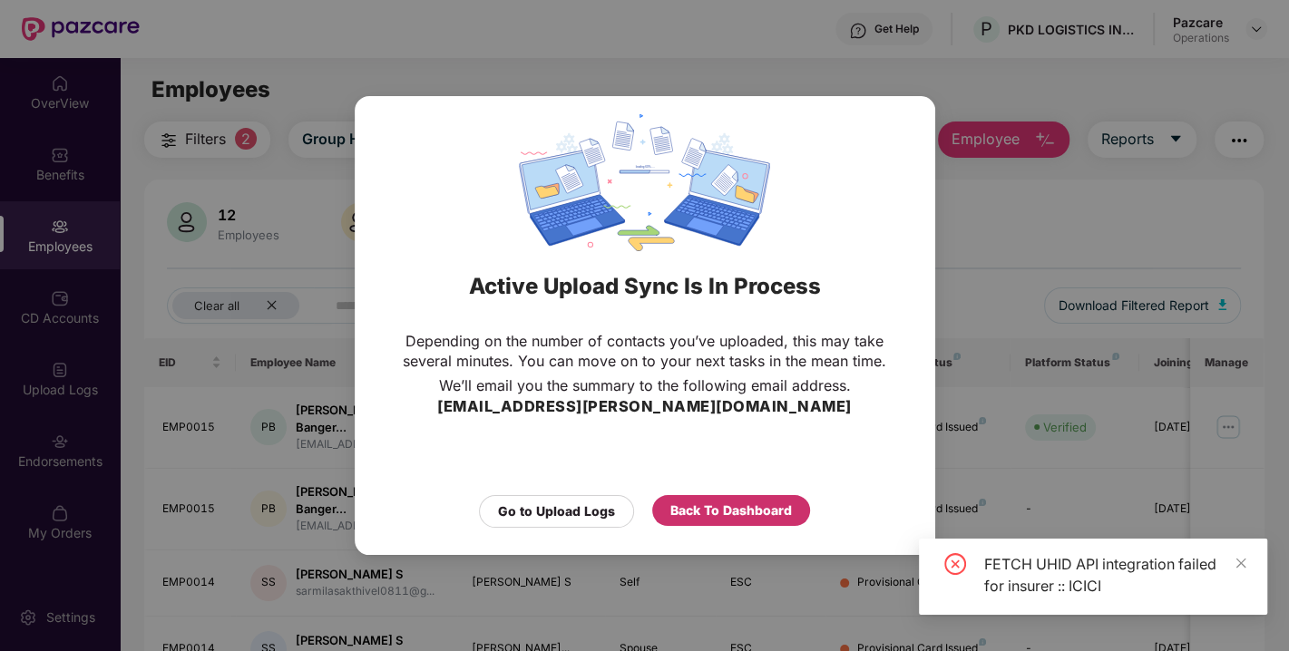
click at [698, 501] on div "Back To Dashboard" at bounding box center [731, 511] width 122 height 20
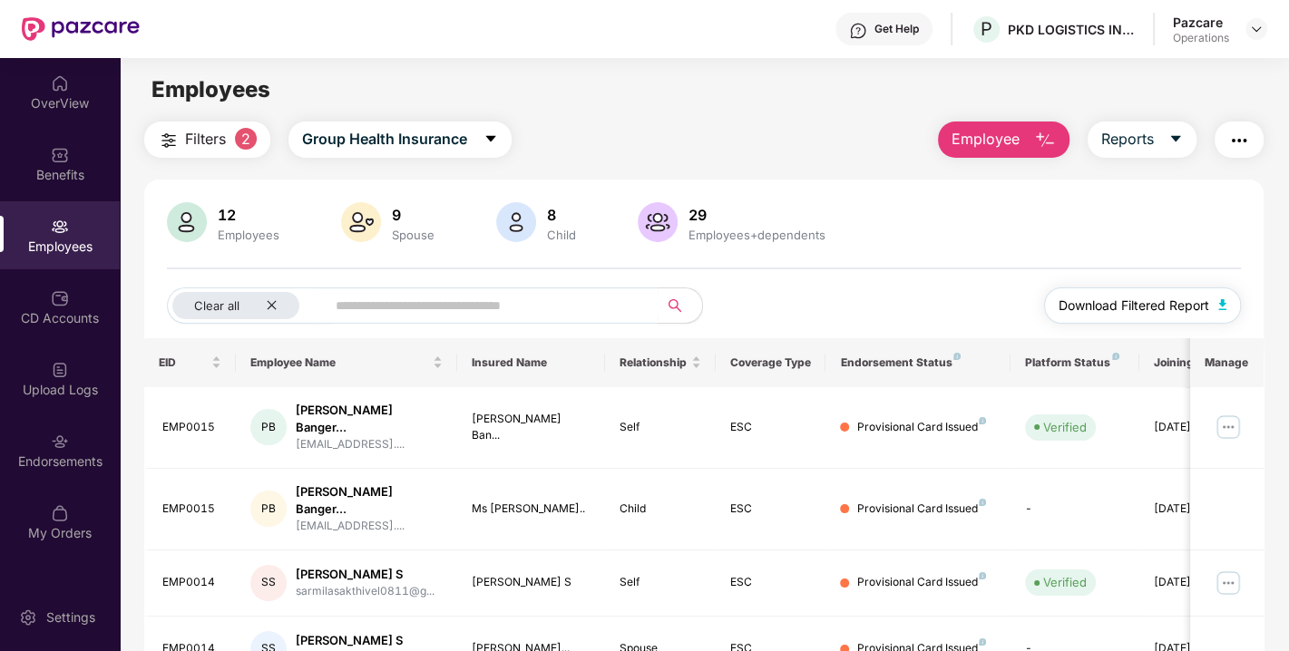
click at [1214, 302] on button "Download Filtered Report" at bounding box center [1143, 306] width 198 height 36
click at [1234, 143] on img "button" at bounding box center [1239, 141] width 22 height 22
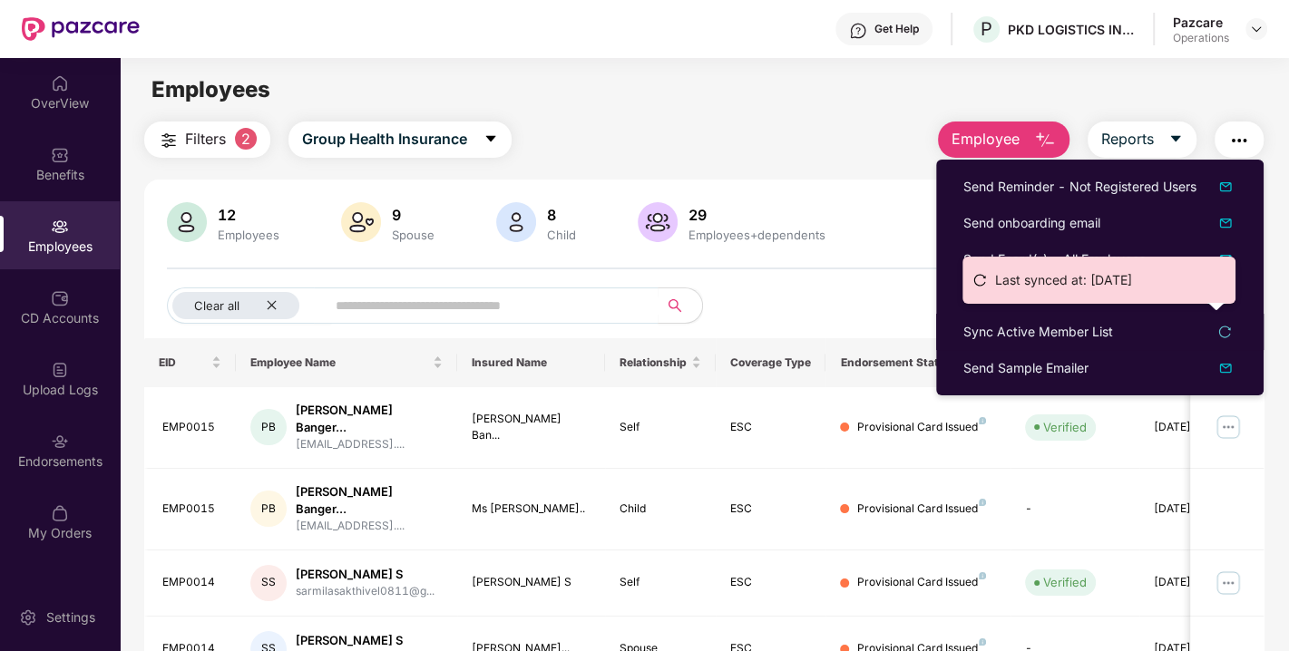
click at [1015, 295] on ul "Last synced at: [DATE]" at bounding box center [1098, 280] width 273 height 47
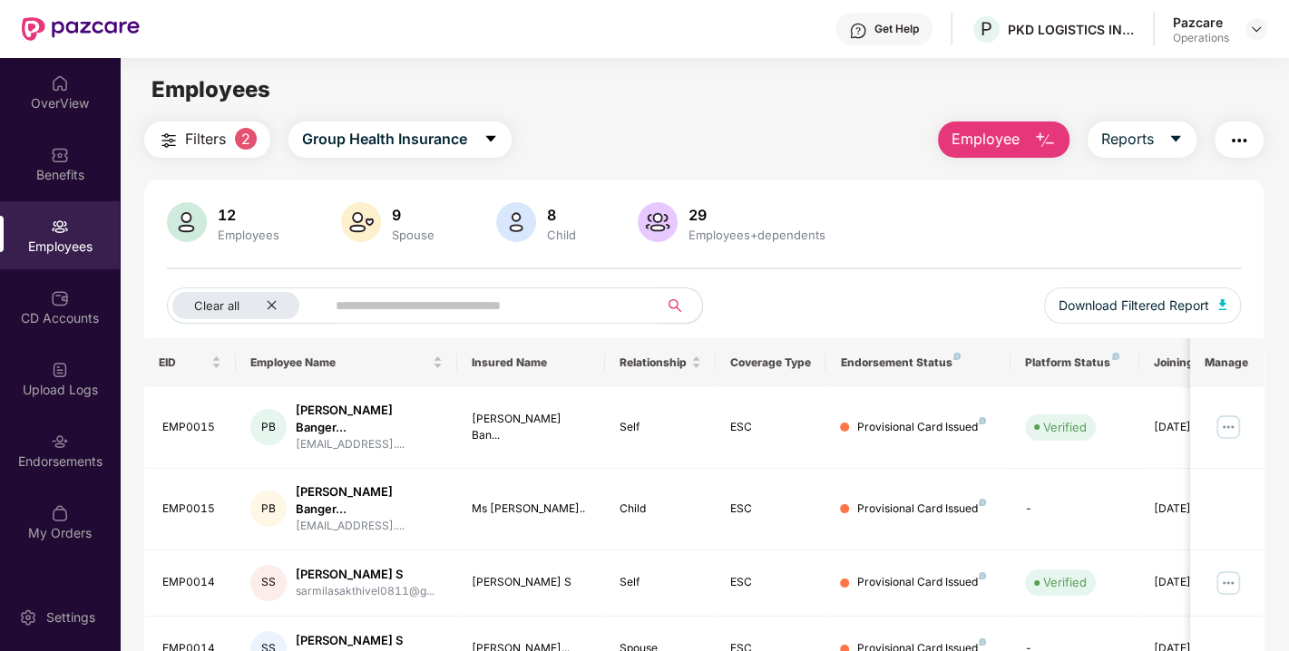
click at [1150, 202] on div "12 Employees 9 Spouse 8 Child [DEMOGRAPHIC_DATA] Employees+dependents" at bounding box center [704, 224] width 1074 height 44
click at [1234, 142] on img "button" at bounding box center [1239, 141] width 22 height 22
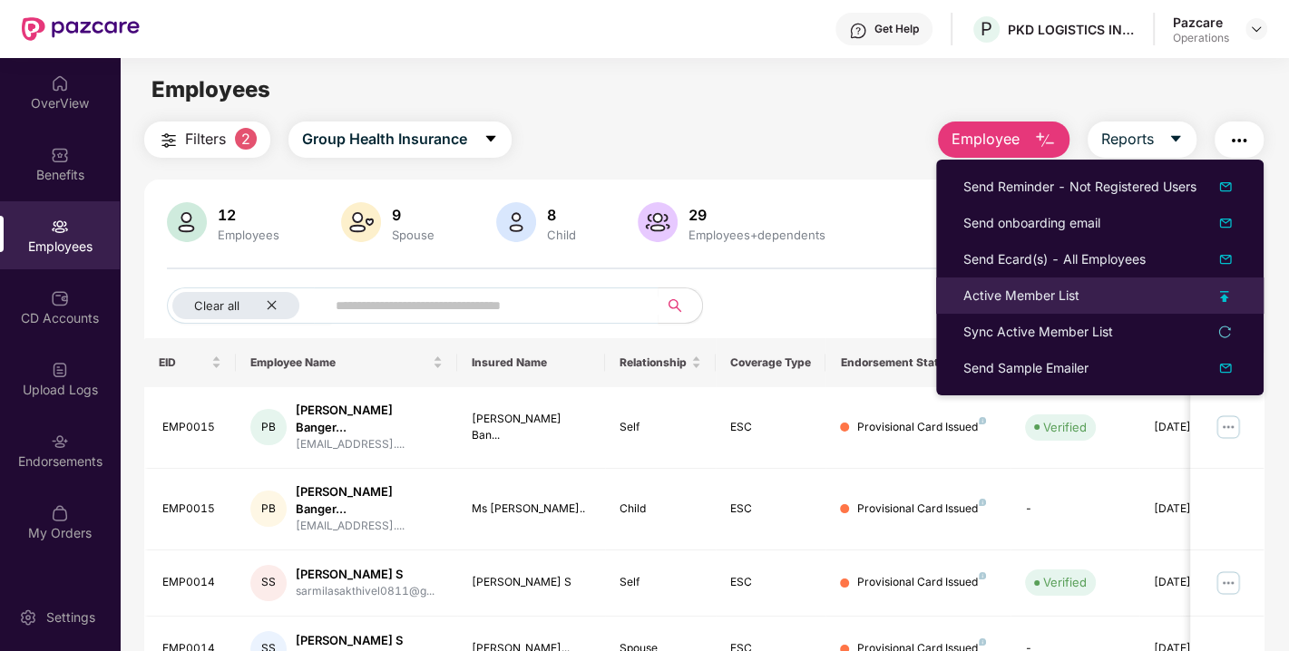
click at [1059, 288] on div "Active Member List" at bounding box center [1021, 296] width 116 height 20
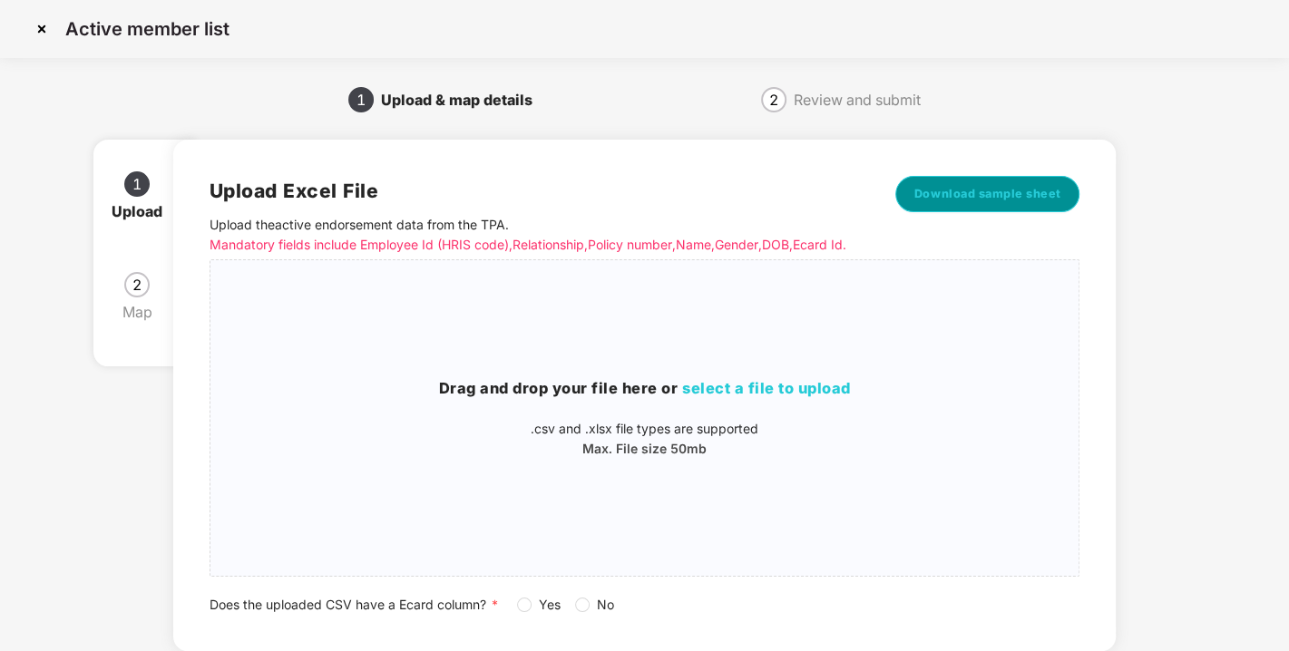
click at [1000, 202] on span "Download sample sheet" at bounding box center [987, 194] width 147 height 18
click at [36, 37] on img at bounding box center [41, 29] width 29 height 29
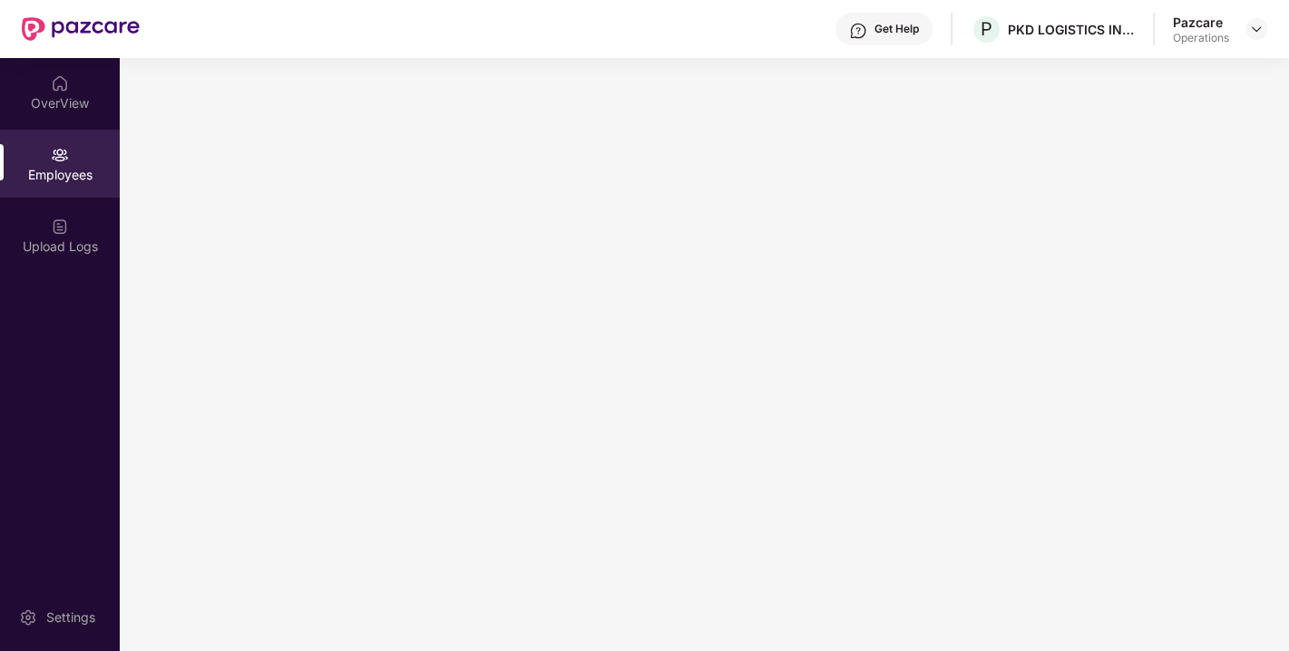
click at [557, 352] on main at bounding box center [704, 354] width 1169 height 593
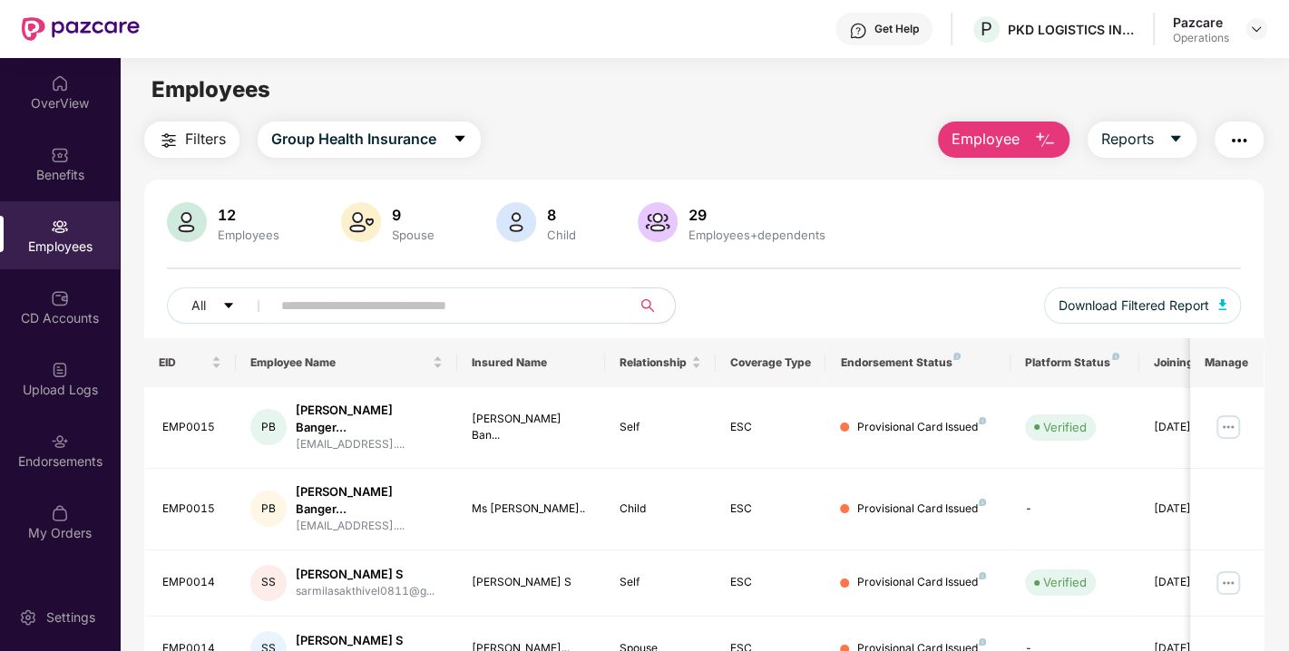
click at [189, 134] on span "Filters" at bounding box center [205, 139] width 41 height 23
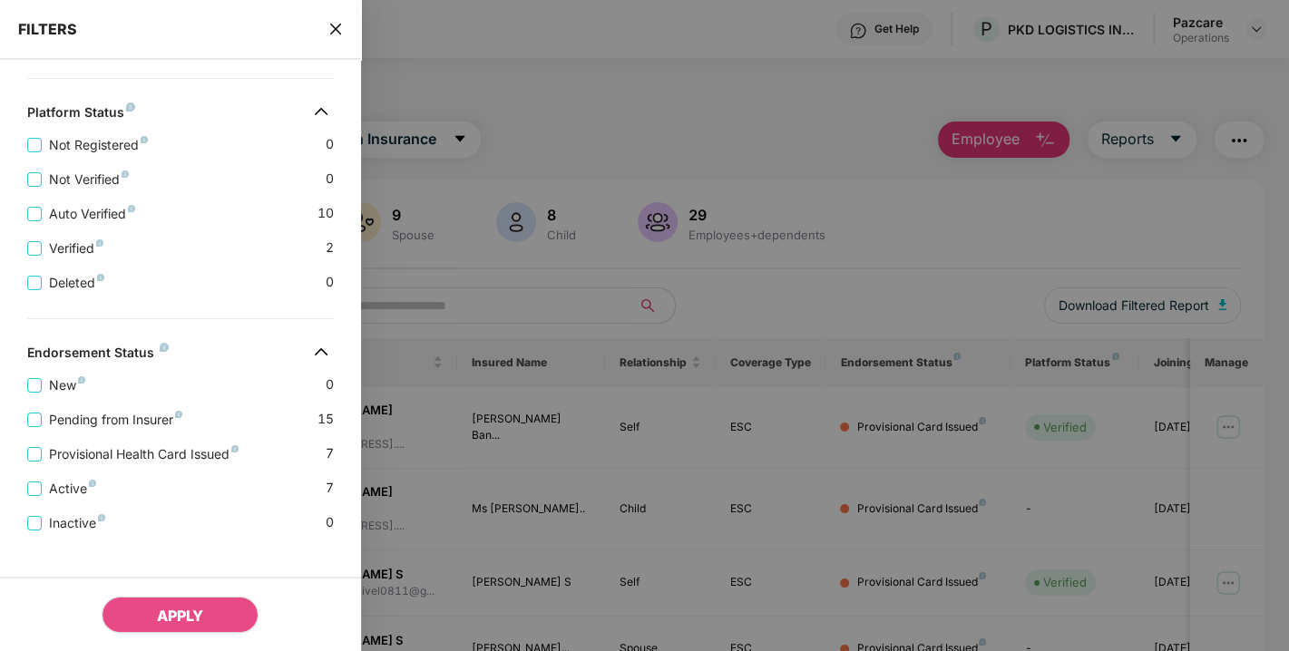
scroll to position [502, 0]
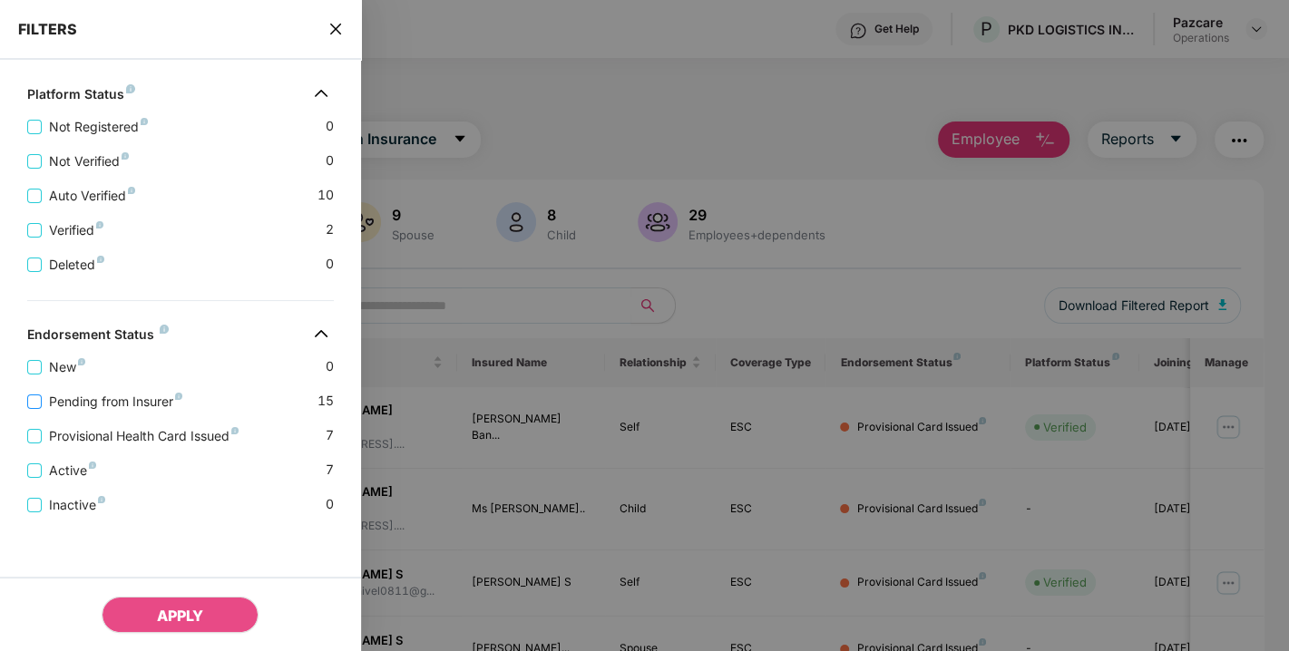
click at [109, 400] on span "Pending from Insurer" at bounding box center [116, 402] width 148 height 20
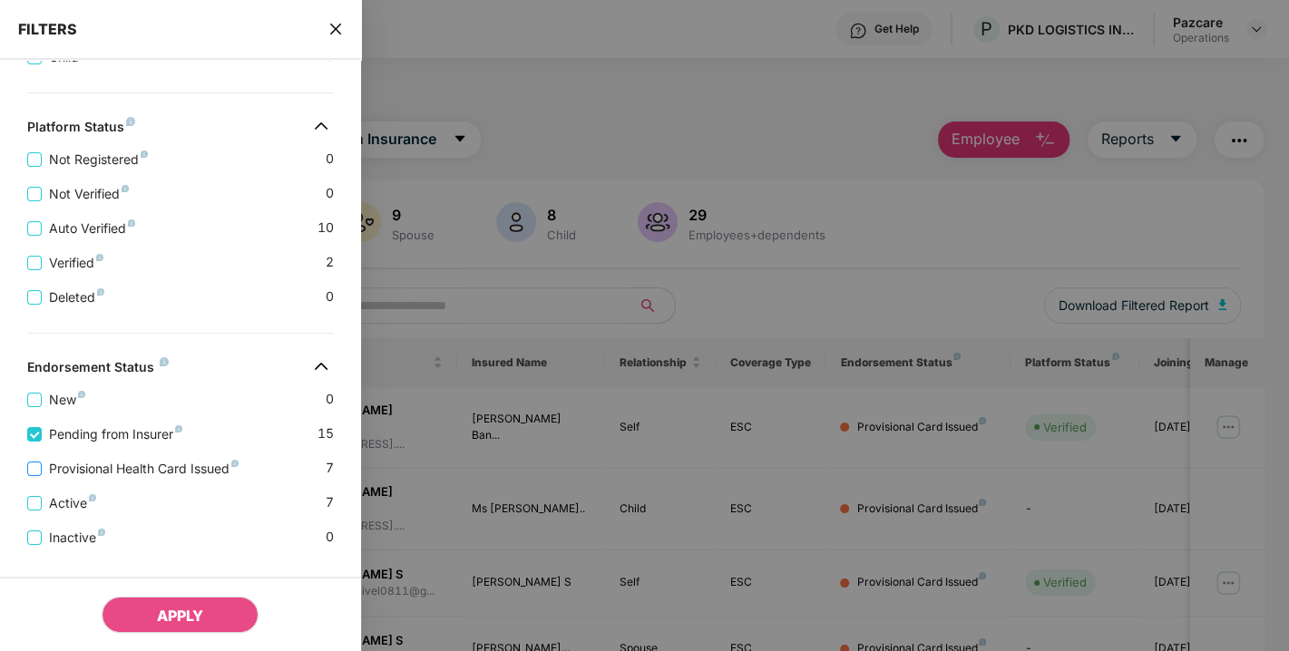
drag, startPoint x: 90, startPoint y: 458, endPoint x: 90, endPoint y: 471, distance: 12.7
click at [90, 471] on div "Provisional Health Card Issued 7" at bounding box center [180, 461] width 307 height 34
click at [90, 471] on span "Provisional Health Card Issued" at bounding box center [144, 469] width 204 height 20
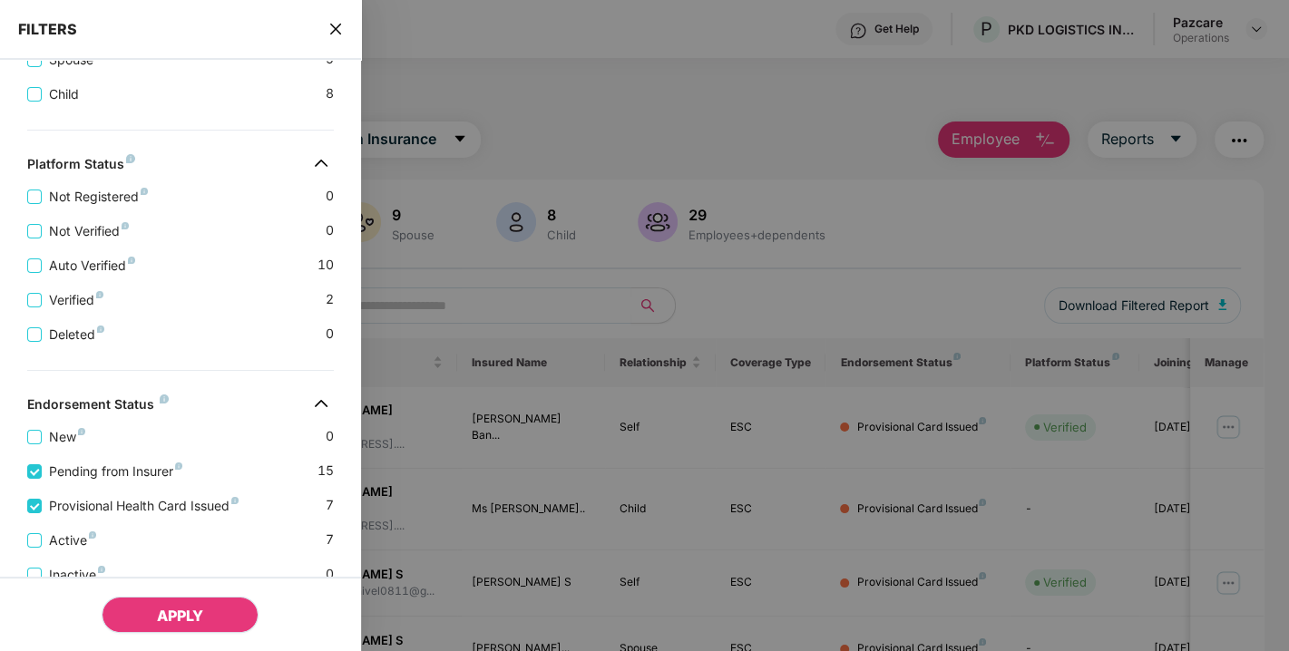
click at [168, 609] on span "APPLY" at bounding box center [180, 616] width 46 height 18
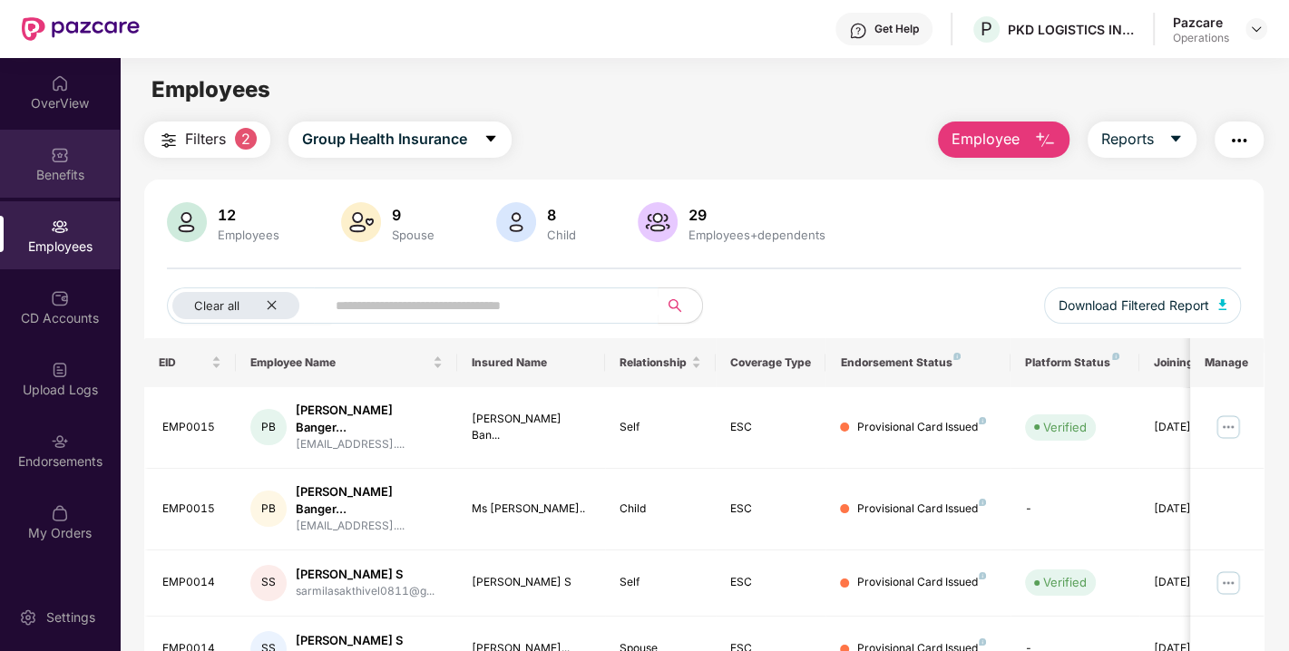
click at [78, 166] on div "Benefits" at bounding box center [60, 175] width 120 height 18
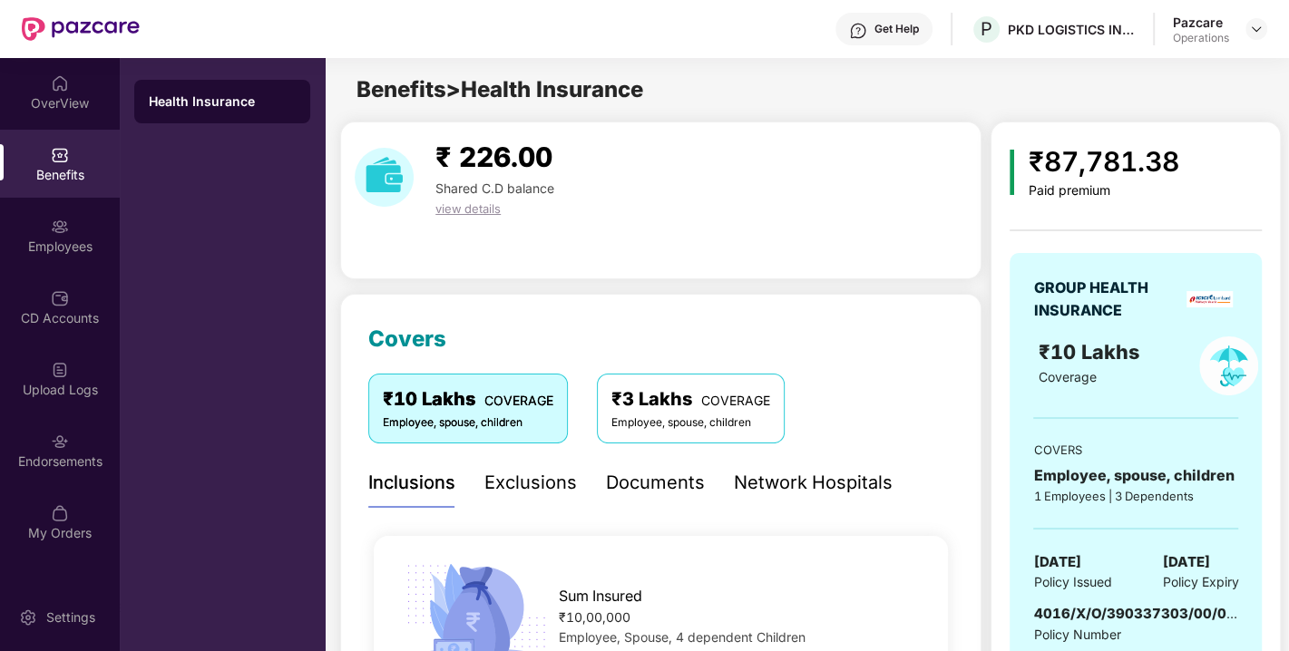
click at [1065, 609] on span "4016/X/O/390337303/00/000" at bounding box center [1138, 613] width 210 height 17
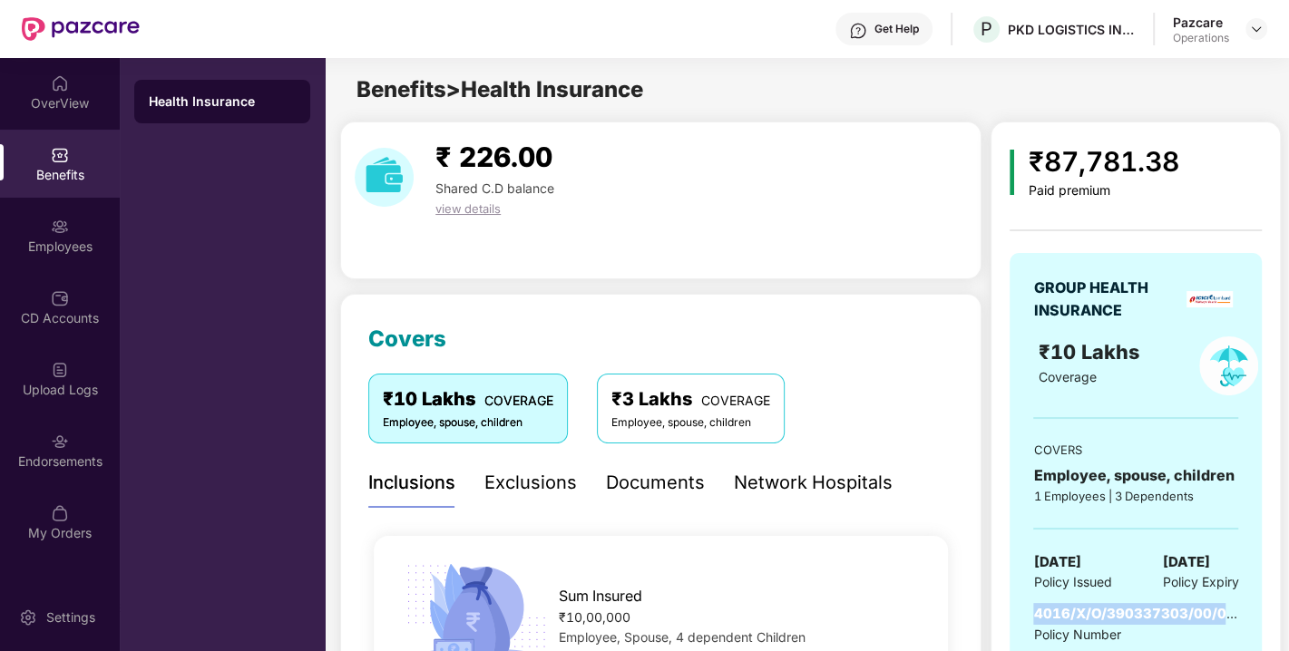
click at [1065, 609] on span "4016/X/O/390337303/00/000" at bounding box center [1138, 613] width 210 height 17
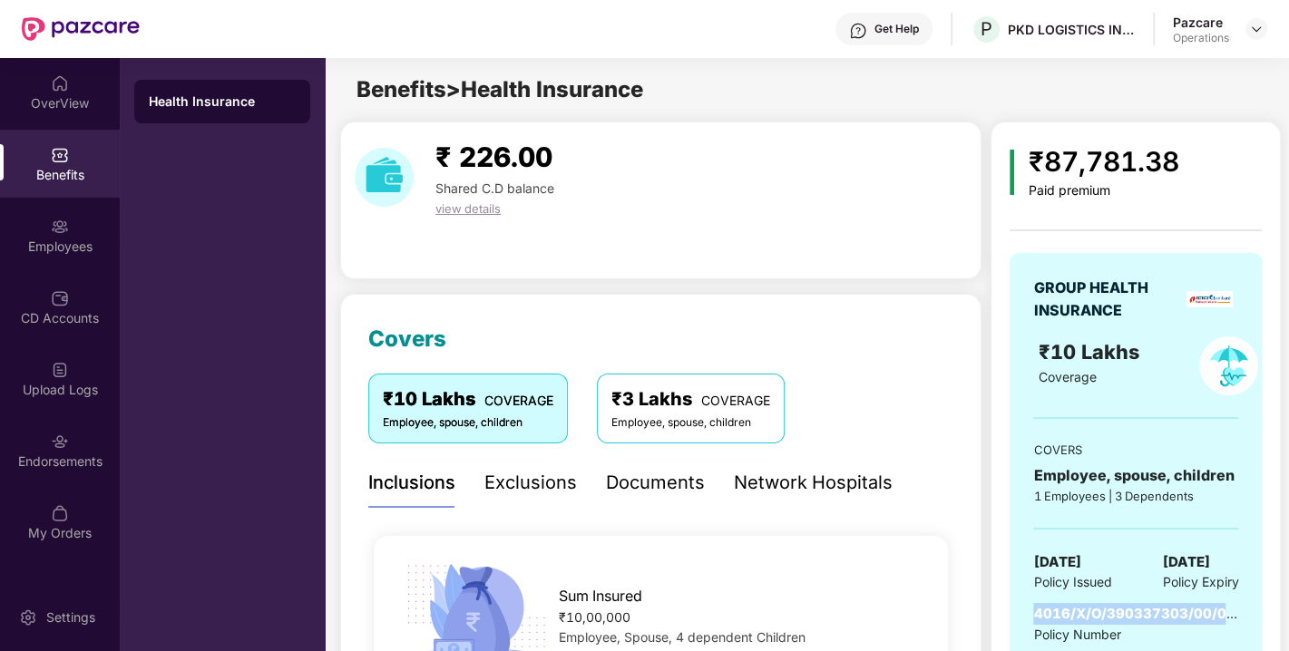
click at [1065, 609] on span "4016/X/O/390337303/00/000" at bounding box center [1138, 613] width 210 height 17
copy span "4016/X/O/390337303/00/000"
